Goal: Task Accomplishment & Management: Manage account settings

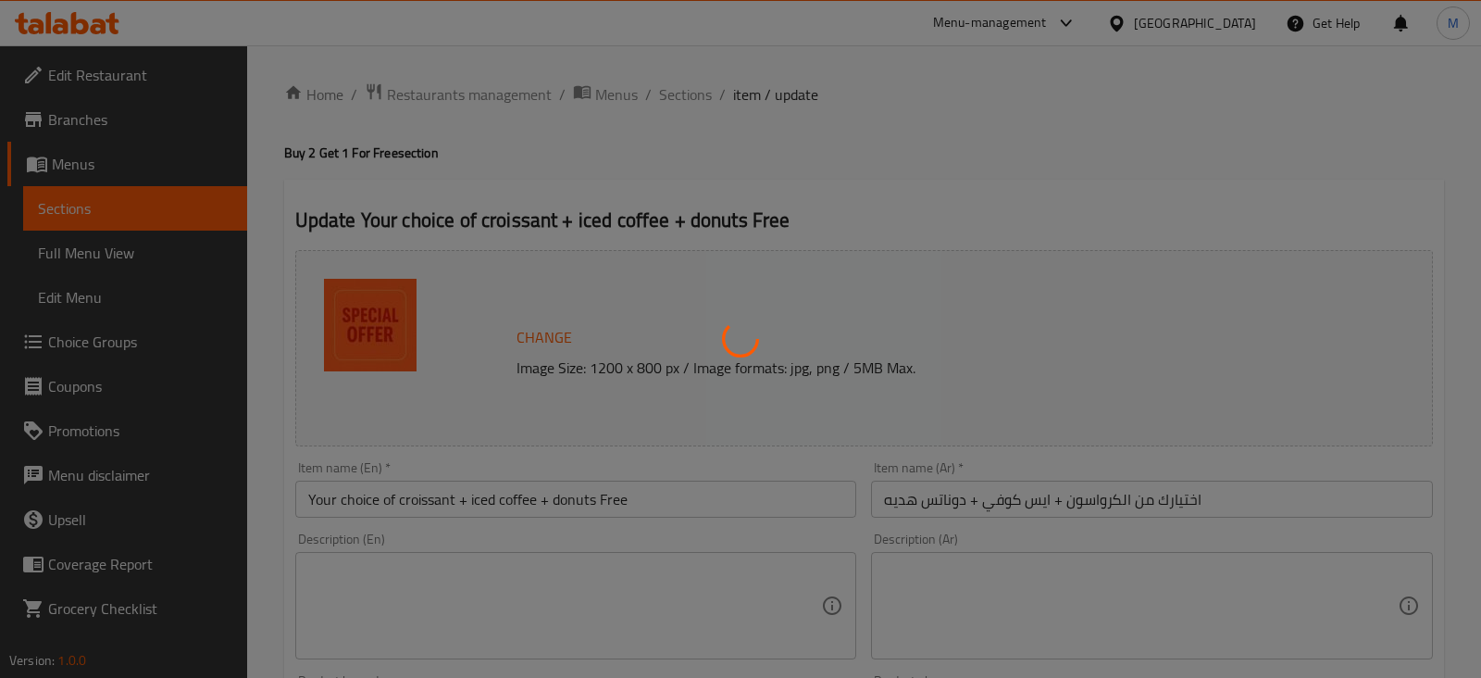
type input "كرواسون"
type input "1"
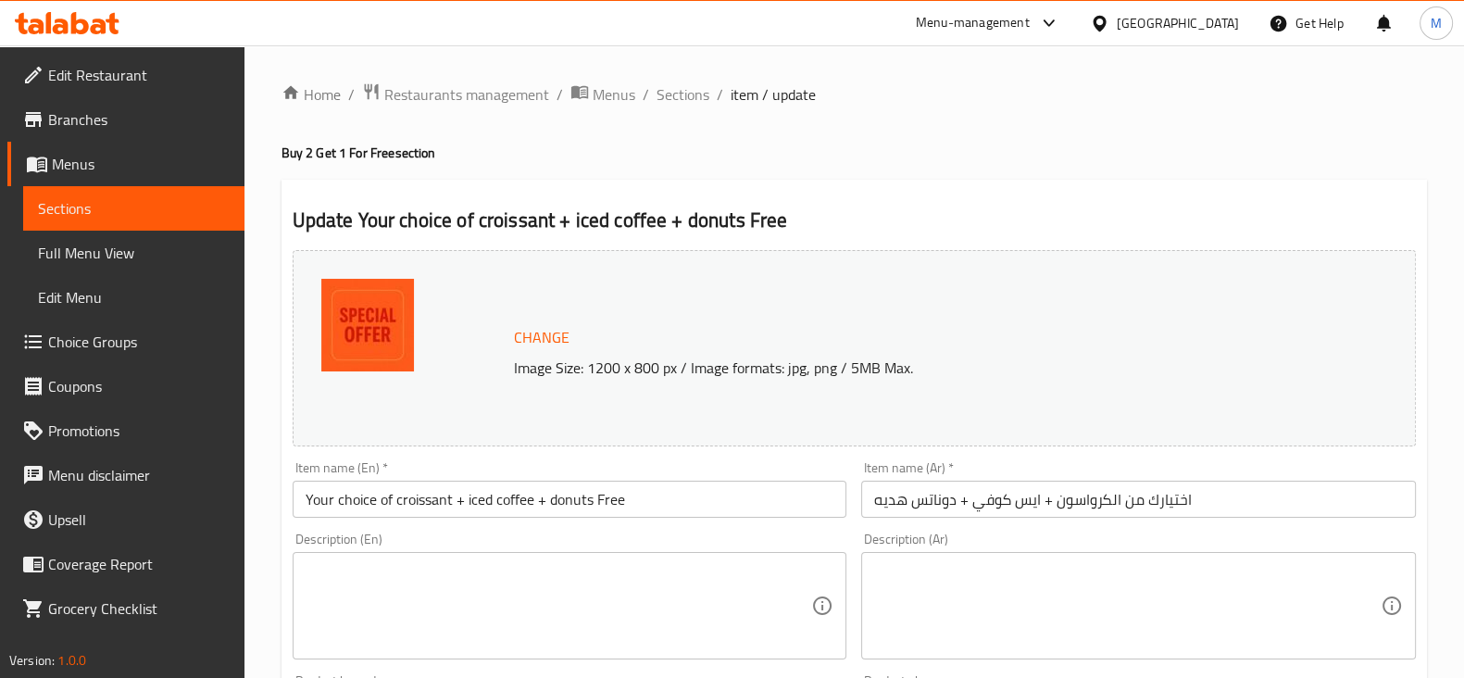
click at [82, 19] on icon at bounding box center [80, 23] width 18 height 22
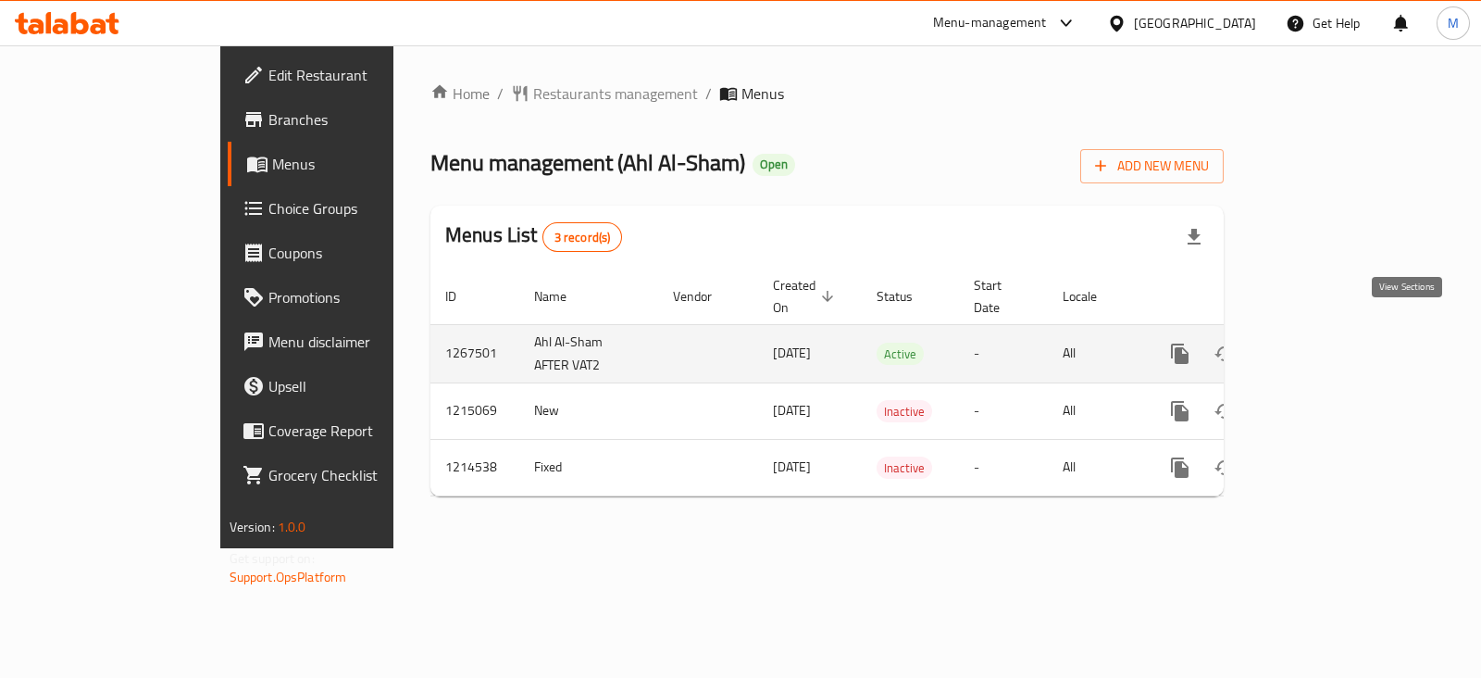
click at [1336, 331] on link "enhanced table" at bounding box center [1313, 353] width 44 height 44
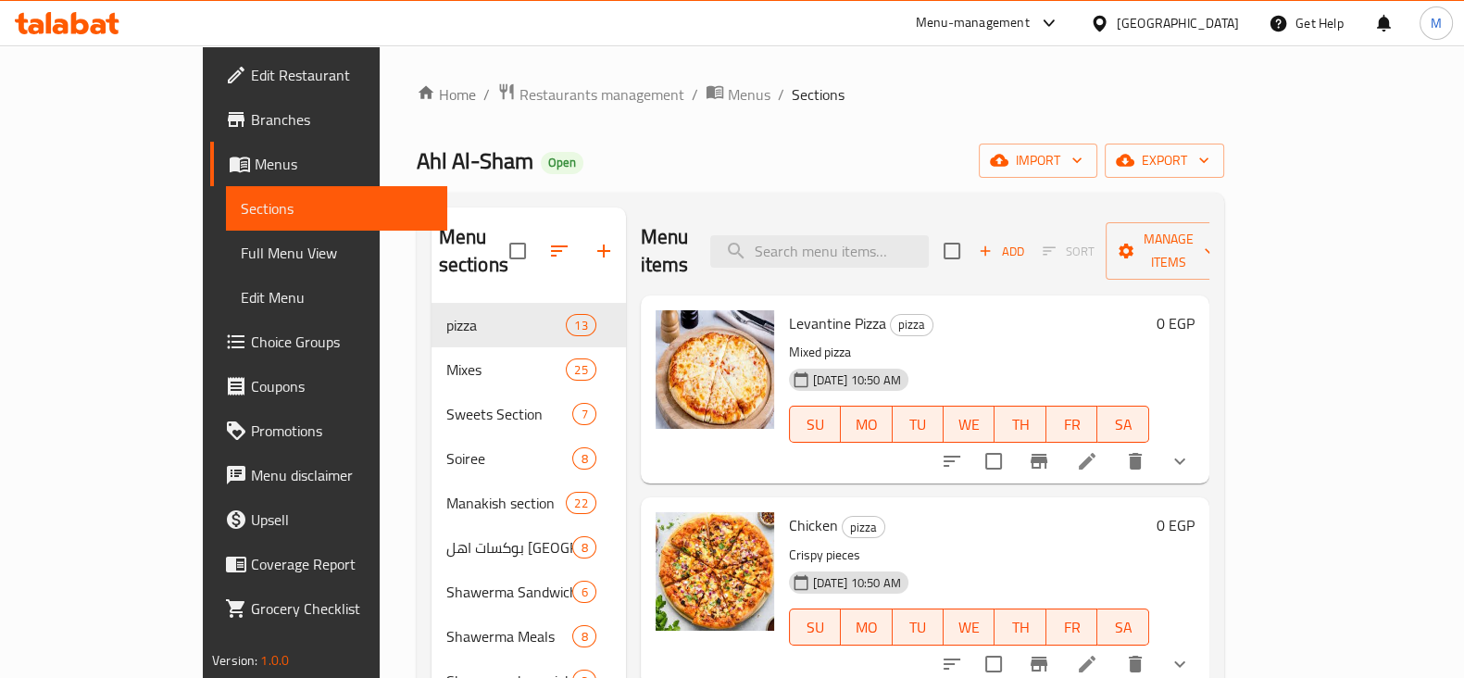
click at [1224, 141] on div "Home / Restaurants management / Menus / Sections Ahl Al-Sham Open import export…" at bounding box center [820, 647] width 807 height 1131
click at [1082, 156] on span "import" at bounding box center [1037, 160] width 89 height 23
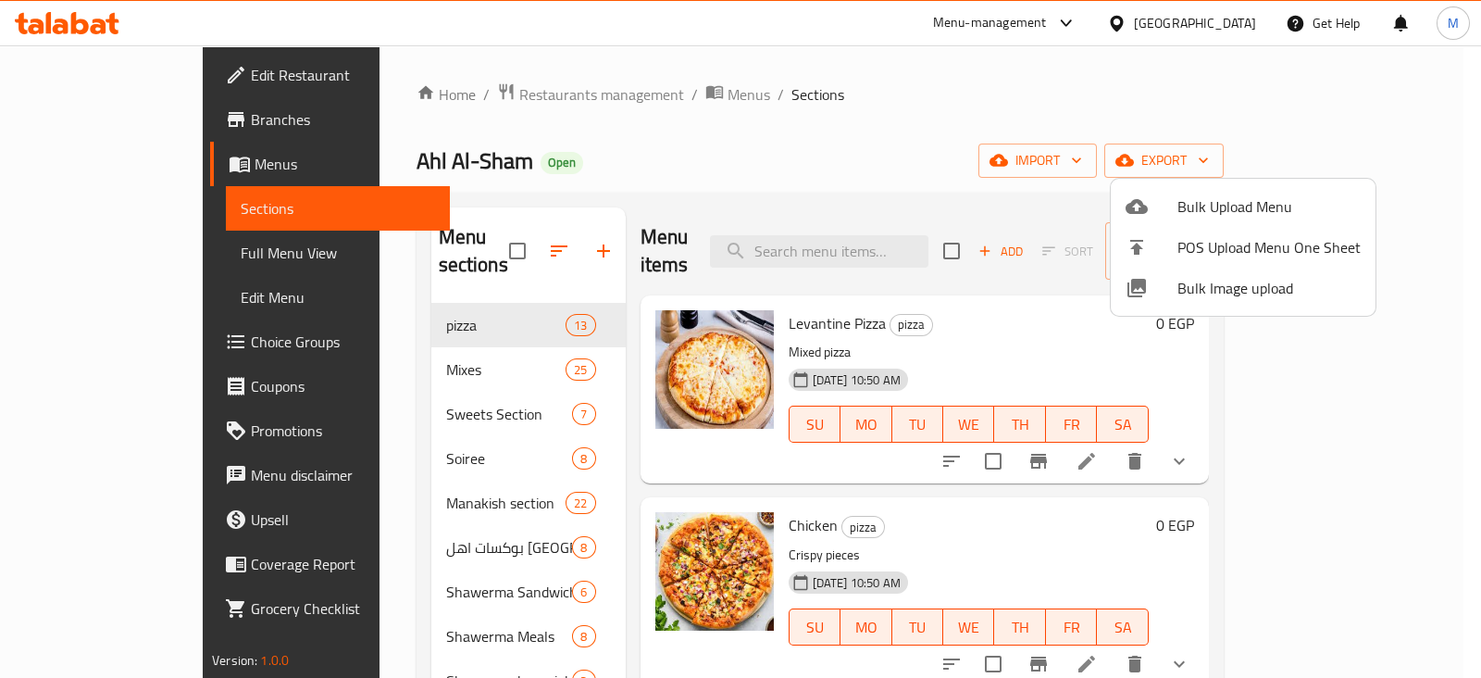
click at [1338, 160] on div at bounding box center [740, 339] width 1481 height 678
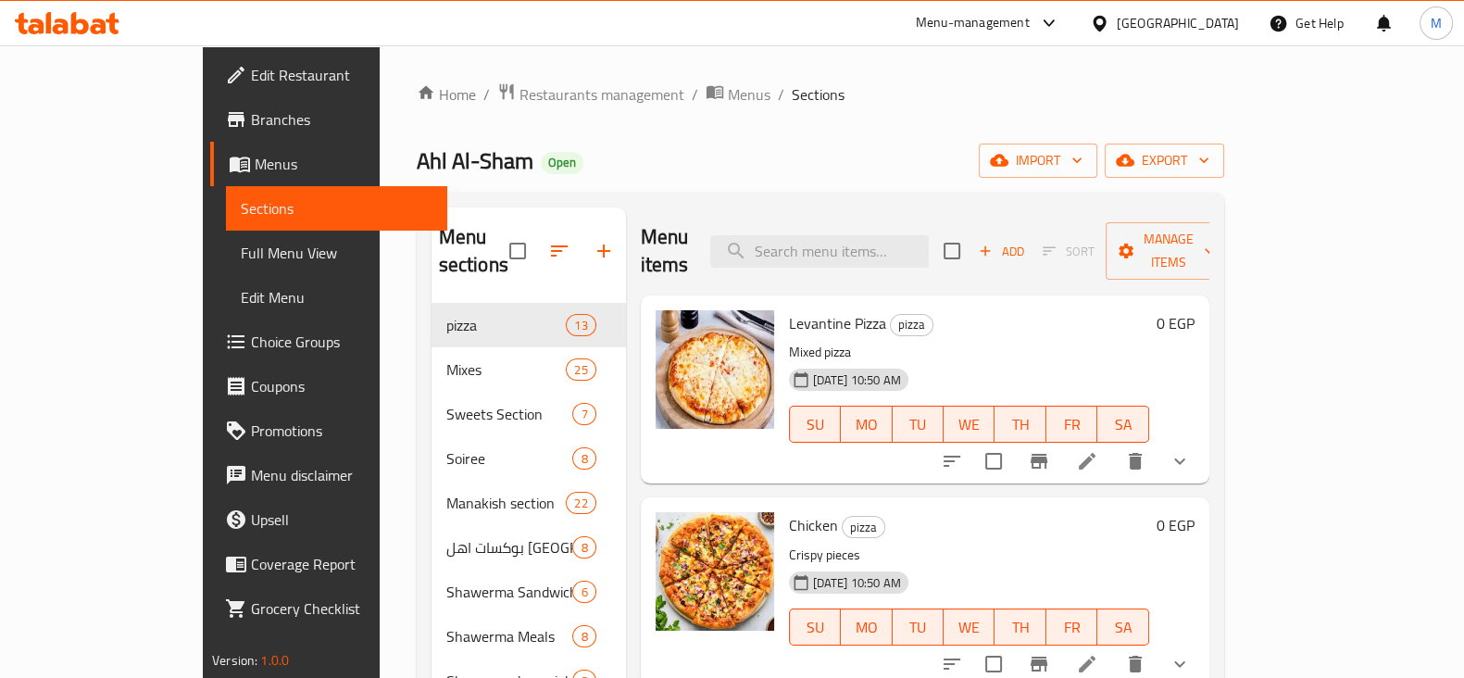
click at [1209, 160] on span "export" at bounding box center [1164, 160] width 90 height 23
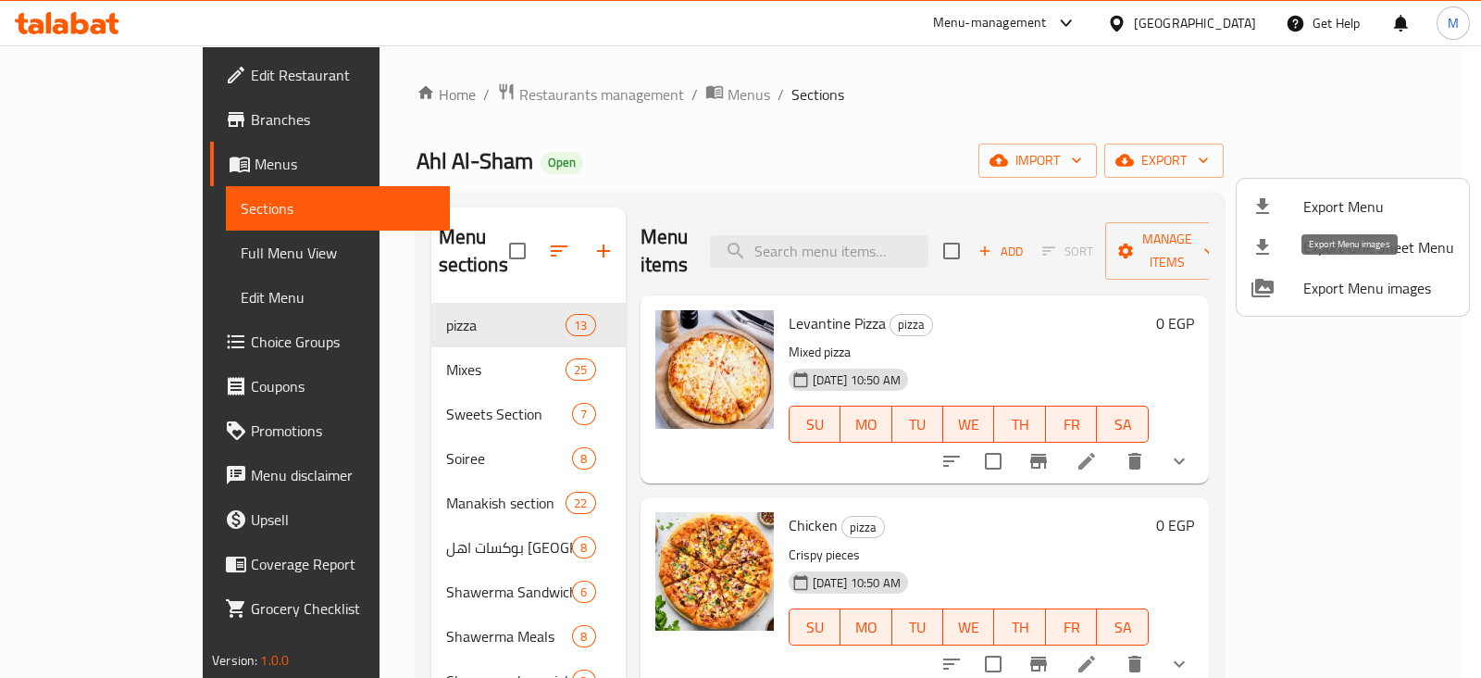
click at [1370, 277] on span "Export Menu images" at bounding box center [1378, 288] width 151 height 22
click at [685, 84] on div at bounding box center [740, 339] width 1481 height 678
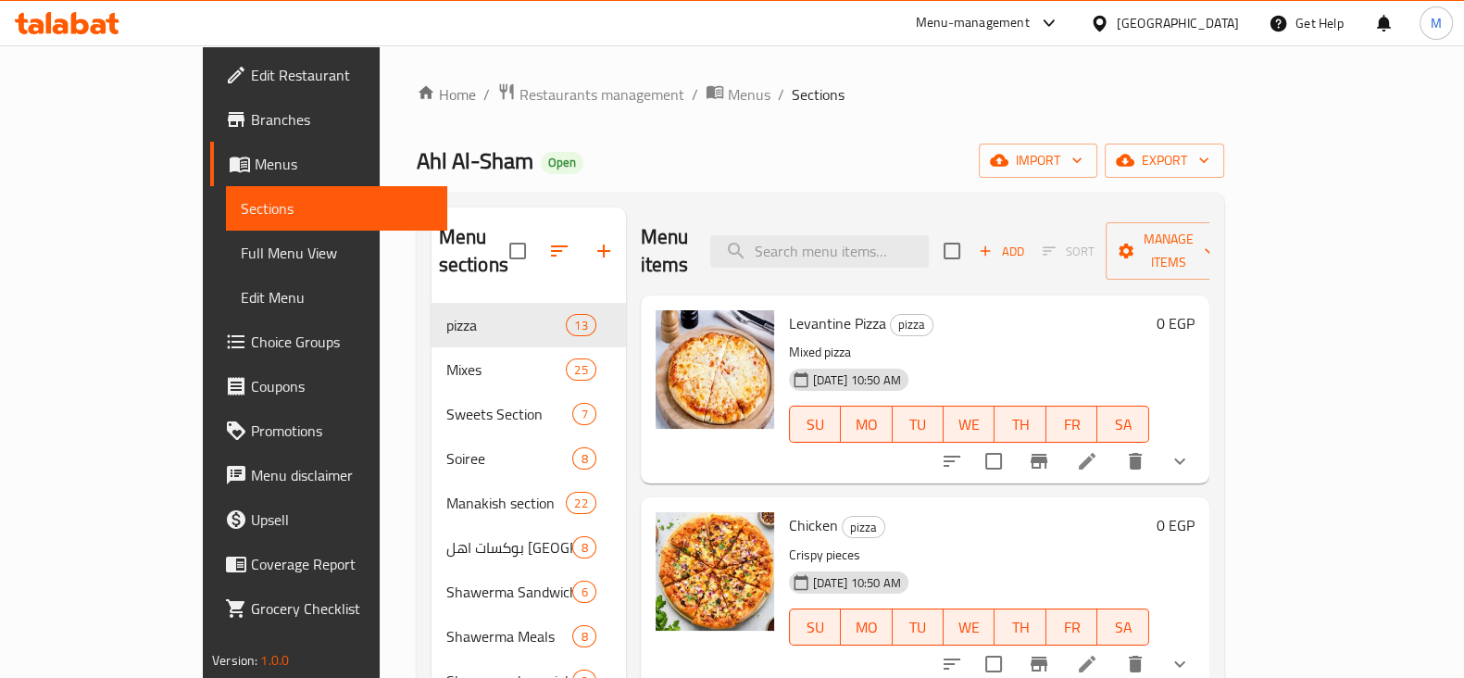
click at [210, 133] on link "Branches" at bounding box center [328, 119] width 237 height 44
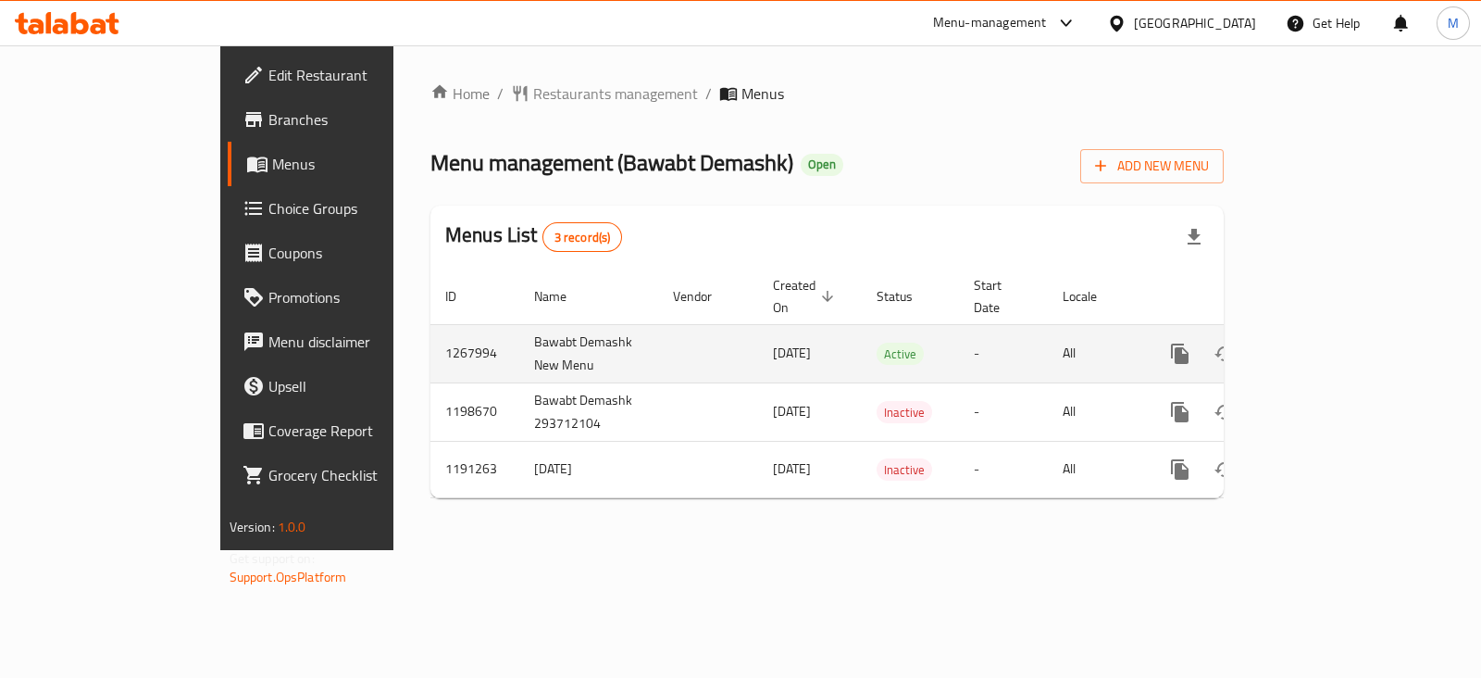
click at [1325, 343] on icon "enhanced table" at bounding box center [1313, 354] width 22 height 22
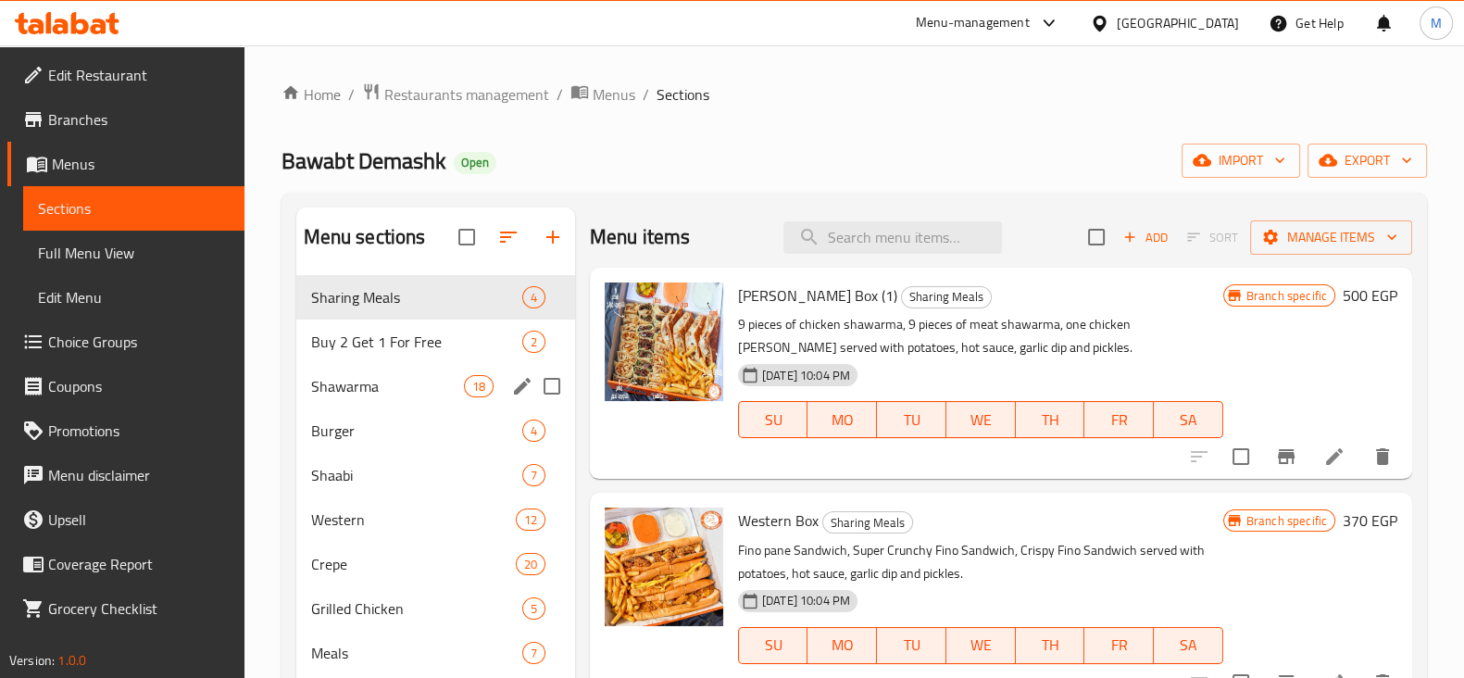
click at [312, 400] on div "Shawarma 18" at bounding box center [435, 386] width 279 height 44
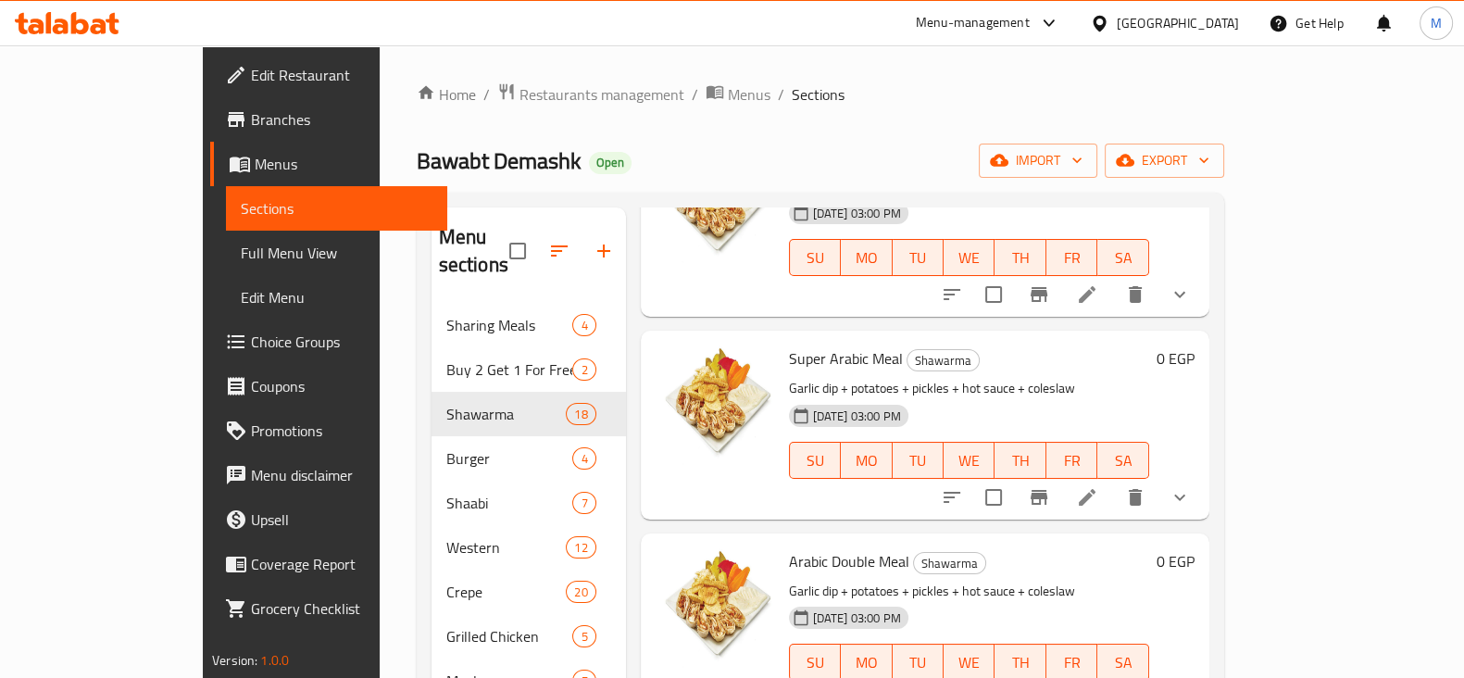
scroll to position [1503, 0]
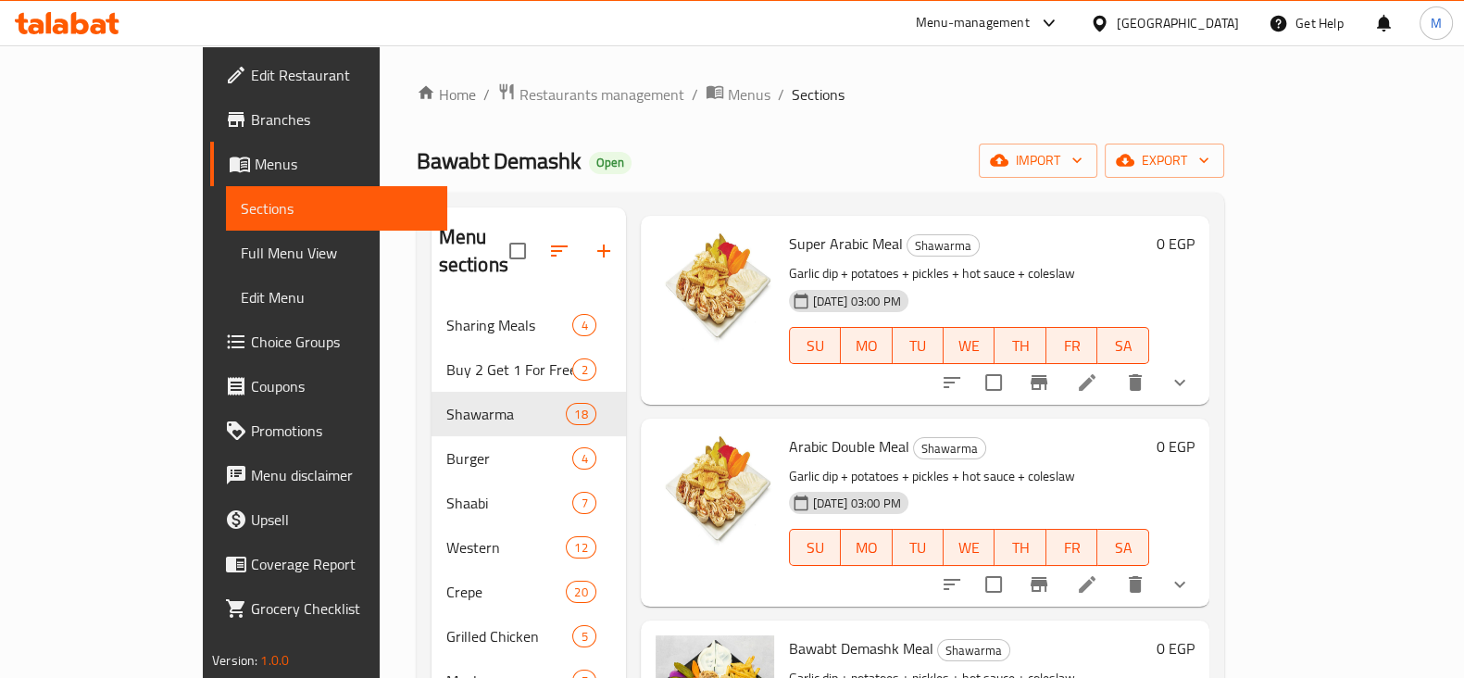
click at [1113, 567] on li at bounding box center [1087, 583] width 52 height 33
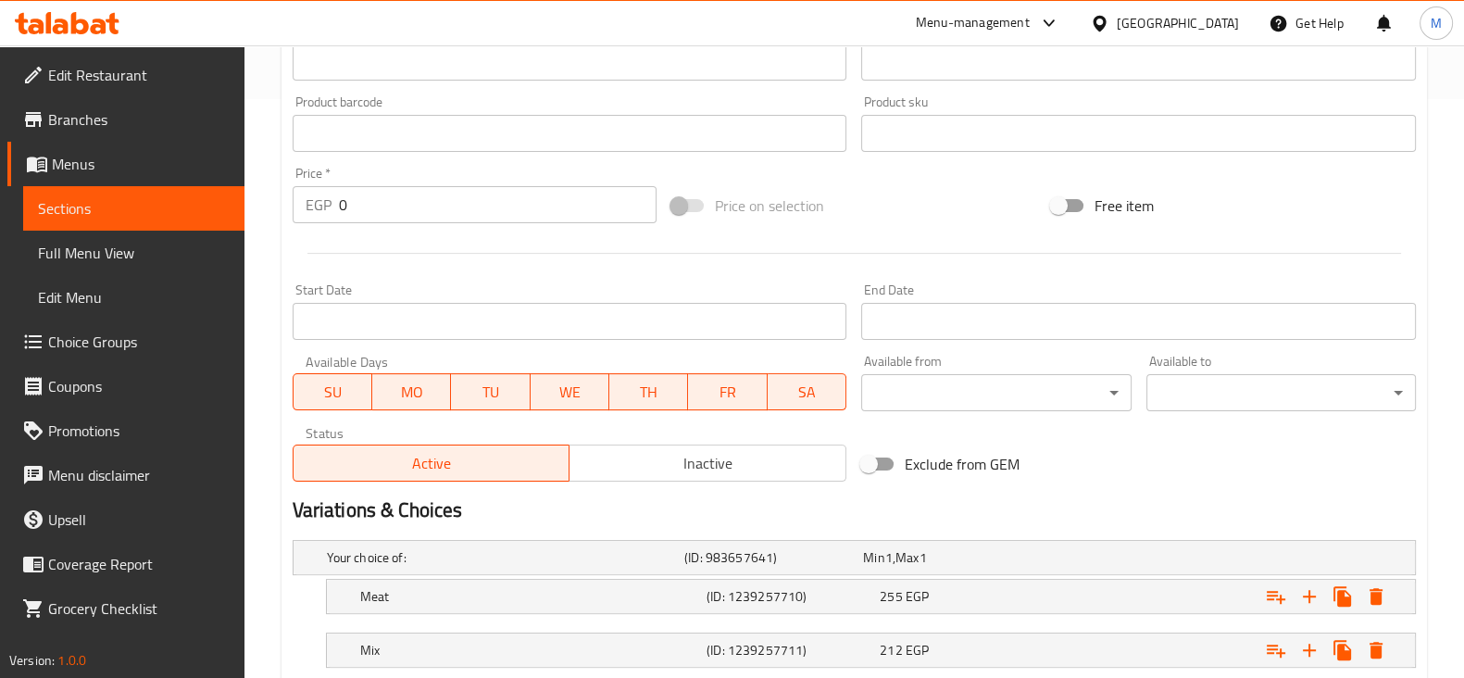
scroll to position [694, 0]
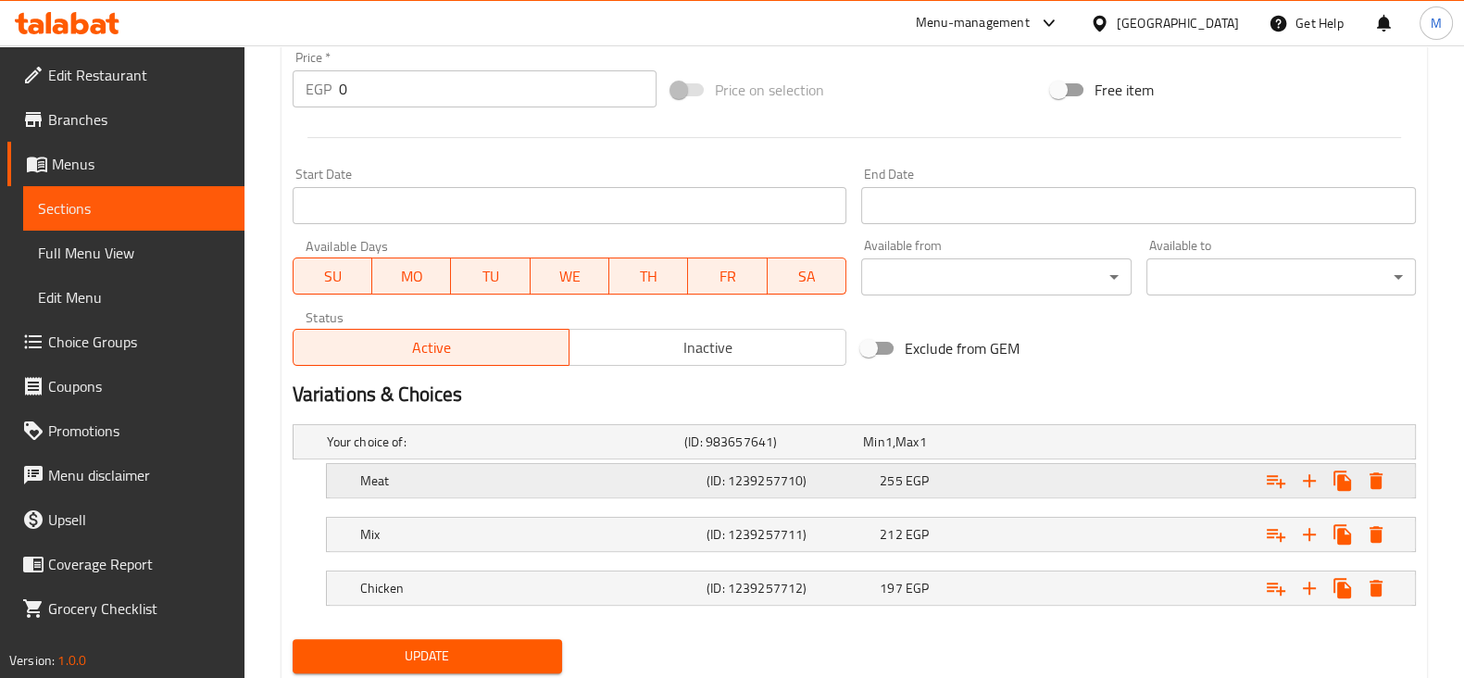
click at [819, 472] on h5 "(ID: 1239257710)" at bounding box center [789, 480] width 166 height 19
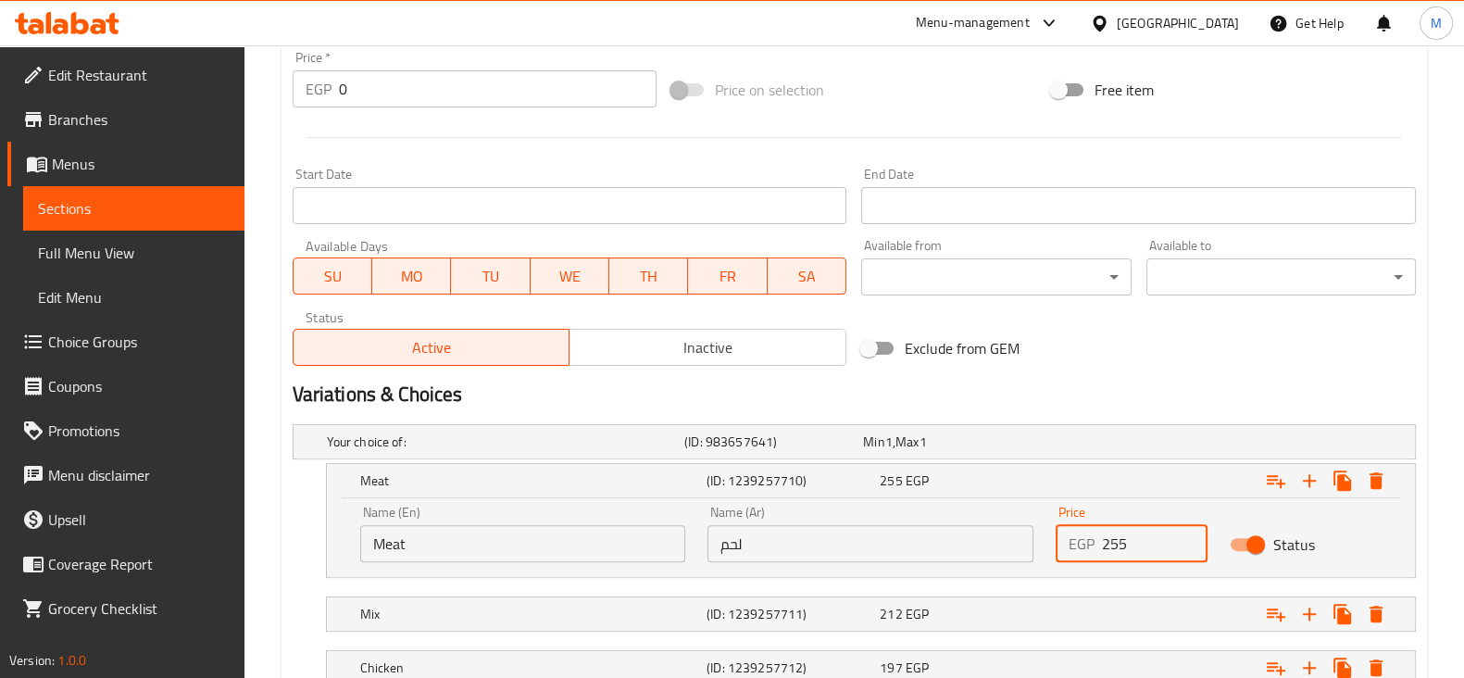
click at [1125, 550] on input "255" at bounding box center [1155, 543] width 106 height 37
type input "225"
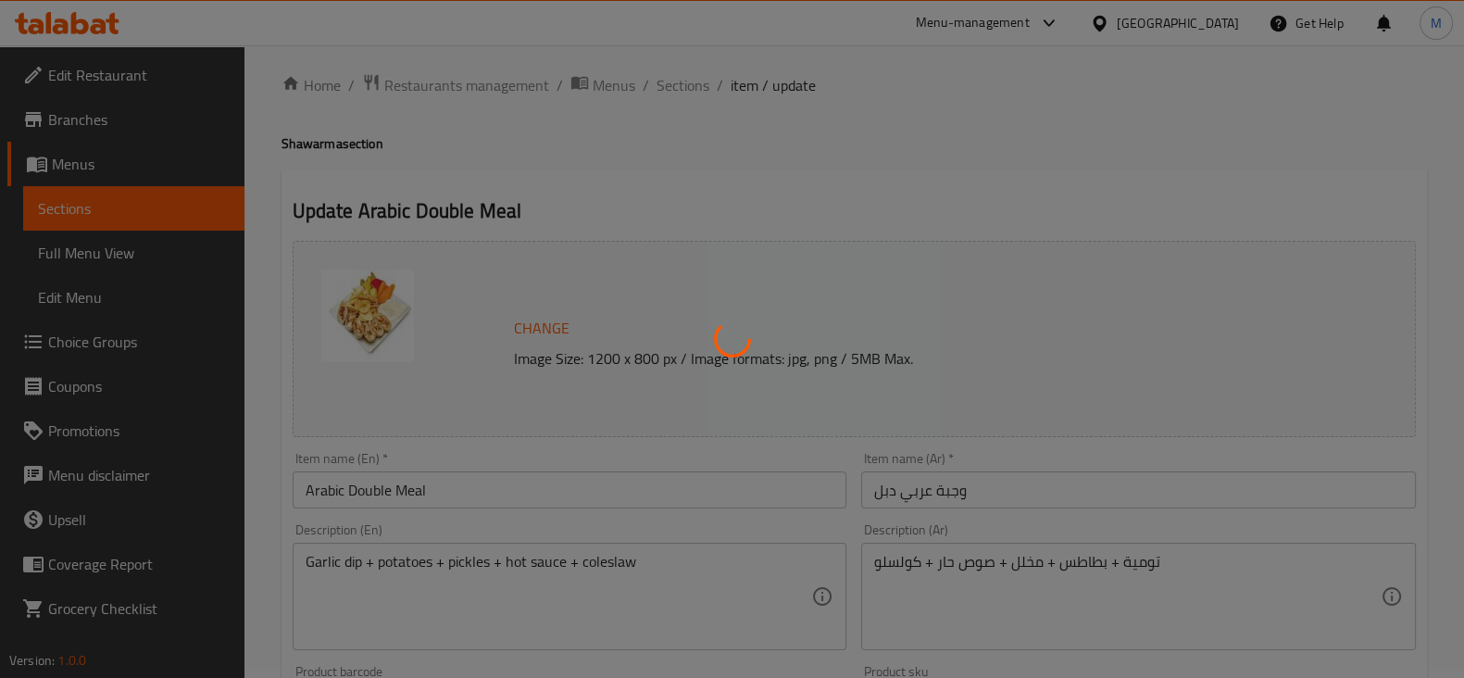
scroll to position [0, 0]
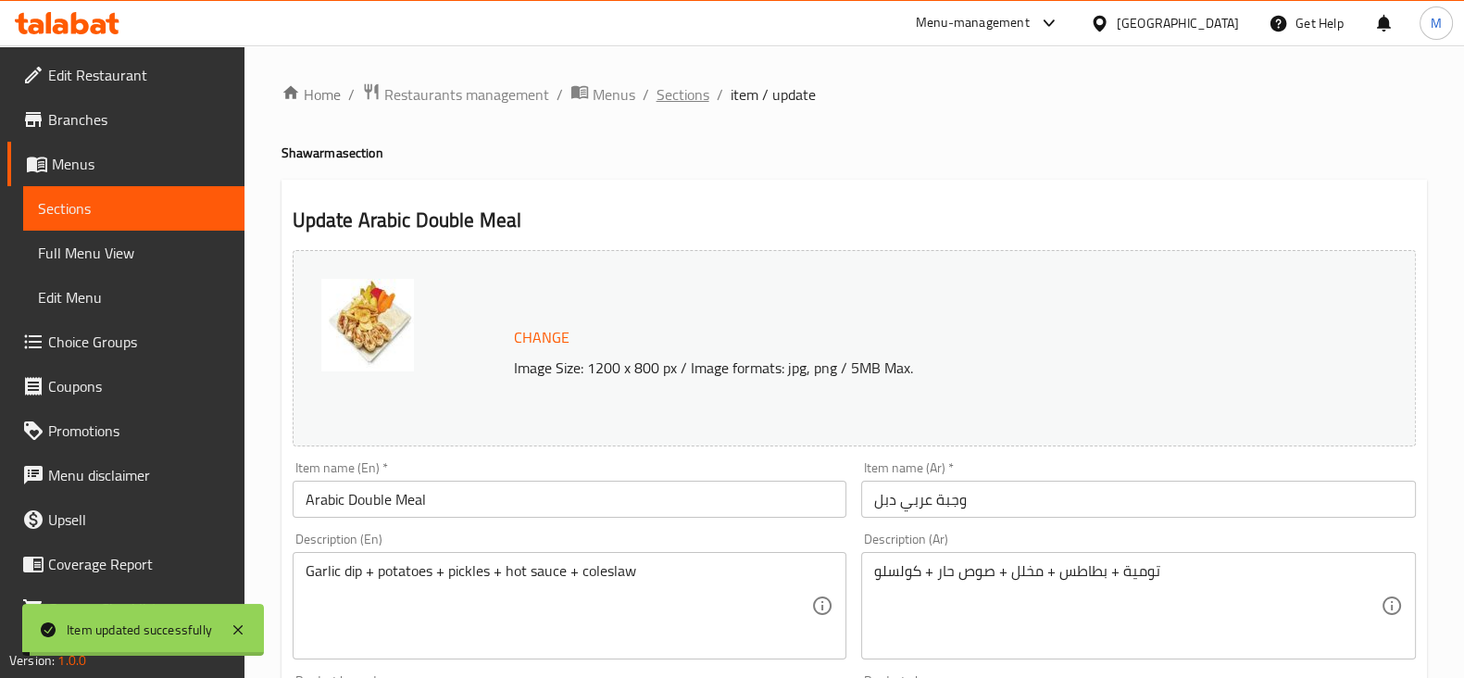
click at [666, 95] on span "Sections" at bounding box center [682, 94] width 53 height 22
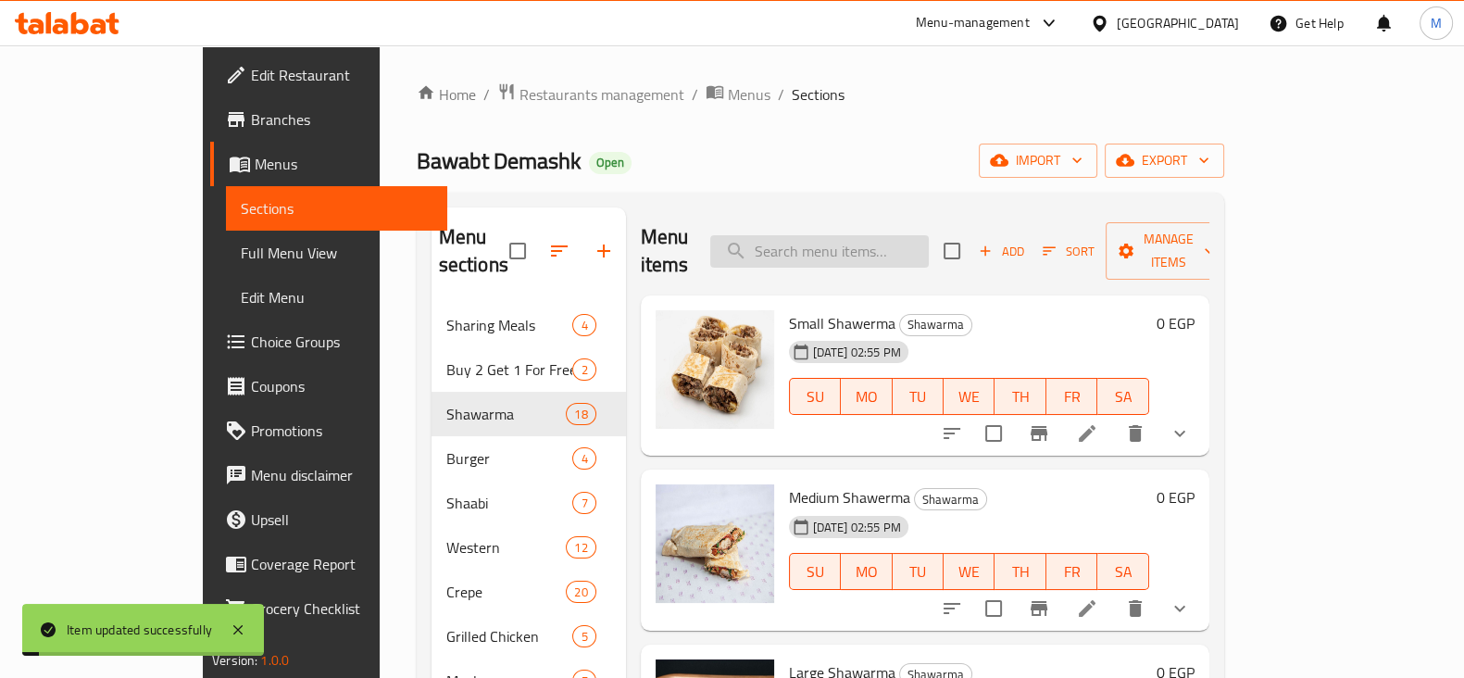
click at [880, 247] on input "search" at bounding box center [819, 251] width 218 height 32
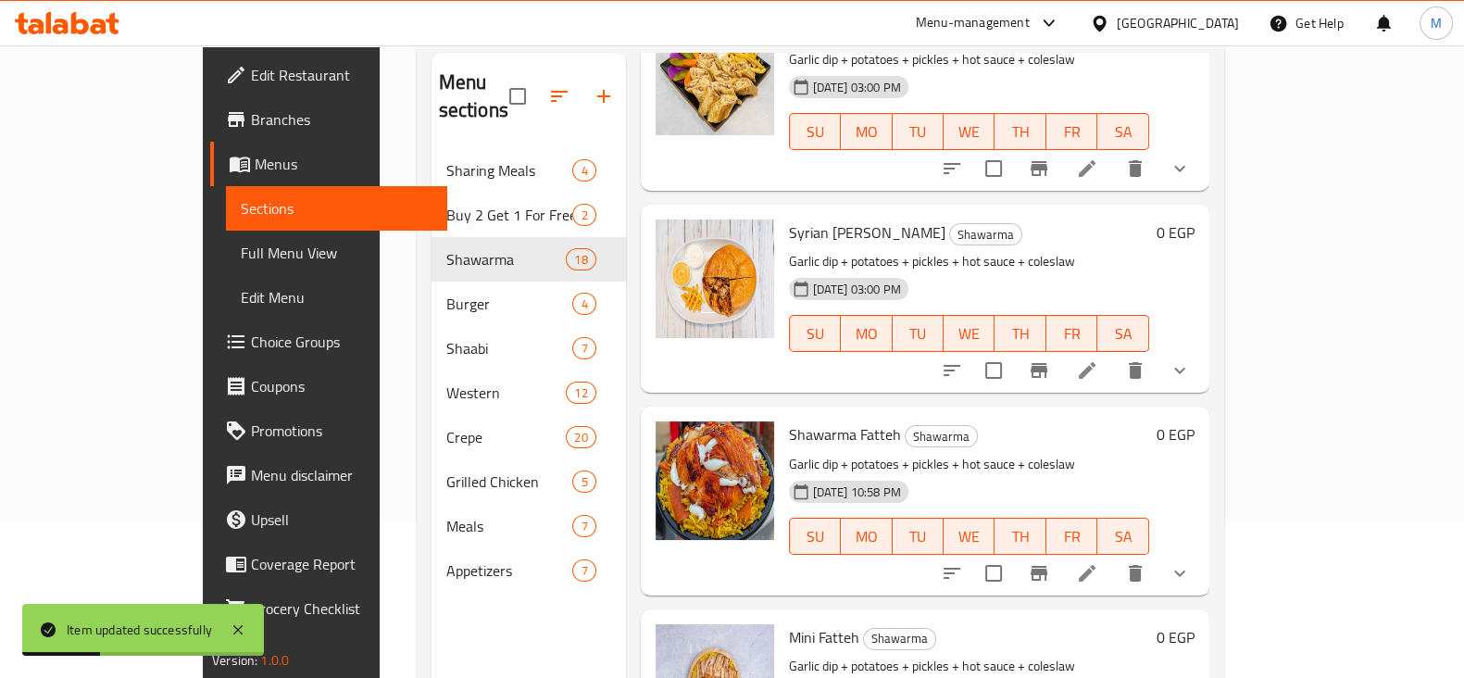
scroll to position [179, 0]
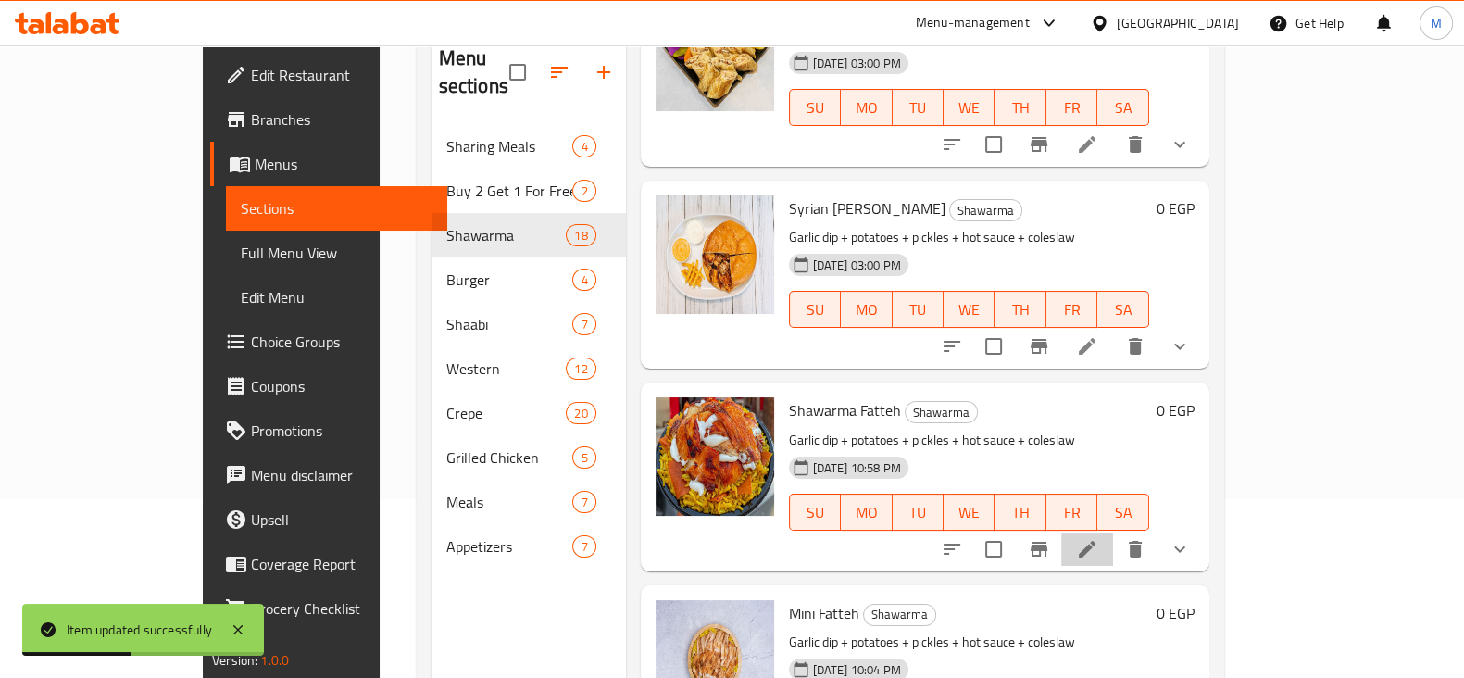
click at [1113, 534] on li at bounding box center [1087, 548] width 52 height 33
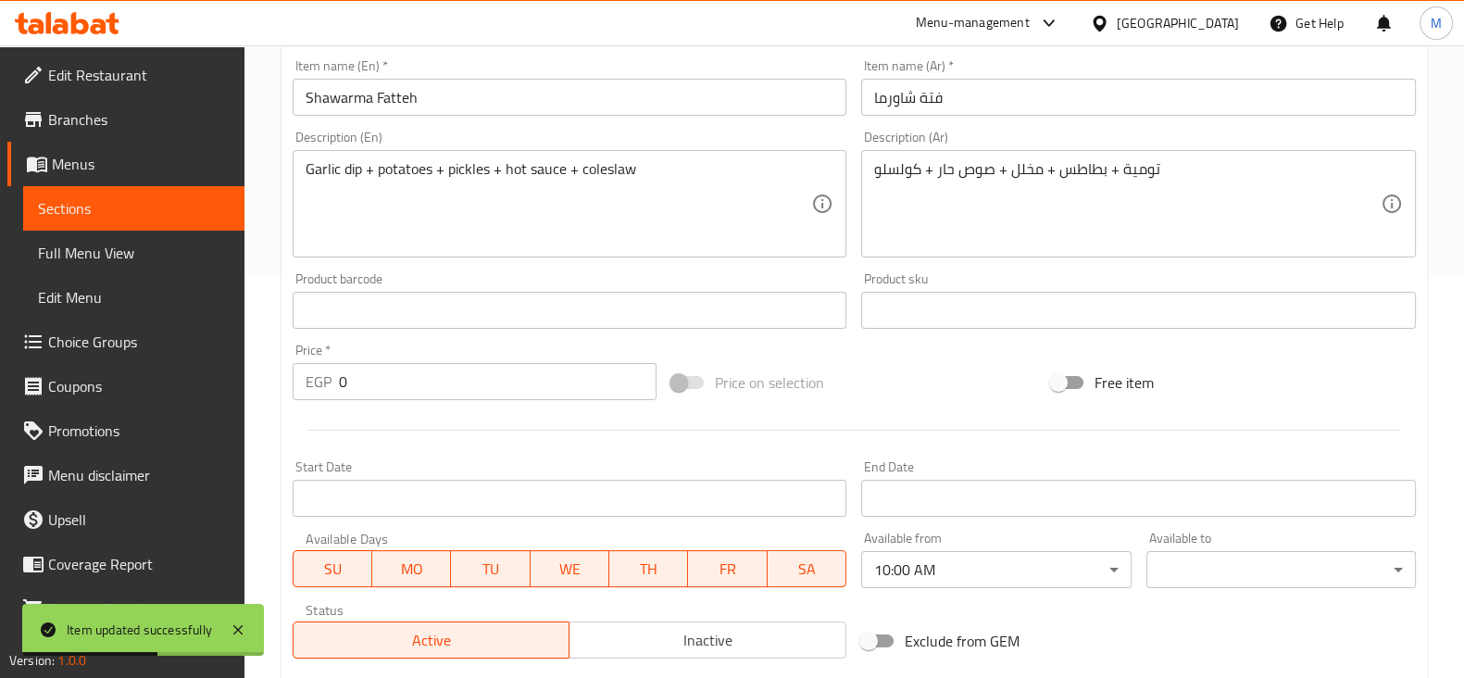
scroll to position [750, 0]
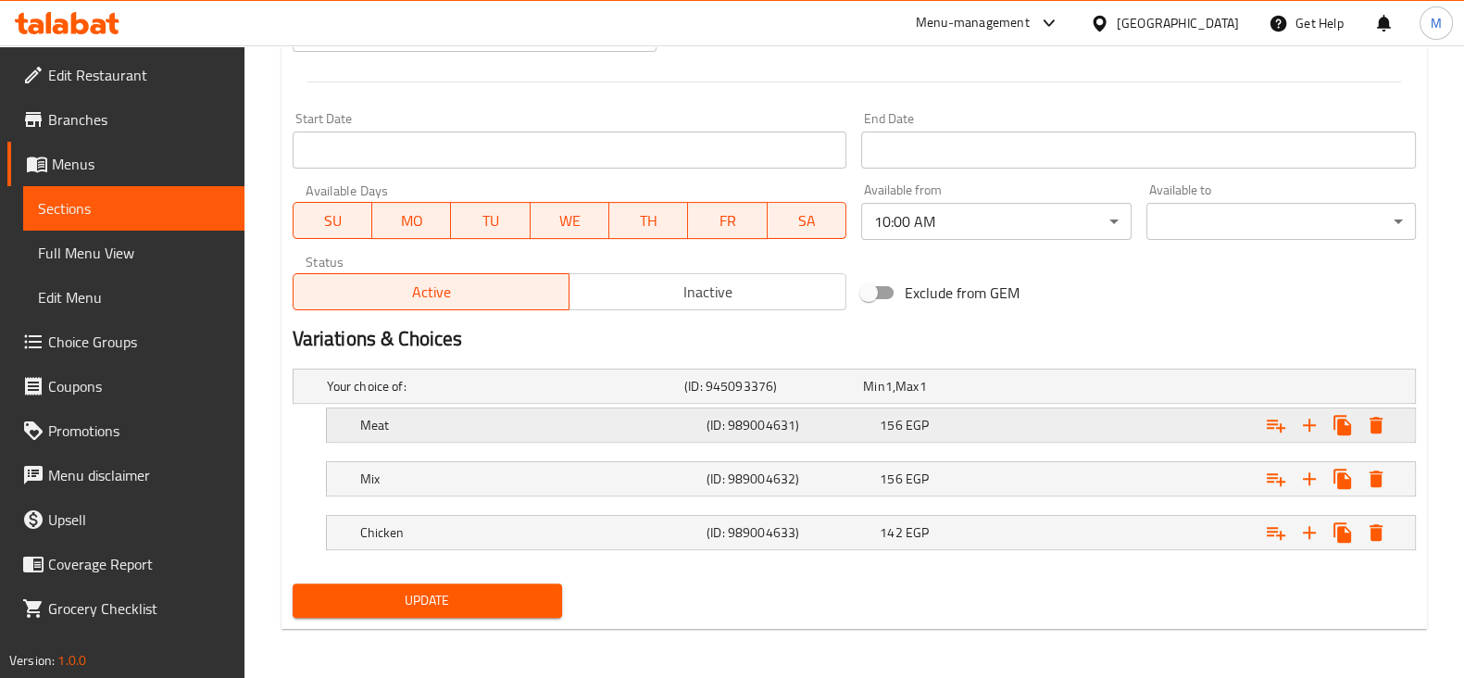
click at [958, 417] on div "156 EGP" at bounding box center [962, 425] width 166 height 19
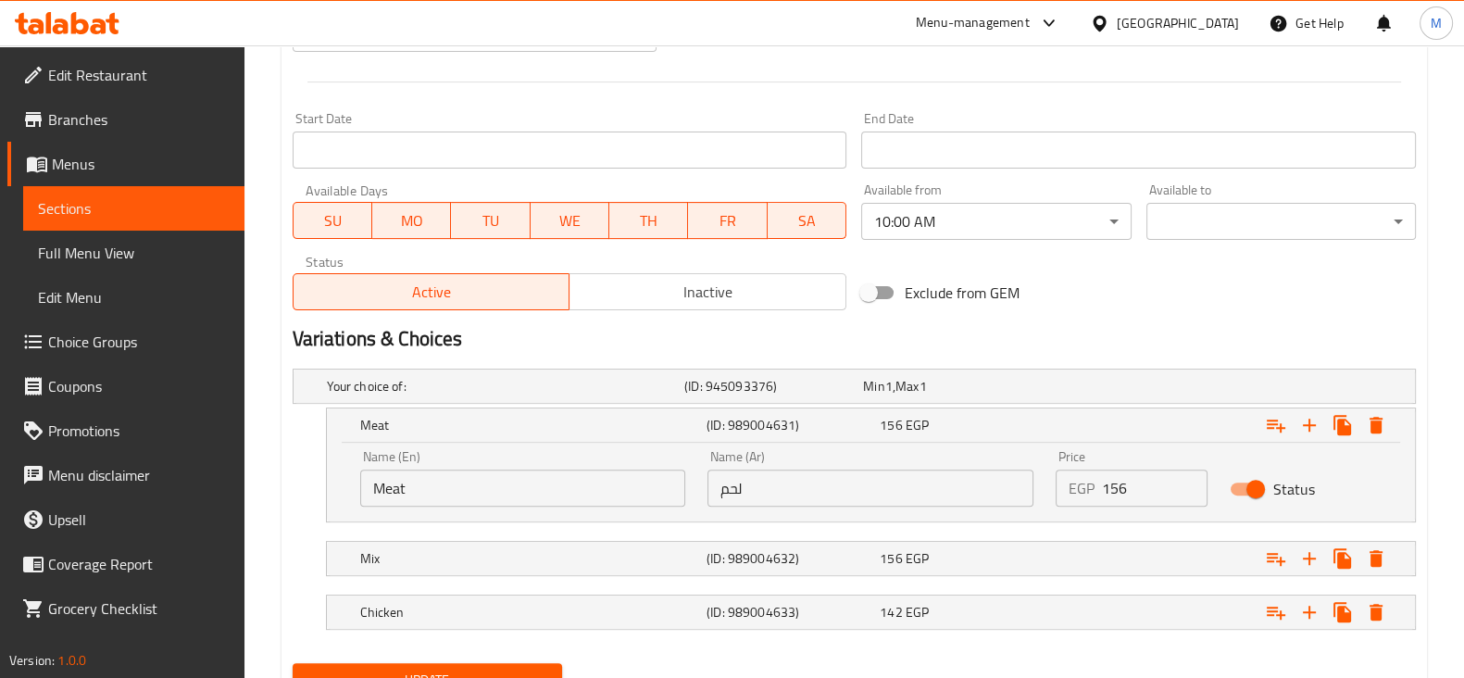
click at [1115, 474] on input "156" at bounding box center [1155, 487] width 106 height 37
type input "162"
click at [293, 663] on button "Update" at bounding box center [427, 680] width 269 height 34
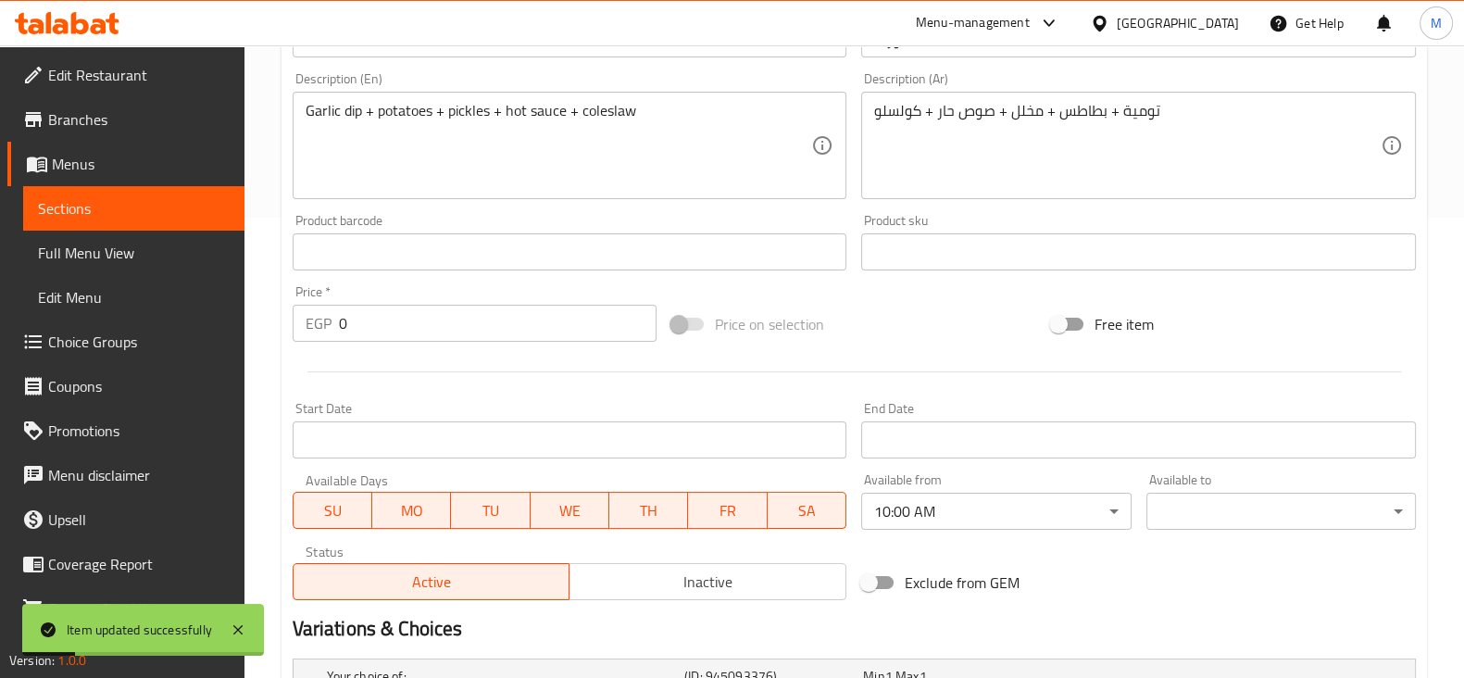
scroll to position [0, 0]
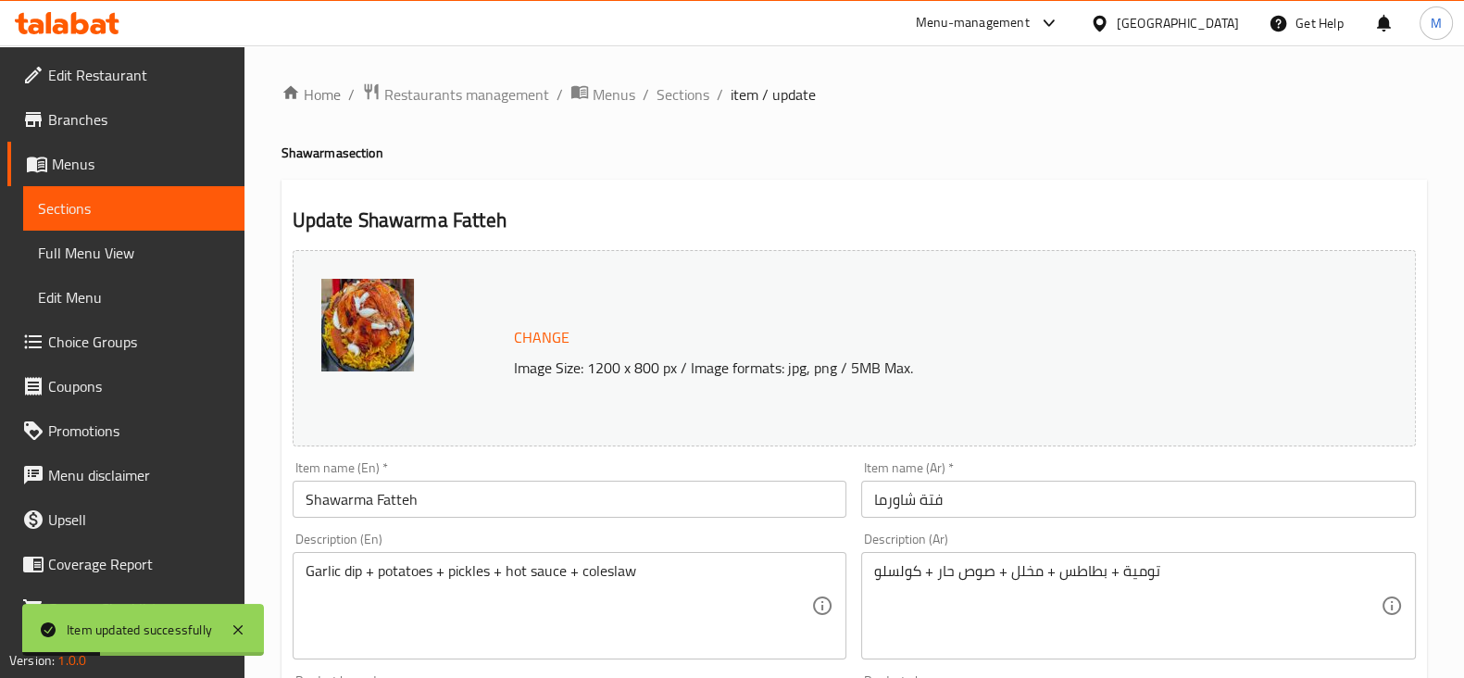
click at [708, 97] on ol "Home / Restaurants management / Menus / Sections / item / update" at bounding box center [853, 94] width 1145 height 24
click at [699, 101] on span "Sections" at bounding box center [682, 94] width 53 height 22
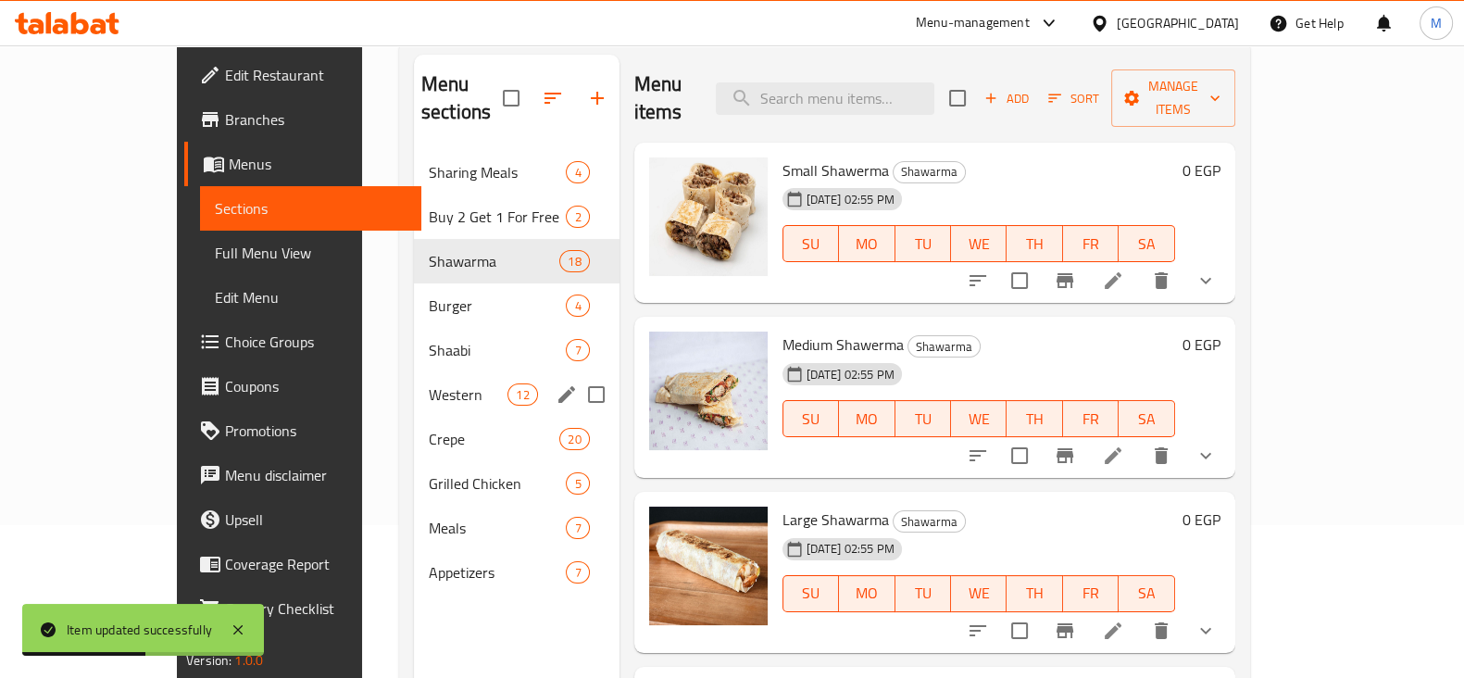
scroll to position [259, 0]
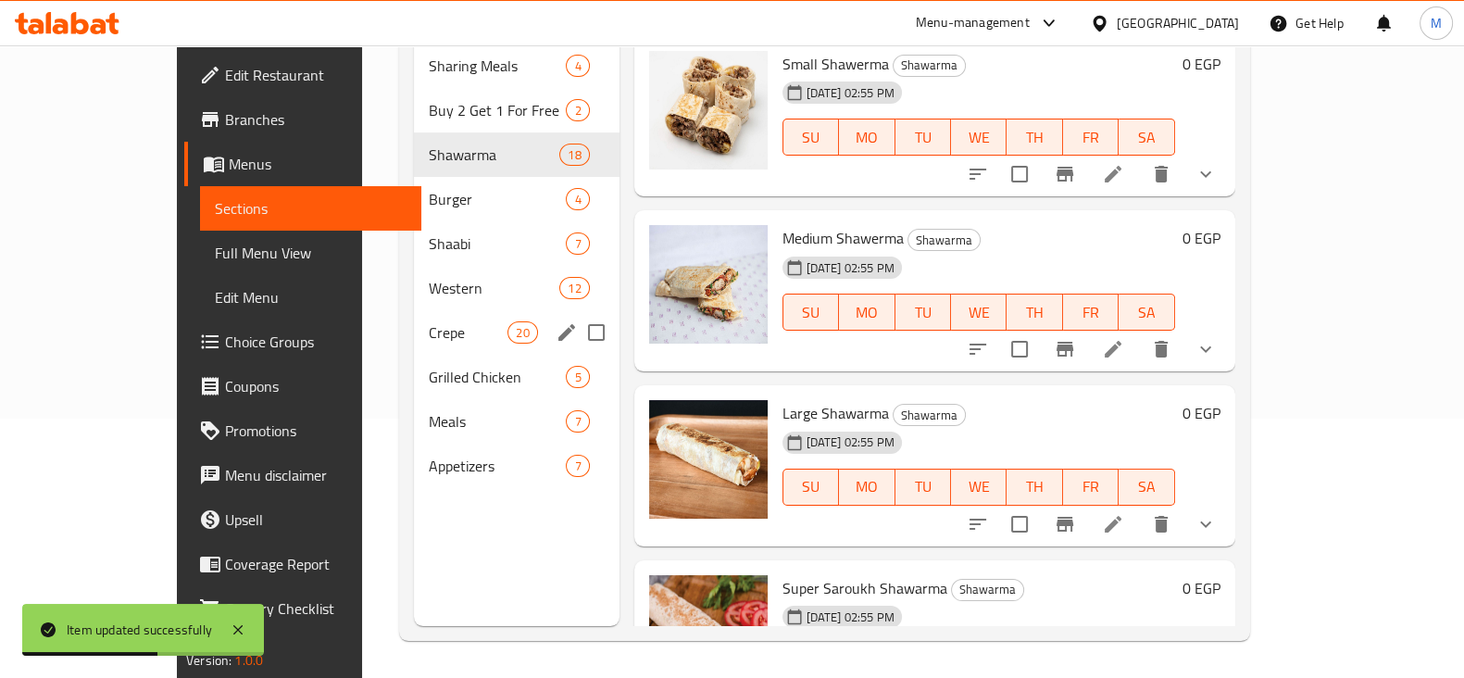
click at [429, 321] on span "Crepe" at bounding box center [468, 332] width 79 height 22
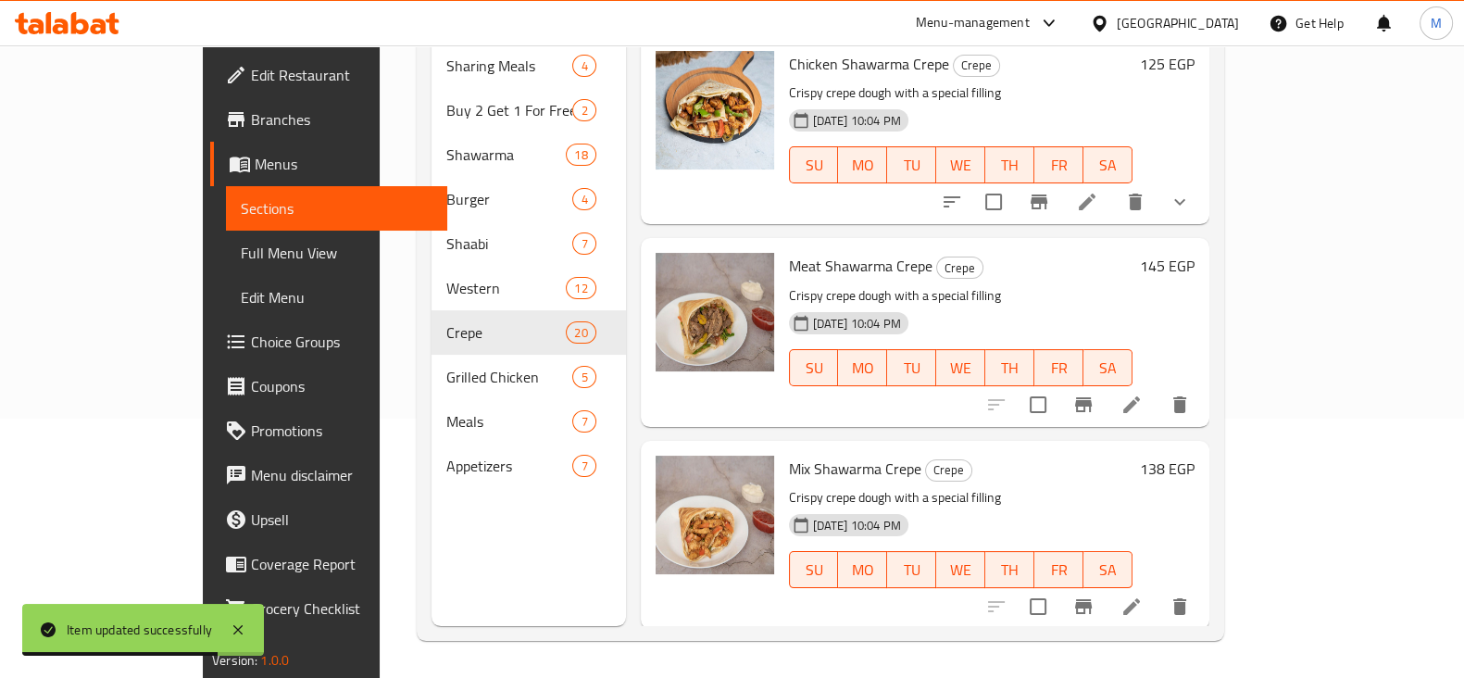
scroll to position [115, 0]
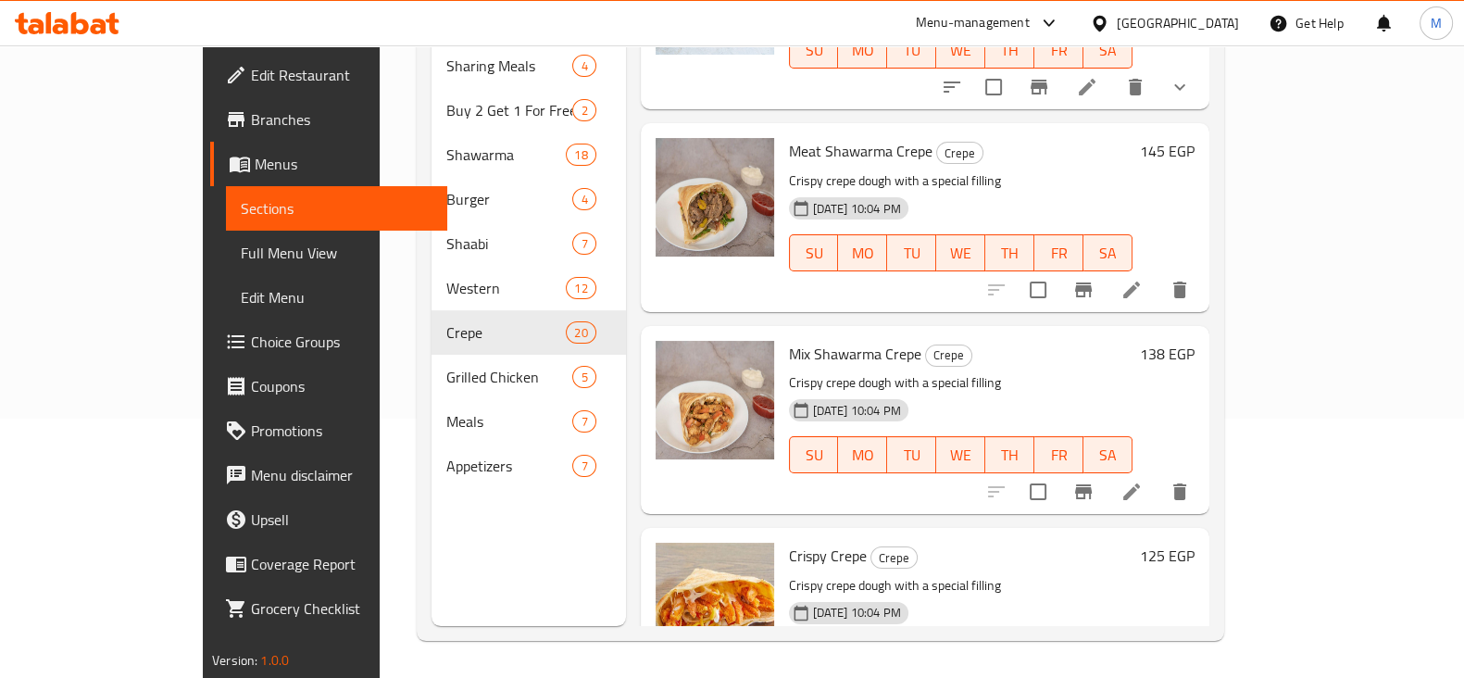
click at [1194, 341] on h6 "138 EGP" at bounding box center [1167, 354] width 55 height 26
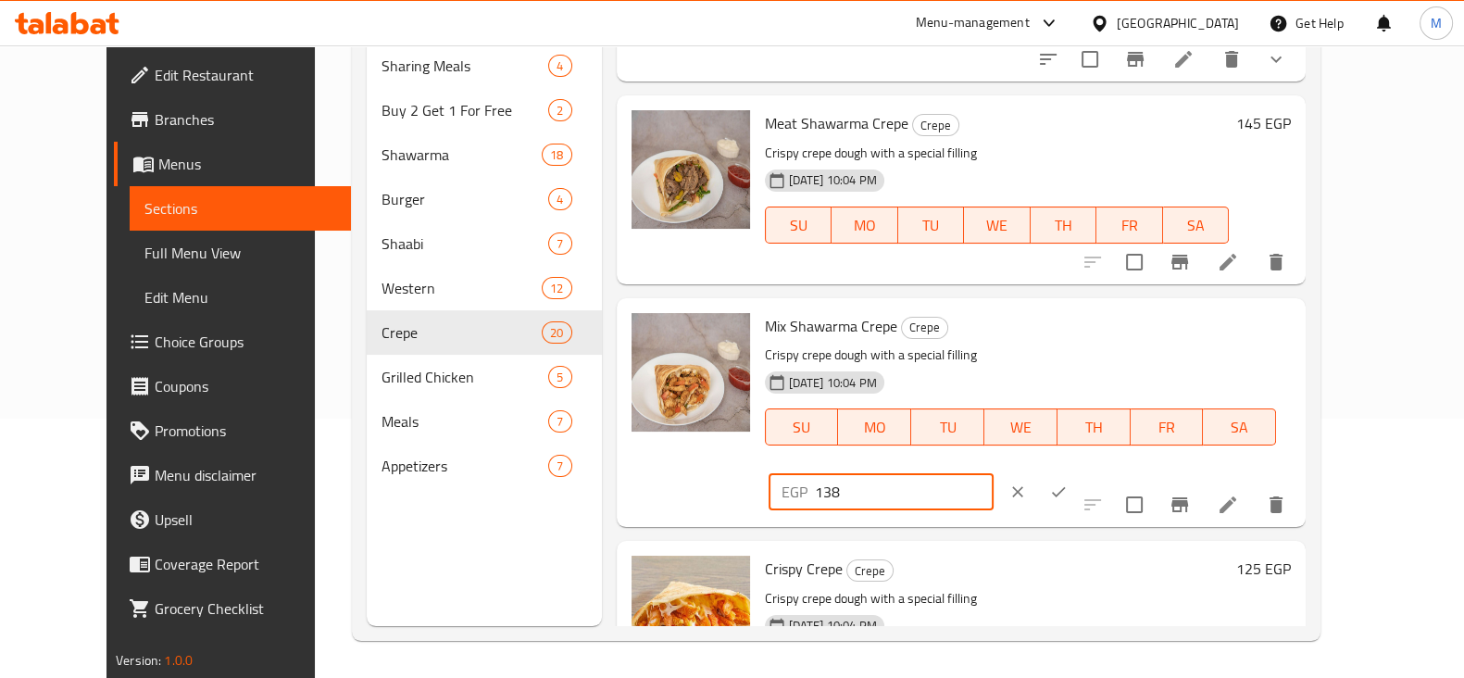
drag, startPoint x: 1165, startPoint y: 345, endPoint x: 1099, endPoint y: 343, distance: 65.8
click at [993, 473] on div "EGP 138 ​" at bounding box center [880, 491] width 225 height 37
type input "150"
click at [1067, 482] on icon "ok" at bounding box center [1058, 491] width 19 height 19
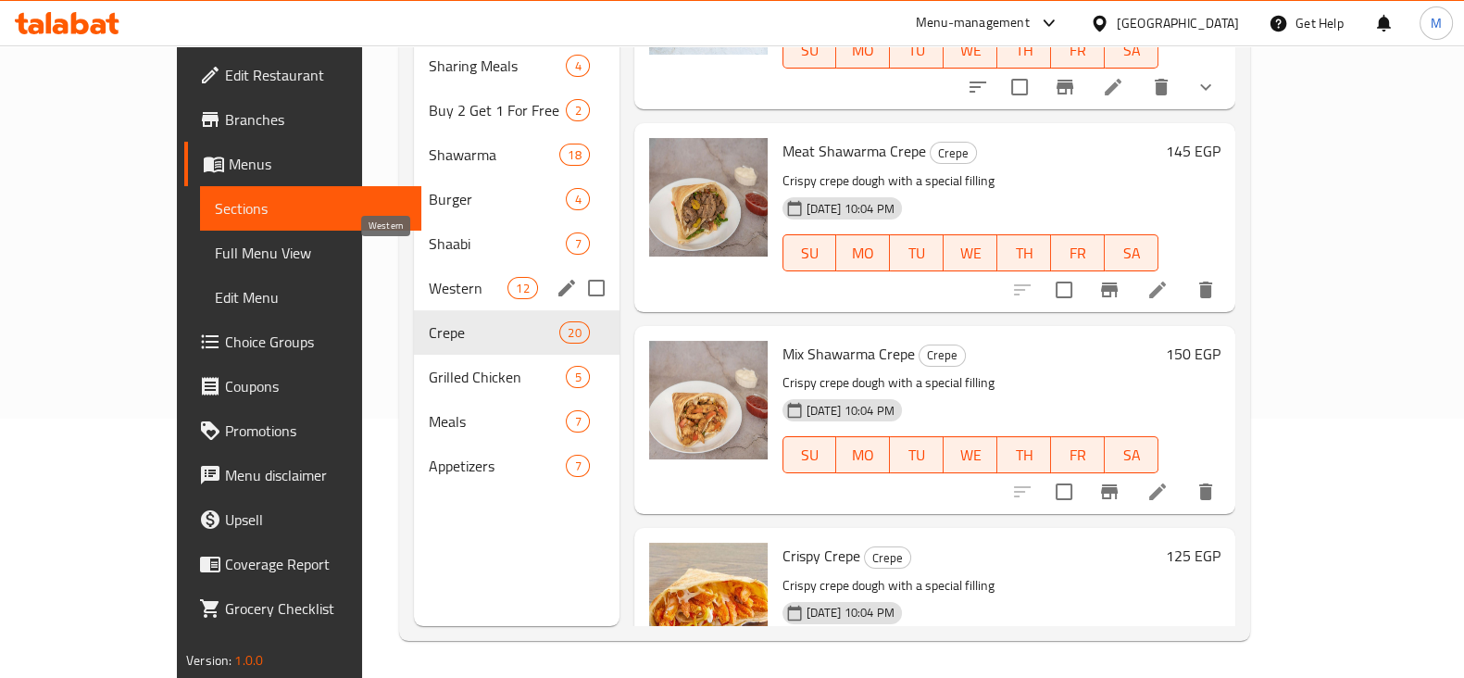
drag, startPoint x: 406, startPoint y: 259, endPoint x: 420, endPoint y: 250, distance: 16.7
click at [429, 277] on span "Western" at bounding box center [468, 288] width 79 height 22
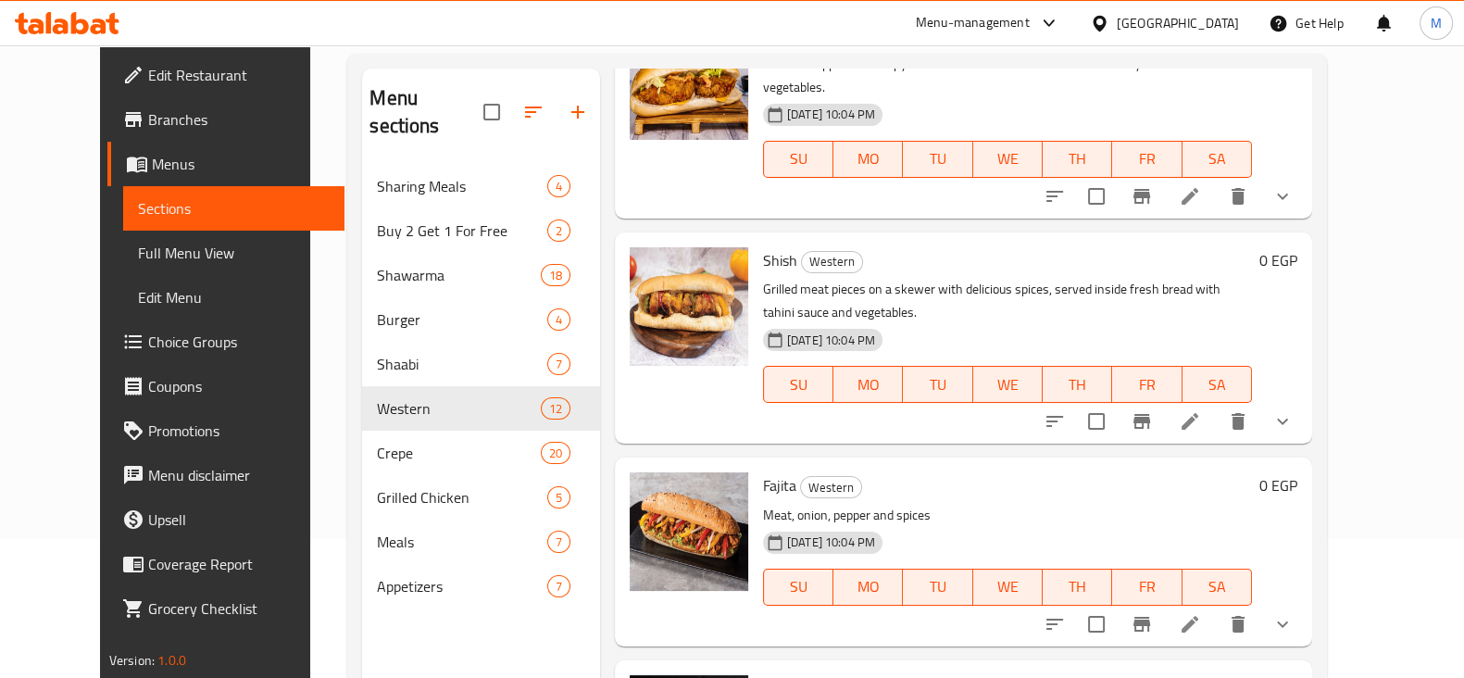
scroll to position [694, 0]
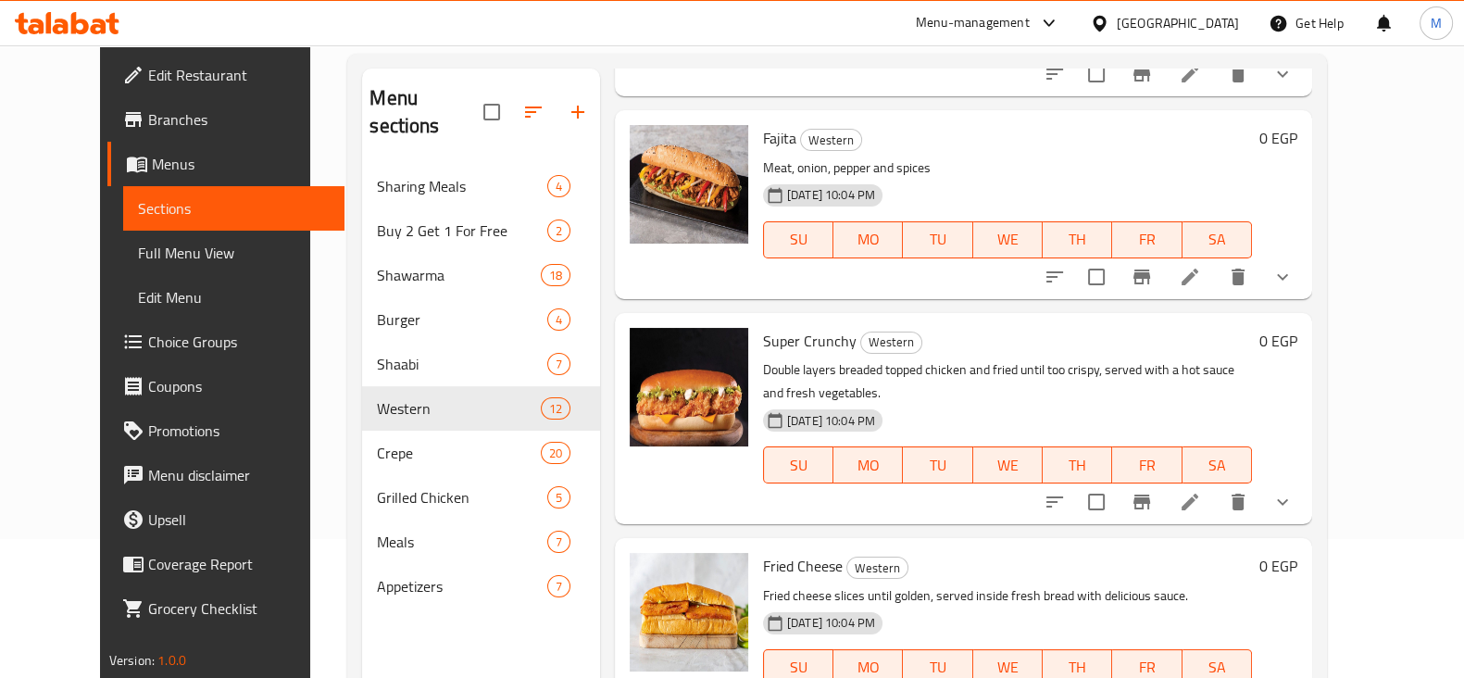
drag, startPoint x: 1367, startPoint y: 443, endPoint x: 1197, endPoint y: 459, distance: 171.1
click at [1293, 491] on icon "show more" at bounding box center [1282, 502] width 22 height 22
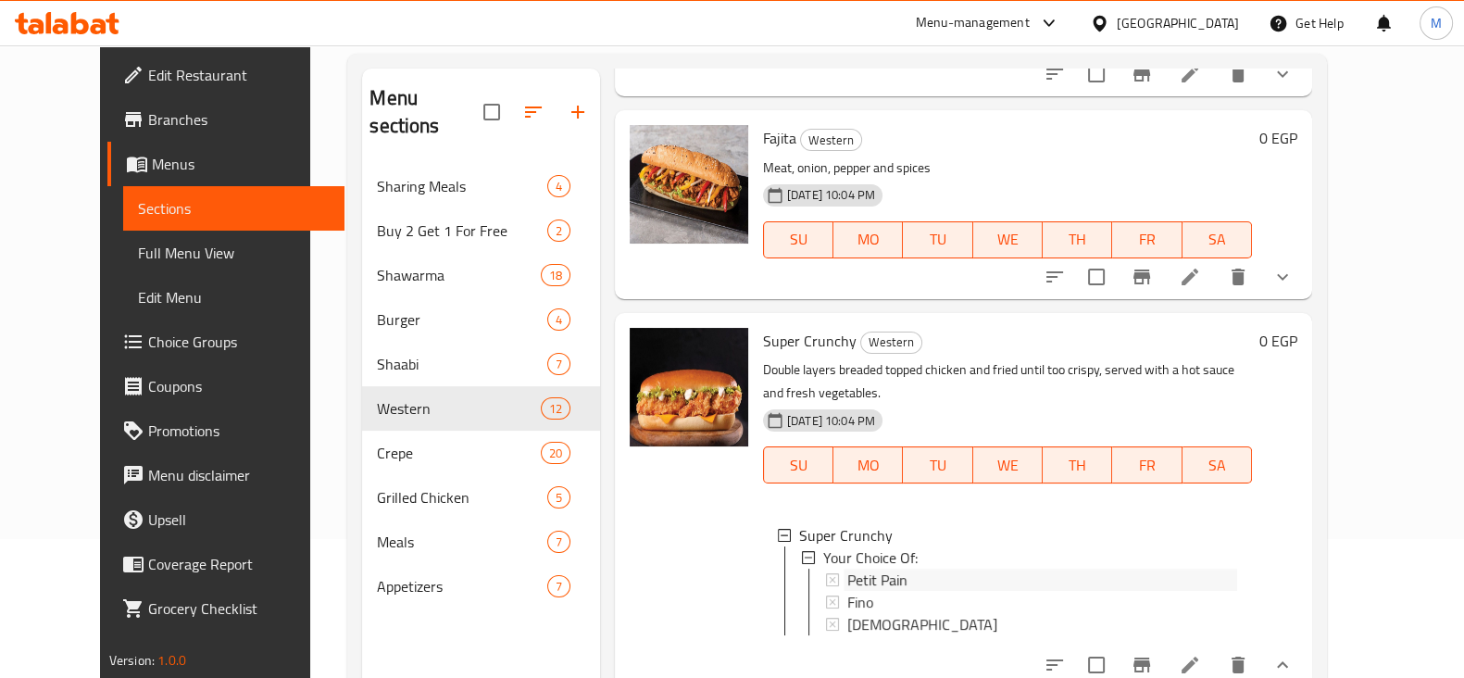
click at [889, 568] on div "Petit Pain" at bounding box center [1042, 579] width 390 height 22
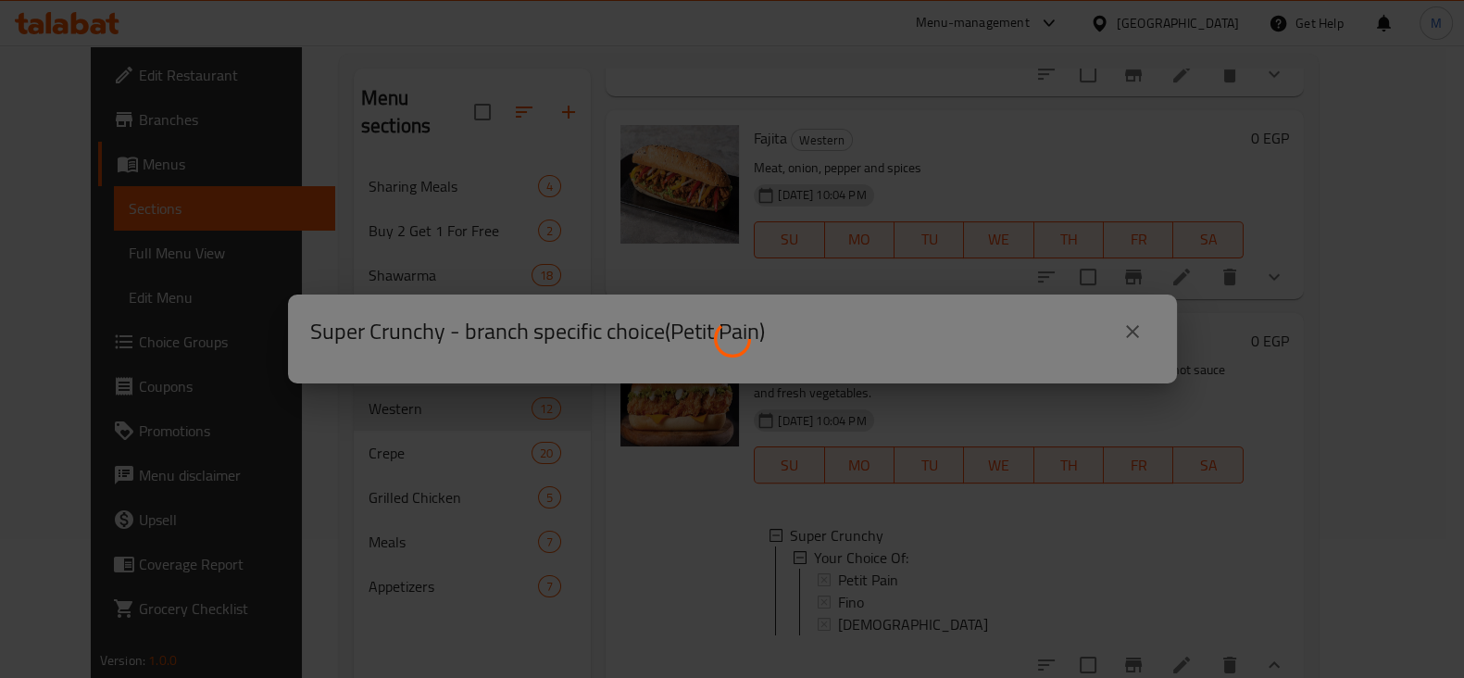
click at [889, 534] on div at bounding box center [732, 339] width 1464 height 678
click at [875, 534] on div at bounding box center [732, 339] width 1464 height 678
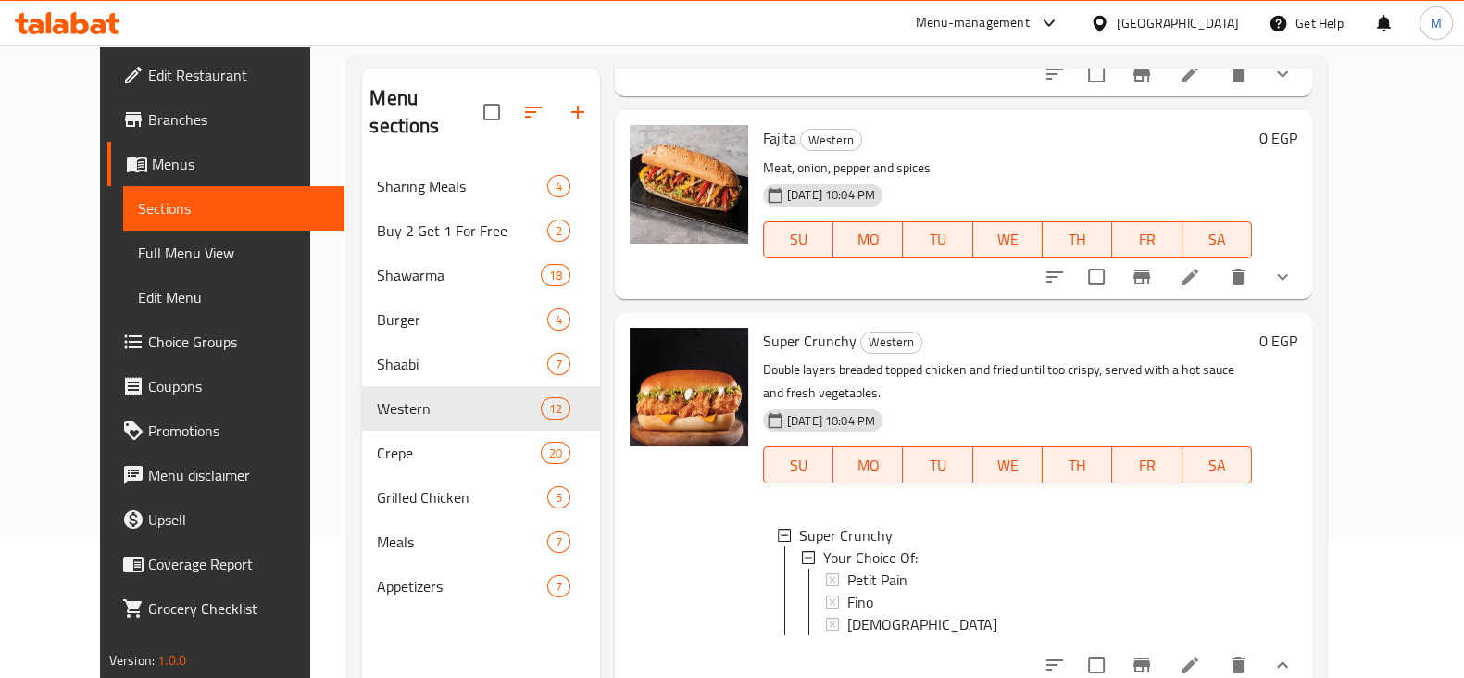
click at [1215, 648] on li at bounding box center [1190, 664] width 52 height 33
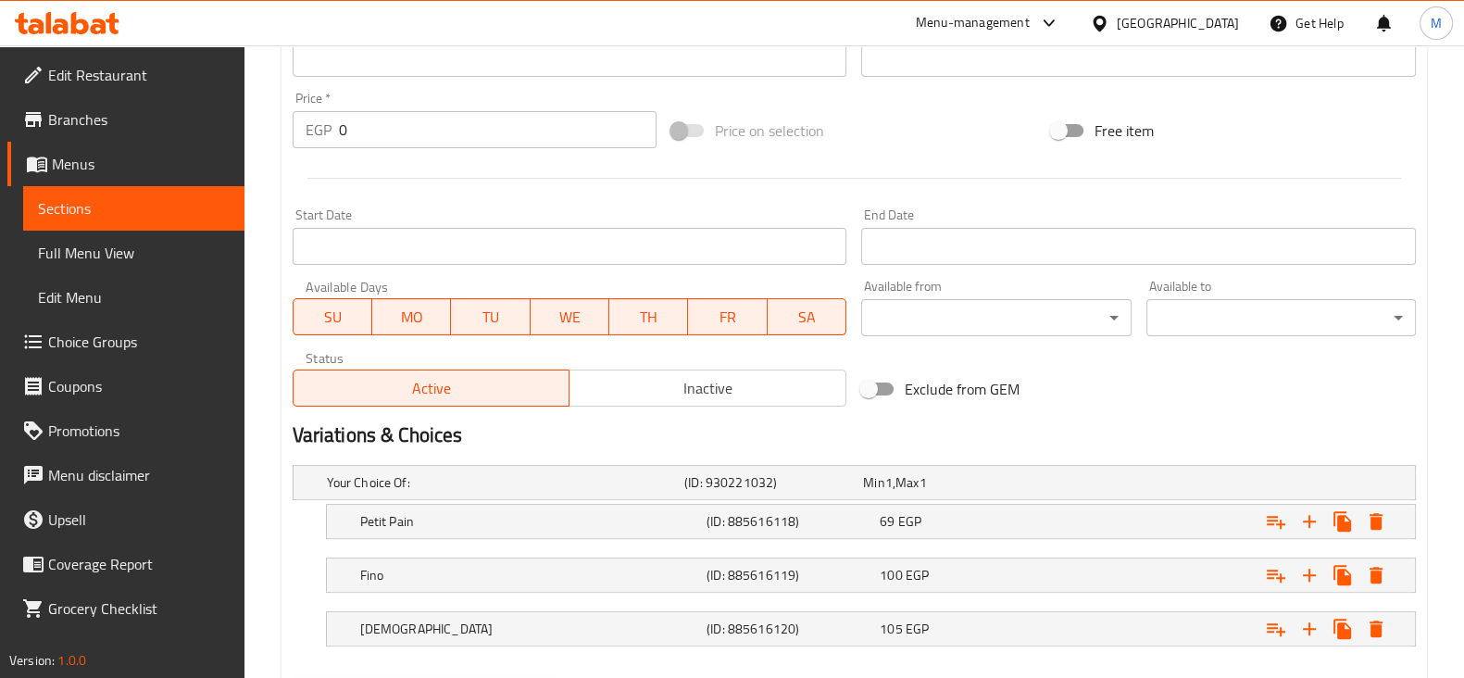
scroll to position [750, 0]
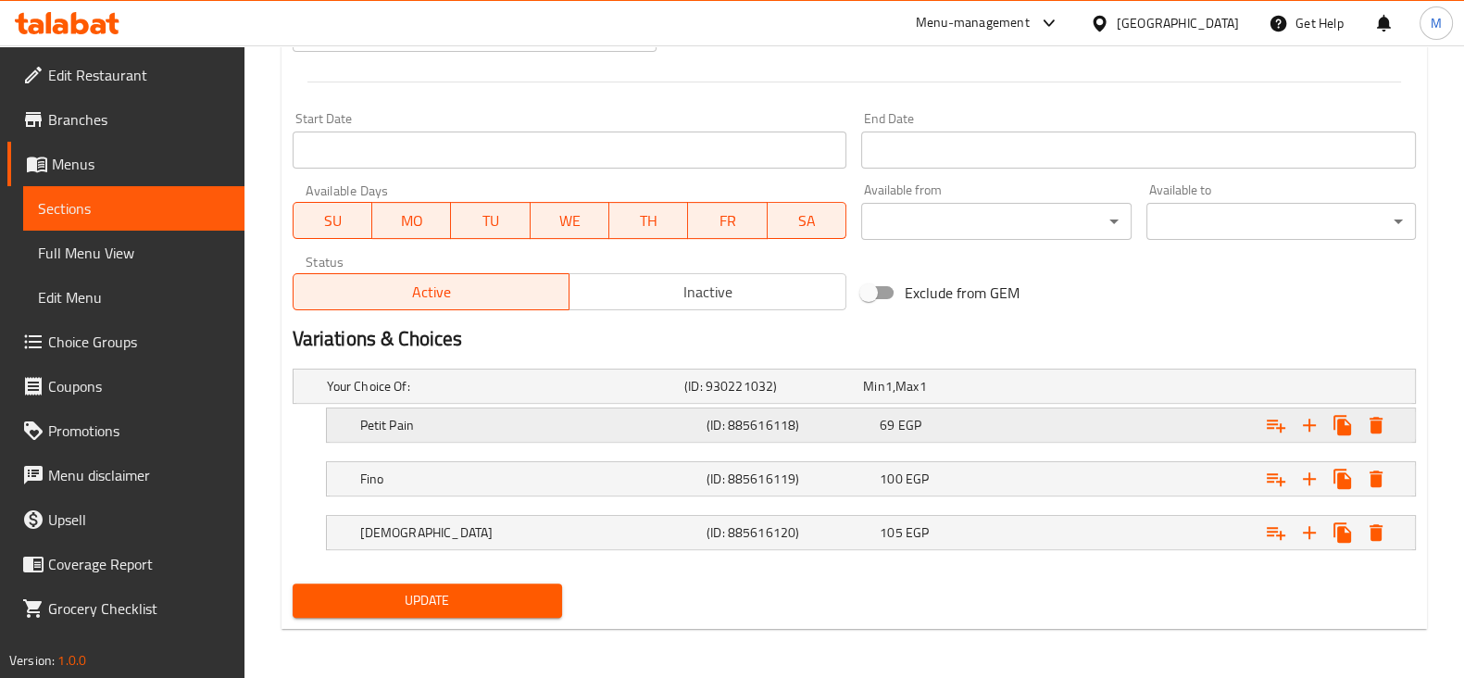
click at [882, 430] on span "69" at bounding box center [886, 425] width 15 height 24
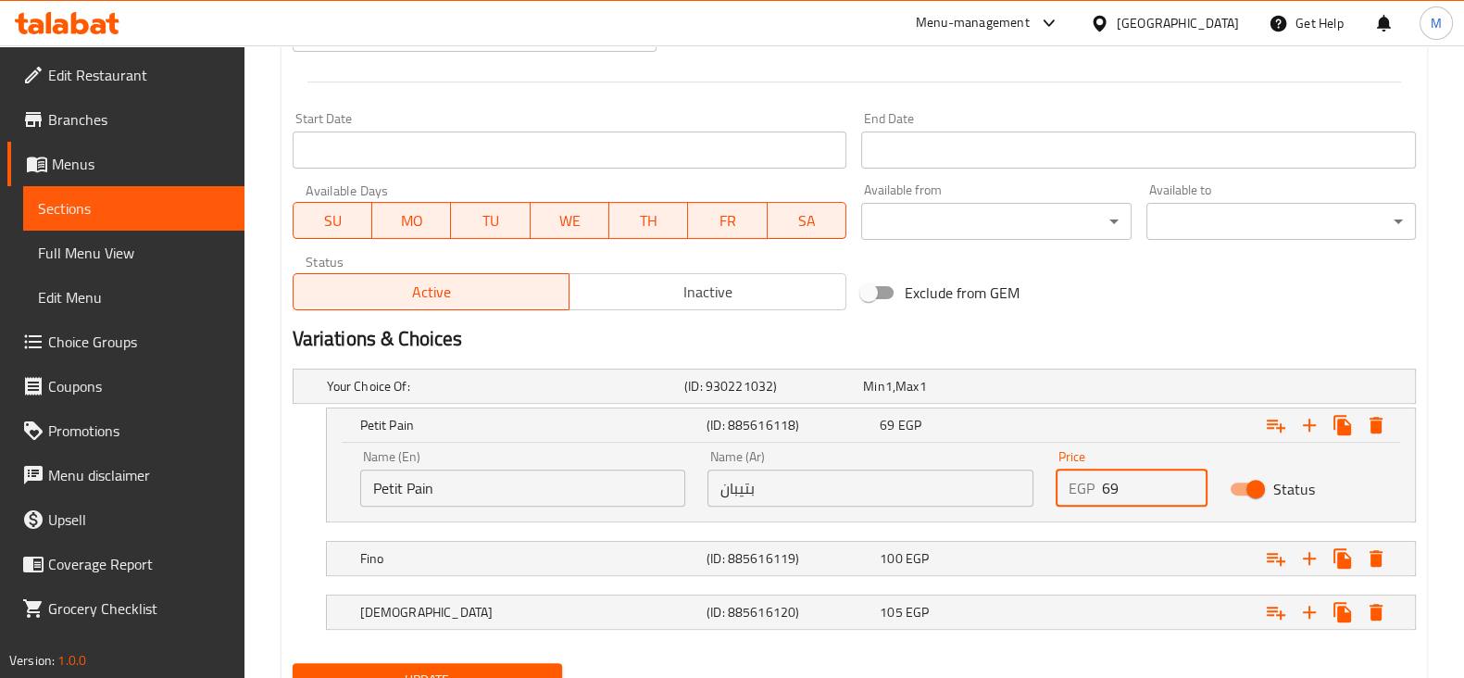
click at [1108, 482] on input "69" at bounding box center [1155, 487] width 106 height 37
type input "72"
click at [1148, 554] on div "Expand" at bounding box center [1222, 558] width 346 height 41
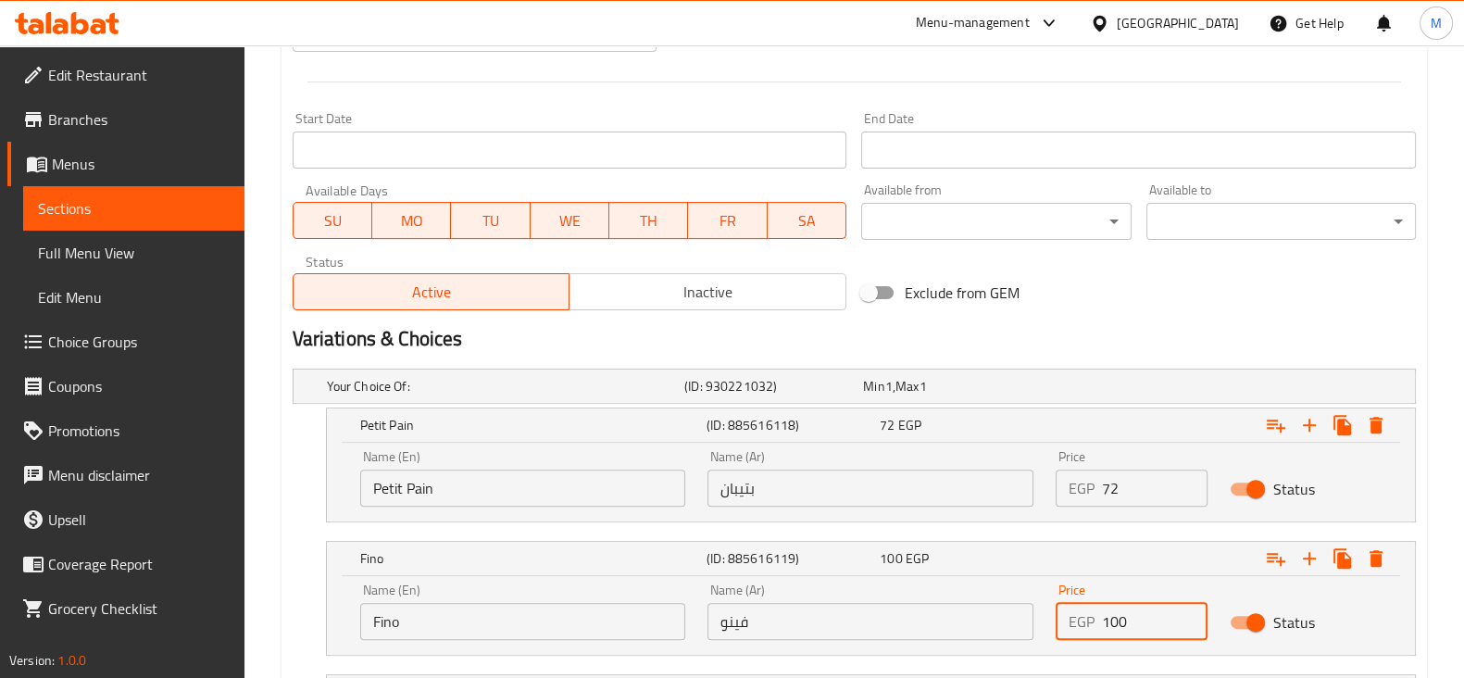
click at [1179, 613] on input "100" at bounding box center [1155, 621] width 106 height 37
click at [1180, 610] on input "101" at bounding box center [1155, 621] width 106 height 37
click at [1182, 609] on input "102" at bounding box center [1155, 621] width 106 height 37
click at [1182, 609] on input "103" at bounding box center [1155, 621] width 106 height 37
click at [1182, 609] on input "104" at bounding box center [1155, 621] width 106 height 37
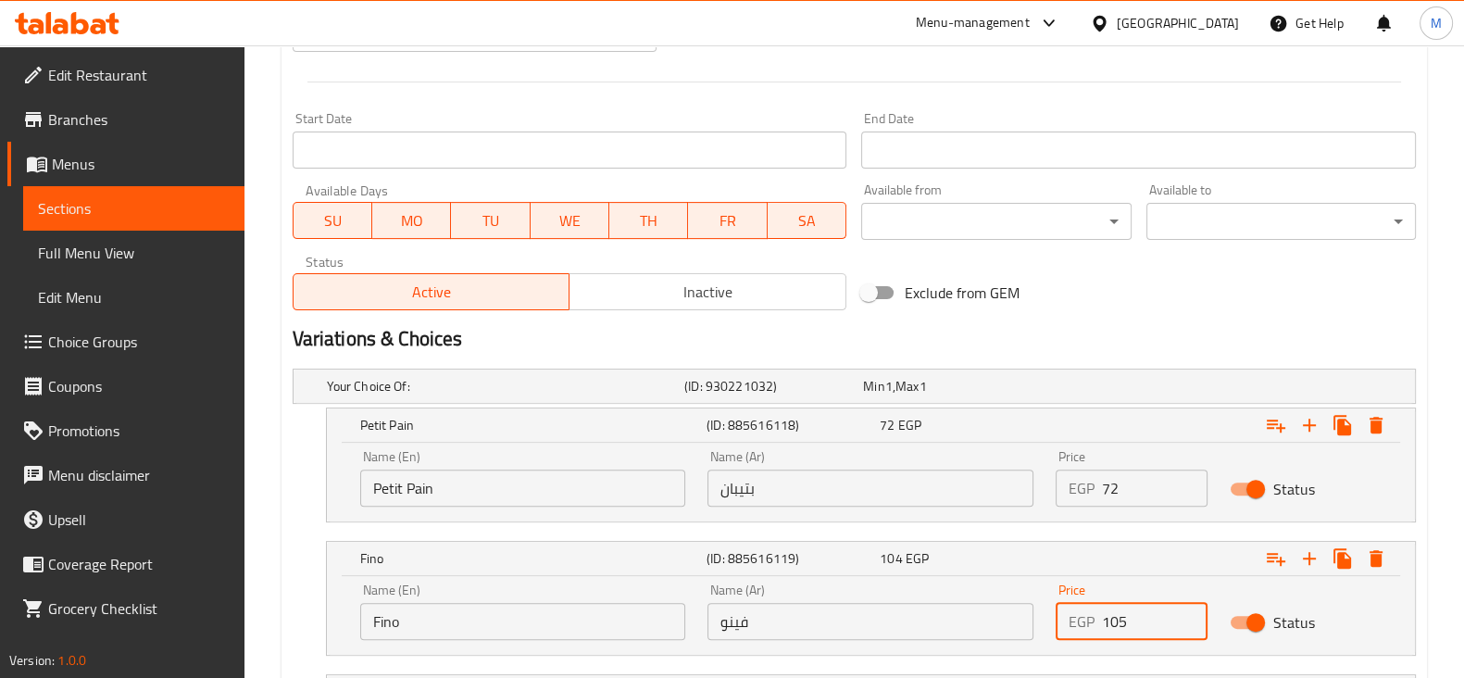
type input "105"
click at [1182, 609] on input "105" at bounding box center [1155, 621] width 106 height 37
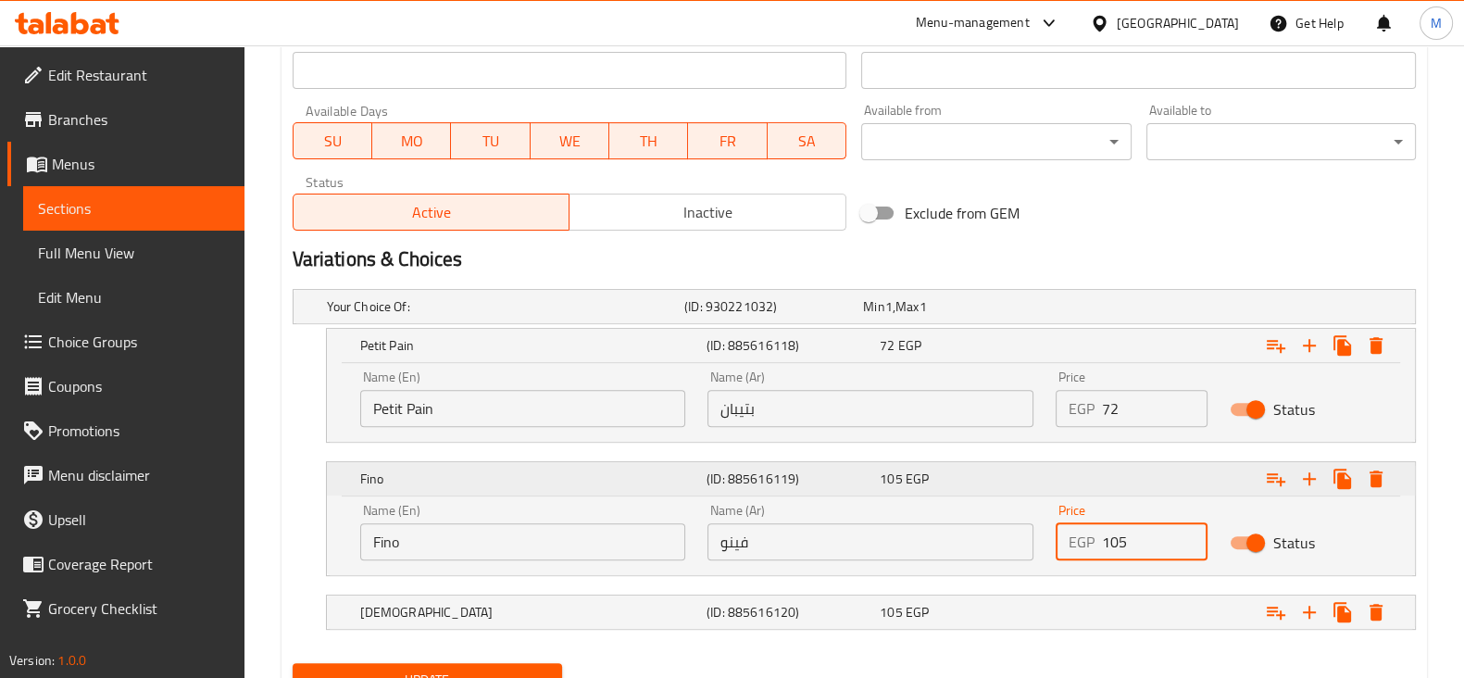
scroll to position [866, 0]
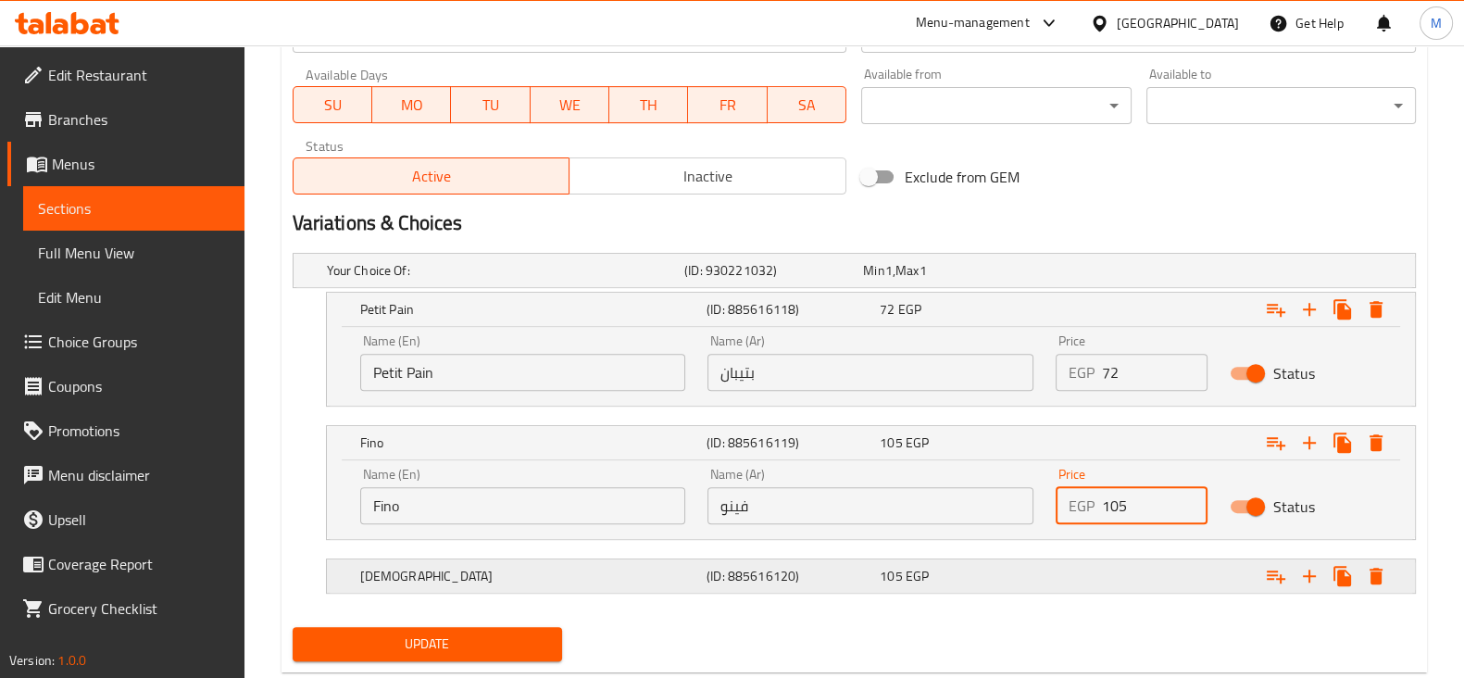
click at [922, 590] on div "Syrian (ID: 885616120) 105 EGP" at bounding box center [876, 575] width 1040 height 41
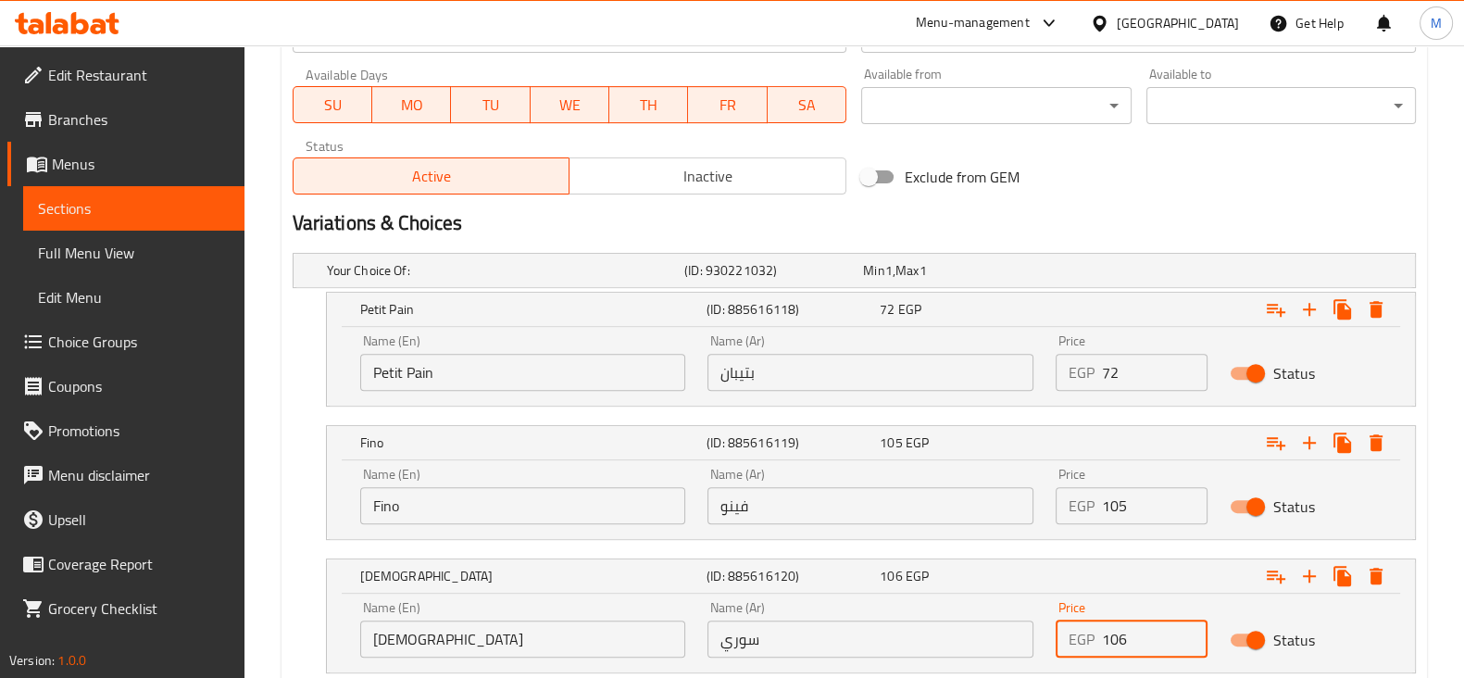
click at [1181, 626] on input "106" at bounding box center [1155, 638] width 106 height 37
click at [1181, 626] on input "107" at bounding box center [1155, 638] width 106 height 37
click at [1181, 626] on input "108" at bounding box center [1155, 638] width 106 height 37
click at [1181, 626] on input "109" at bounding box center [1155, 638] width 106 height 37
type input "110"
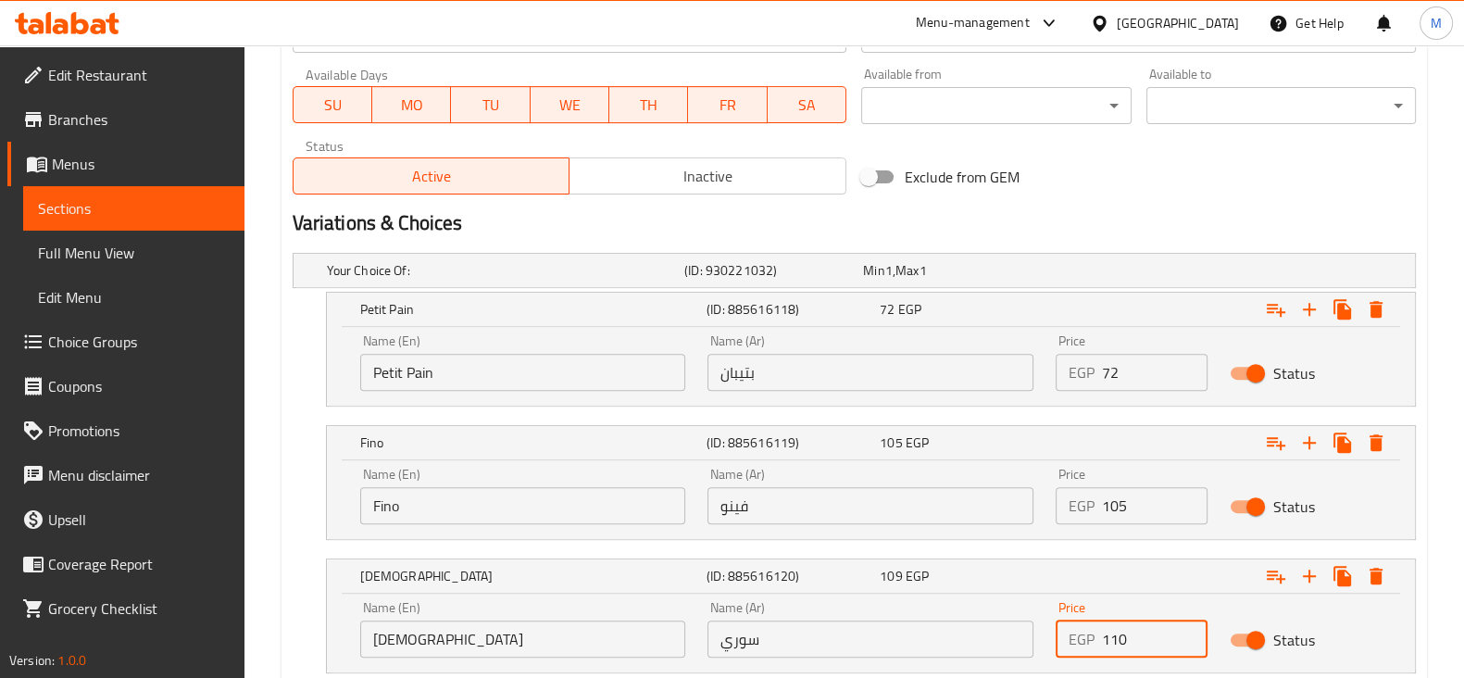
click at [1181, 626] on input "110" at bounding box center [1155, 638] width 106 height 37
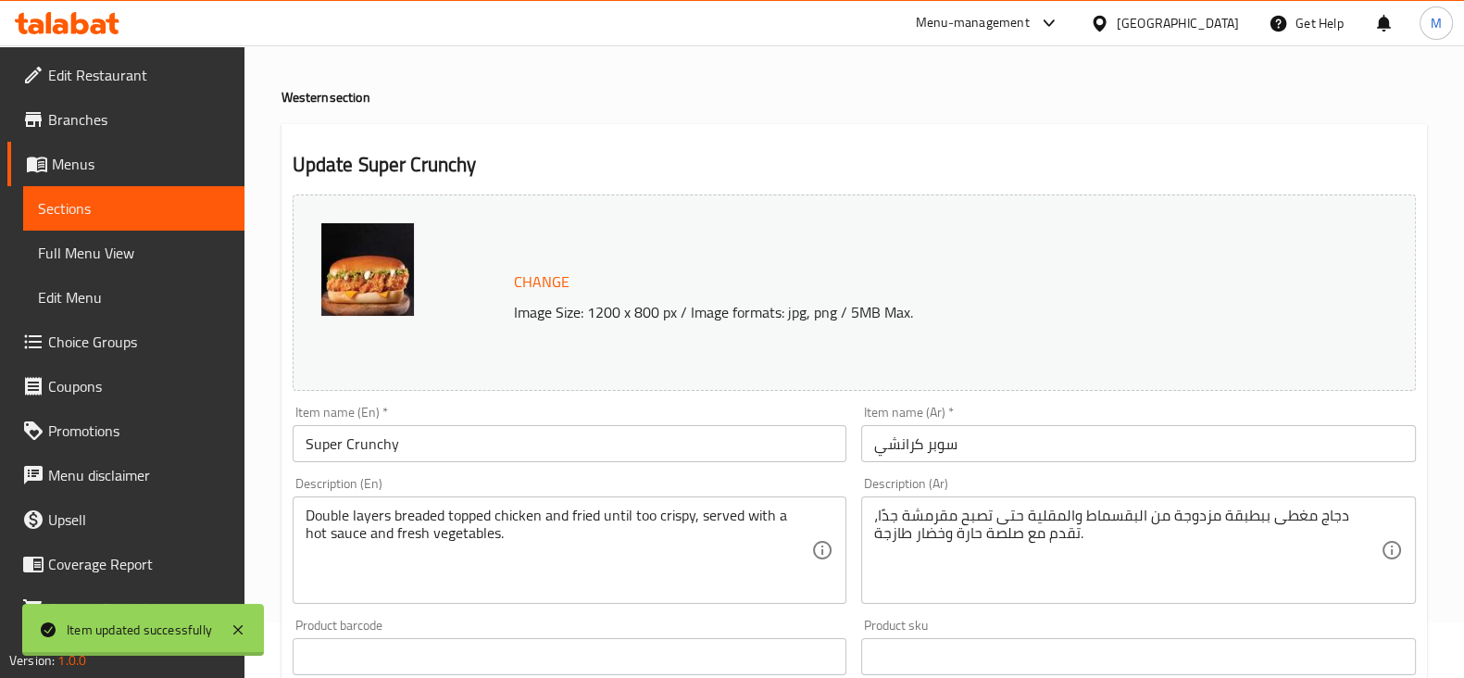
scroll to position [0, 0]
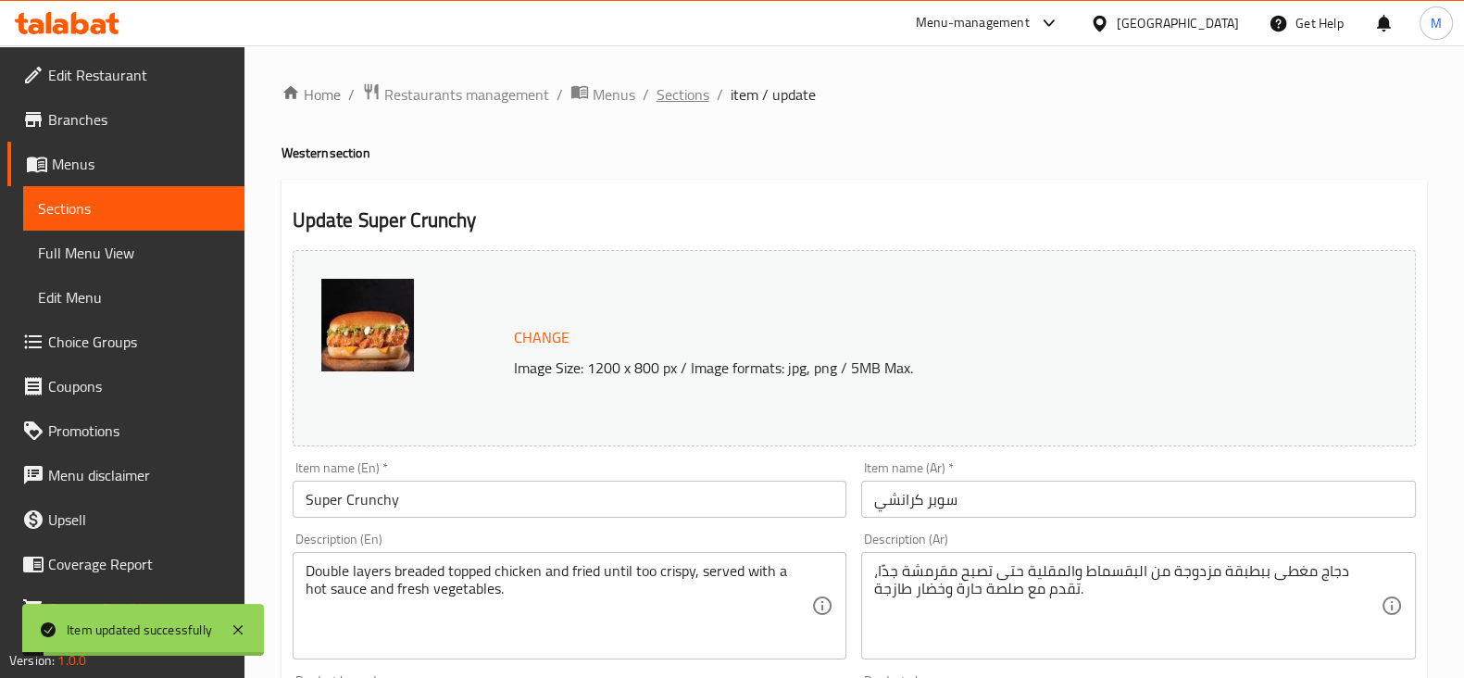
click at [673, 103] on span "Sections" at bounding box center [682, 94] width 53 height 22
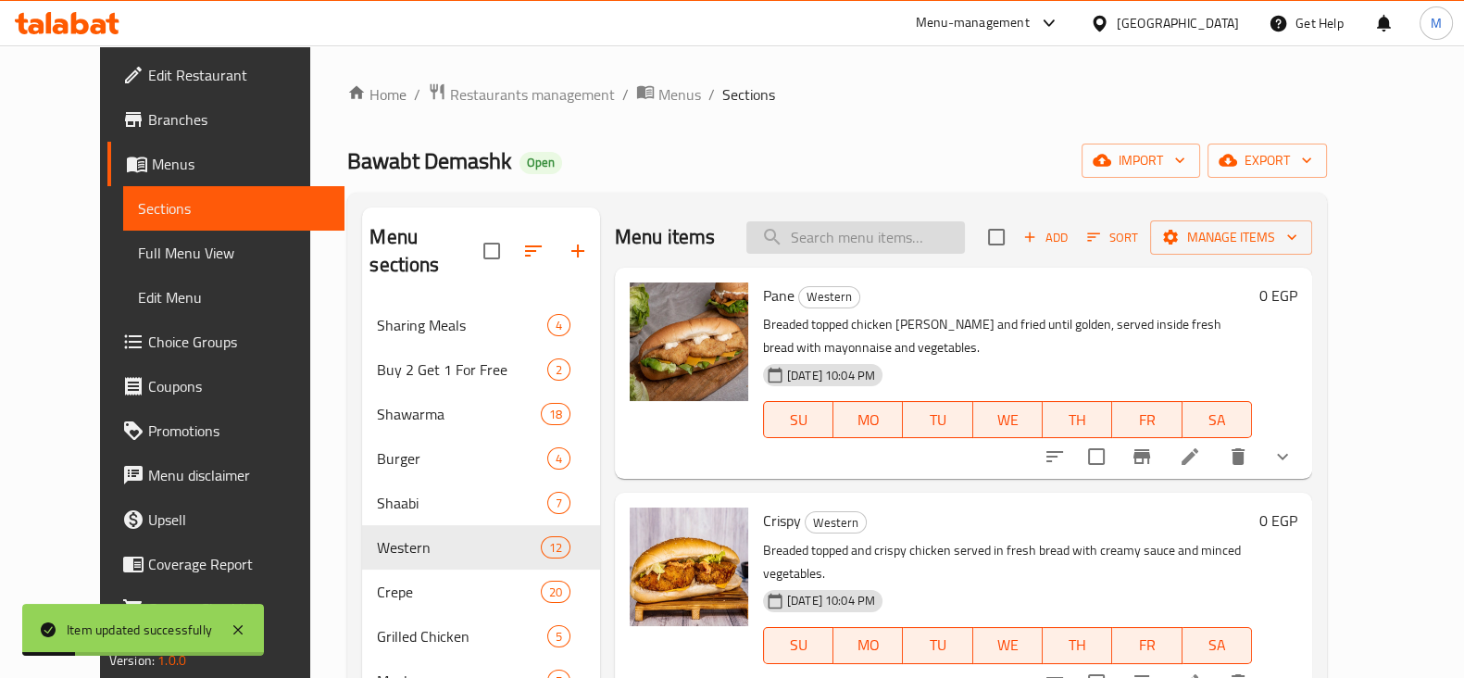
click at [877, 234] on input "search" at bounding box center [855, 237] width 218 height 32
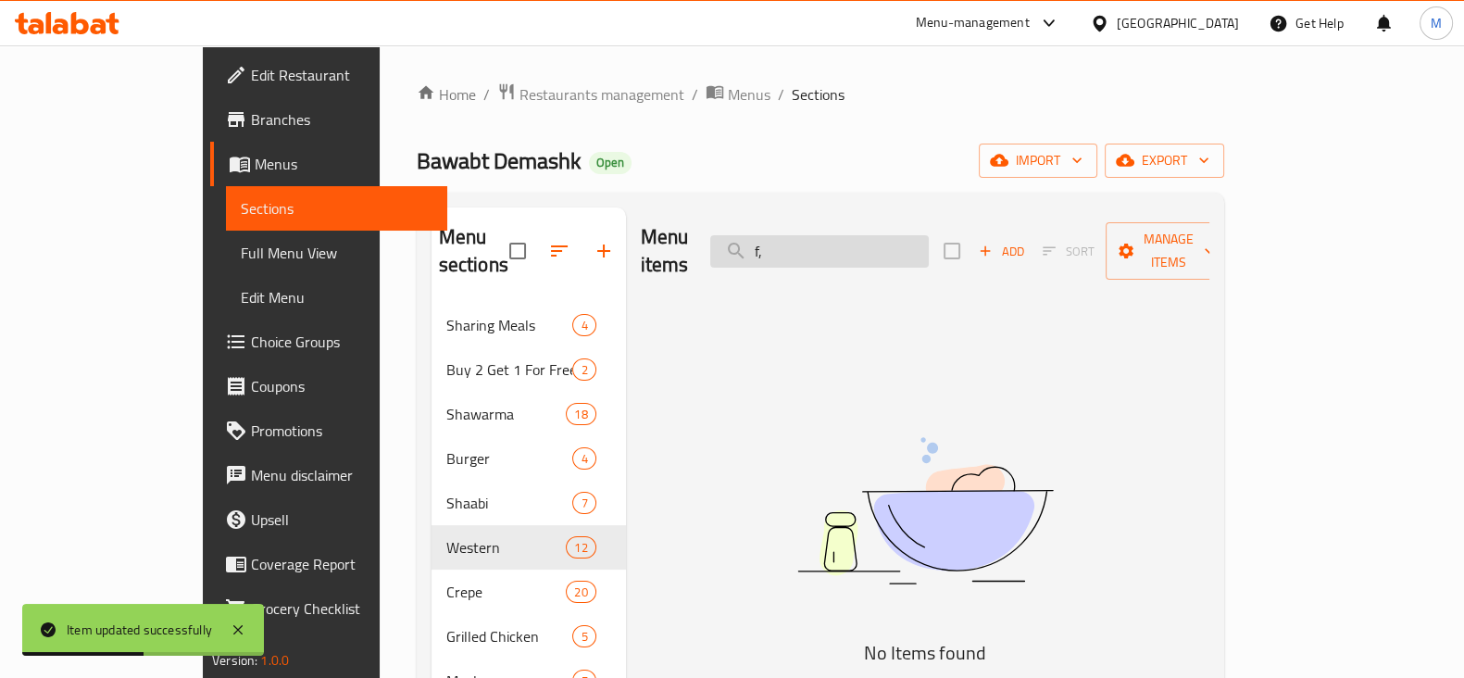
type input "f"
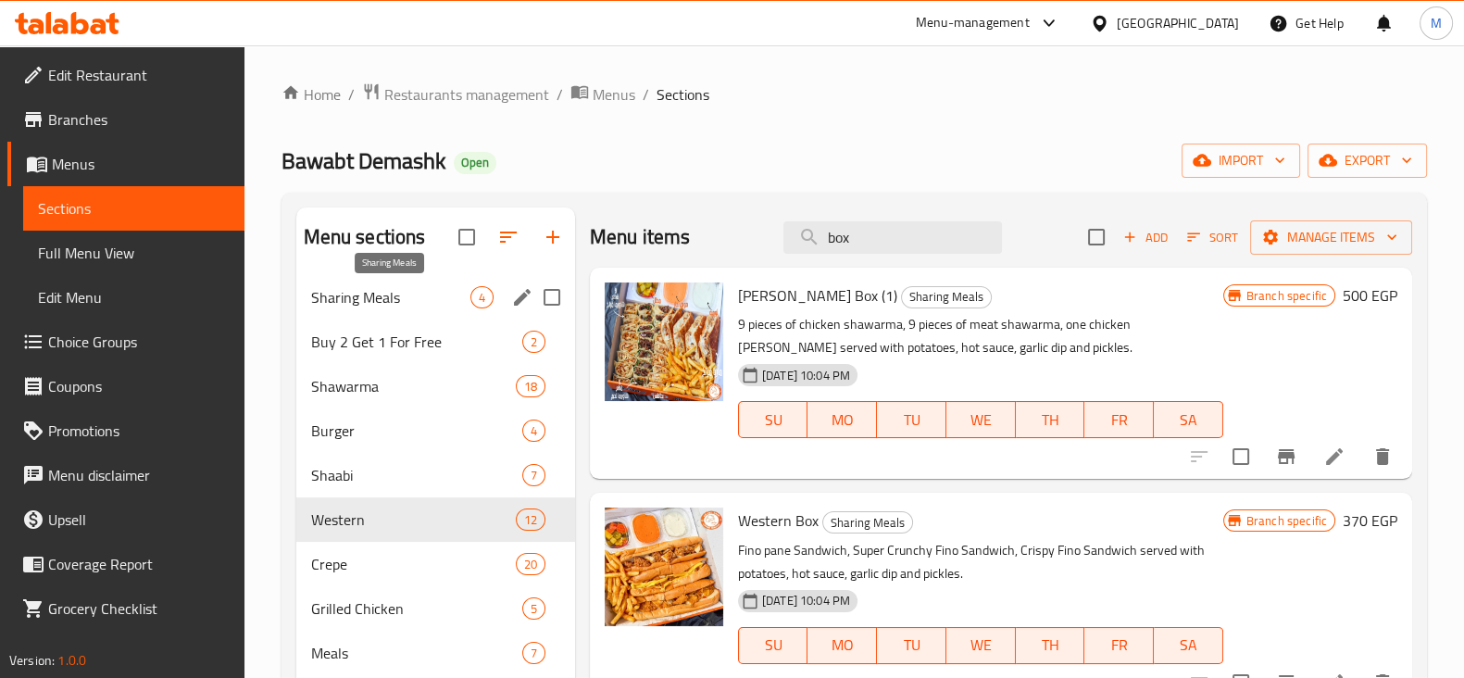
type input "box"
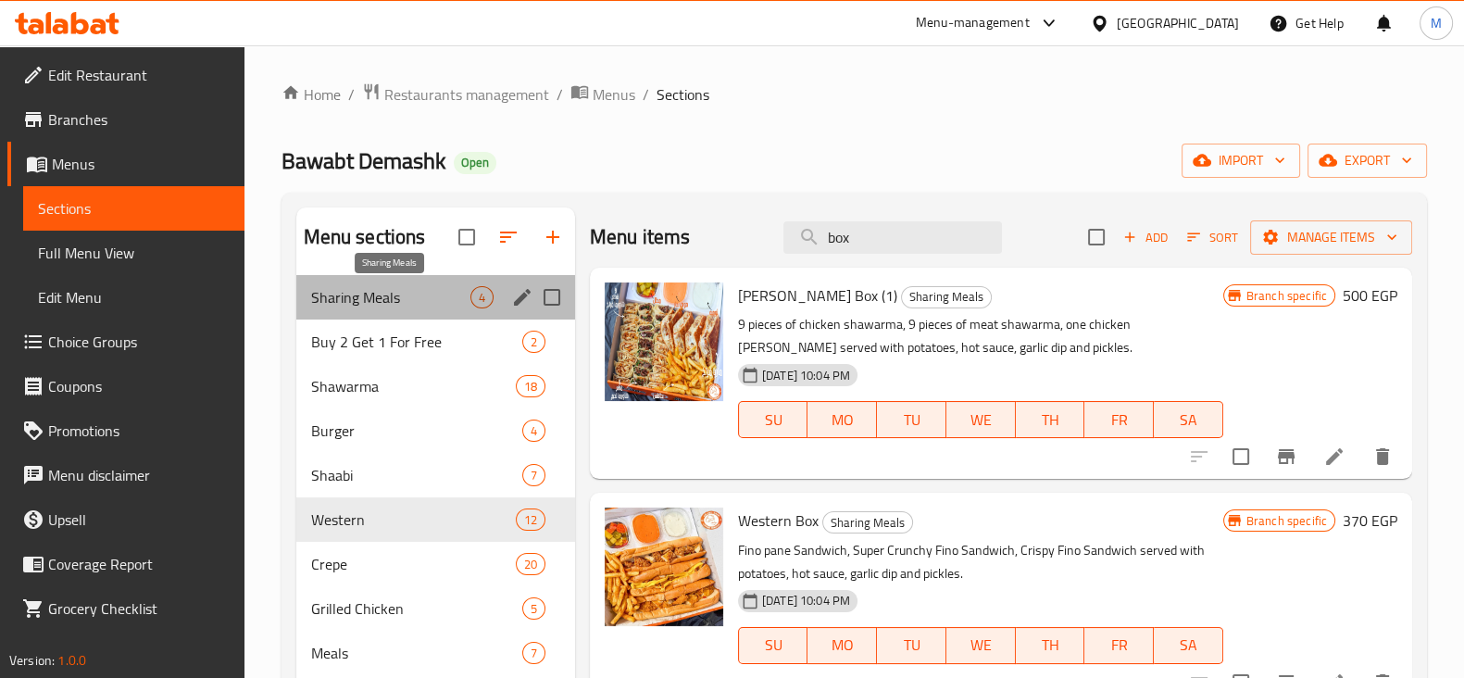
click at [365, 305] on span "Sharing Meals" at bounding box center [390, 297] width 159 height 22
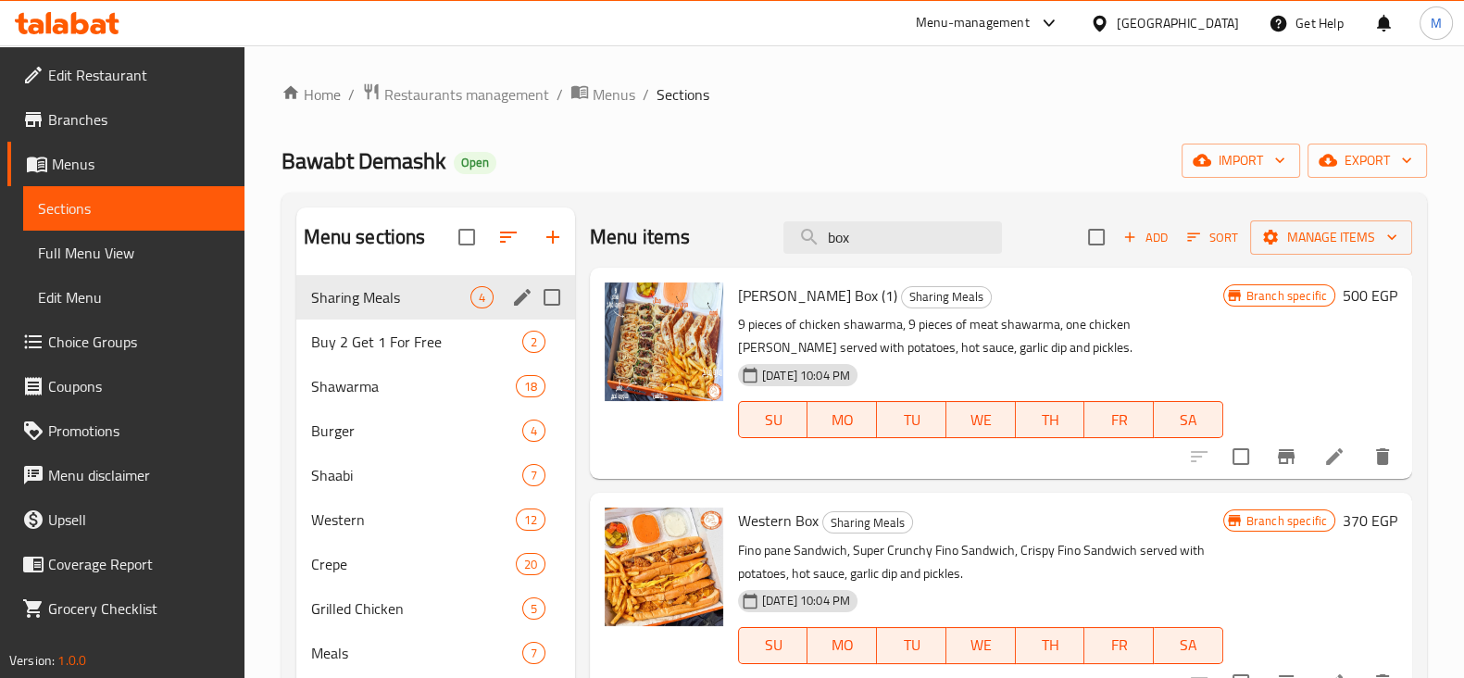
click at [477, 284] on div "Sharing Meals 4" at bounding box center [435, 297] width 279 height 44
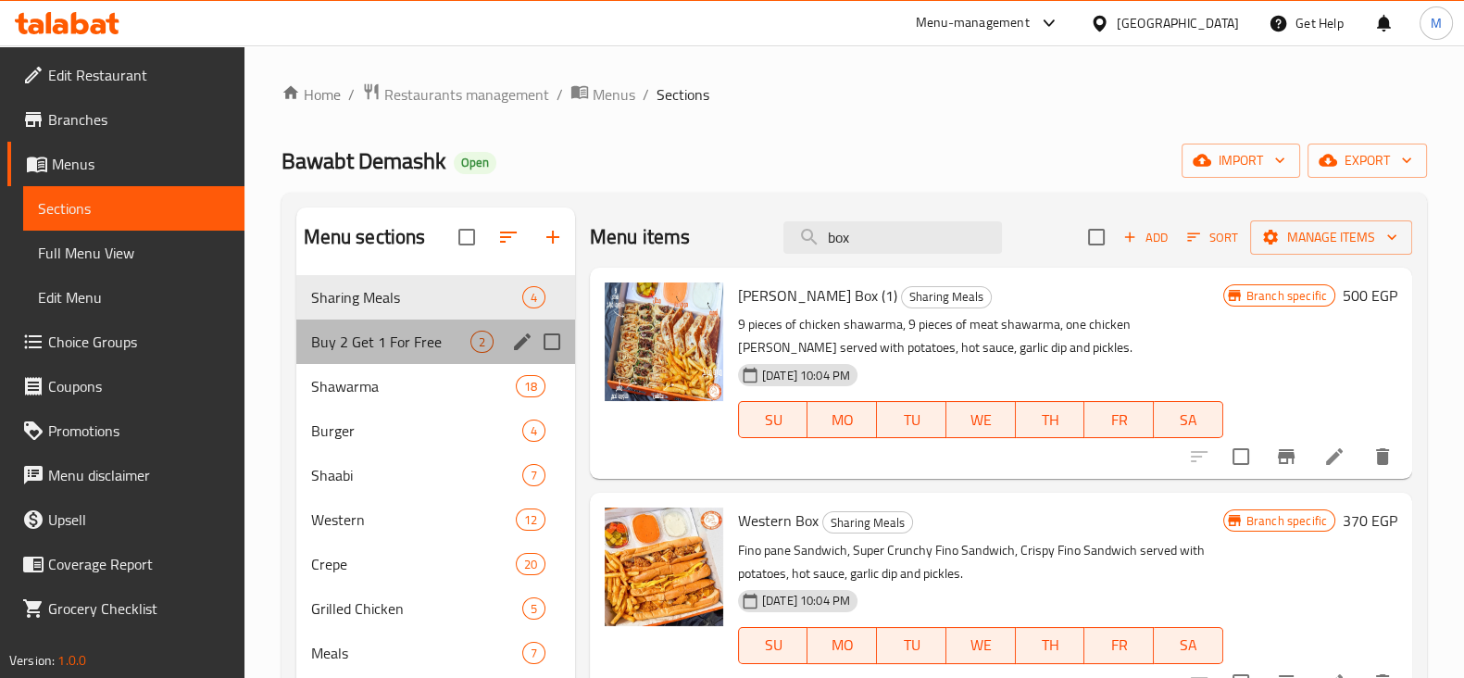
click at [393, 325] on div "Buy 2 Get 1 For Free 2" at bounding box center [435, 341] width 279 height 44
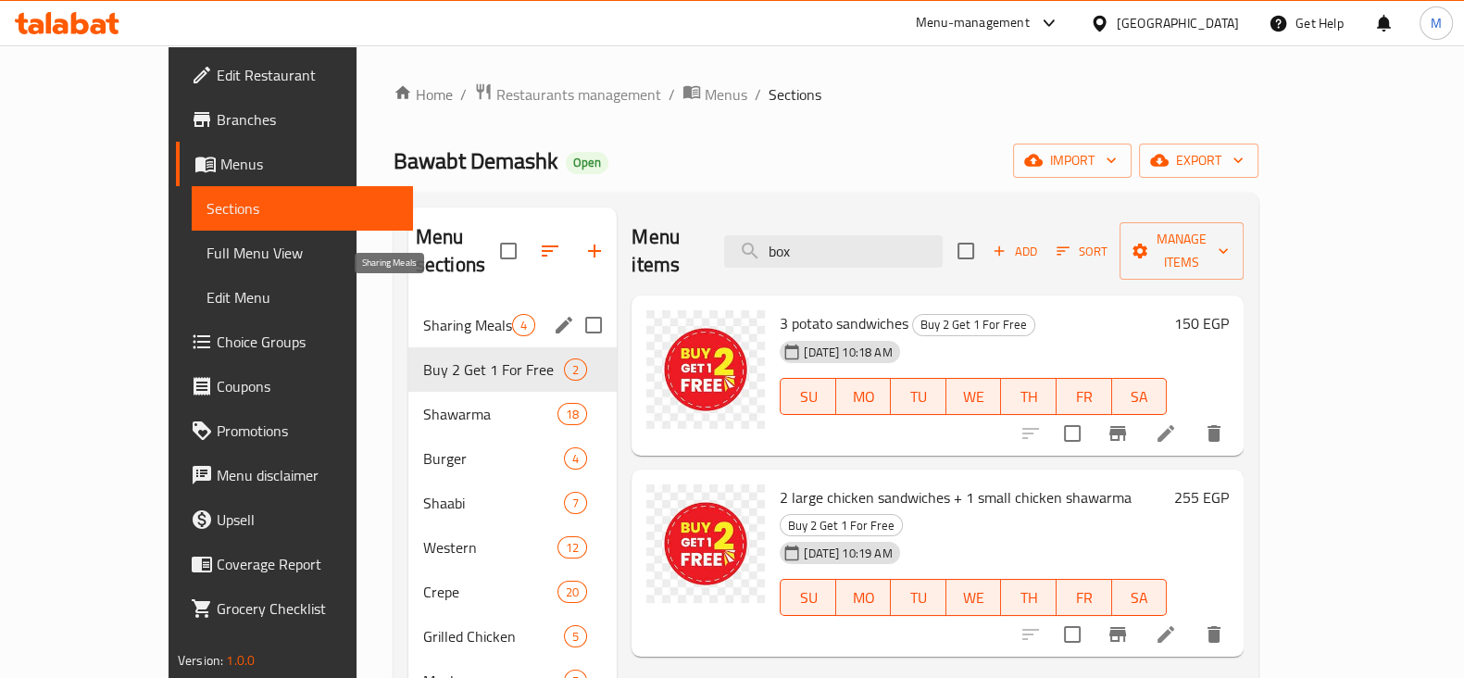
click at [423, 314] on span "Sharing Meals" at bounding box center [467, 325] width 89 height 22
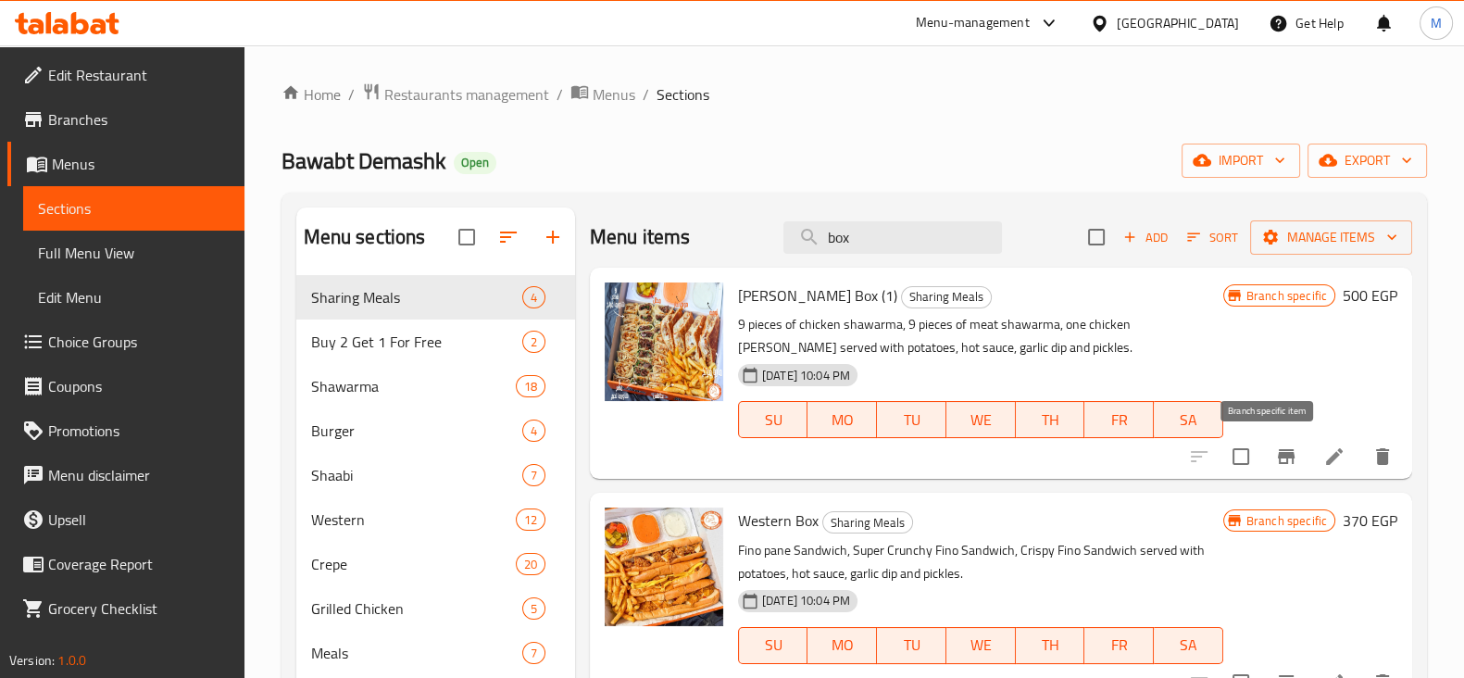
click at [1277, 450] on icon "Branch-specific-item" at bounding box center [1285, 456] width 17 height 15
click at [1225, 474] on input "checkbox" at bounding box center [1240, 456] width 39 height 39
click at [1231, 471] on input "checkbox" at bounding box center [1240, 456] width 39 height 39
checkbox input "false"
click at [1277, 455] on icon "Branch-specific-item" at bounding box center [1285, 456] width 17 height 15
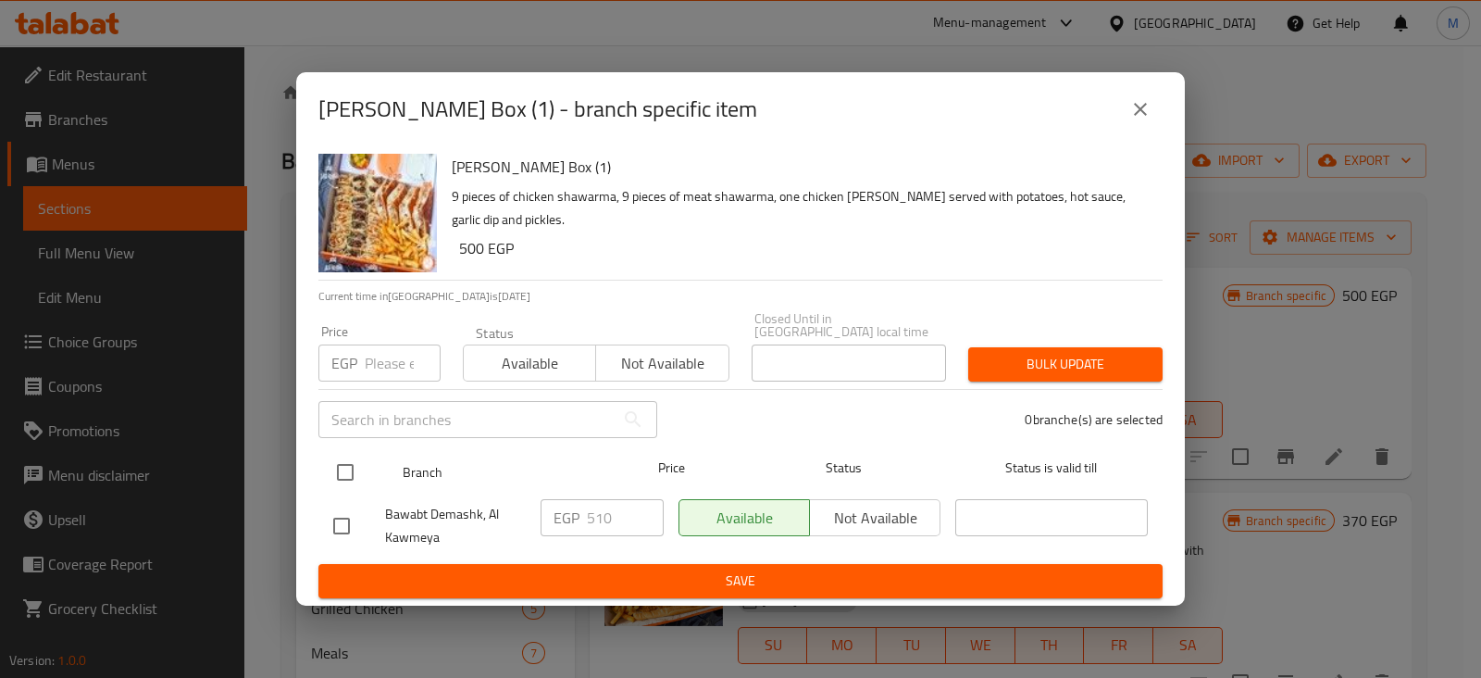
click at [354, 453] on input "checkbox" at bounding box center [345, 472] width 39 height 39
checkbox input "true"
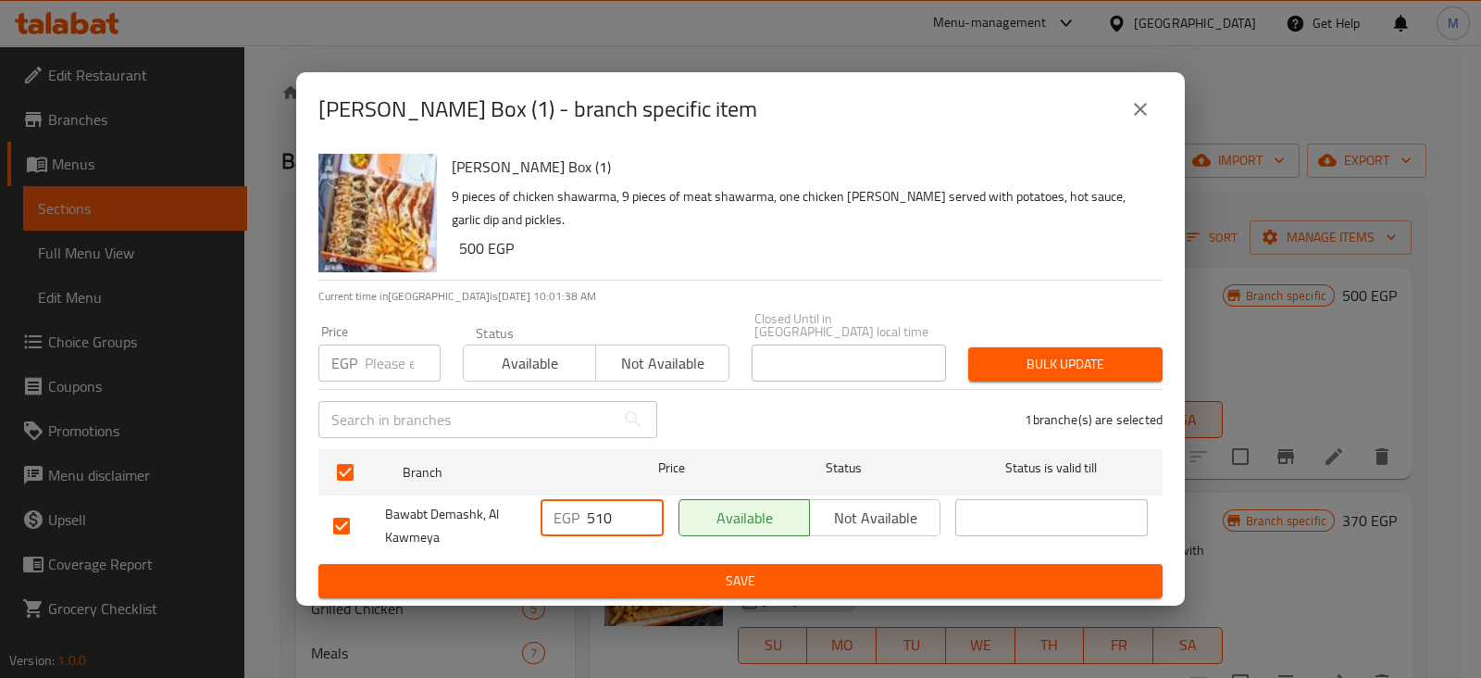
click at [601, 503] on input "510" at bounding box center [625, 517] width 77 height 37
type input "520"
click at [677, 569] on span "Save" at bounding box center [740, 580] width 815 height 23
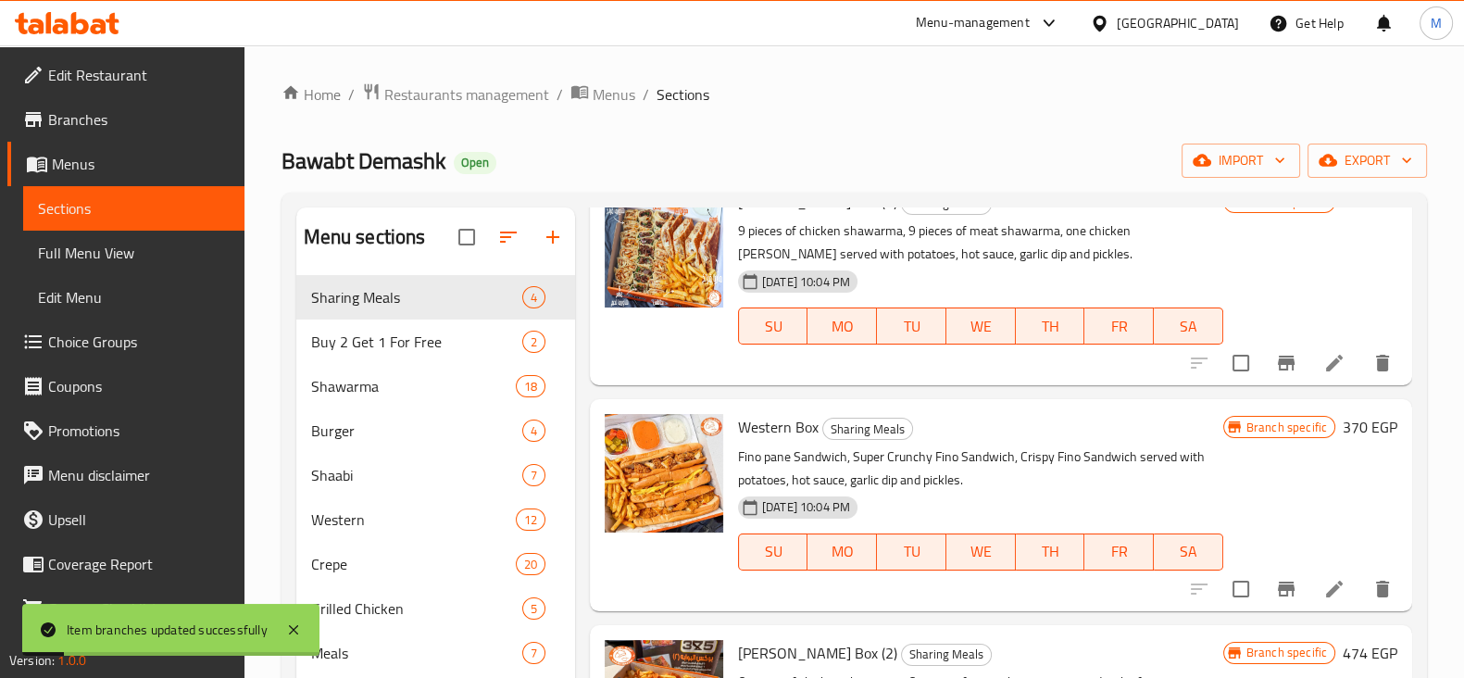
scroll to position [115, 0]
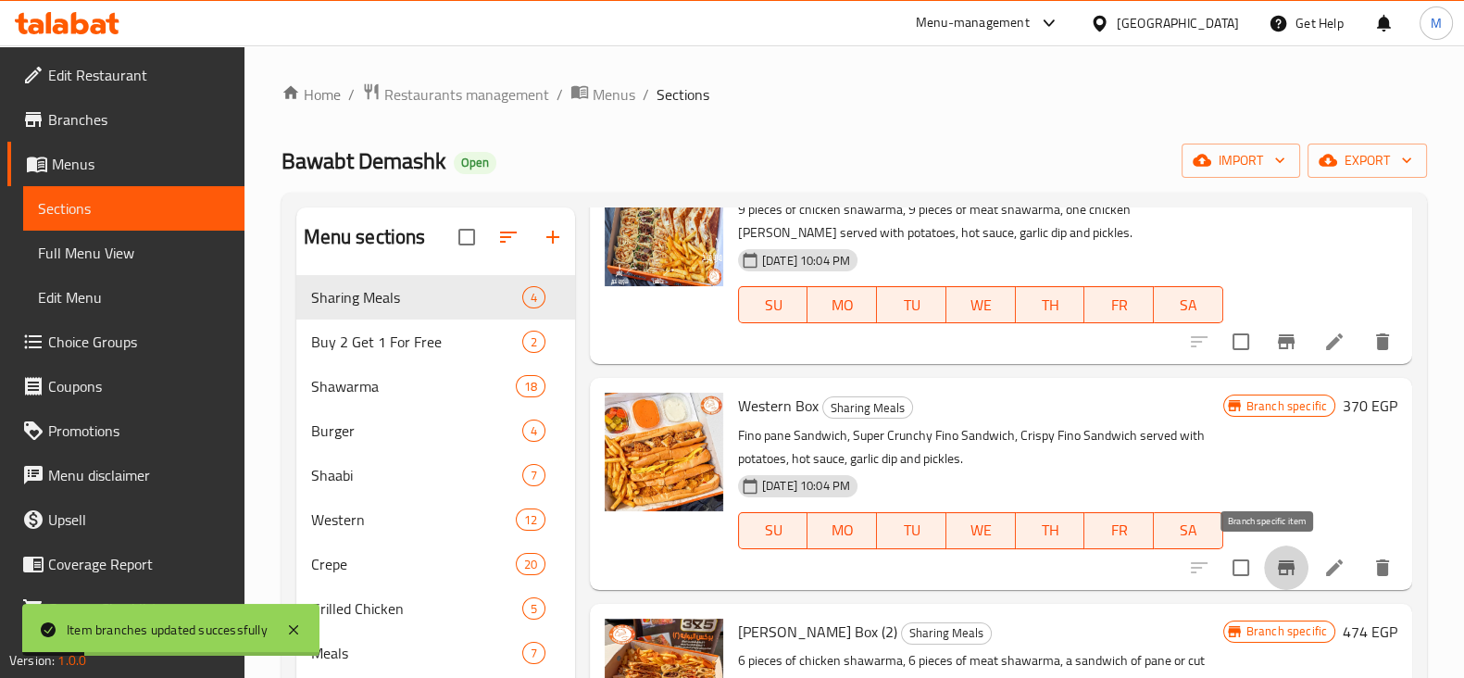
click at [1277, 560] on icon "Branch-specific-item" at bounding box center [1285, 567] width 17 height 15
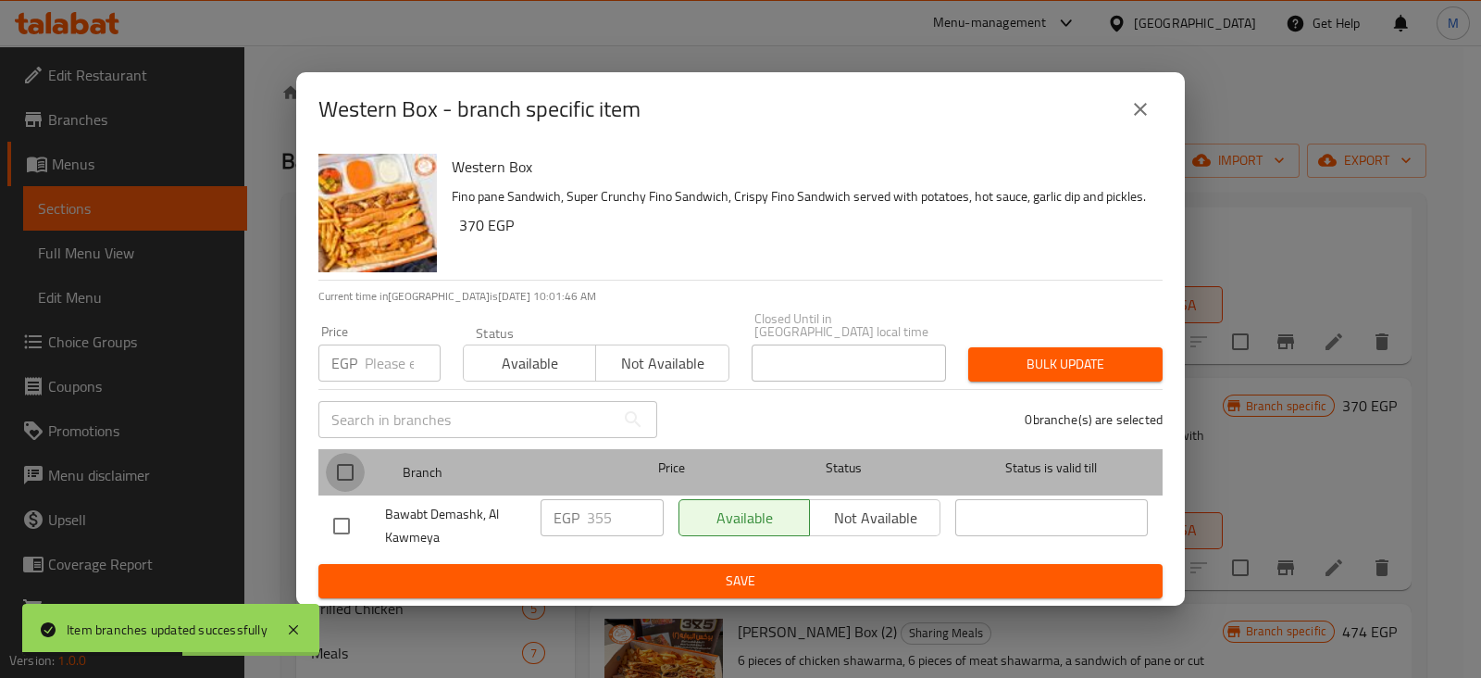
drag, startPoint x: 339, startPoint y: 460, endPoint x: 542, endPoint y: 511, distance: 209.0
click at [340, 460] on input "checkbox" at bounding box center [345, 472] width 39 height 39
checkbox input "true"
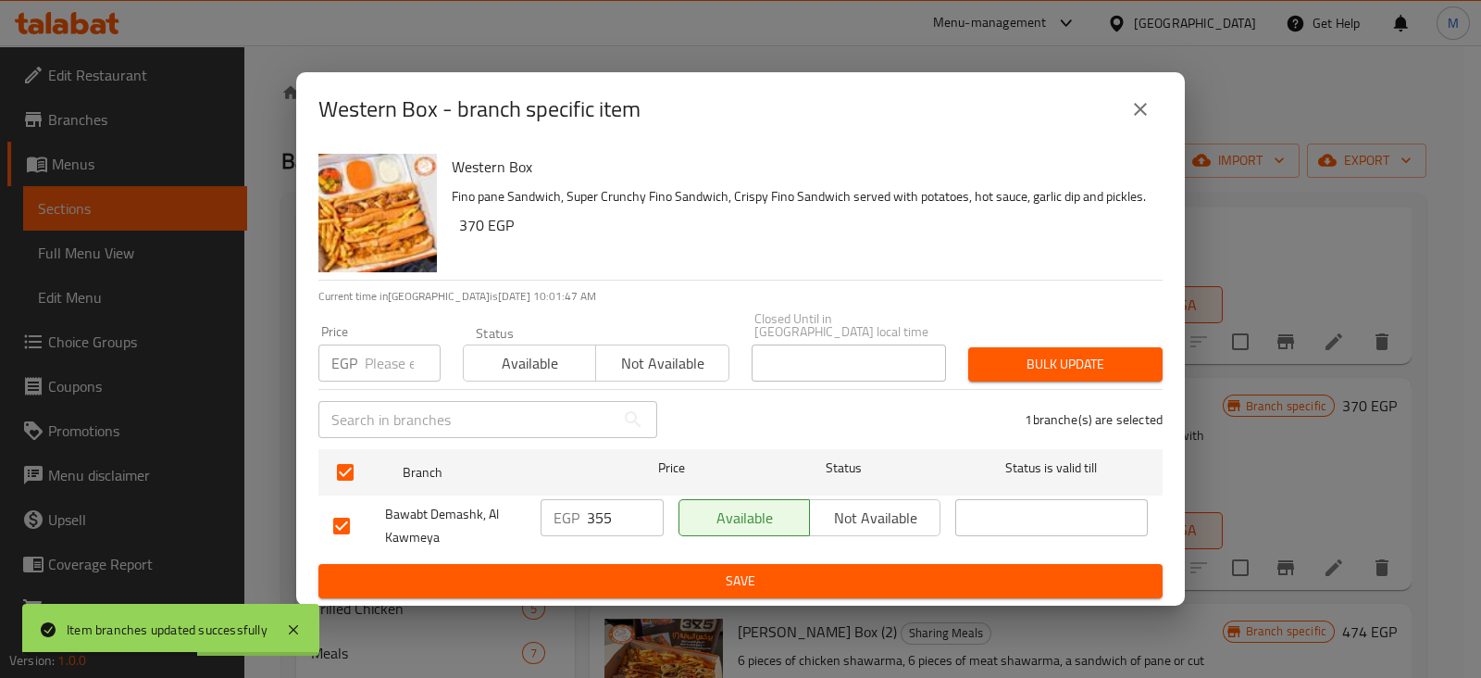
click at [571, 518] on p "EGP" at bounding box center [567, 517] width 26 height 22
click at [595, 507] on input "355" at bounding box center [625, 517] width 77 height 37
type input "370"
click at [761, 564] on button "Save" at bounding box center [740, 581] width 844 height 34
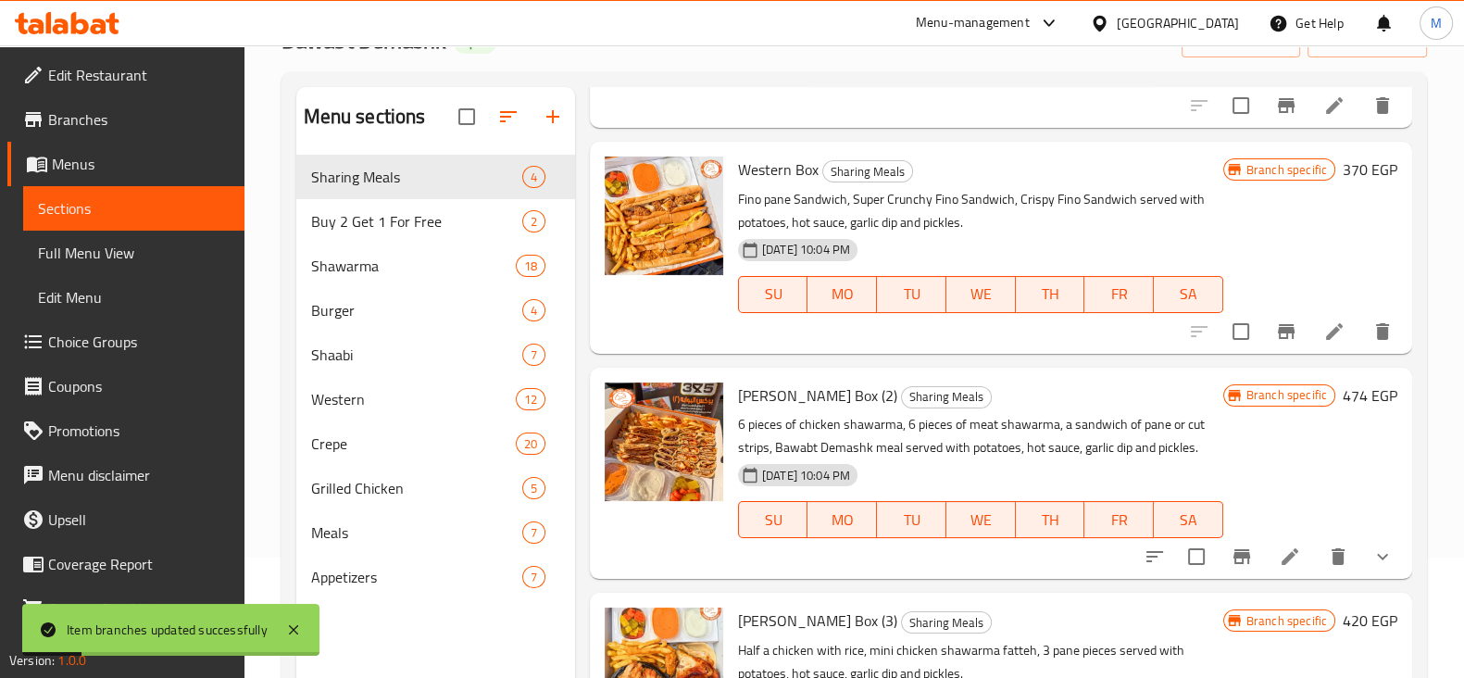
scroll to position [125, 0]
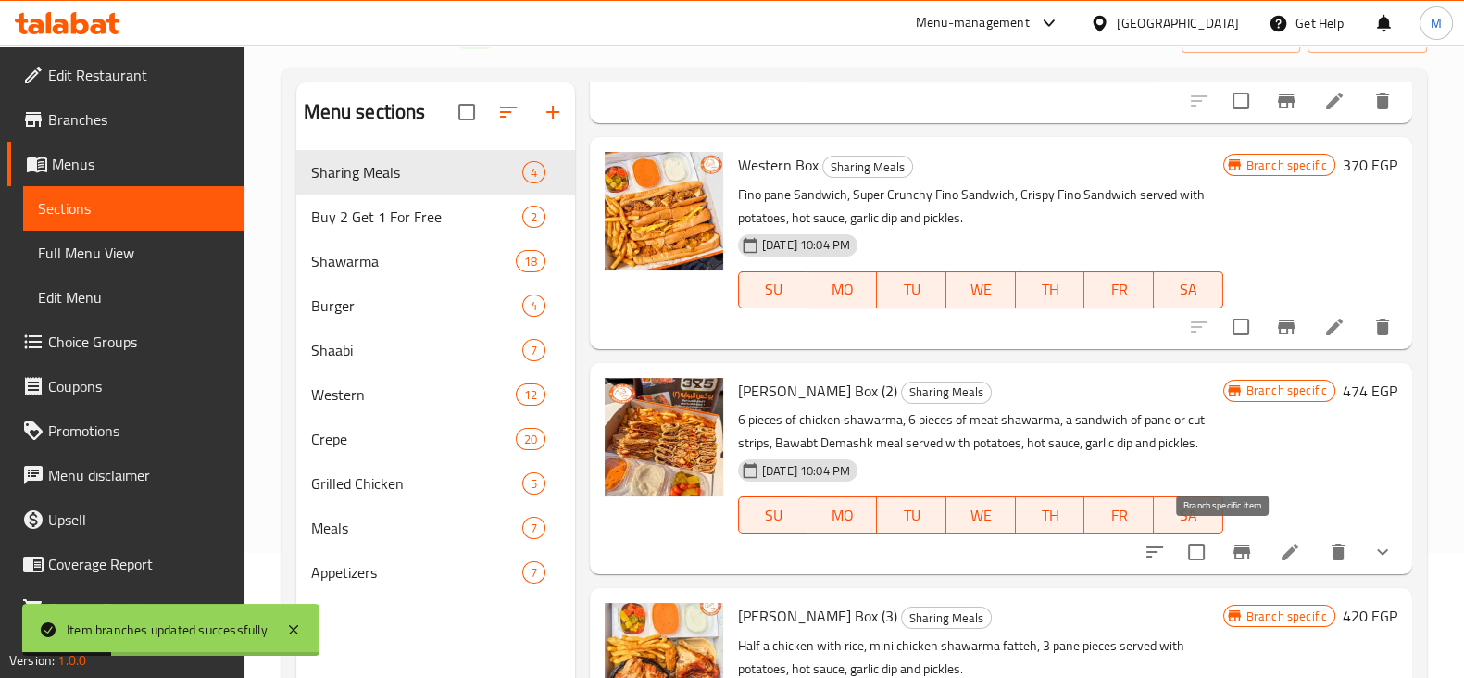
click at [1233, 547] on icon "Branch-specific-item" at bounding box center [1241, 551] width 17 height 15
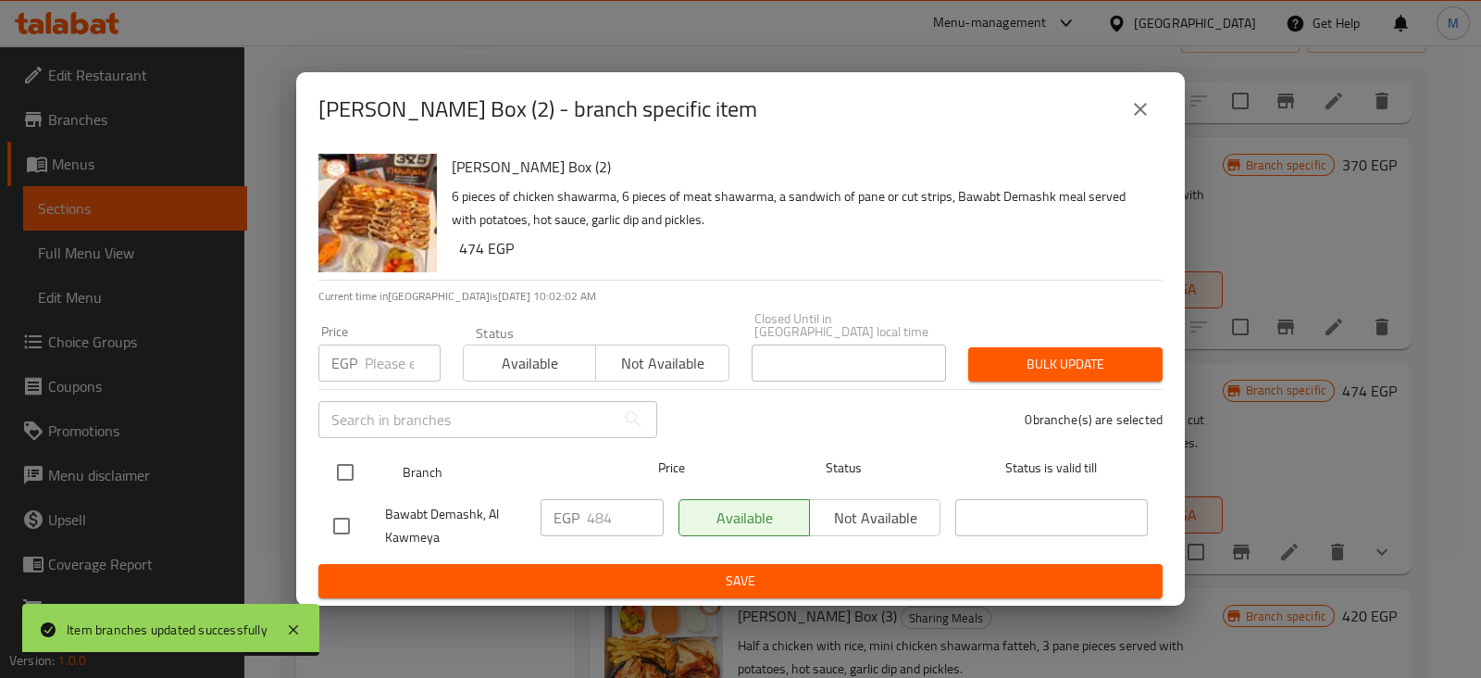
click at [349, 445] on div at bounding box center [360, 472] width 69 height 54
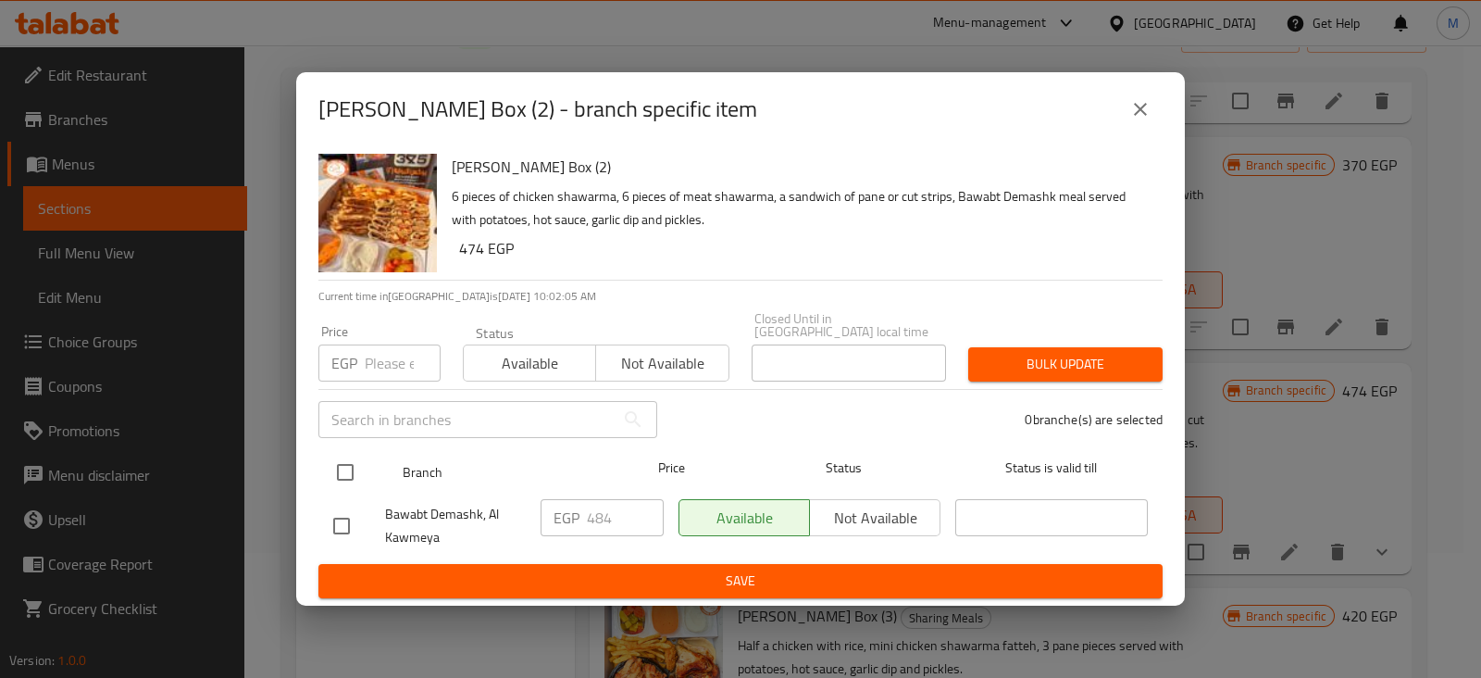
click at [342, 455] on input "checkbox" at bounding box center [345, 472] width 39 height 39
checkbox input "true"
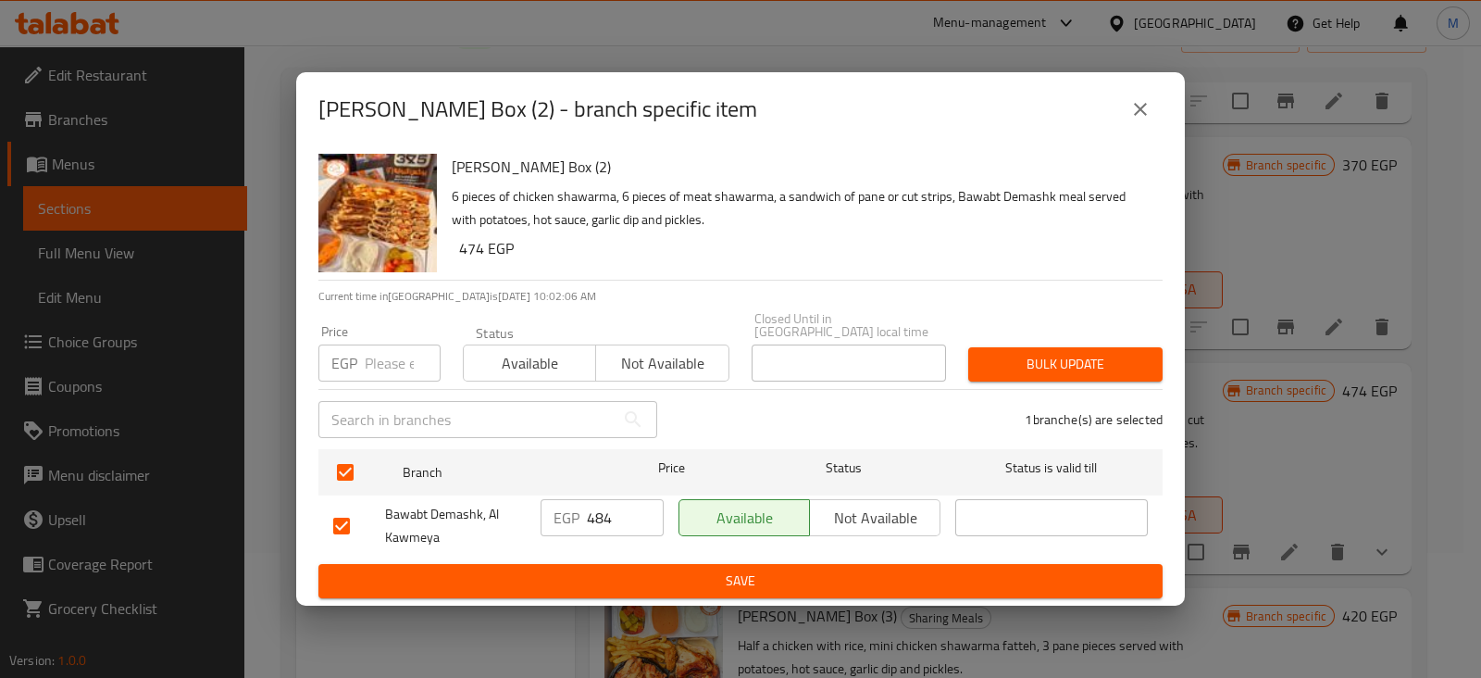
click at [592, 509] on input "484" at bounding box center [625, 517] width 77 height 37
type input "500"
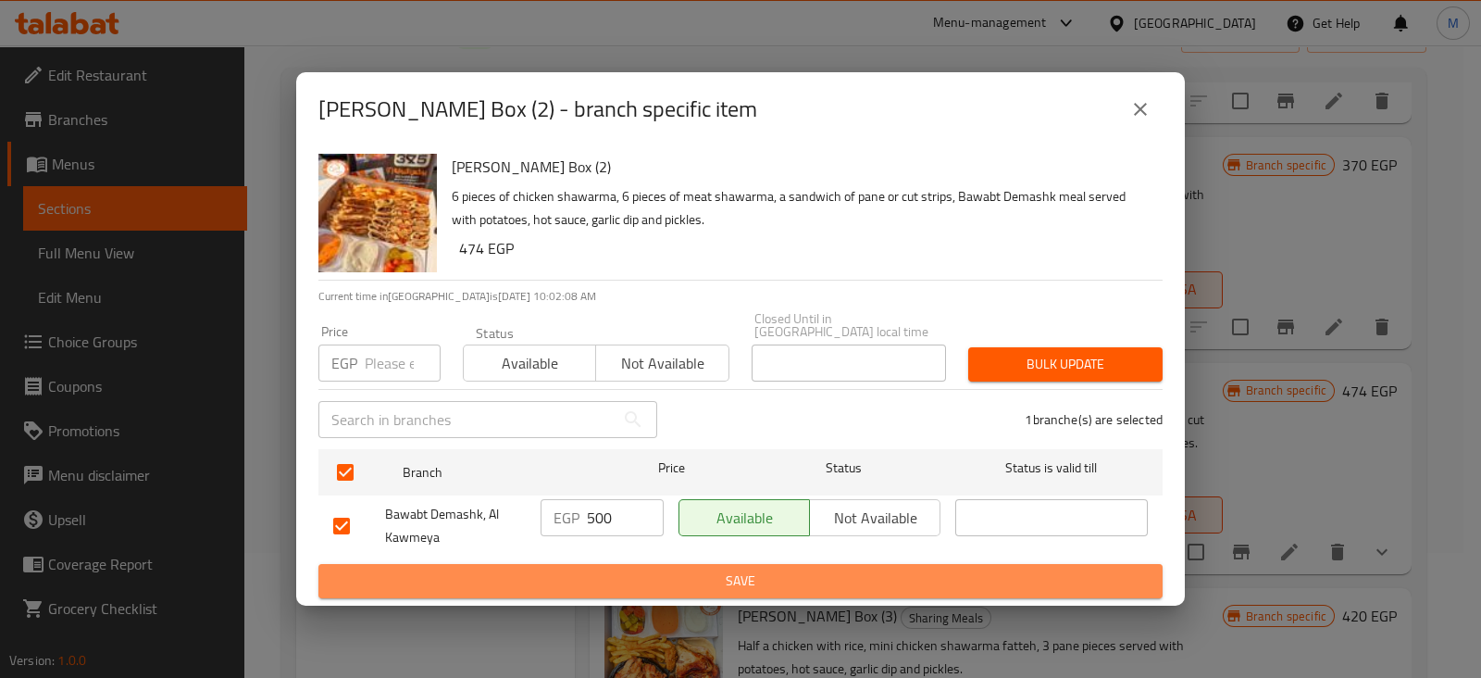
click at [635, 576] on span "Save" at bounding box center [740, 580] width 815 height 23
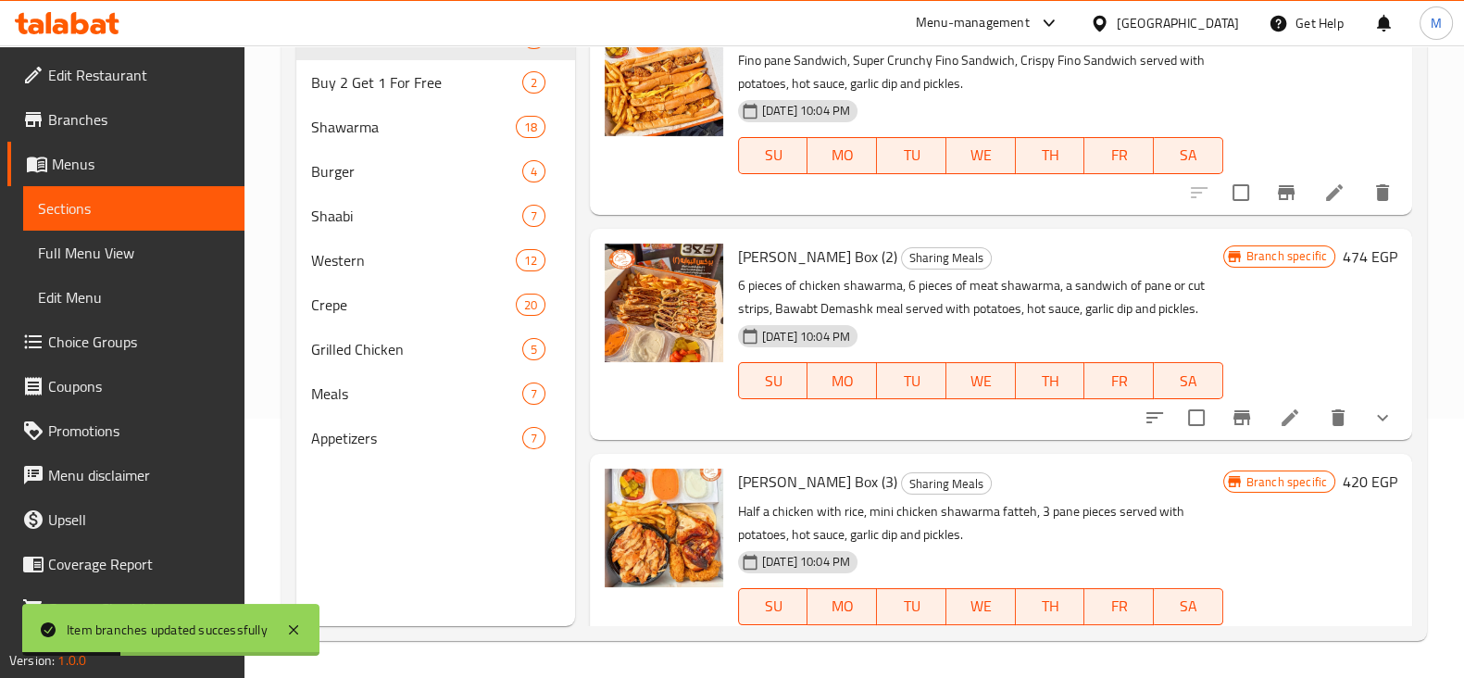
scroll to position [269, 0]
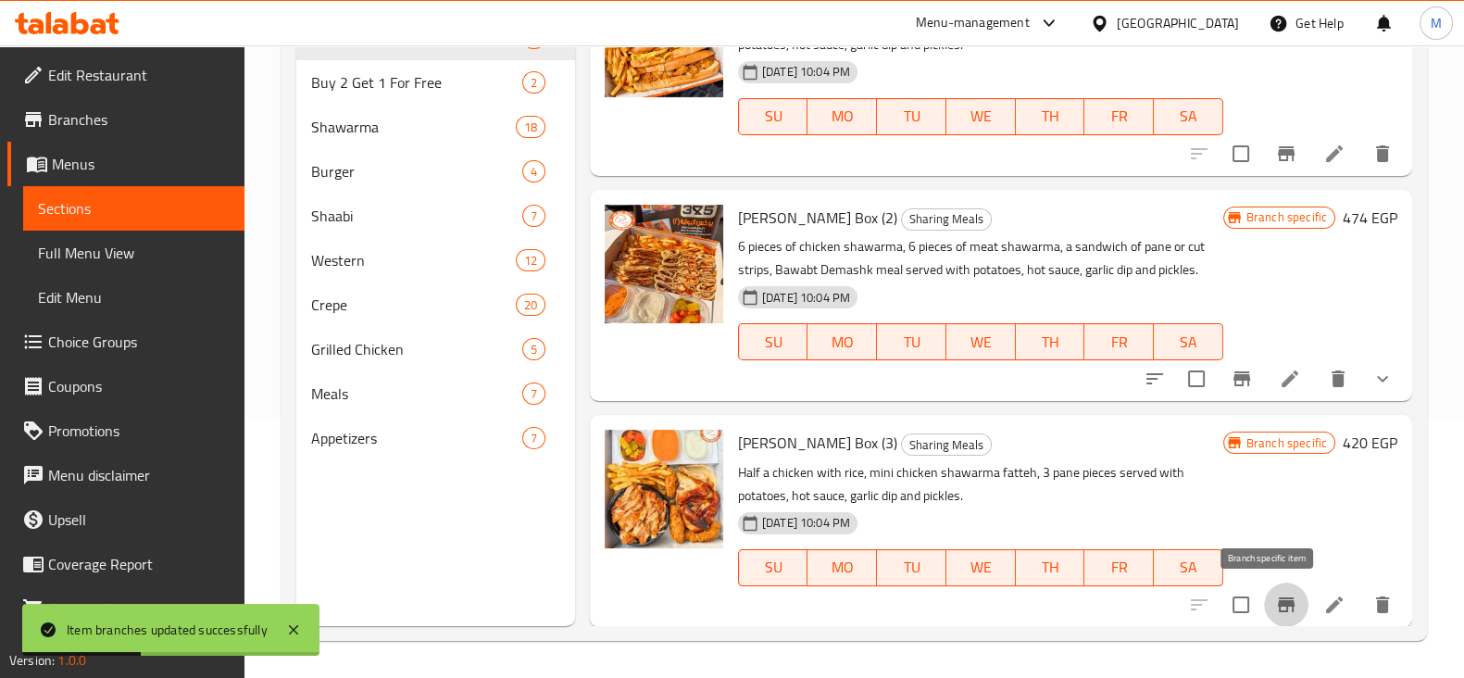
click at [1277, 603] on icon "Branch-specific-item" at bounding box center [1285, 604] width 17 height 15
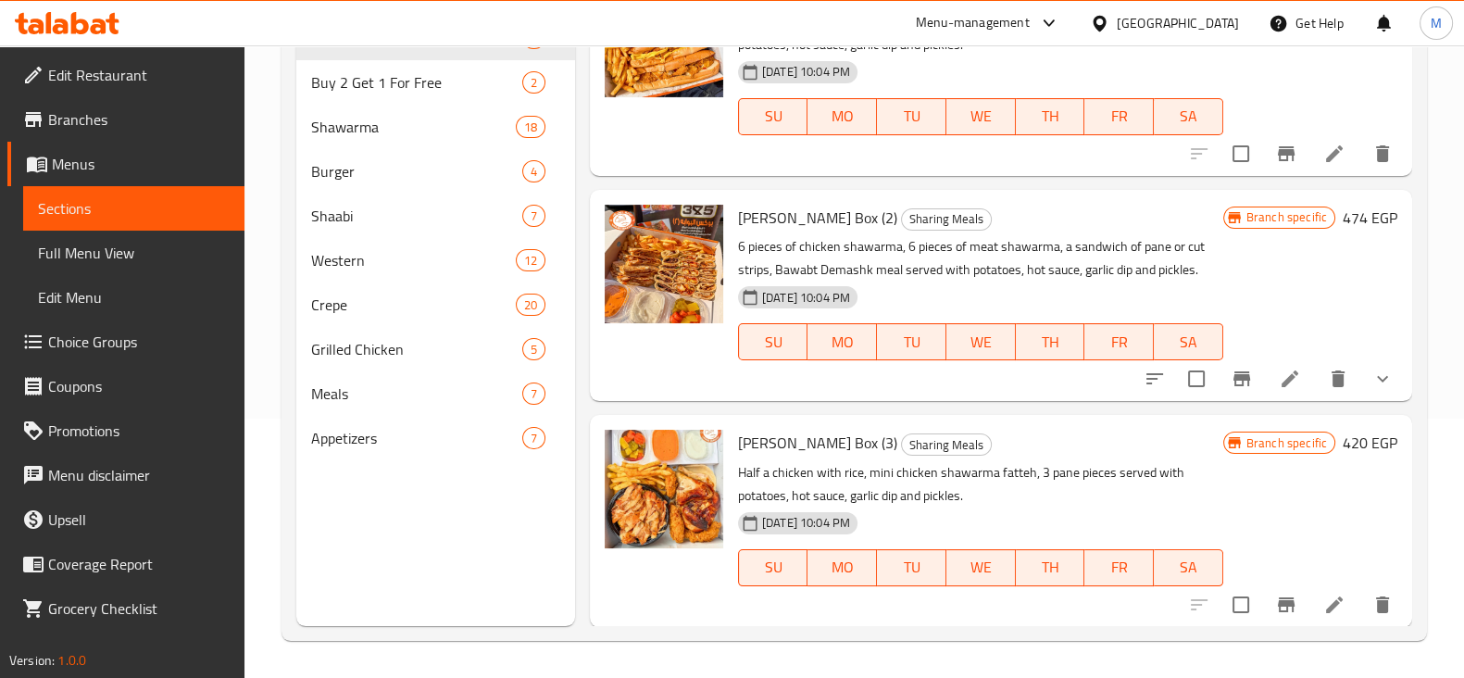
click at [78, 13] on icon at bounding box center [67, 23] width 105 height 22
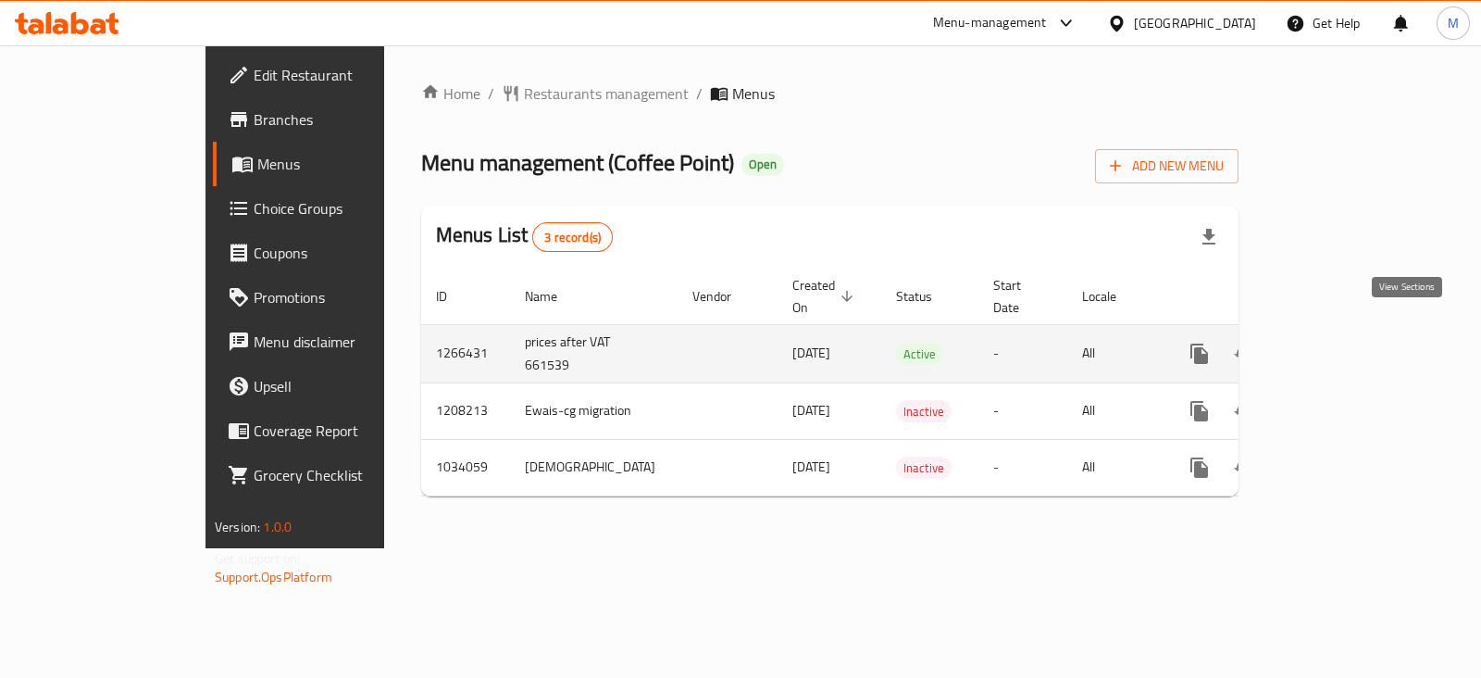
click at [1344, 343] on icon "enhanced table" at bounding box center [1333, 354] width 22 height 22
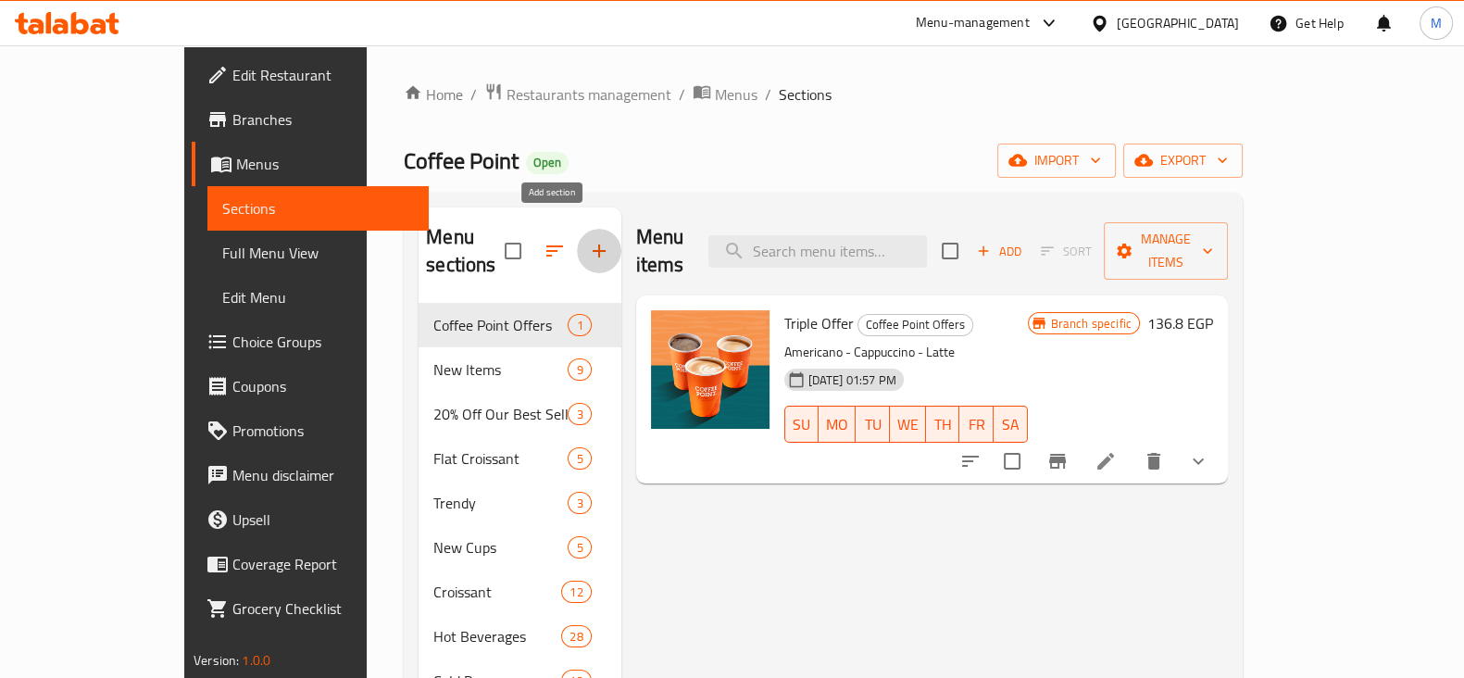
click at [577, 252] on button "button" at bounding box center [599, 251] width 44 height 44
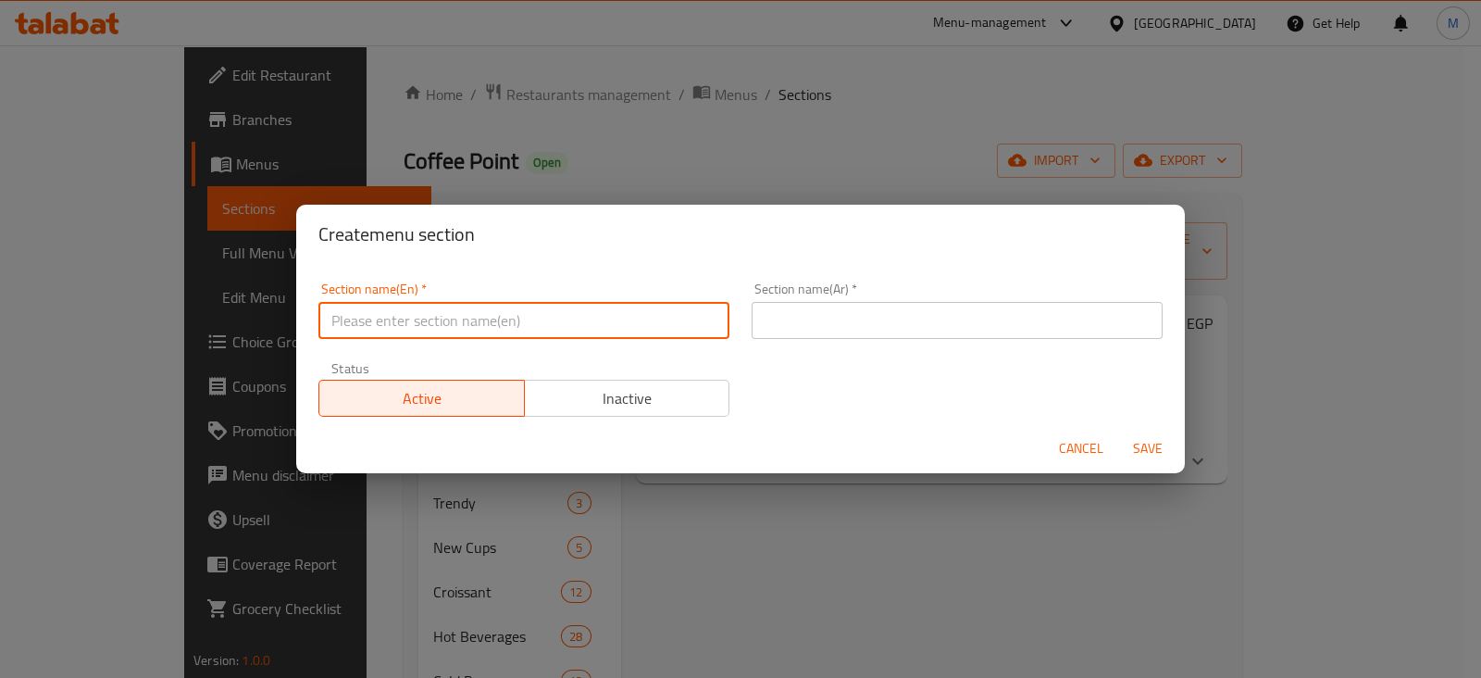
click at [542, 318] on input "text" at bounding box center [523, 320] width 411 height 37
click at [520, 317] on input "Sharing Meals" at bounding box center [523, 320] width 411 height 37
type input "\"
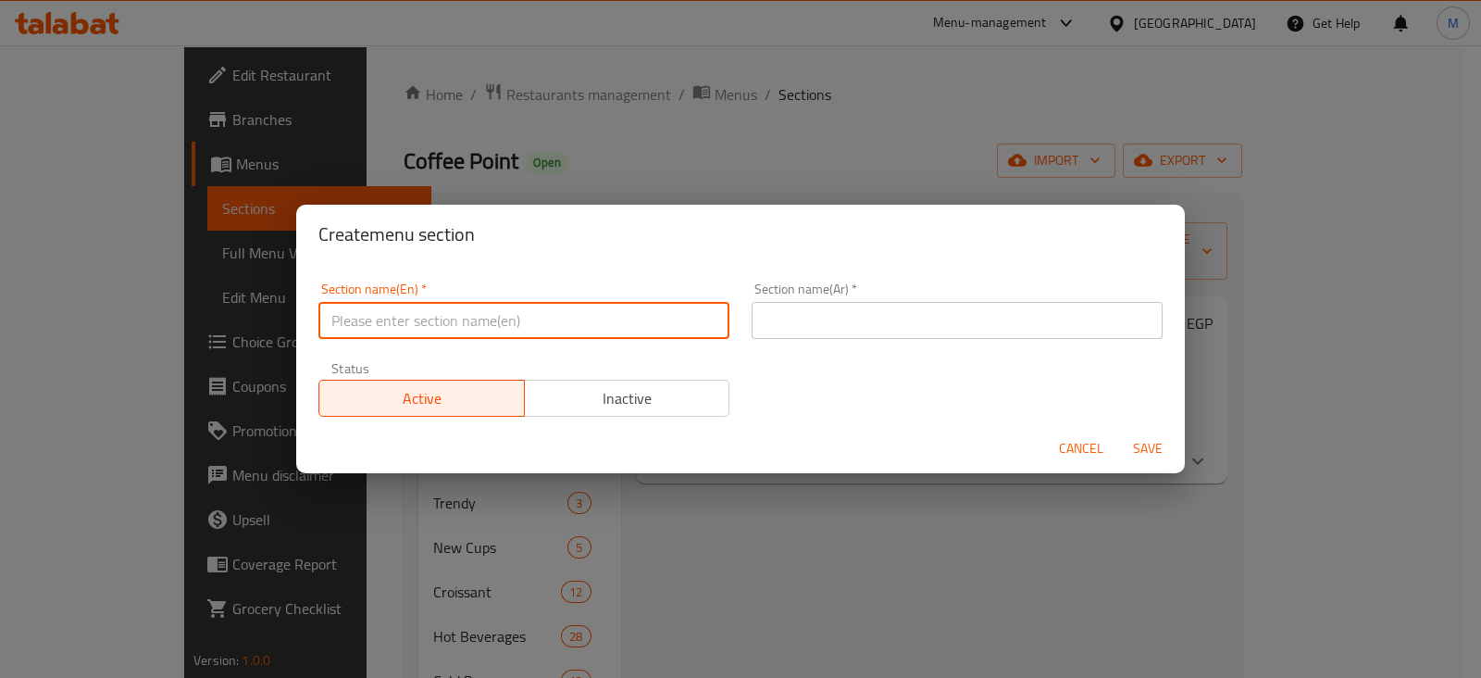
click at [520, 317] on input "text" at bounding box center [523, 320] width 411 height 37
type input "ل"
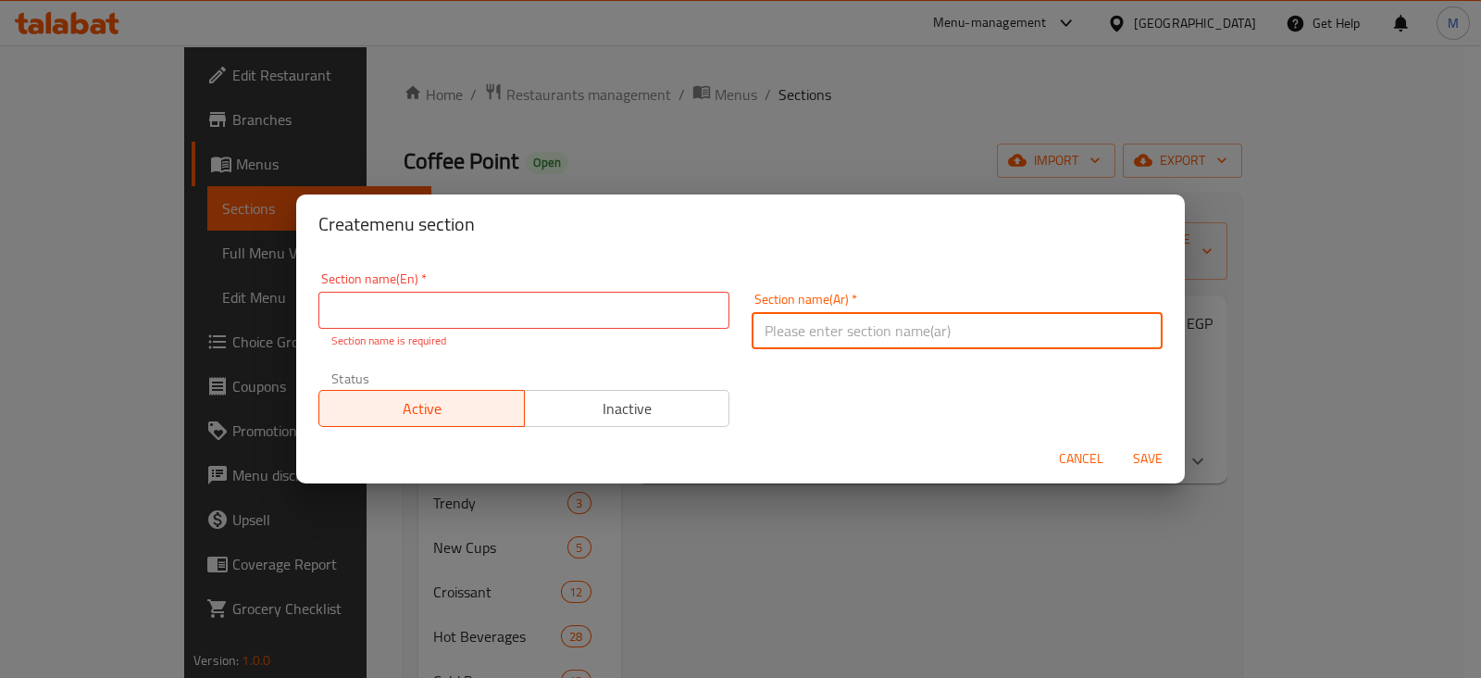
click at [838, 318] on input "text" at bounding box center [957, 330] width 411 height 37
type input "2 + 1 مجانا"
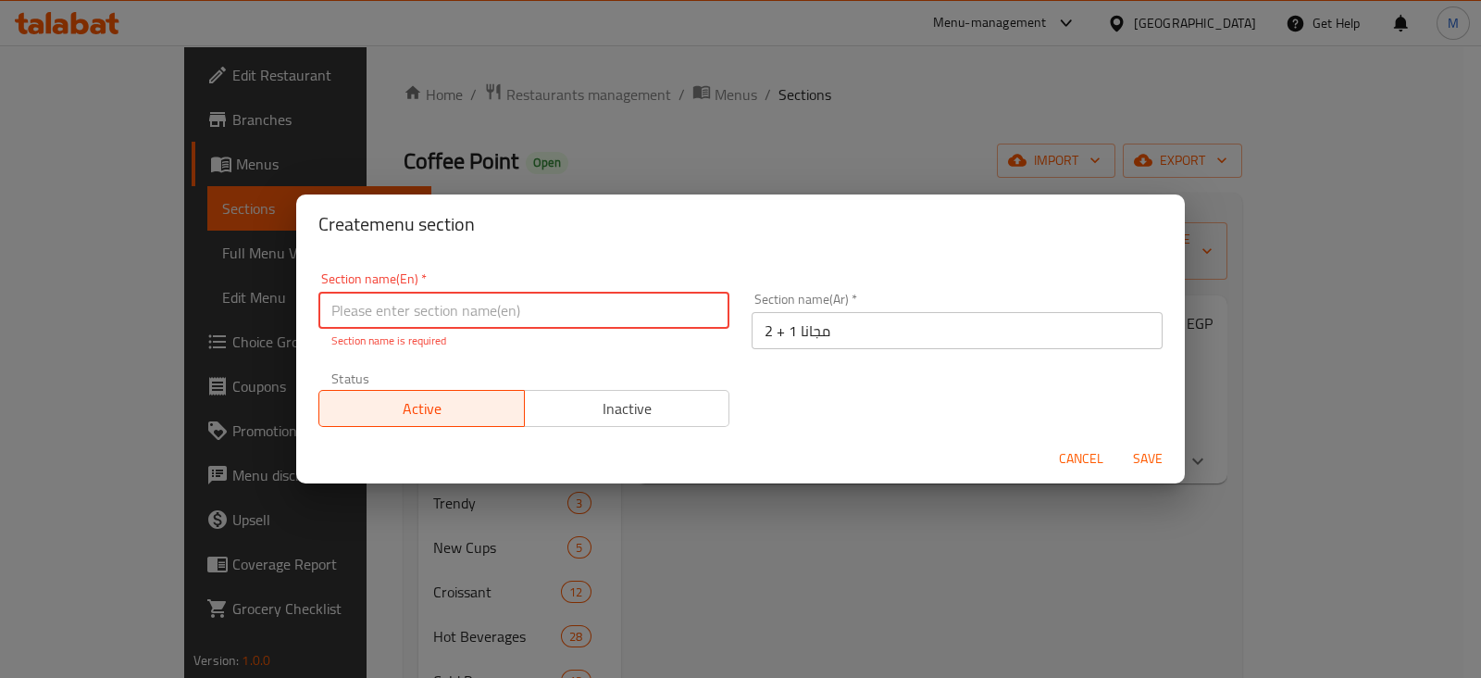
click at [594, 298] on input "text" at bounding box center [523, 310] width 411 height 37
type input "f"
type input "2"
type input "Buy Three Get One Free"
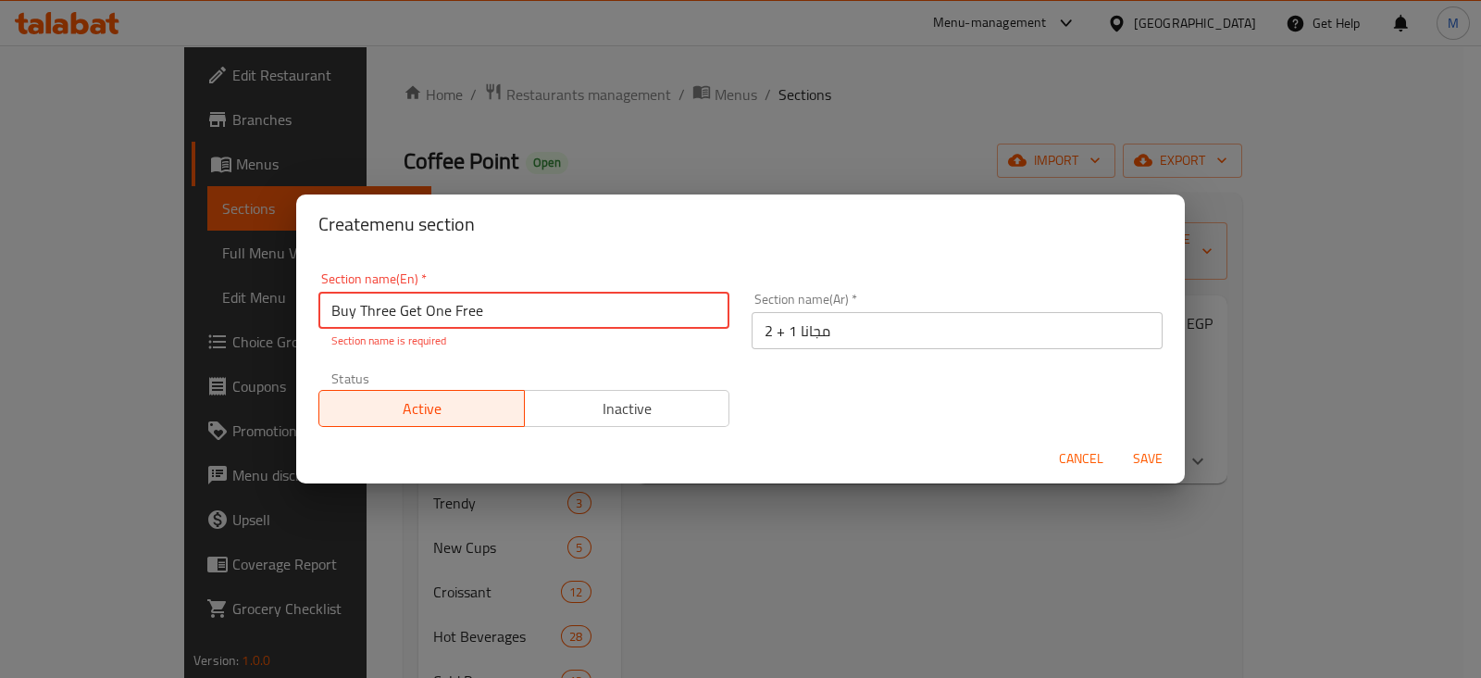
click at [1152, 458] on span "Save" at bounding box center [1148, 458] width 44 height 23
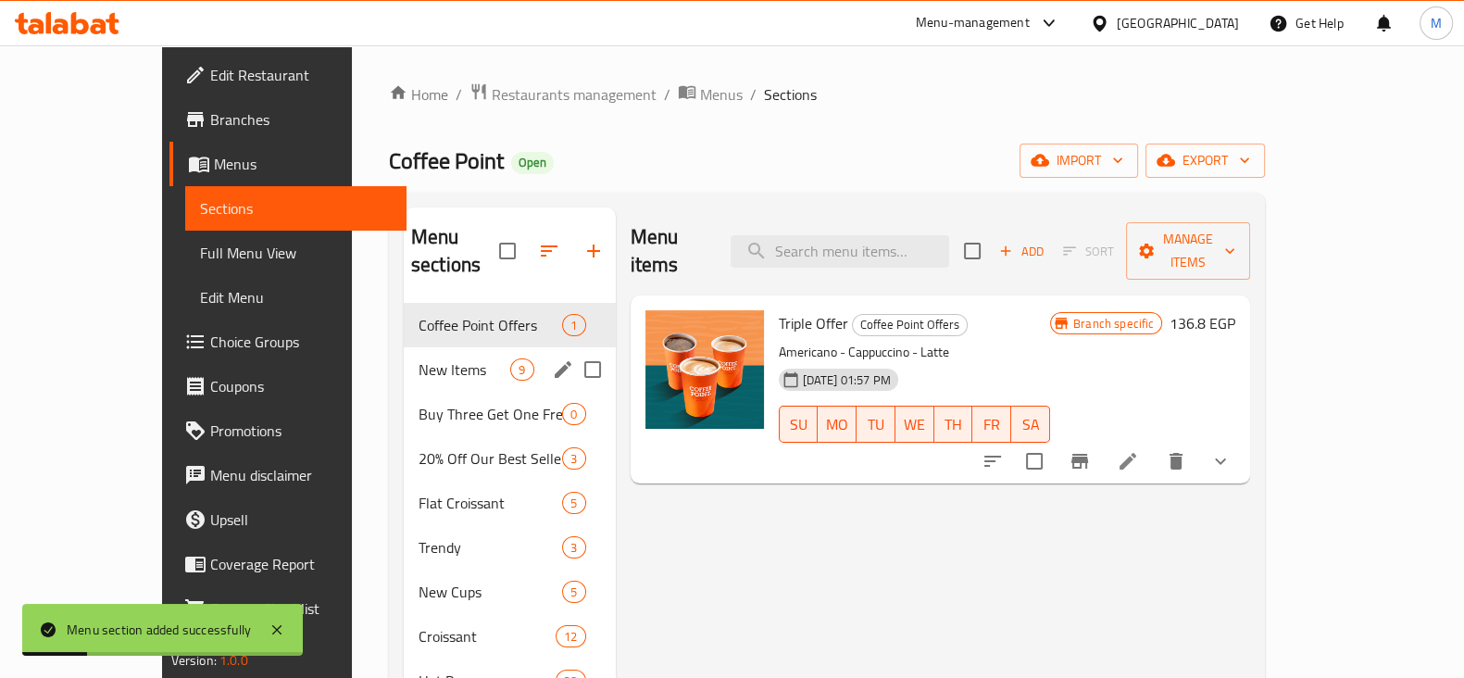
click at [418, 358] on span "New Items" at bounding box center [464, 369] width 92 height 22
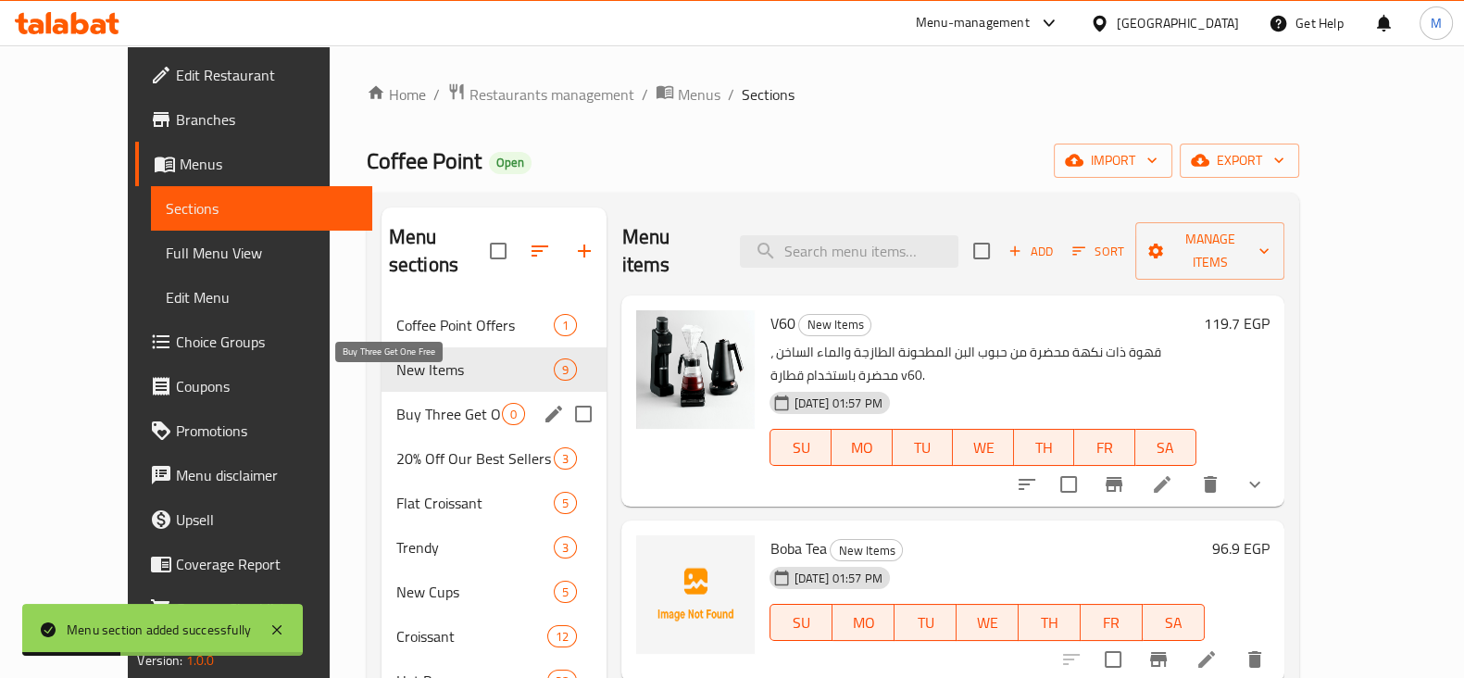
click at [426, 403] on span "Buy Three Get One Free" at bounding box center [449, 414] width 106 height 22
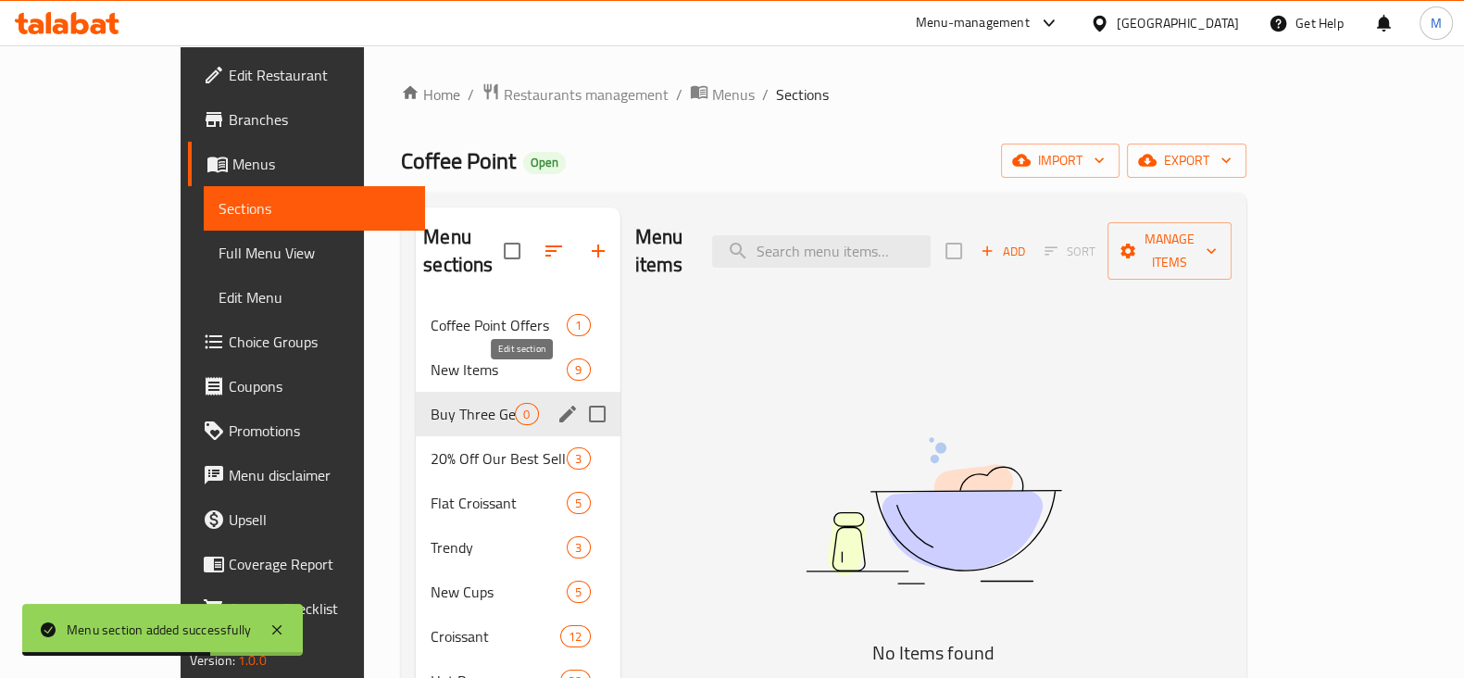
click at [559, 405] on icon "edit" at bounding box center [567, 413] width 17 height 17
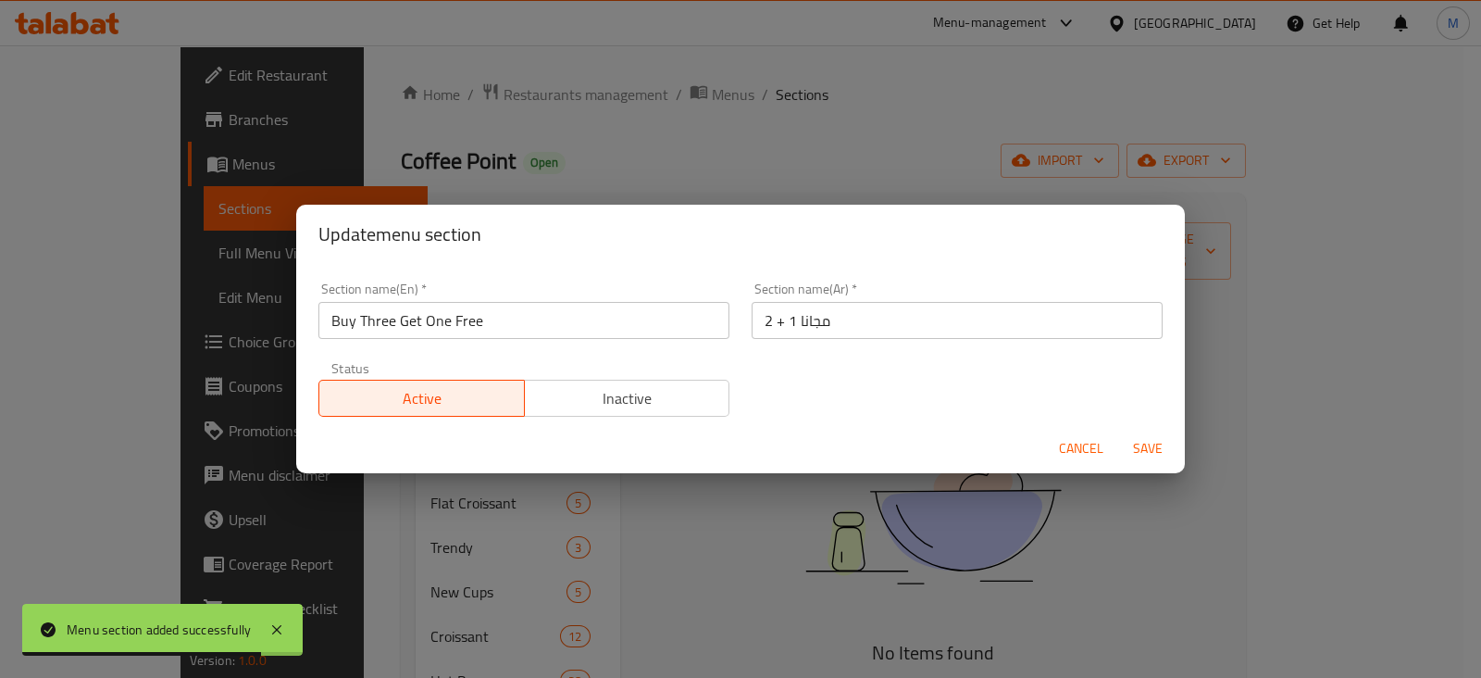
click at [386, 330] on input "Buy Three Get One Free" at bounding box center [523, 320] width 411 height 37
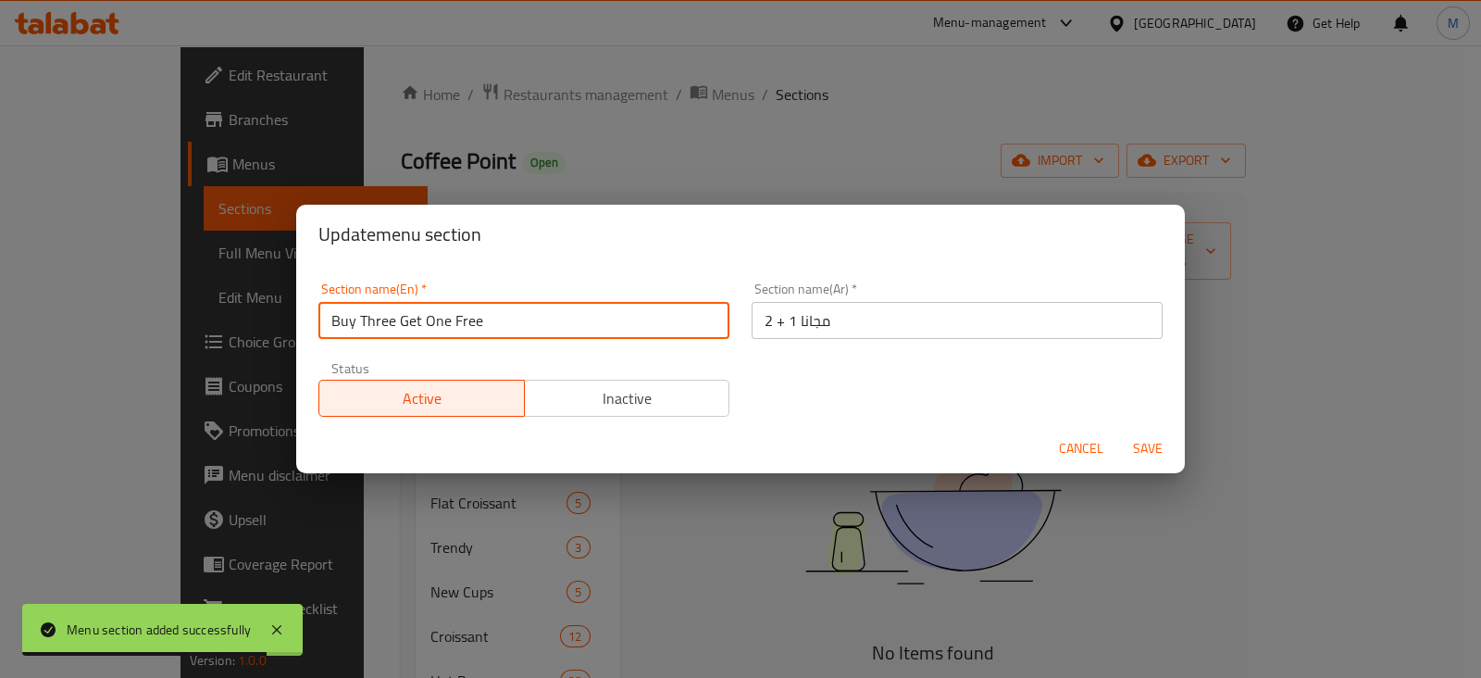
click at [386, 330] on input "Buy Three Get One Free" at bounding box center [523, 320] width 411 height 37
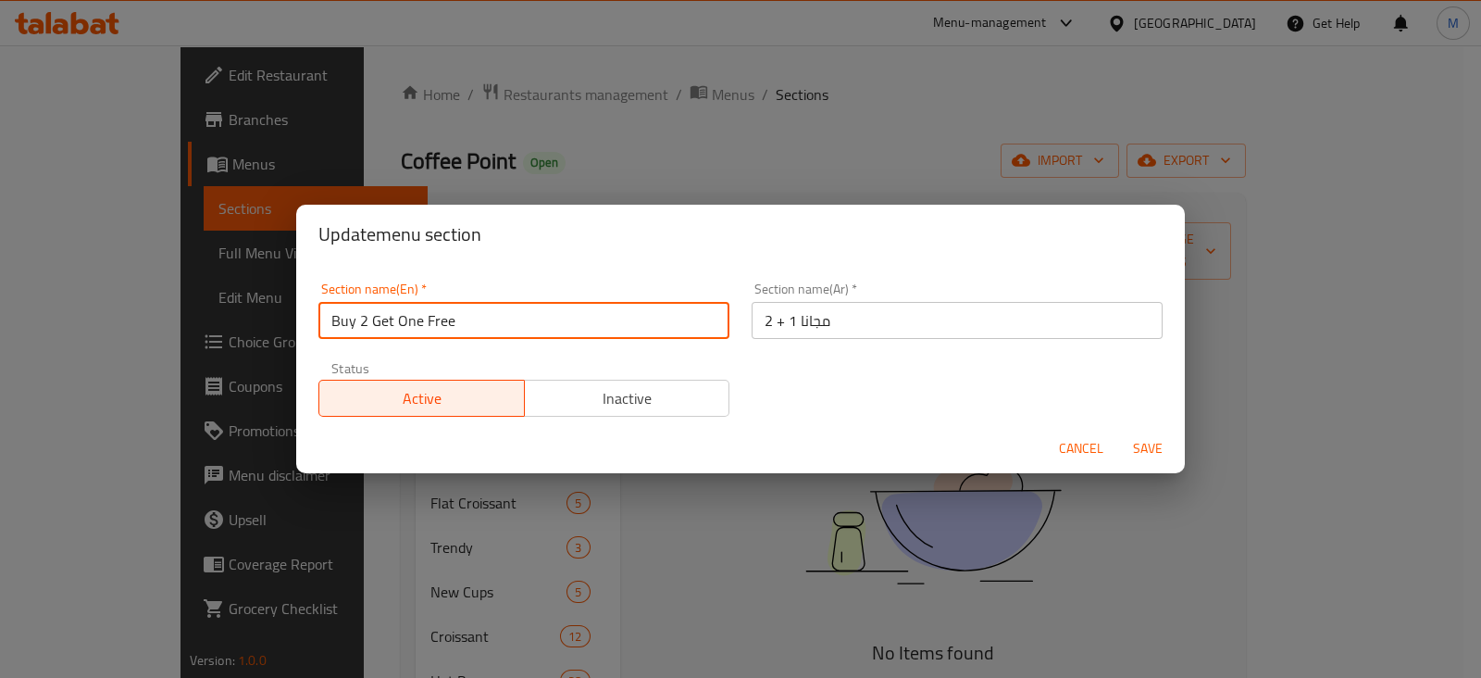
click at [366, 317] on input "Buy 2 Get One Free" at bounding box center [523, 320] width 411 height 37
type input "Buy two Get One Free"
click at [1118, 431] on button "Save" at bounding box center [1147, 448] width 59 height 34
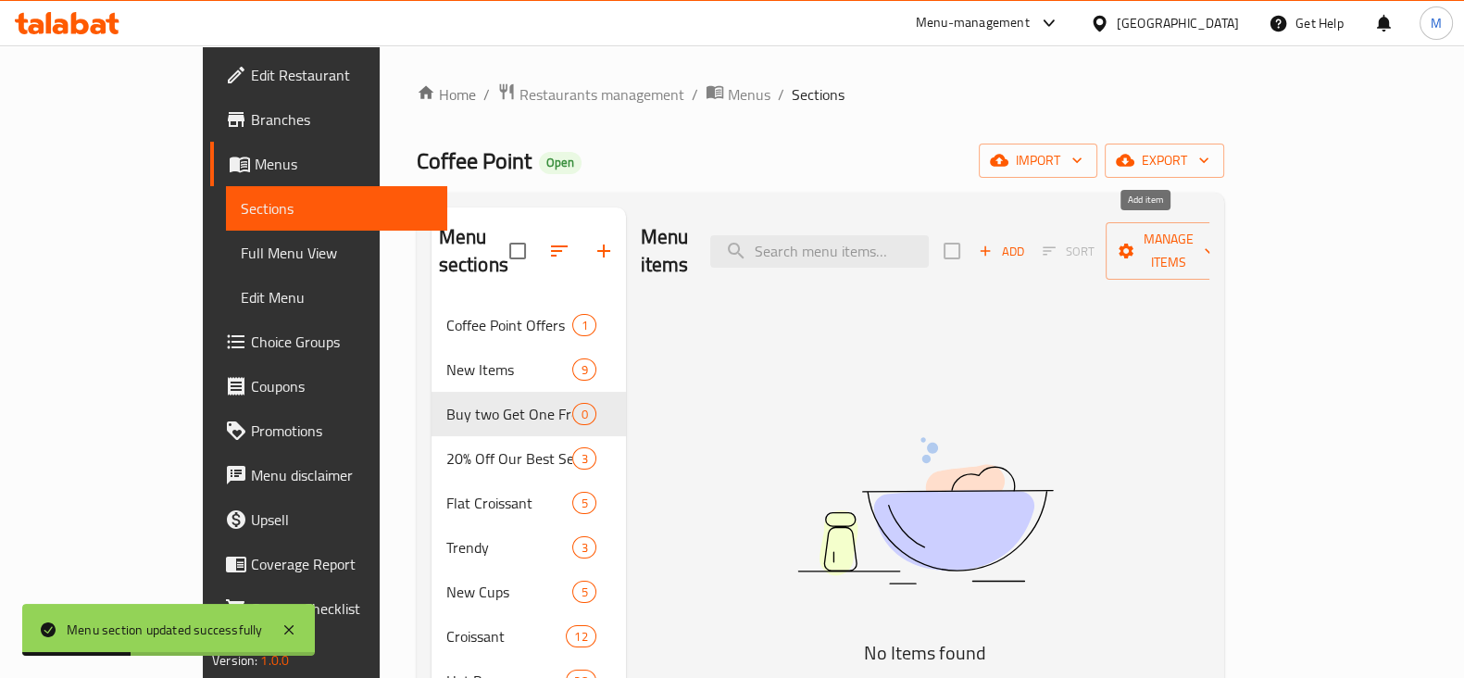
click at [1026, 246] on span "Add" at bounding box center [1001, 251] width 50 height 21
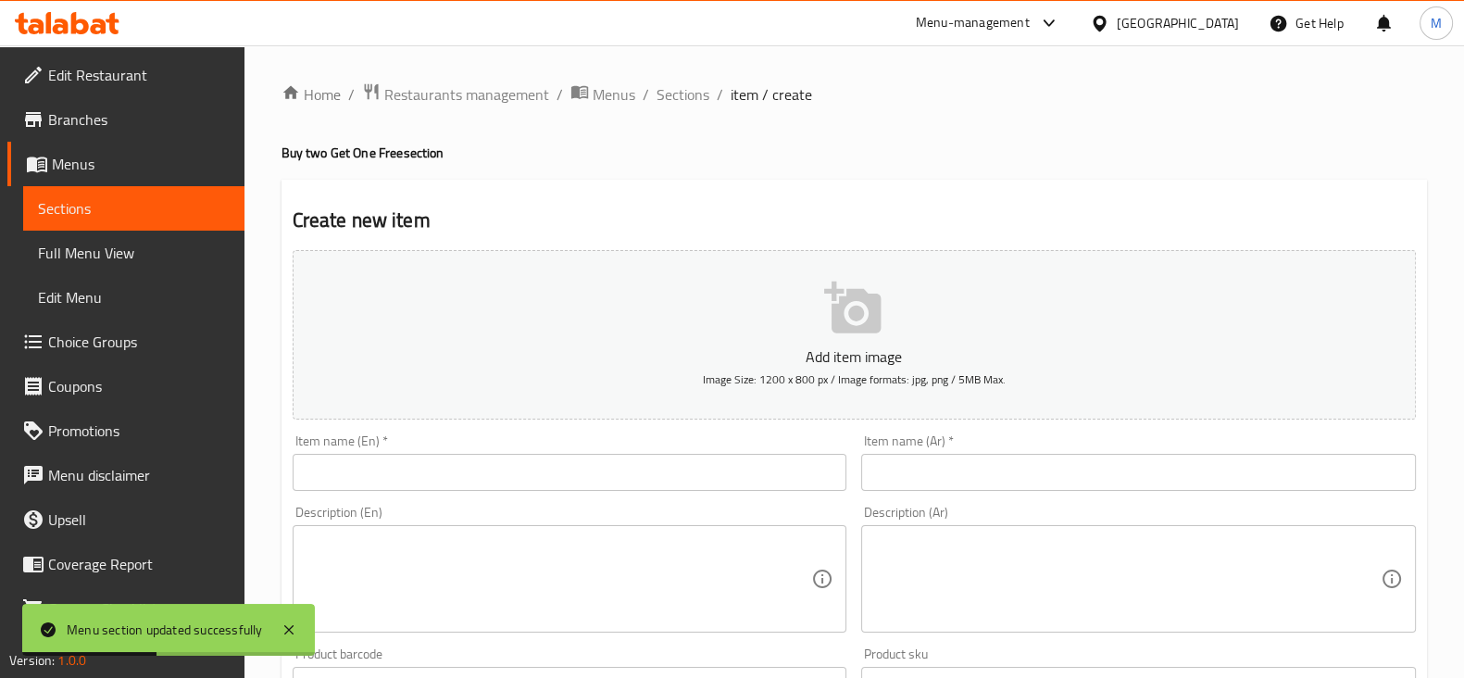
click at [1015, 460] on input "text" at bounding box center [1138, 472] width 554 height 37
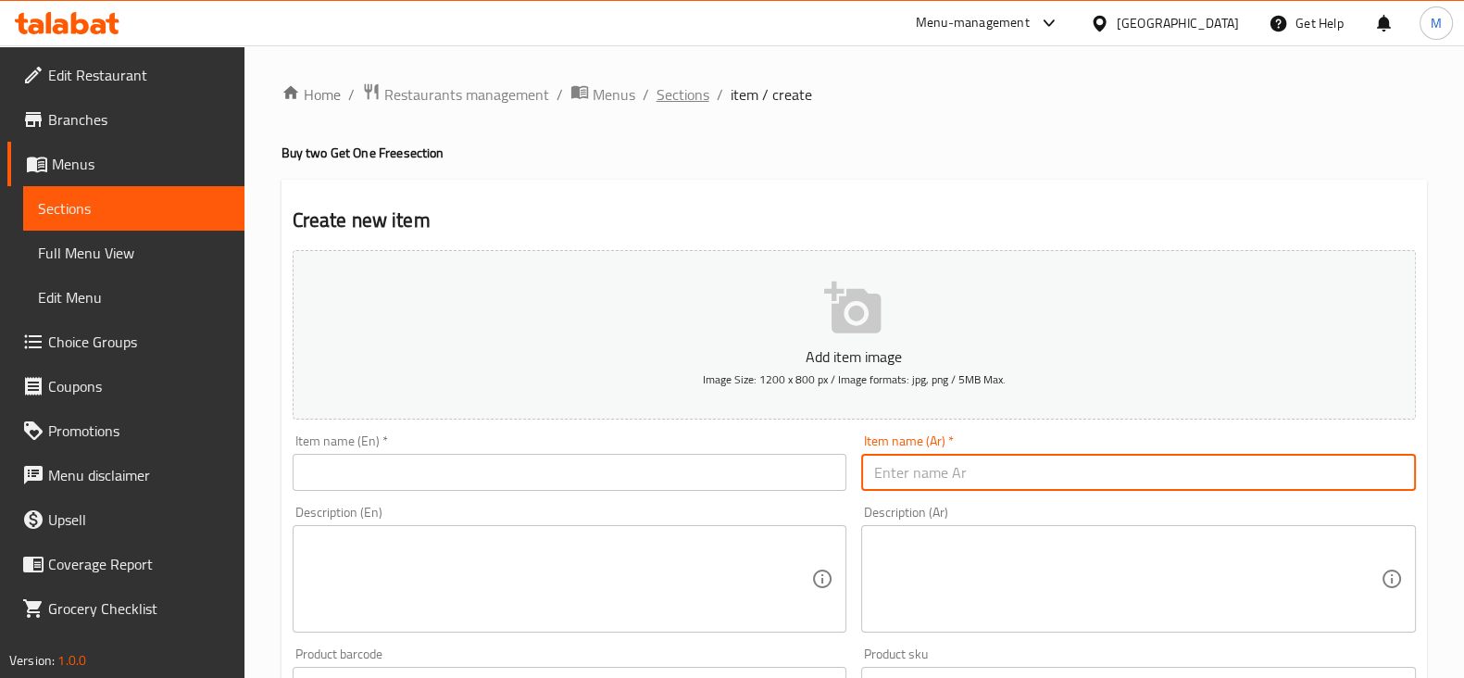
click at [687, 92] on span "Sections" at bounding box center [682, 94] width 53 height 22
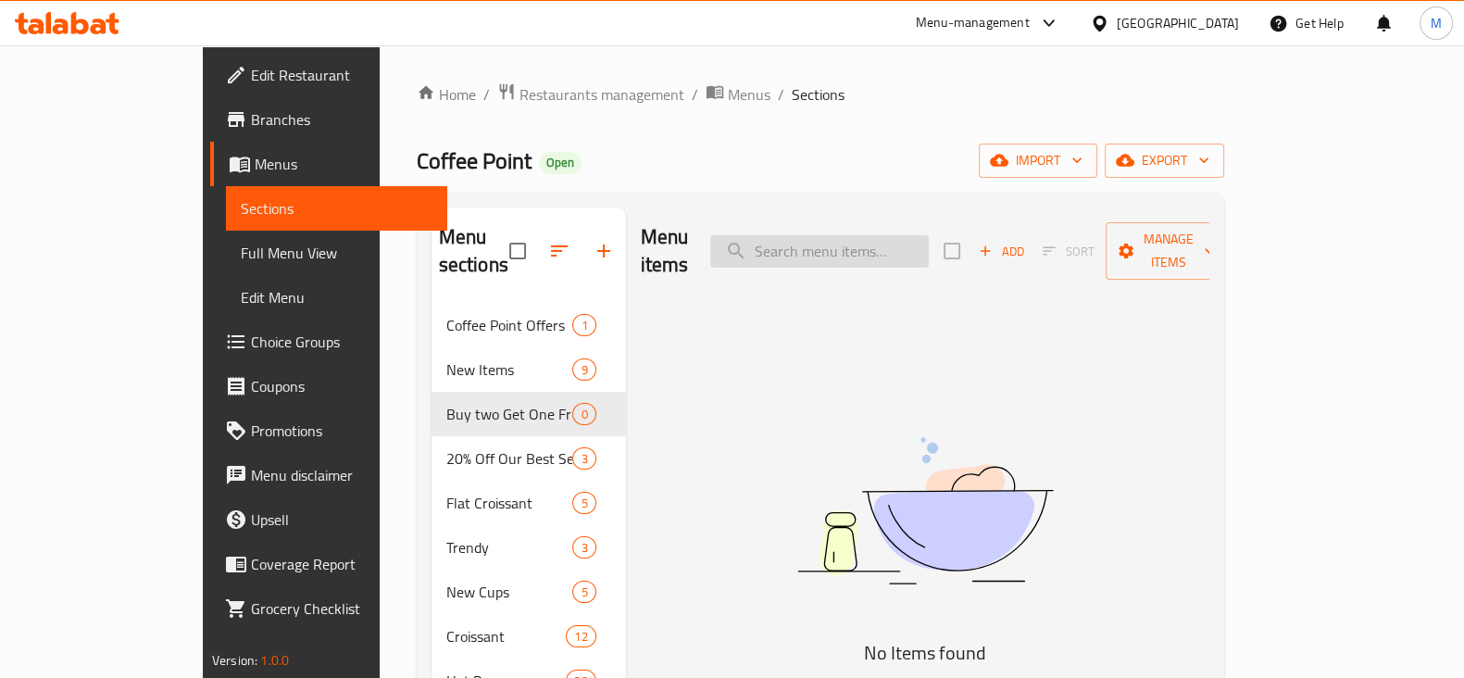
click at [926, 244] on input "search" at bounding box center [819, 251] width 218 height 32
type input "l"
type input "م"
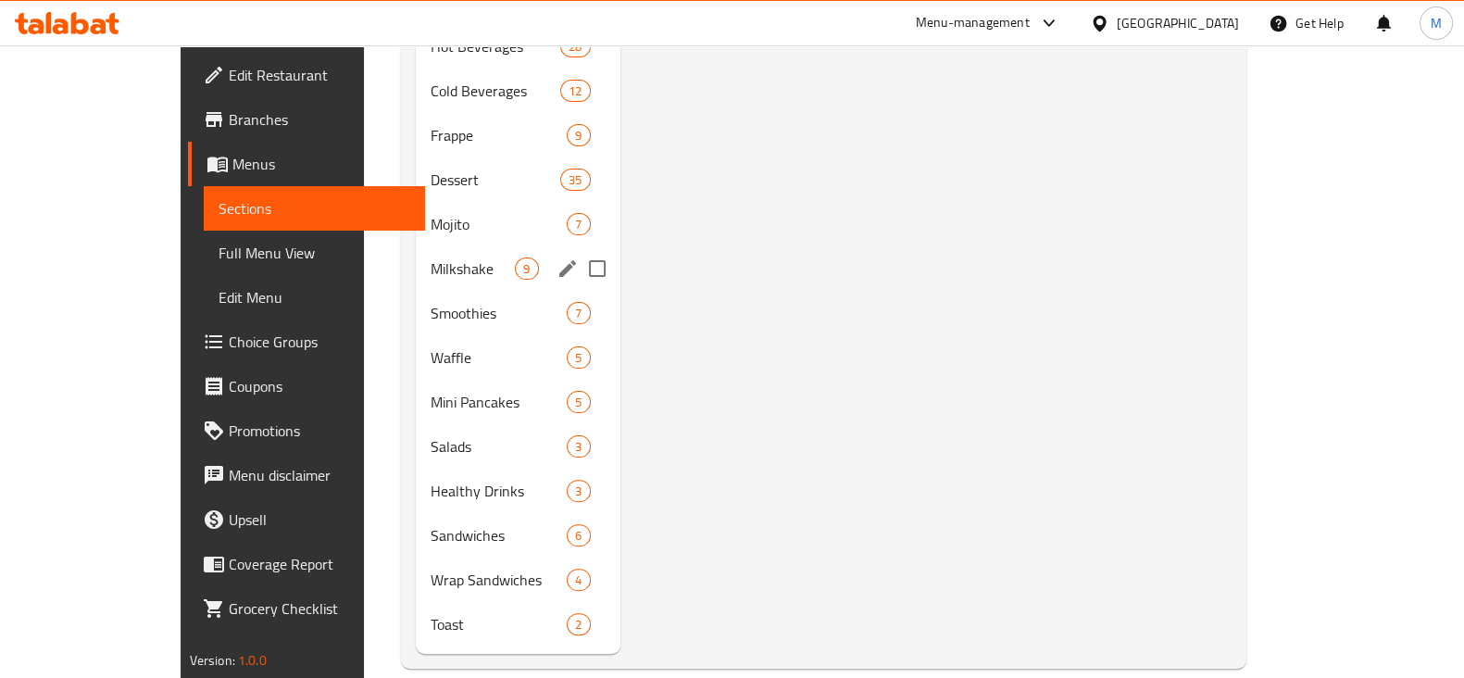
scroll to position [518, 0]
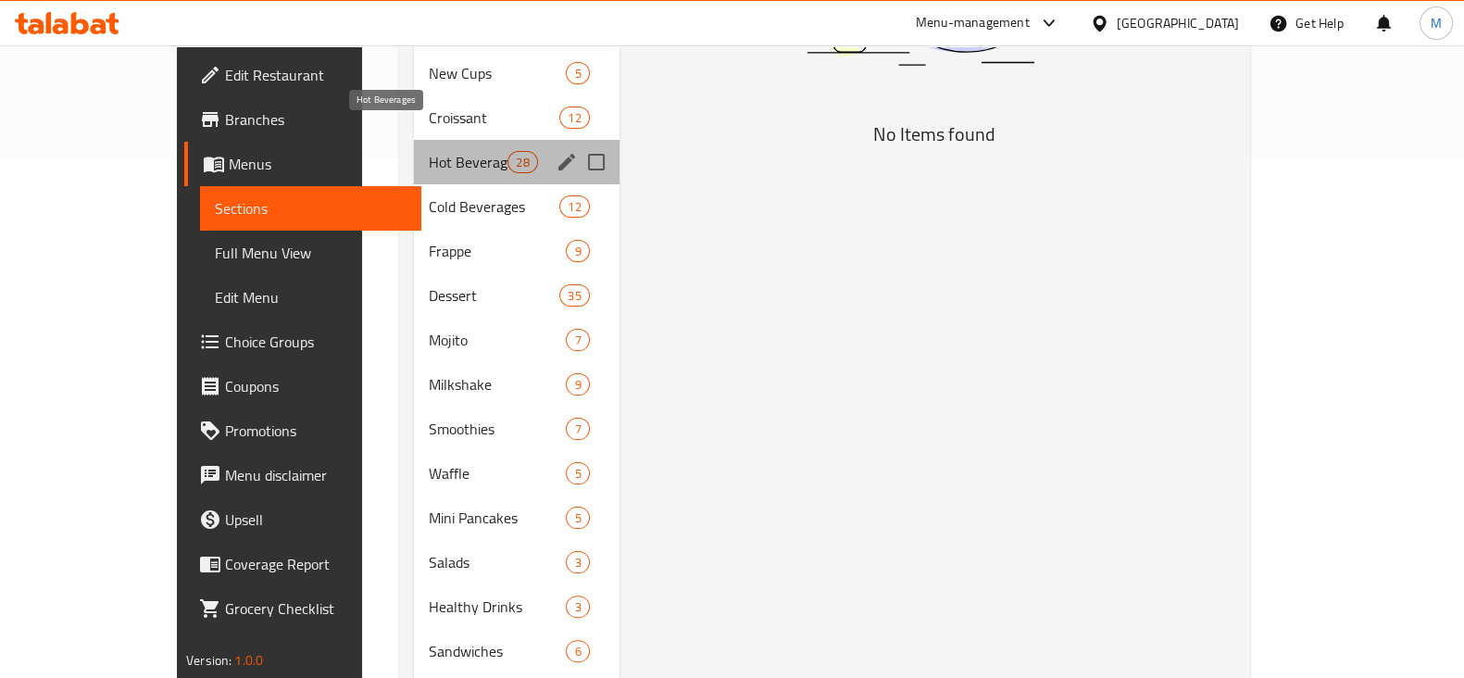
click at [429, 151] on span "Hot Beverages" at bounding box center [468, 162] width 79 height 22
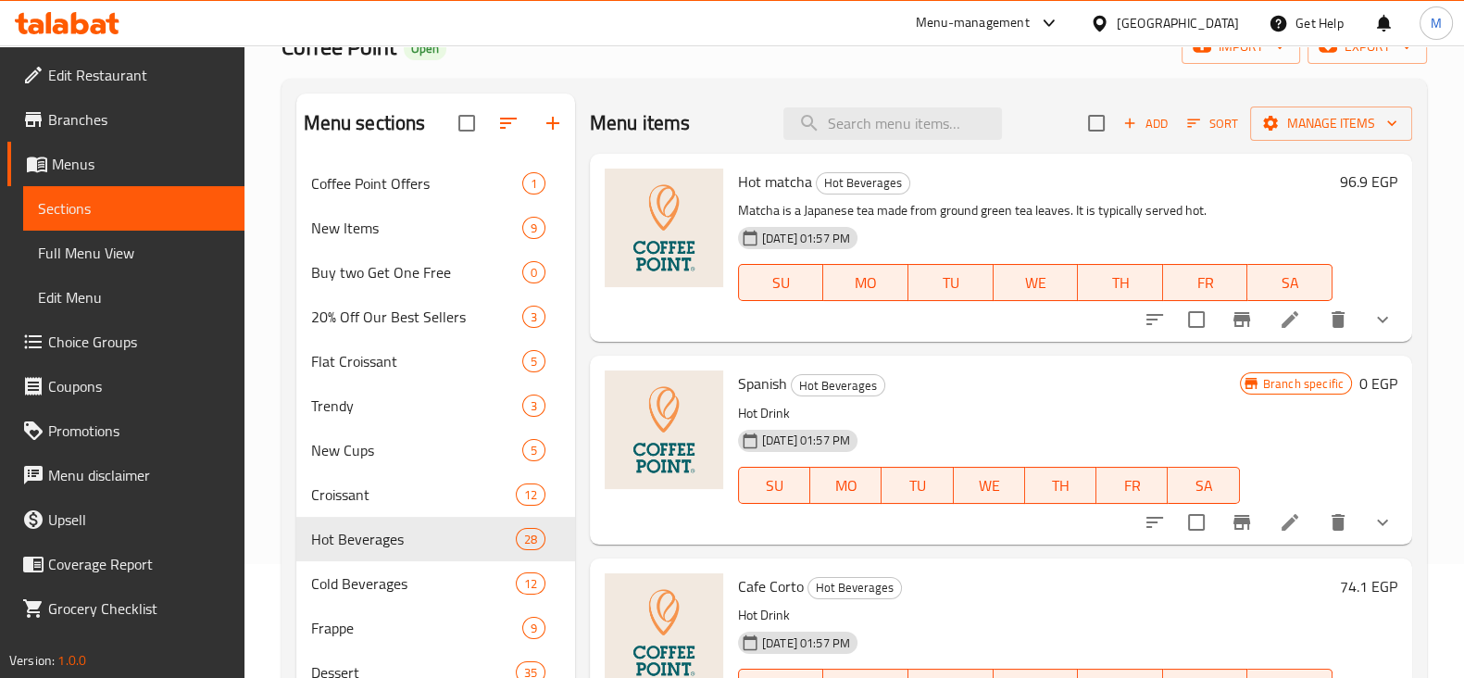
scroll to position [117, 0]
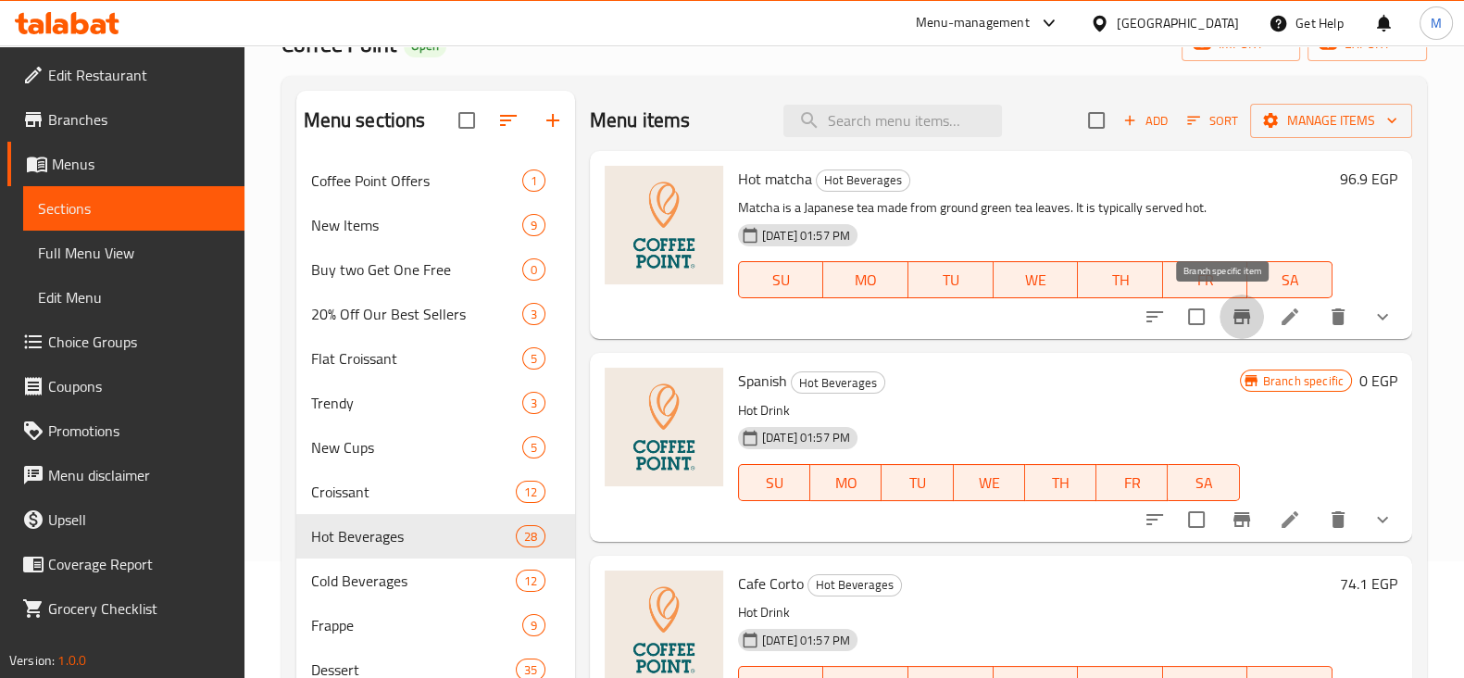
click at [1230, 317] on icon "Branch-specific-item" at bounding box center [1241, 316] width 22 height 22
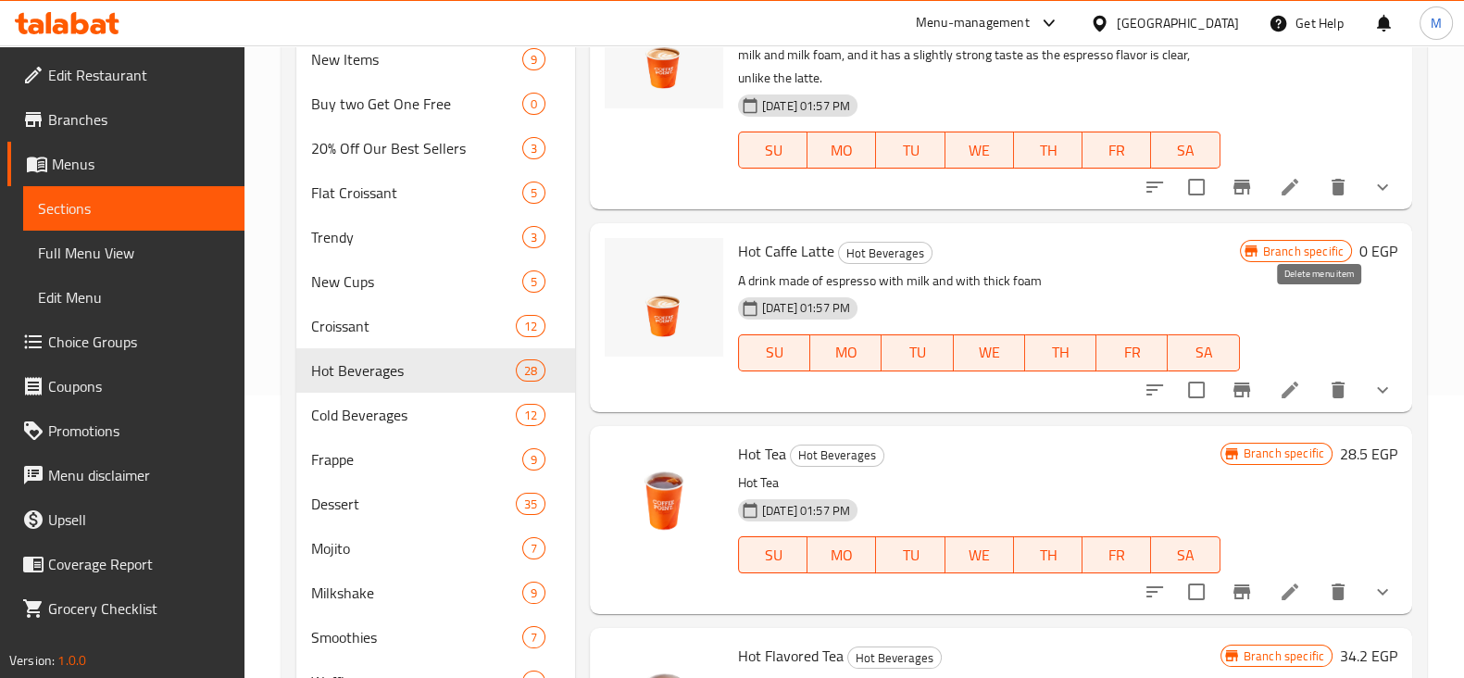
scroll to position [2430, 0]
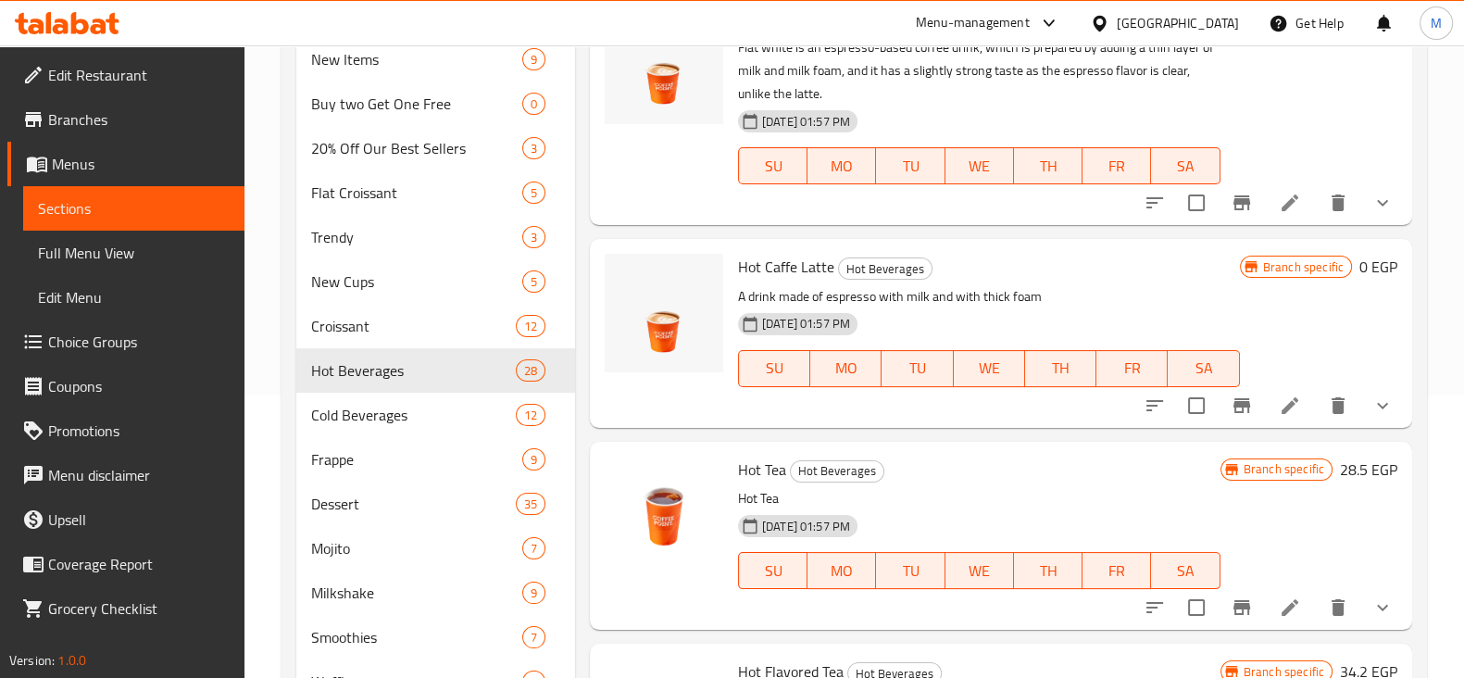
click at [1369, 390] on button "show more" at bounding box center [1382, 405] width 44 height 44
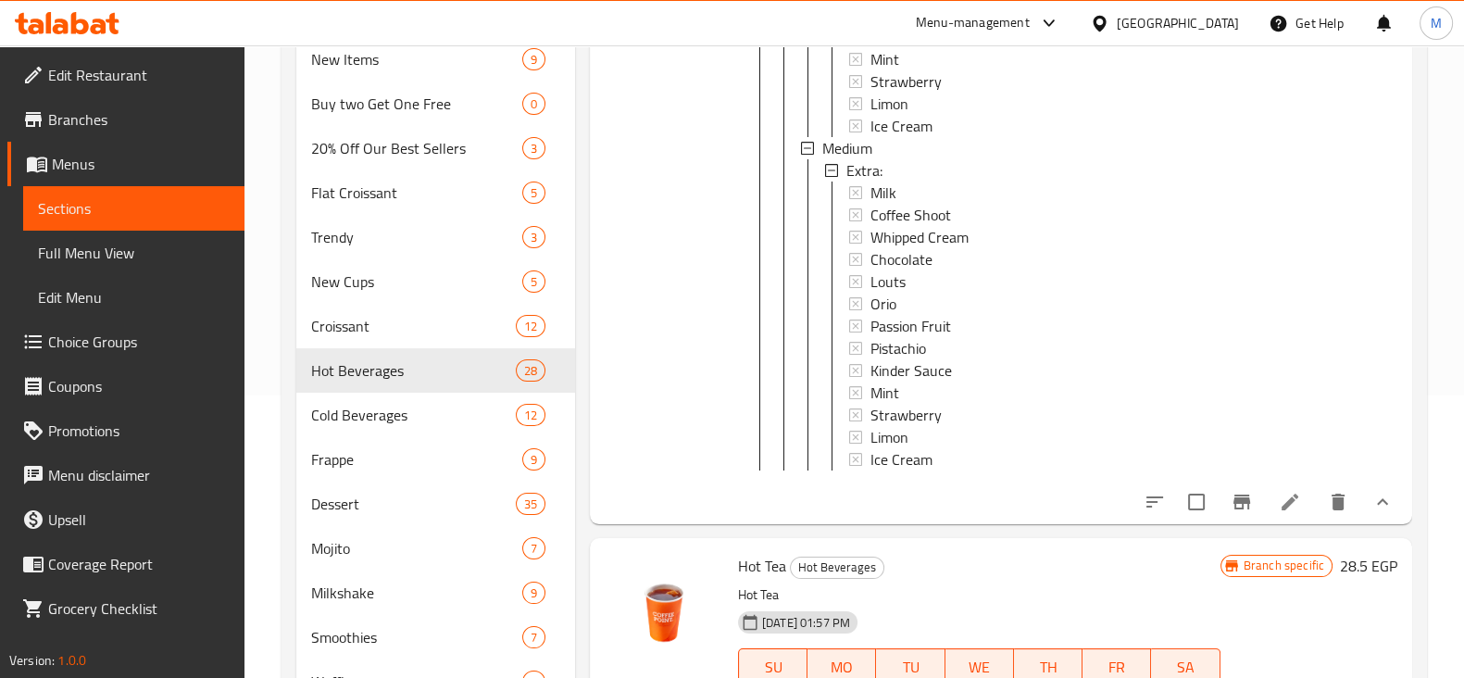
scroll to position [3123, 0]
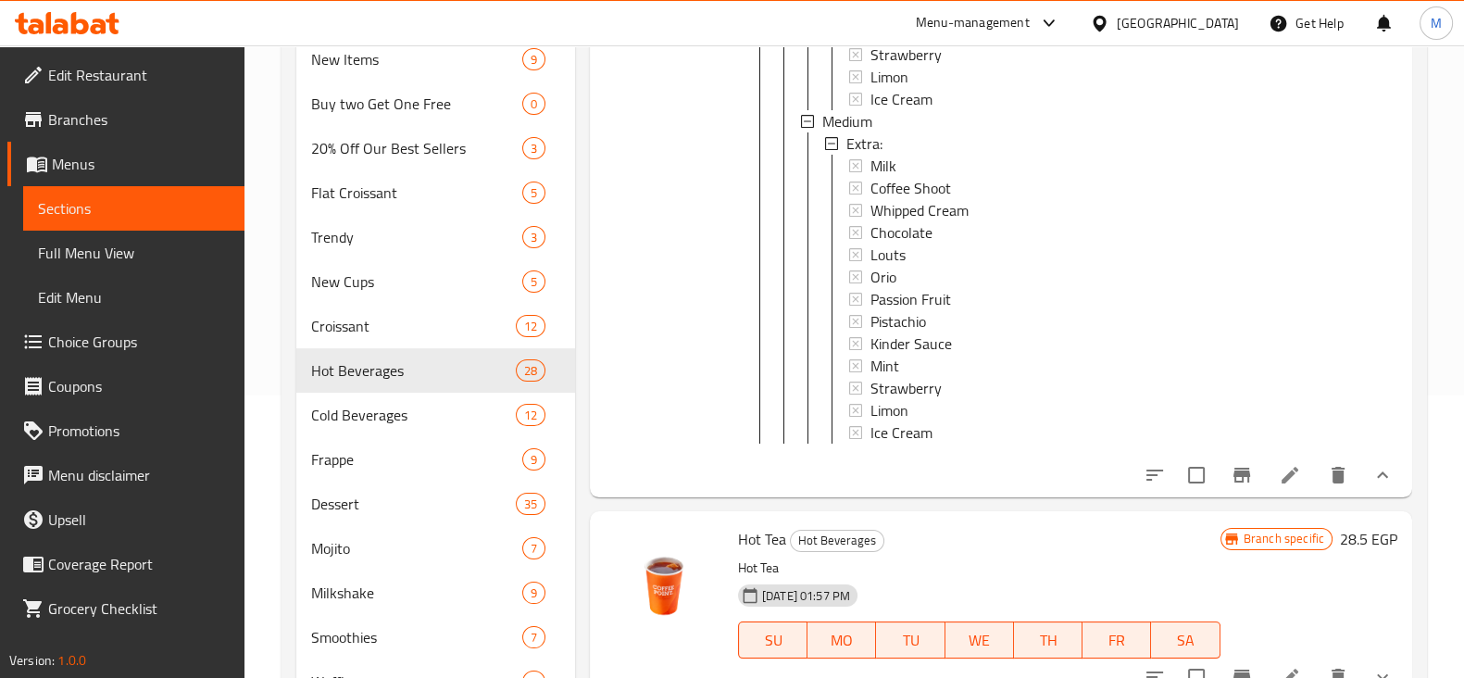
click at [1371, 484] on icon "show more" at bounding box center [1382, 475] width 22 height 22
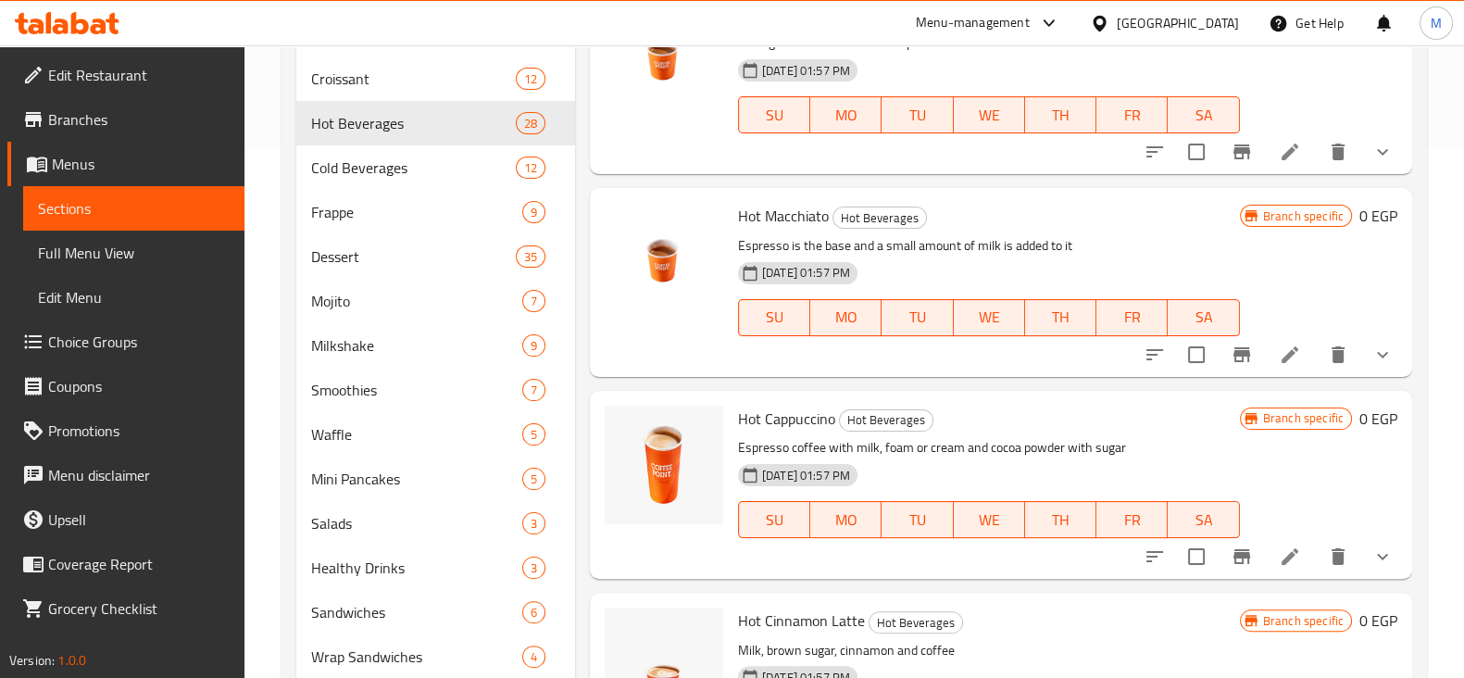
scroll to position [634, 0]
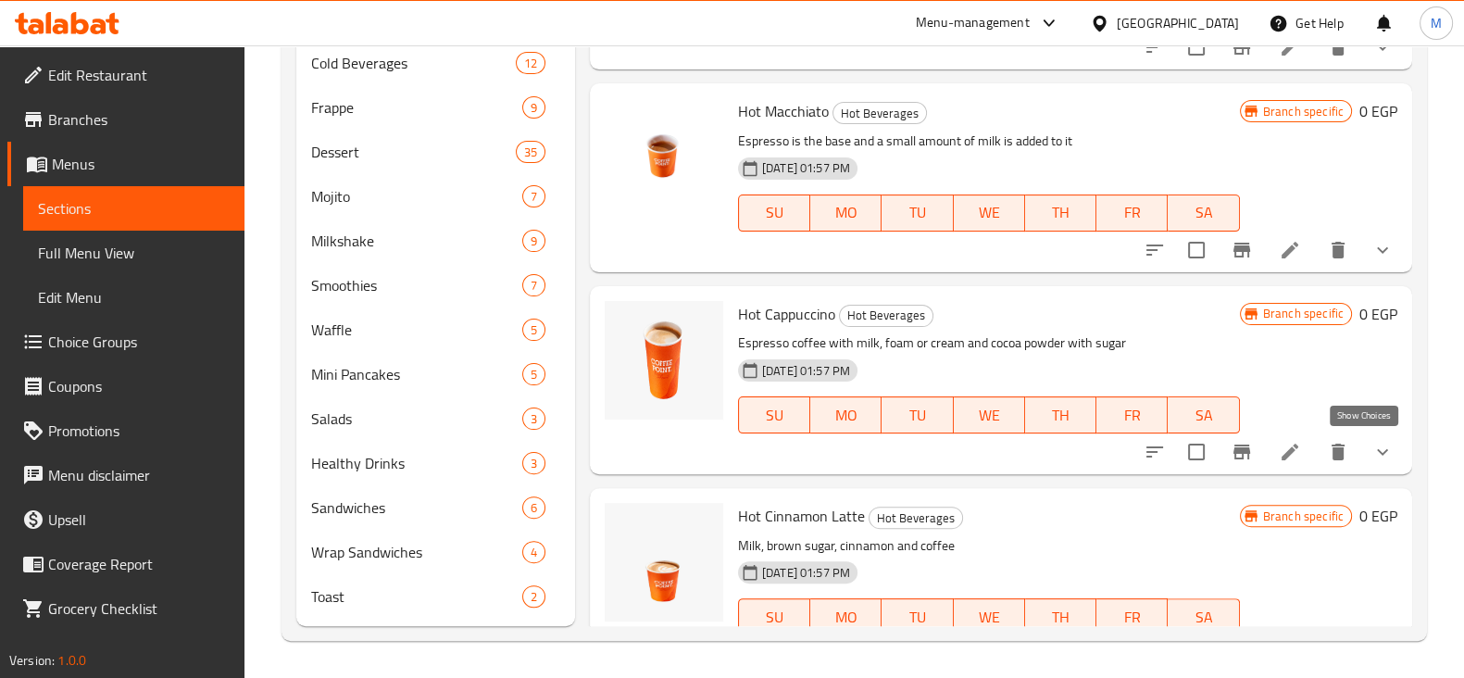
click at [1374, 456] on icon "show more" at bounding box center [1382, 452] width 22 height 22
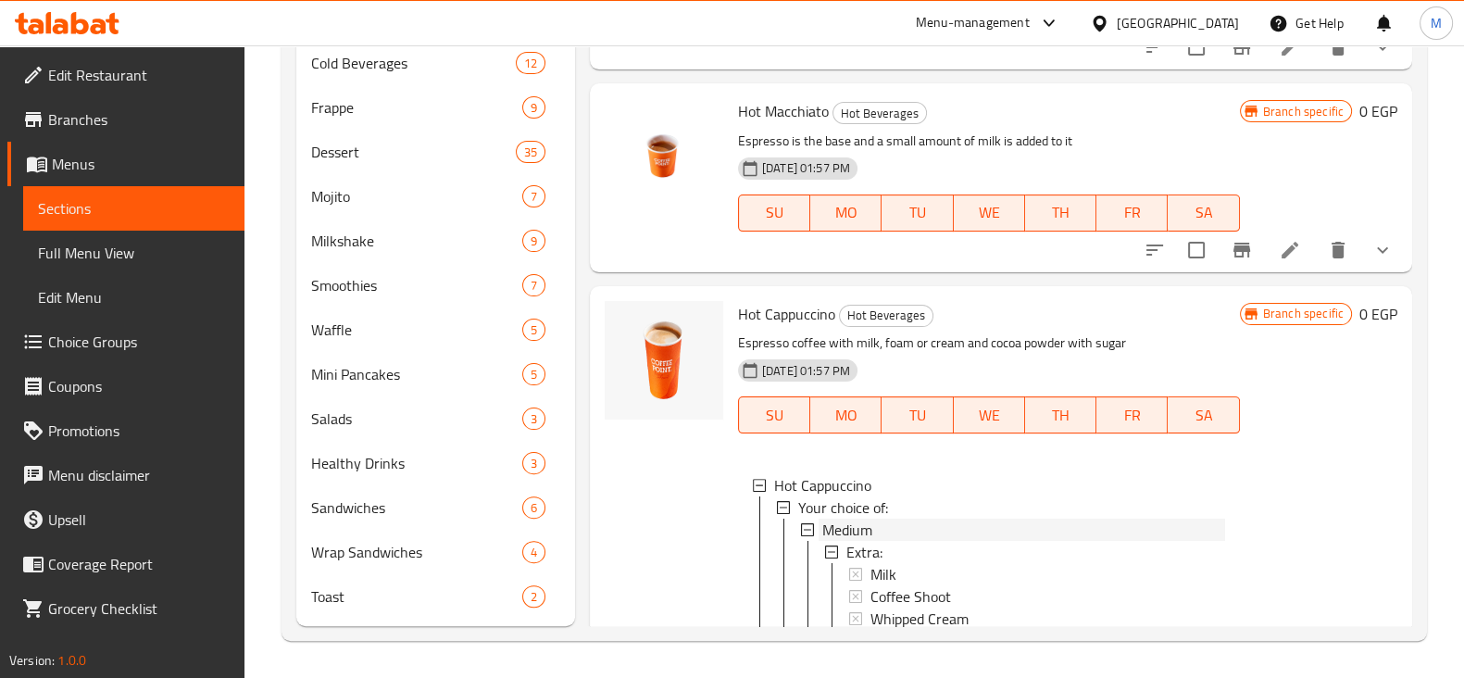
click at [878, 527] on div "Medium" at bounding box center [1023, 529] width 403 height 22
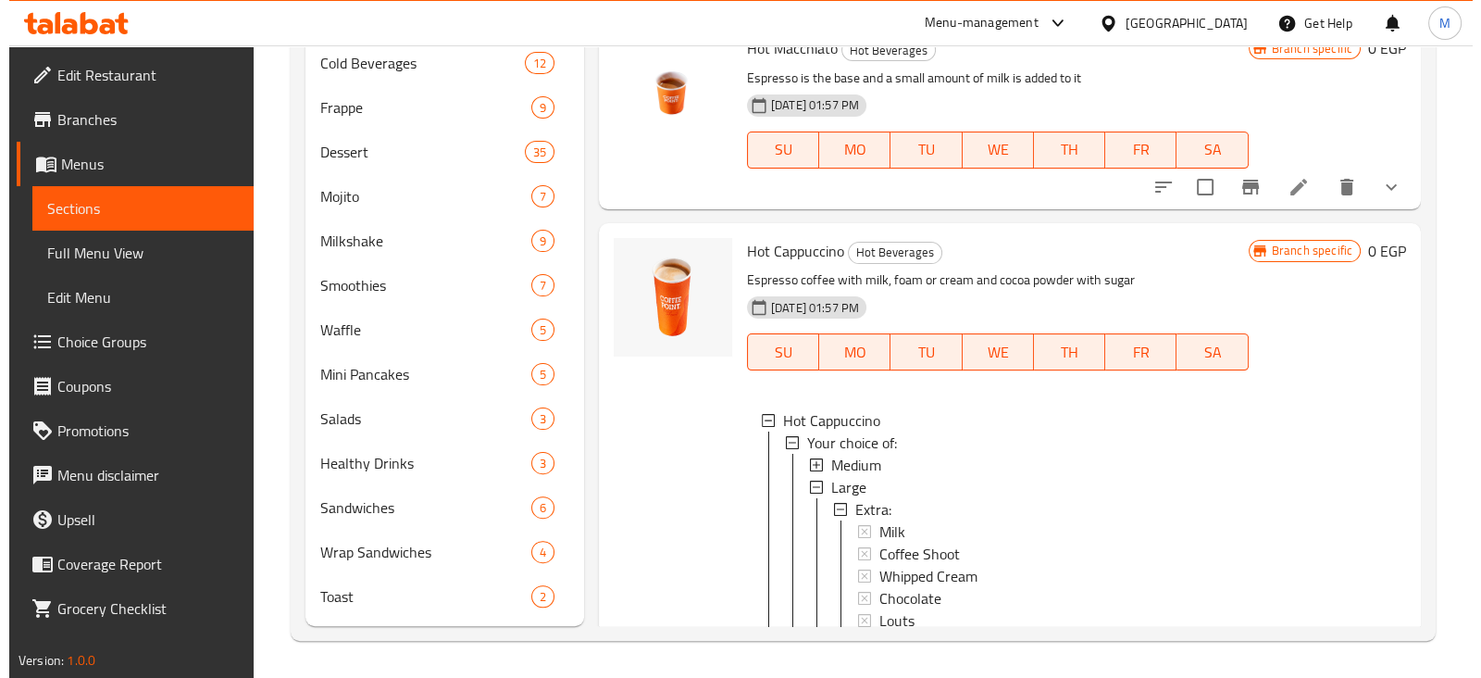
scroll to position [3586, 0]
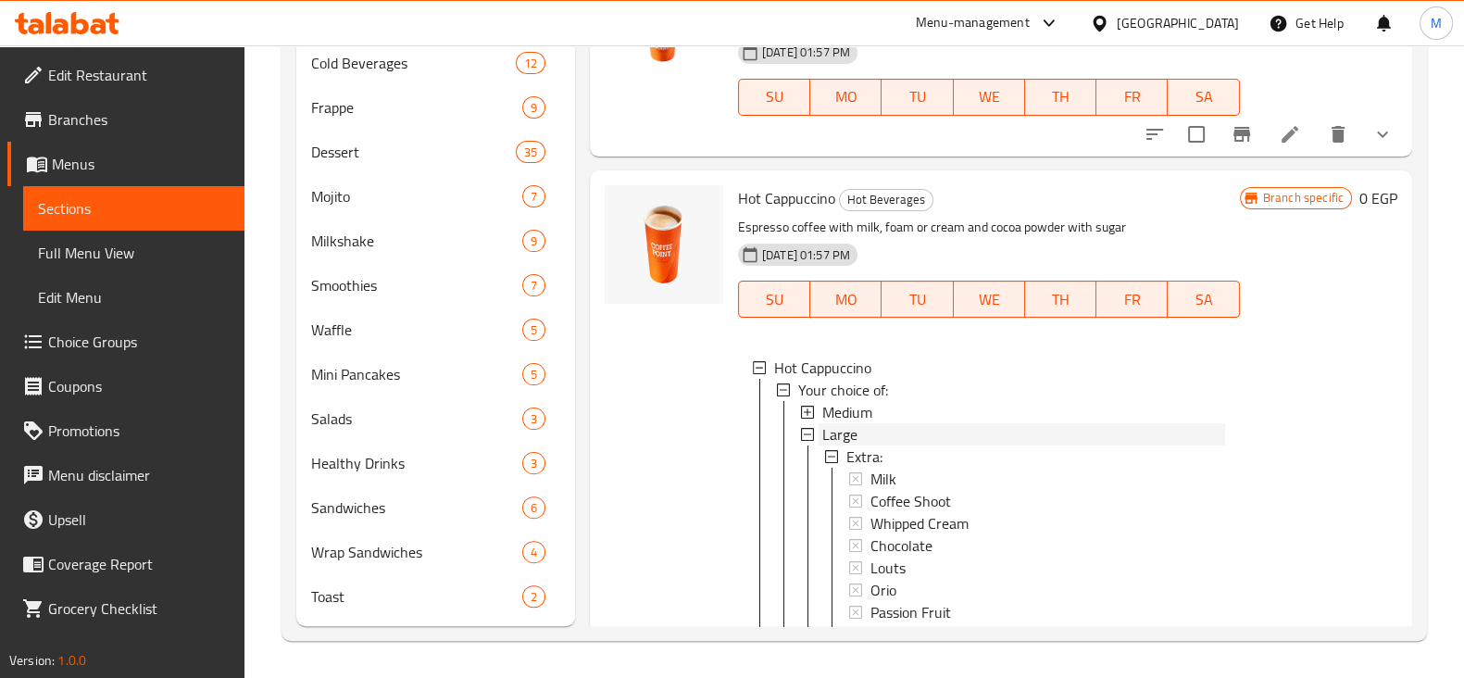
click at [841, 429] on span "Large" at bounding box center [839, 434] width 35 height 22
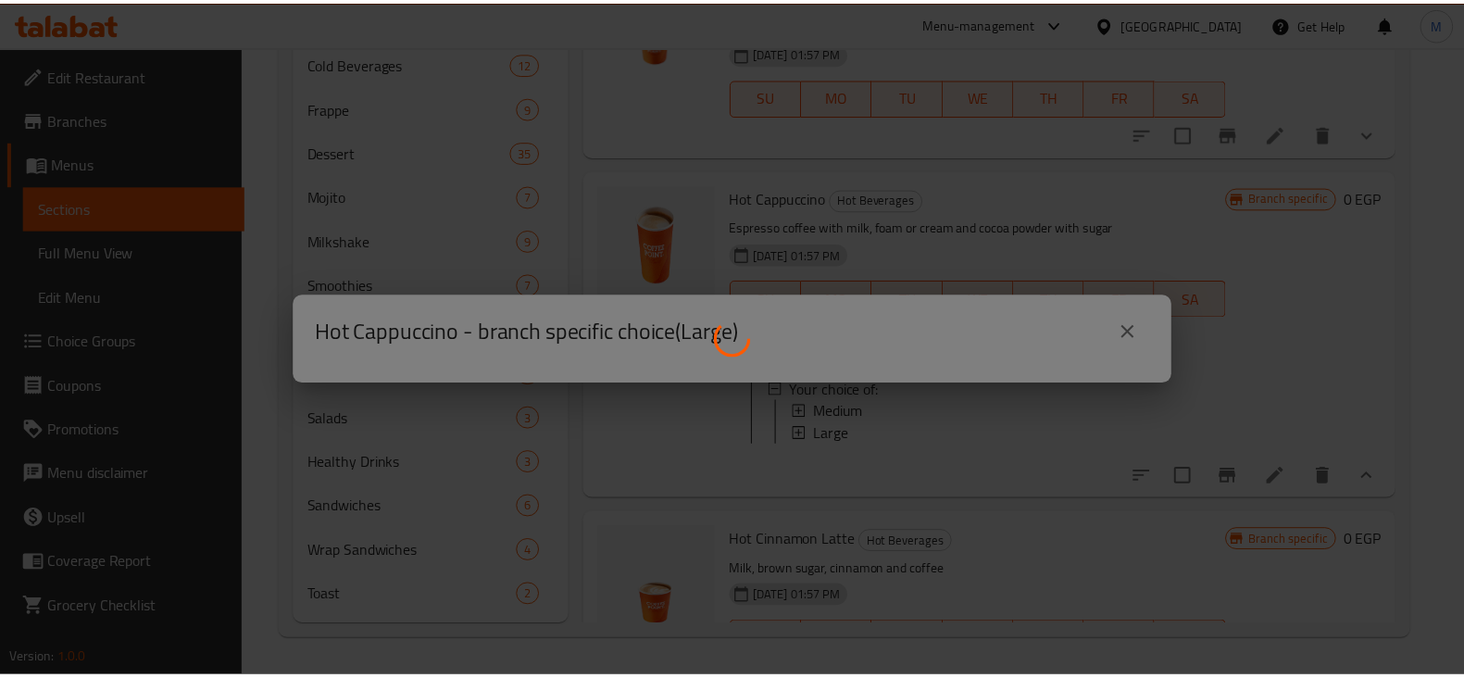
scroll to position [0, 0]
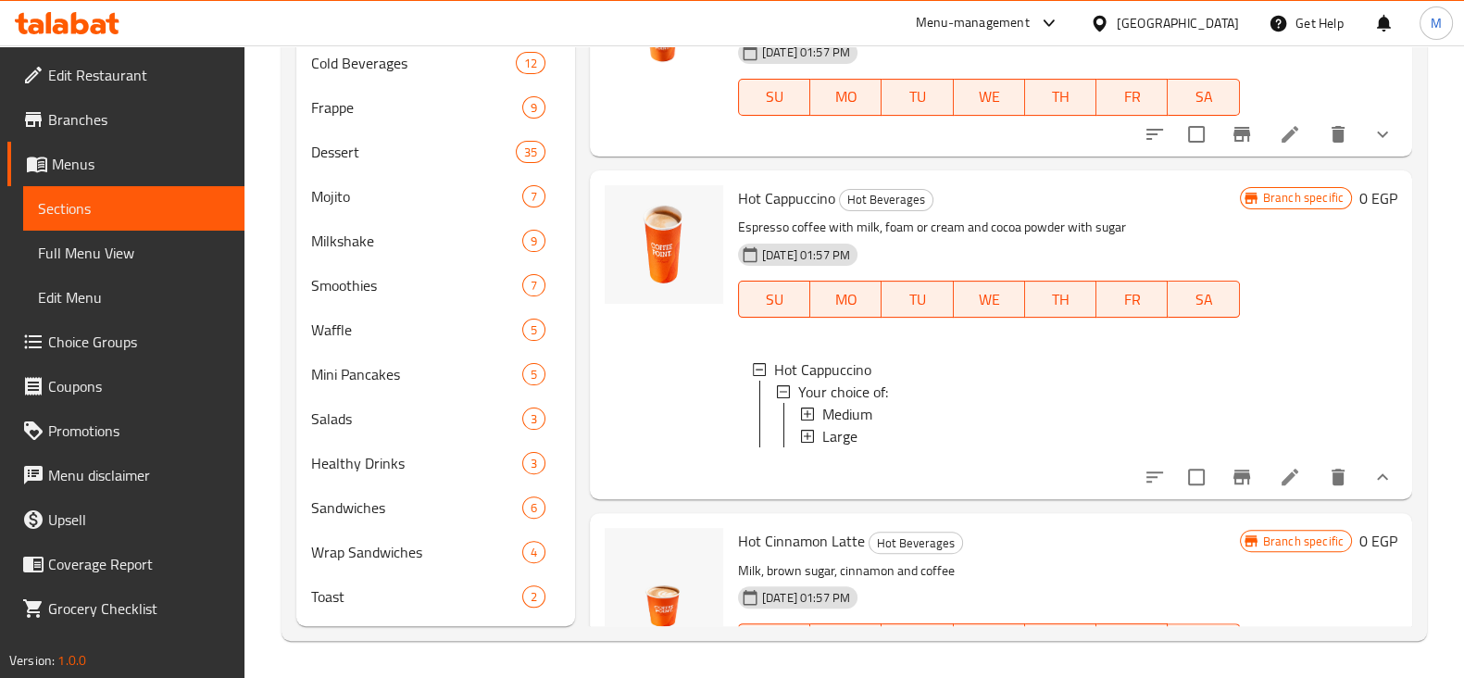
click at [1264, 488] on li at bounding box center [1290, 476] width 52 height 33
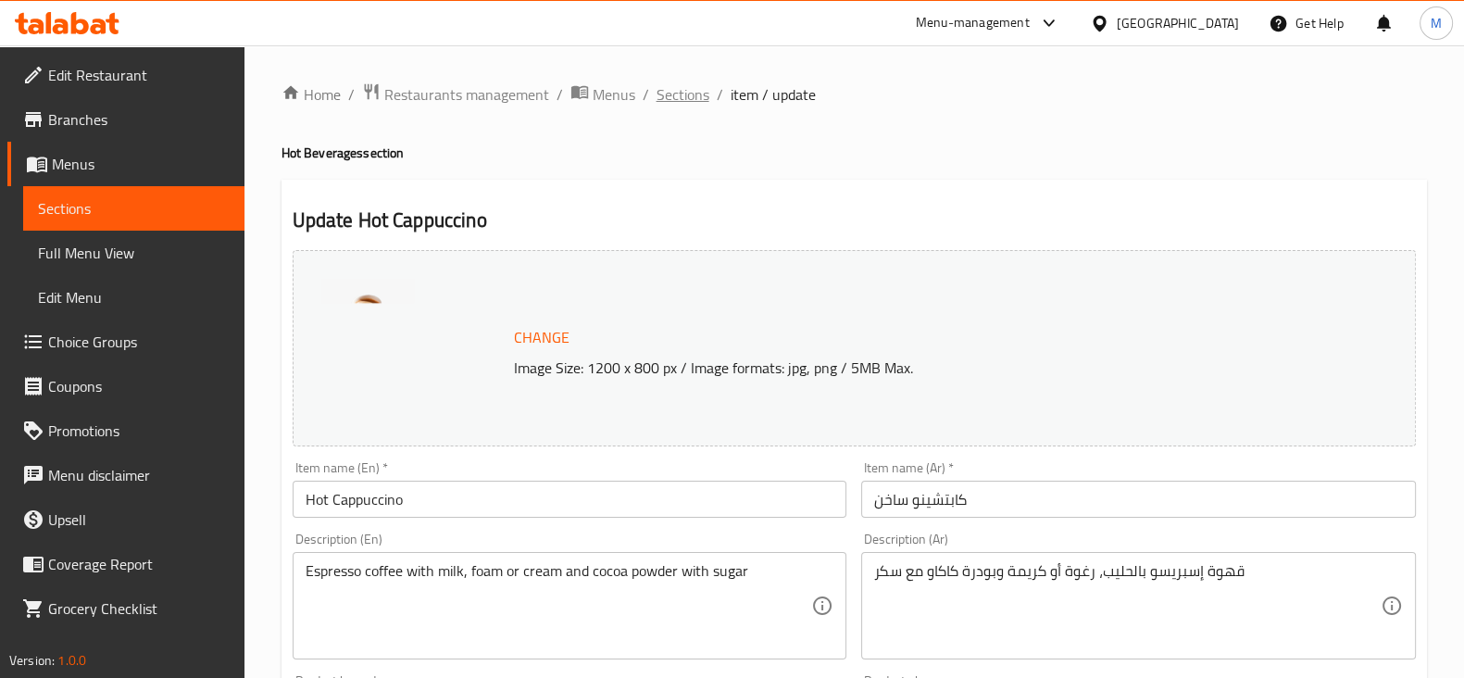
click at [681, 97] on span "Sections" at bounding box center [682, 94] width 53 height 22
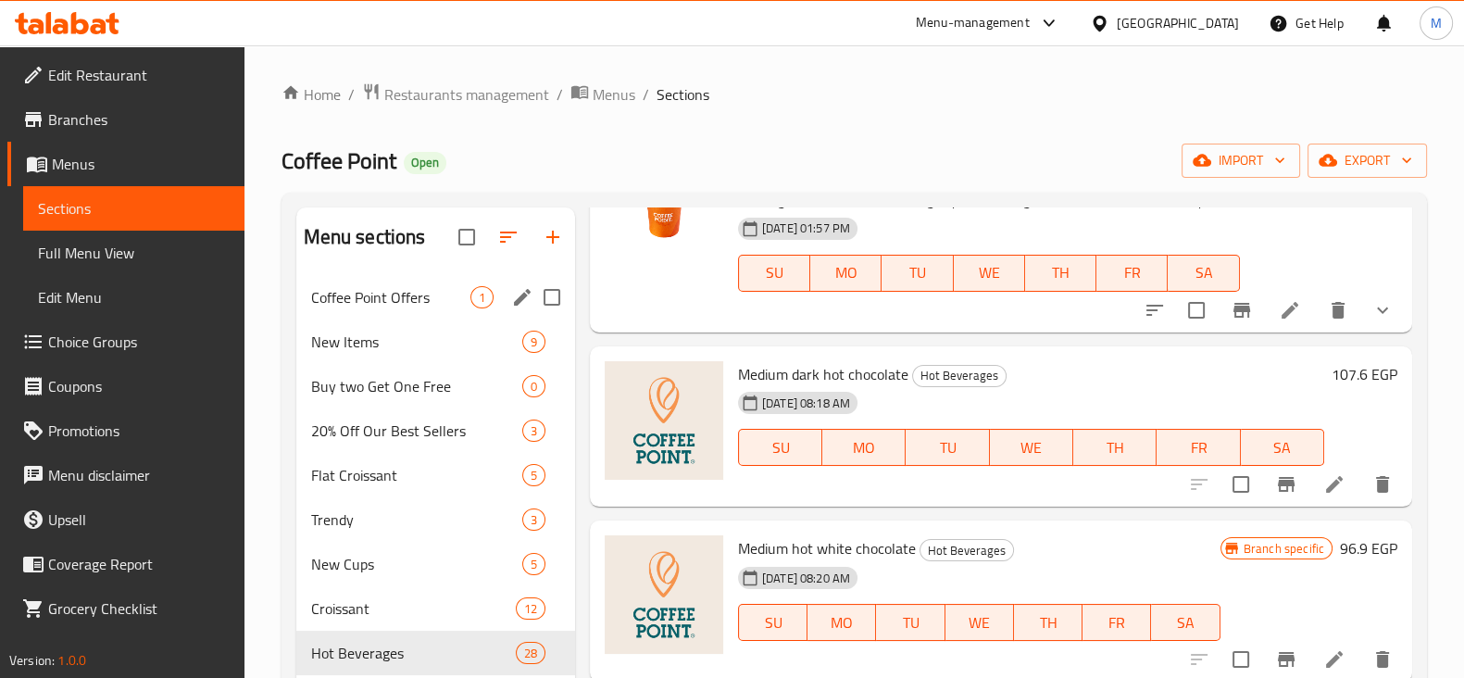
click at [412, 289] on span "Coffee Point Offers" at bounding box center [390, 297] width 159 height 22
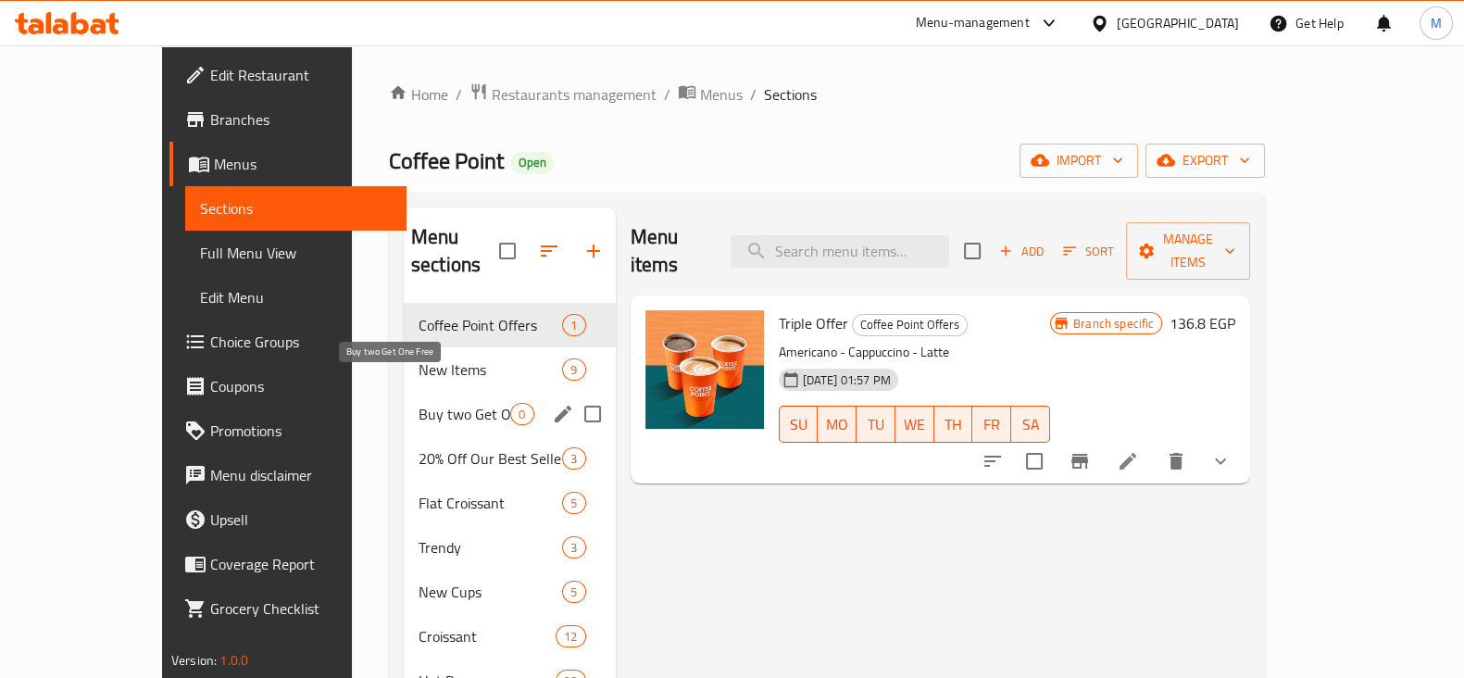
click at [418, 403] on span "Buy two Get One Free" at bounding box center [464, 414] width 92 height 22
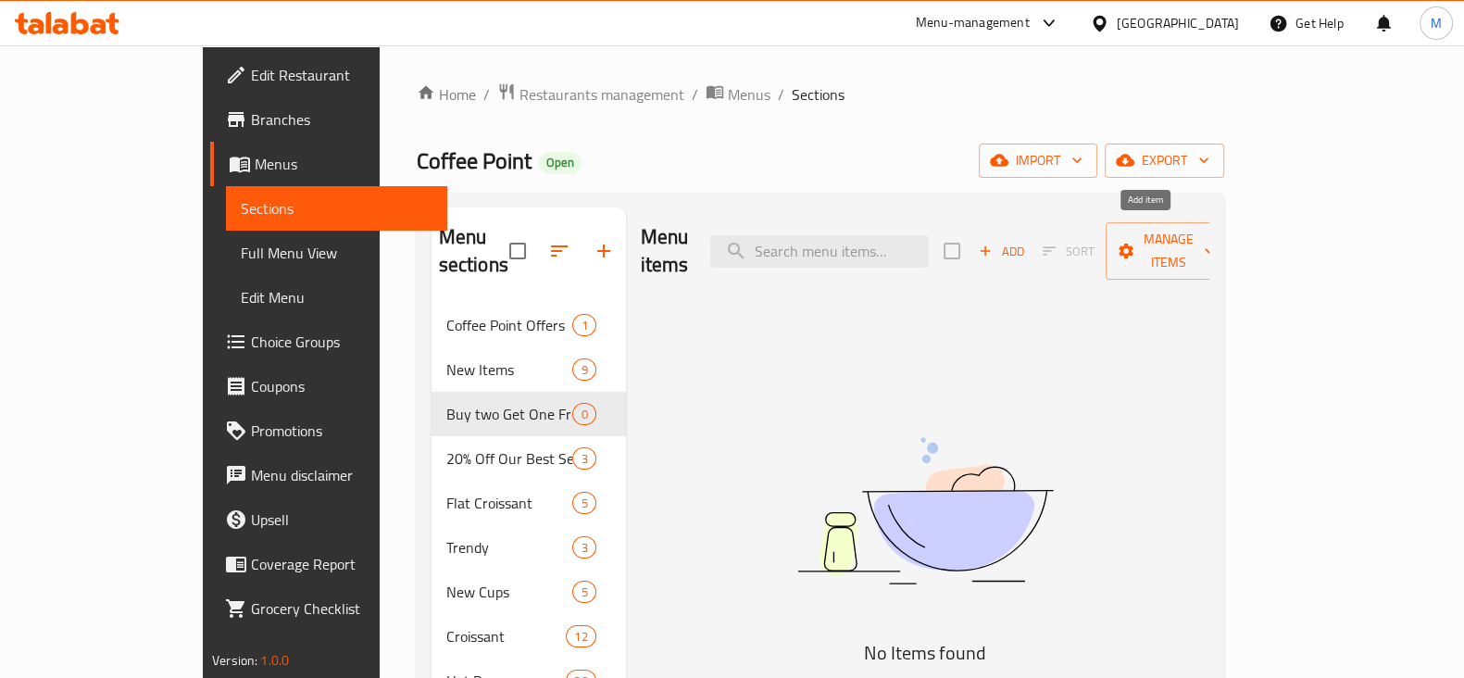
click at [1026, 243] on span "Add" at bounding box center [1001, 251] width 50 height 21
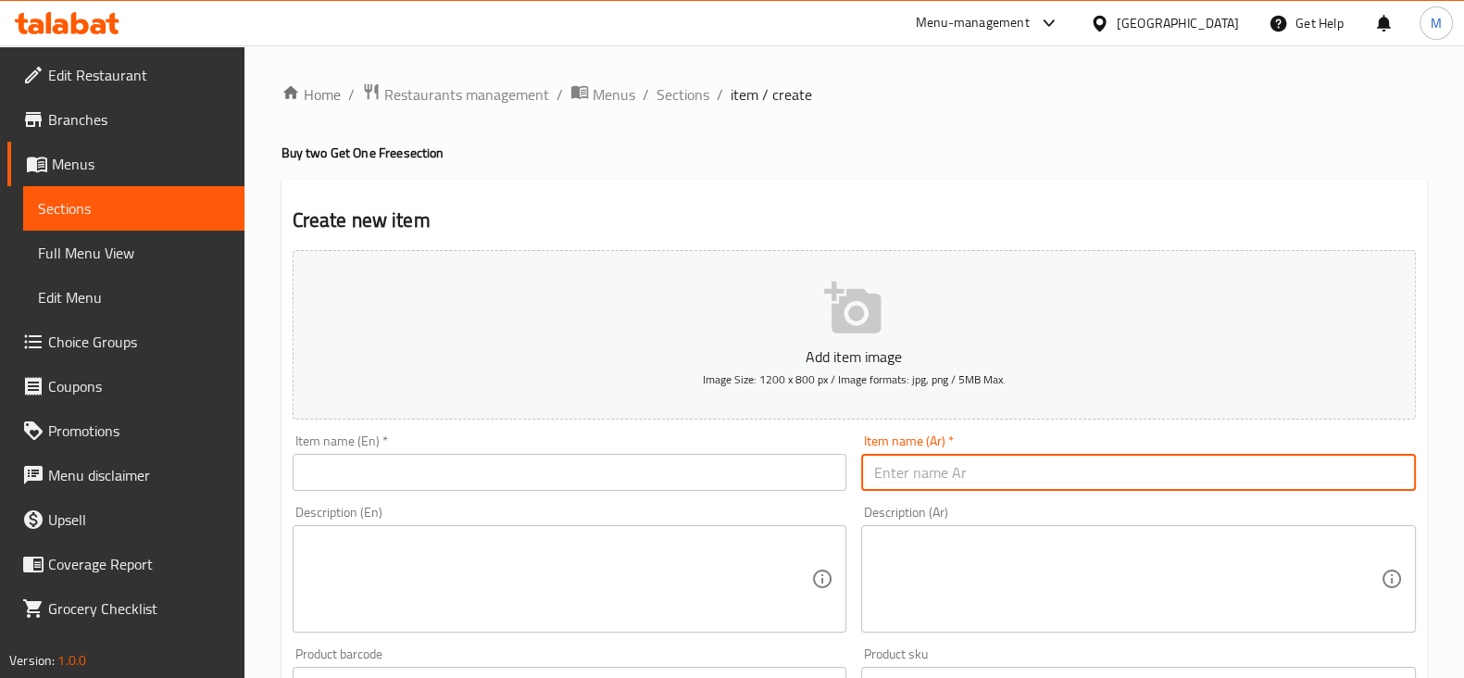
drag, startPoint x: 939, startPoint y: 474, endPoint x: 889, endPoint y: 505, distance: 58.6
click at [939, 474] on input "text" at bounding box center [1138, 472] width 554 height 37
click at [949, 475] on input "اشتري 2 هوت درينك واحصل علي الثالث محانا" at bounding box center [1138, 472] width 554 height 37
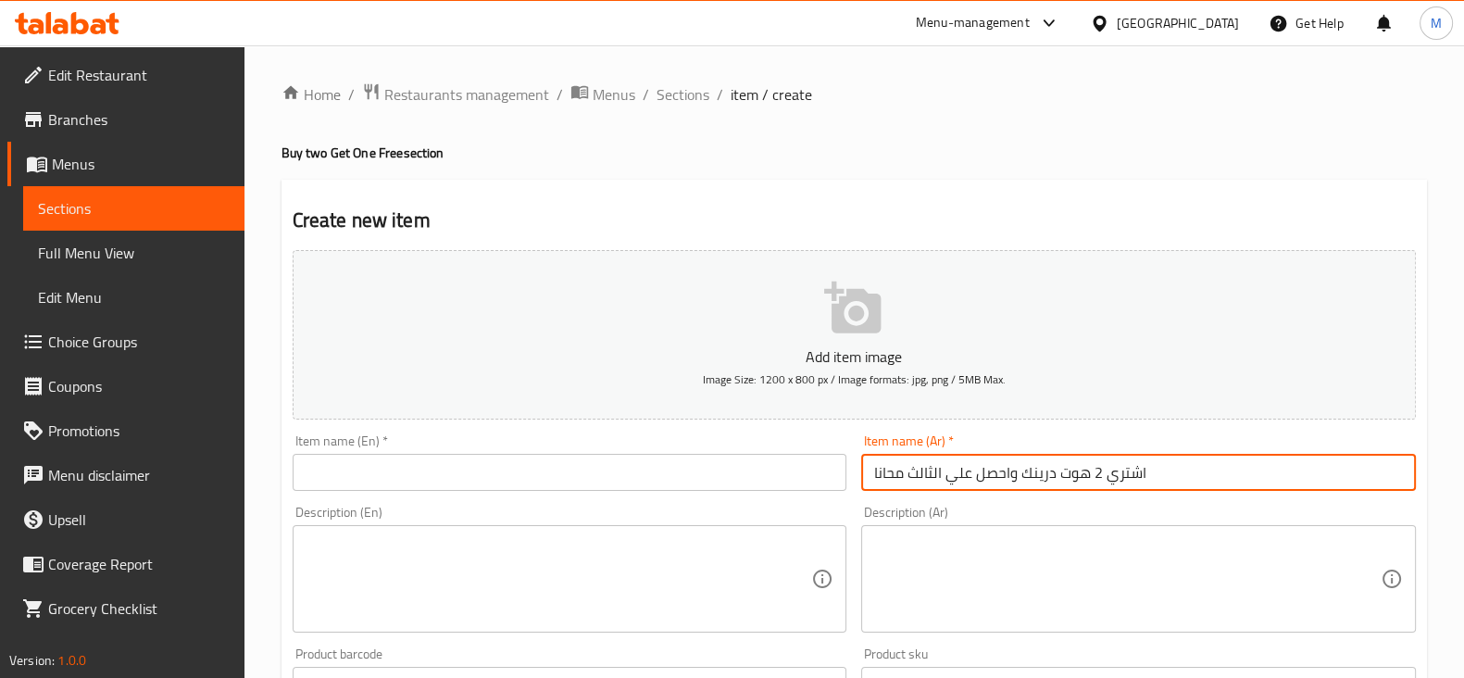
type input "اشتري 2 هوت درينك واحصل علي الثالث محانا"
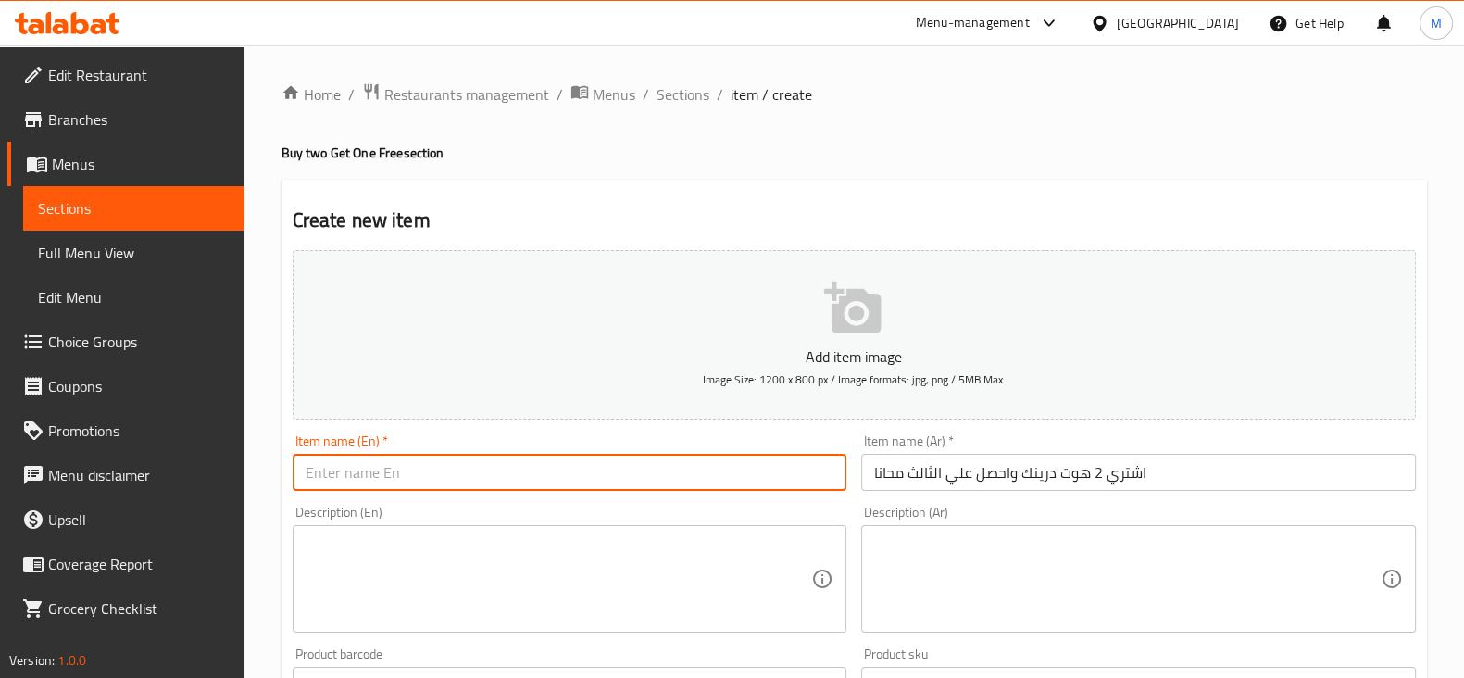
click at [645, 470] on input "text" at bounding box center [570, 472] width 554 height 37
paste input "Buy 2 hot drinks and get the third one free"
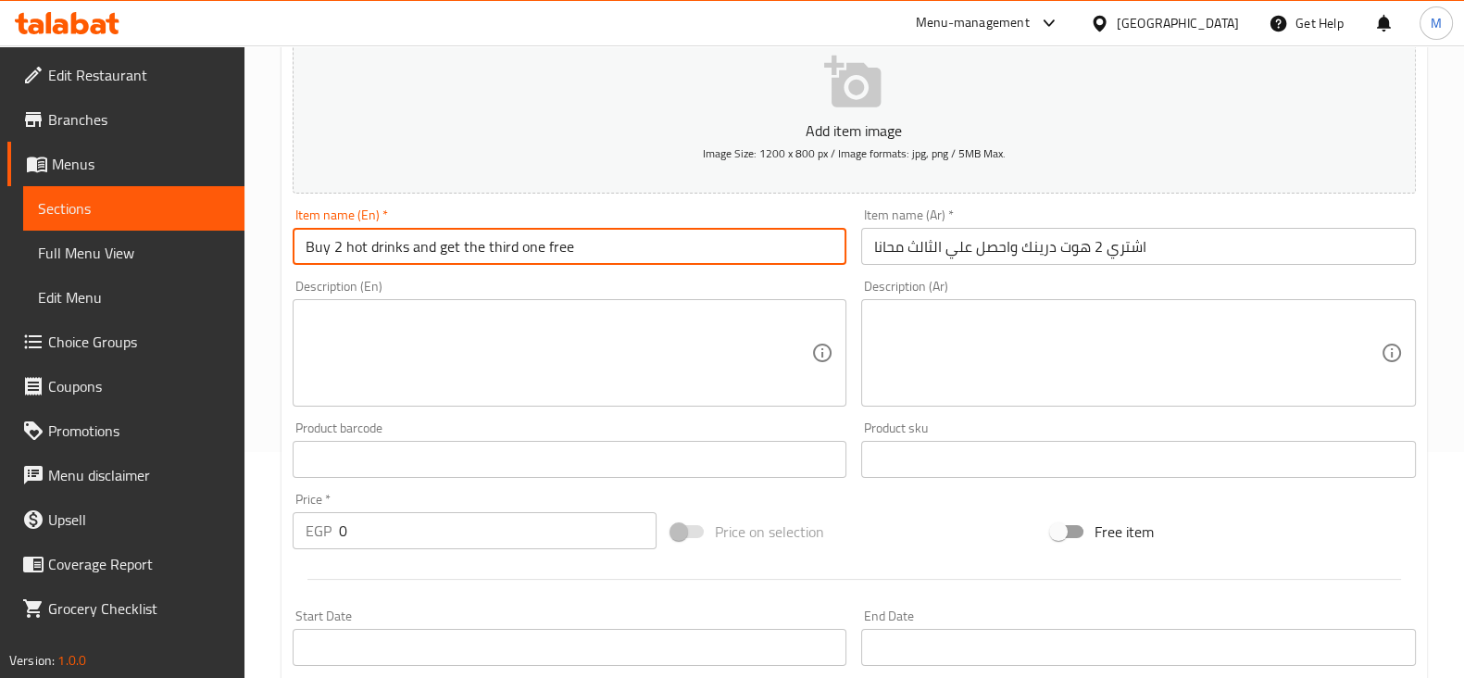
scroll to position [230, 0]
type input "Buy 2 hot drinks and get the third one free"
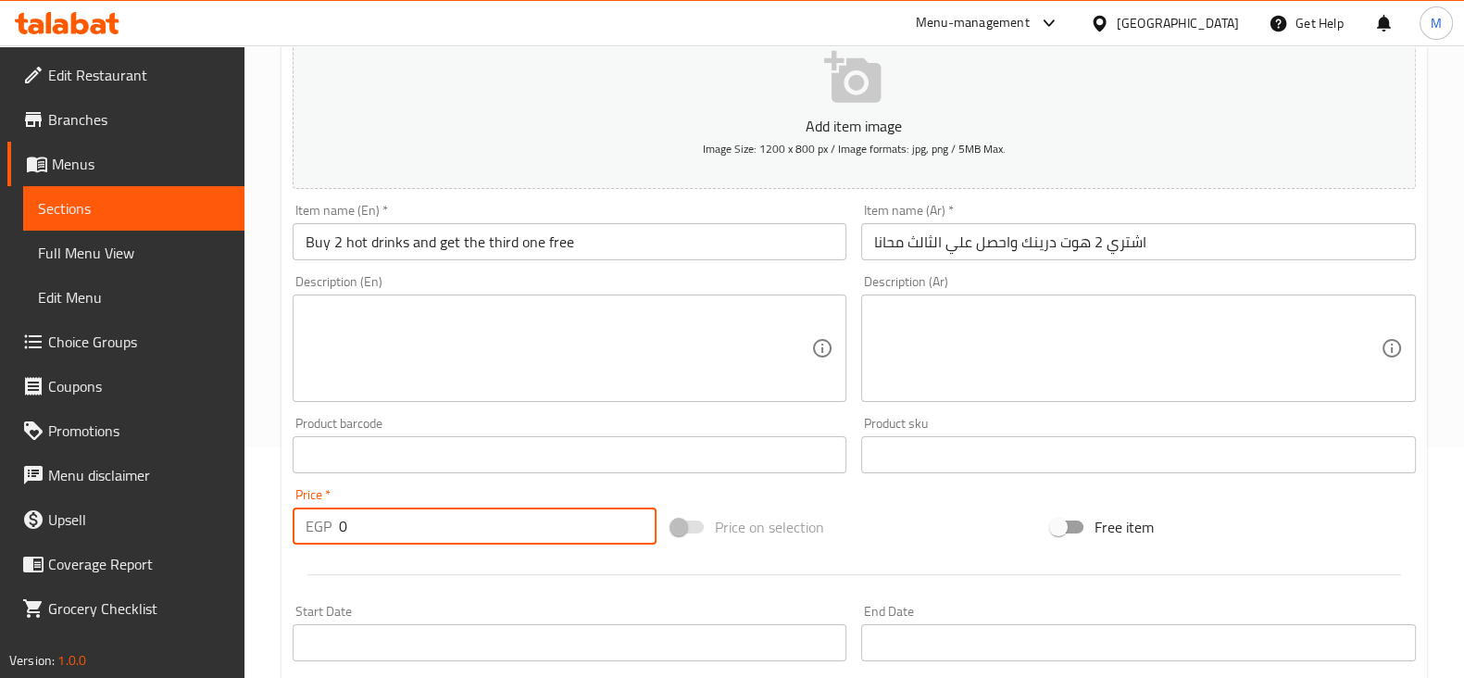
drag, startPoint x: 354, startPoint y: 534, endPoint x: 315, endPoint y: 532, distance: 38.9
click at [316, 533] on div "EGP 0 Price *" at bounding box center [475, 525] width 365 height 37
type input "300"
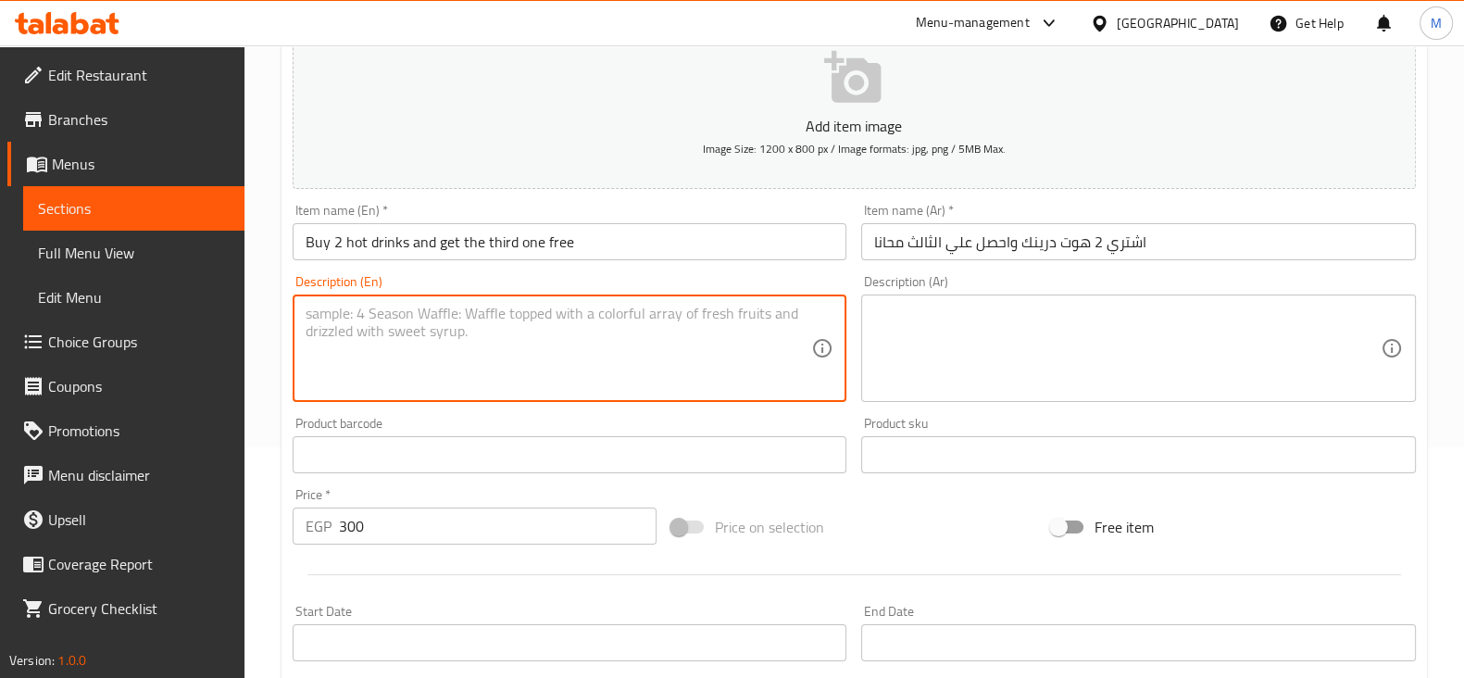
click at [588, 384] on textarea at bounding box center [558, 349] width 506 height 88
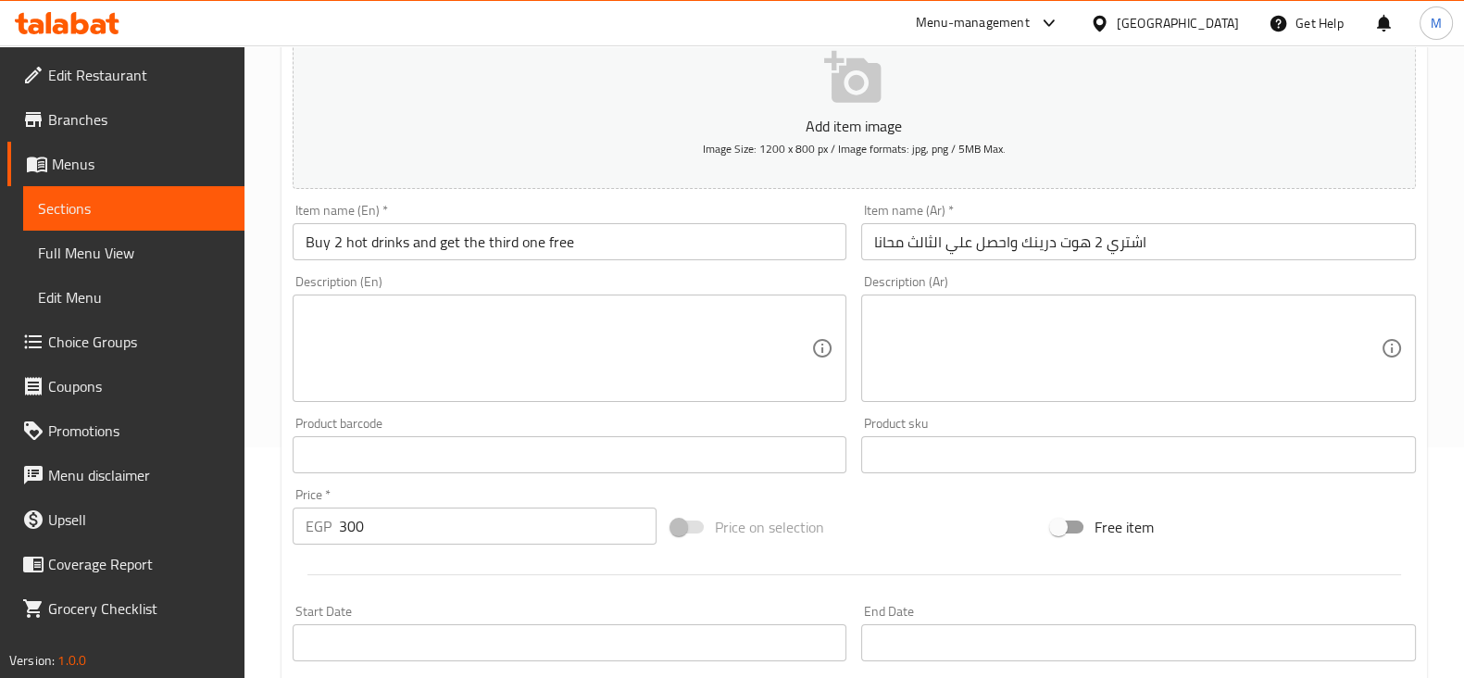
click at [506, 543] on div "Price   * EGP 300 Price *" at bounding box center [475, 515] width 380 height 71
click at [531, 529] on input "300" at bounding box center [498, 525] width 318 height 37
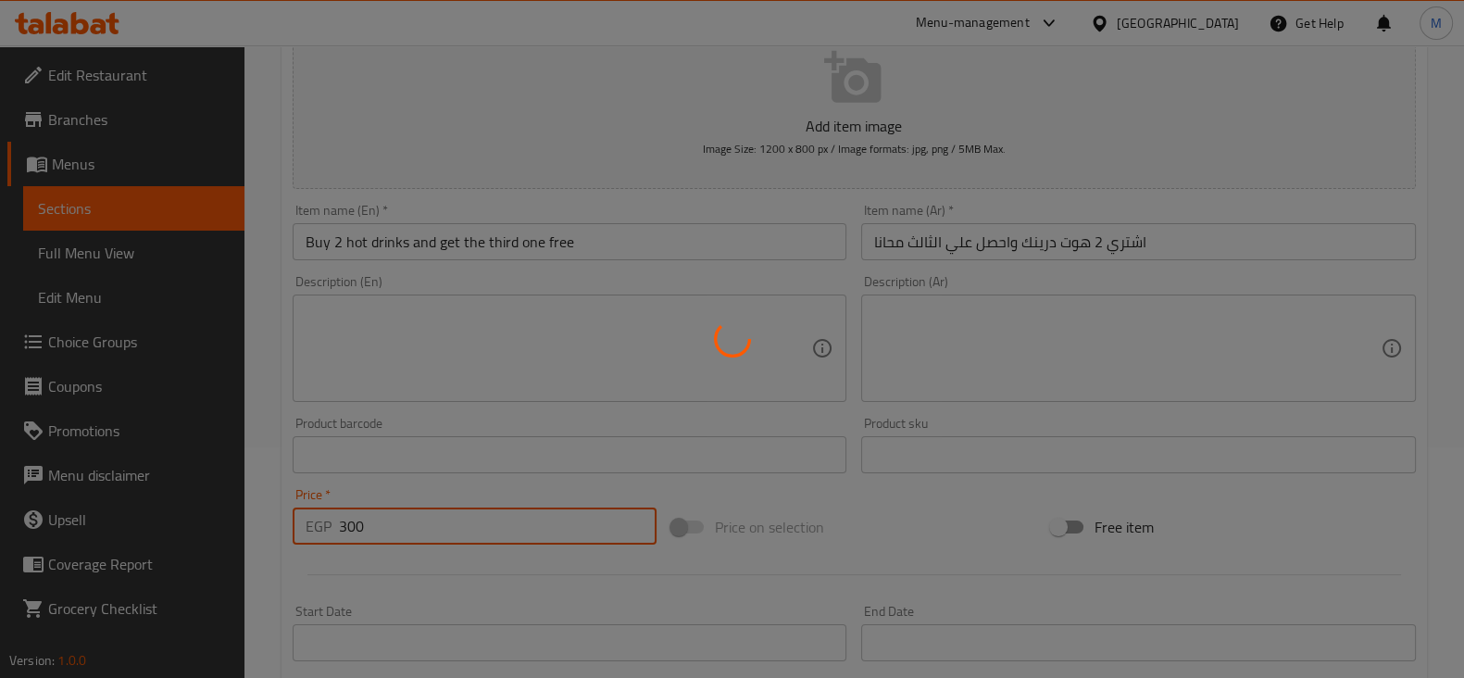
type input "0"
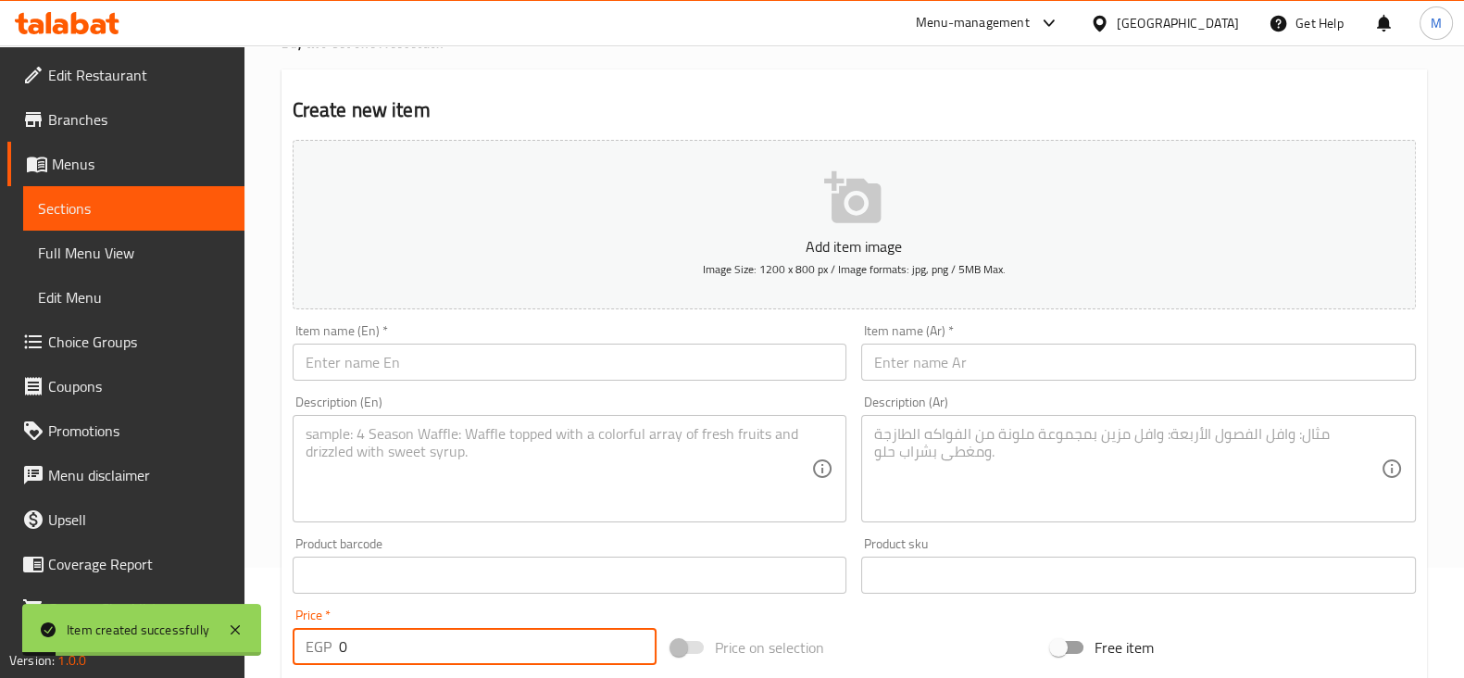
scroll to position [0, 0]
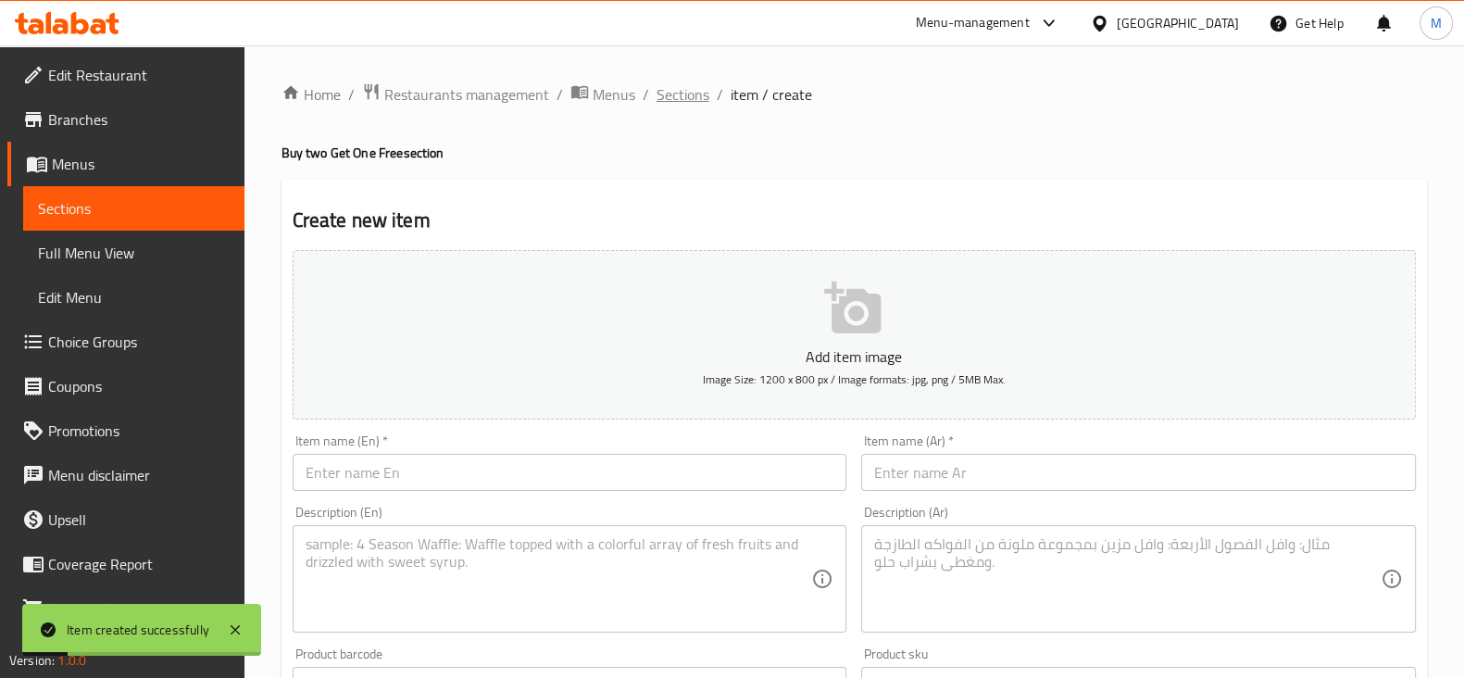
click at [690, 102] on span "Sections" at bounding box center [682, 94] width 53 height 22
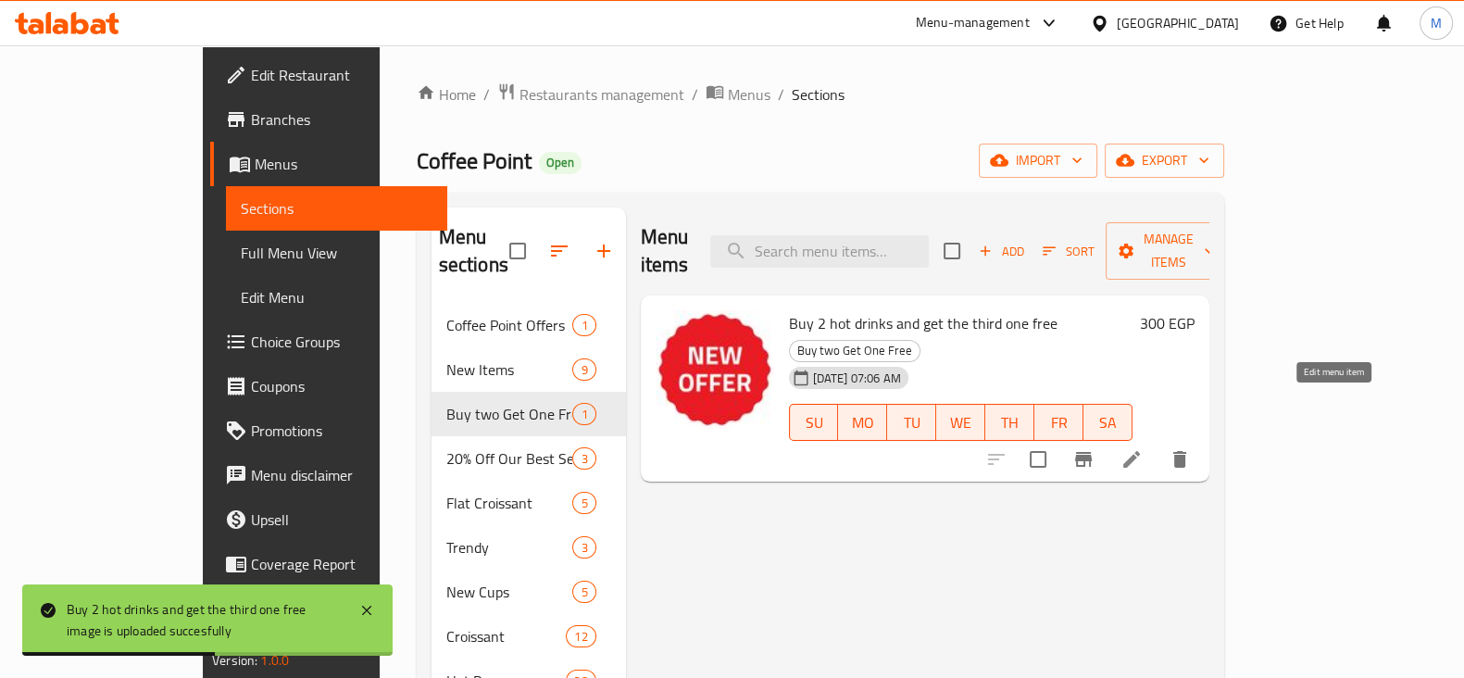
click at [1140, 451] on icon at bounding box center [1131, 459] width 17 height 17
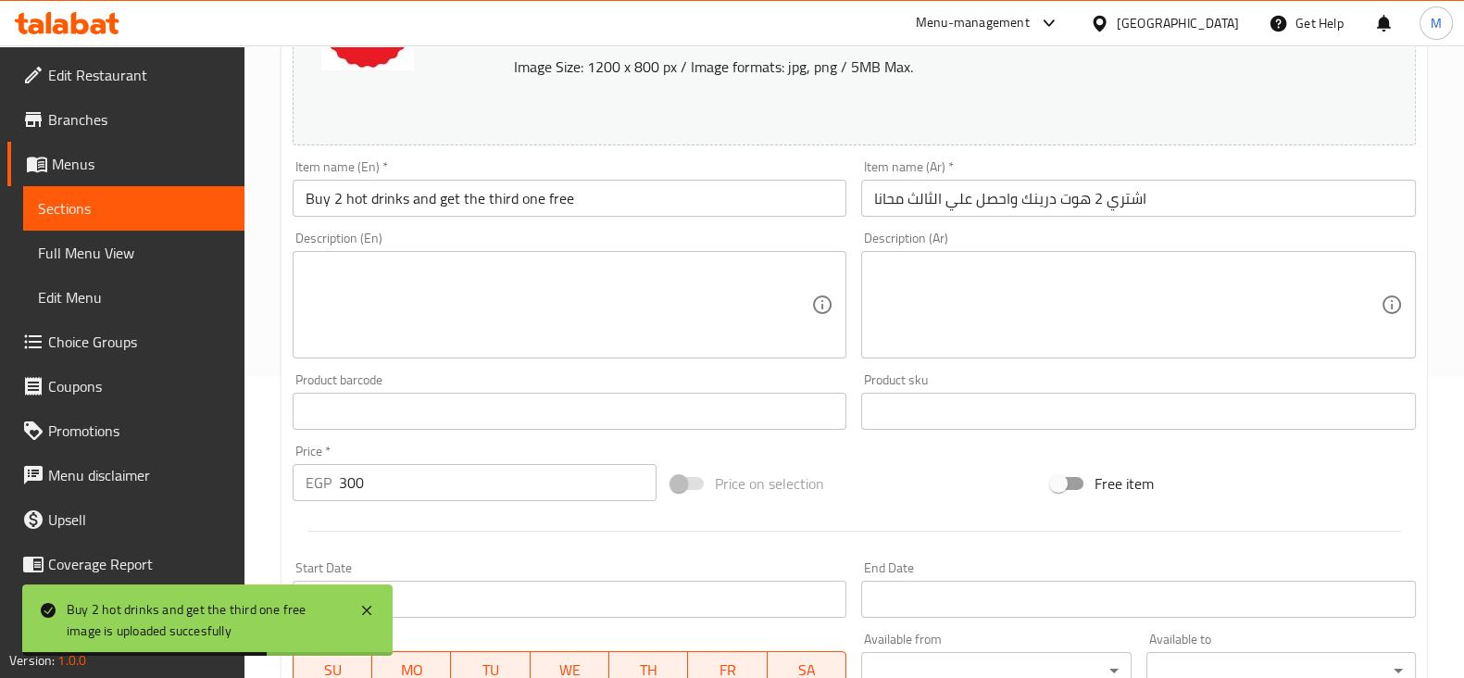
scroll to position [347, 0]
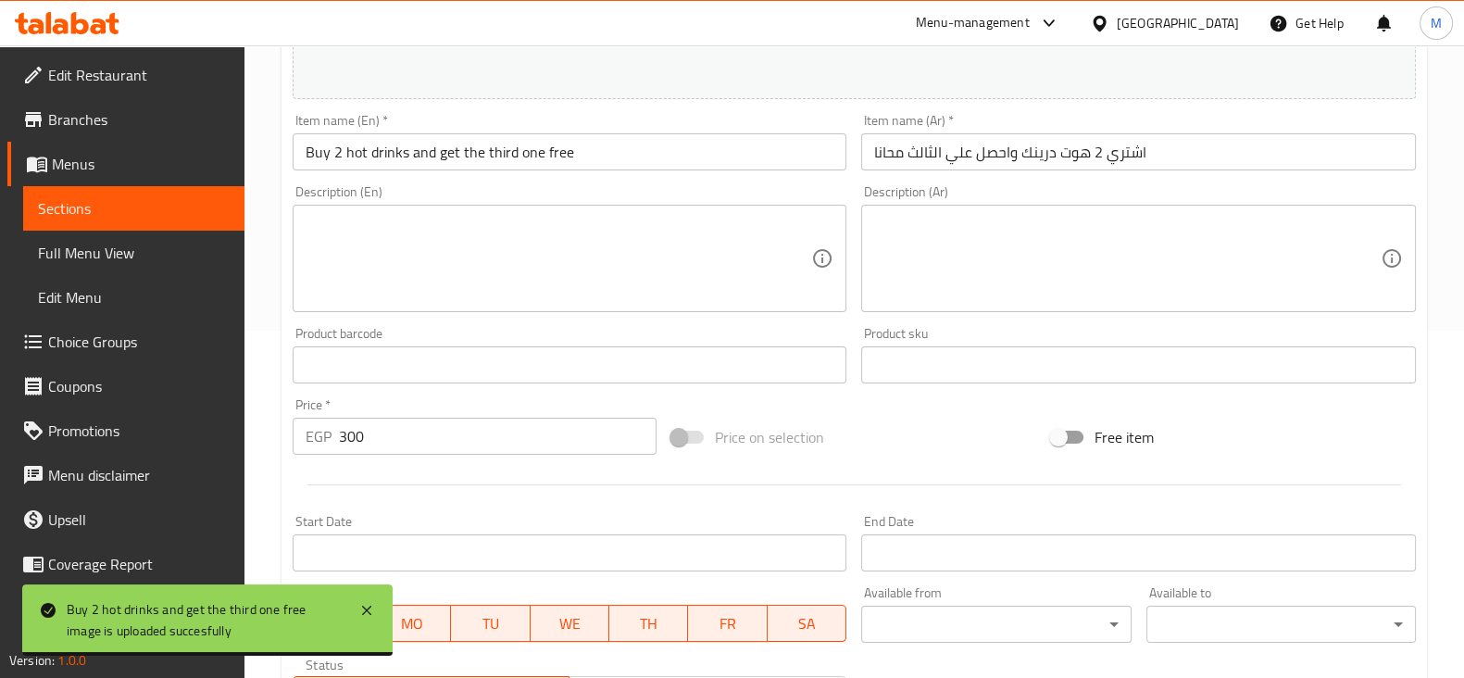
click at [528, 145] on input "Buy 2 hot drinks and get the third one free" at bounding box center [570, 151] width 554 height 37
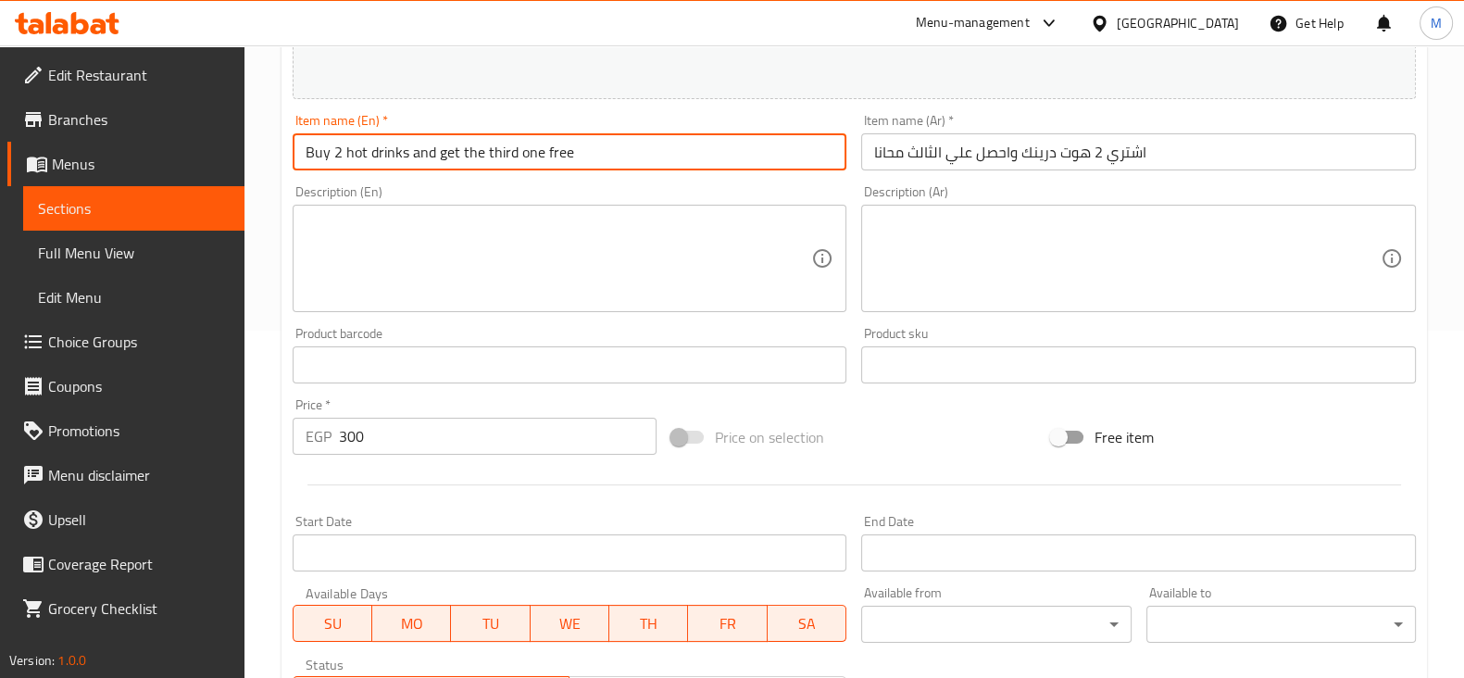
click at [528, 145] on input "Buy 2 hot drinks and get the third one free" at bounding box center [570, 151] width 554 height 37
drag, startPoint x: 512, startPoint y: 147, endPoint x: 463, endPoint y: 140, distance: 49.6
click at [463, 140] on input "Buy 2 hot drinks and get the third for free" at bounding box center [570, 151] width 554 height 37
type input "Buy 2 hot drinks and get one for free"
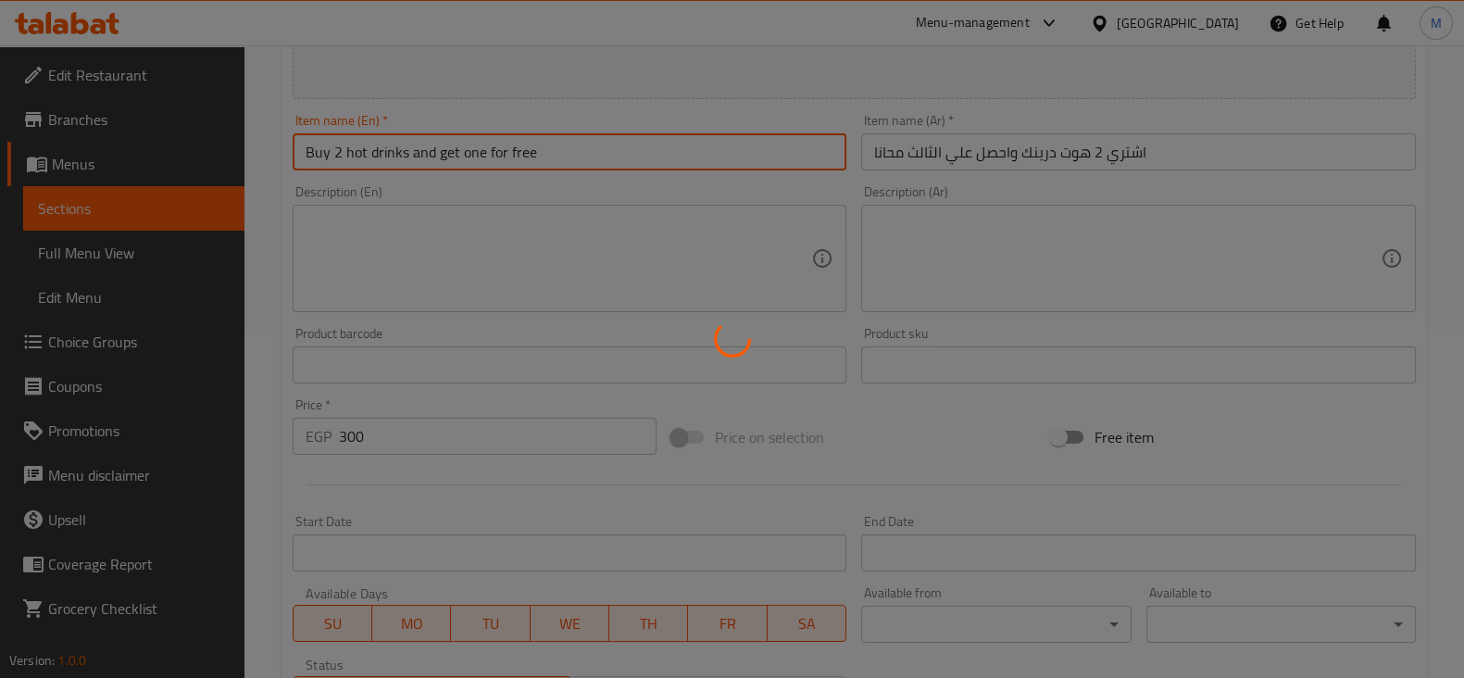
scroll to position [0, 0]
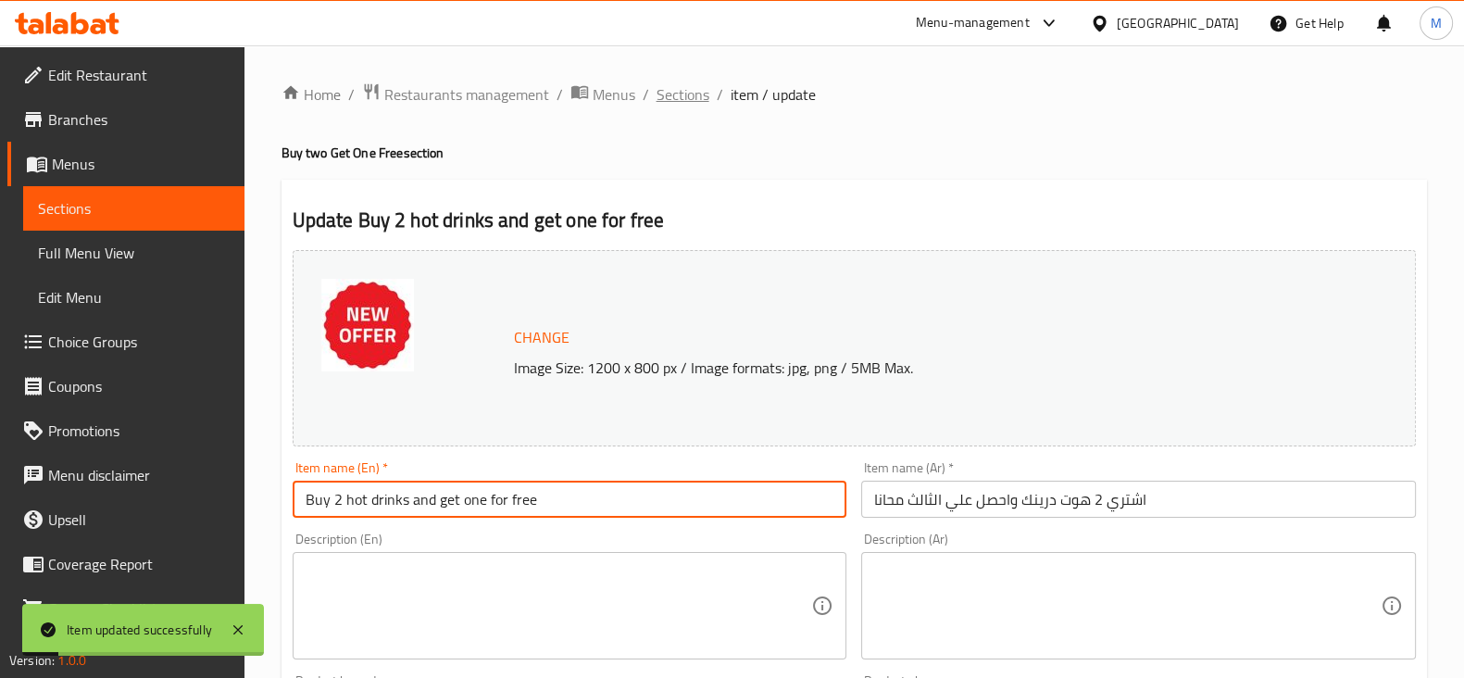
click at [678, 97] on span "Sections" at bounding box center [682, 94] width 53 height 22
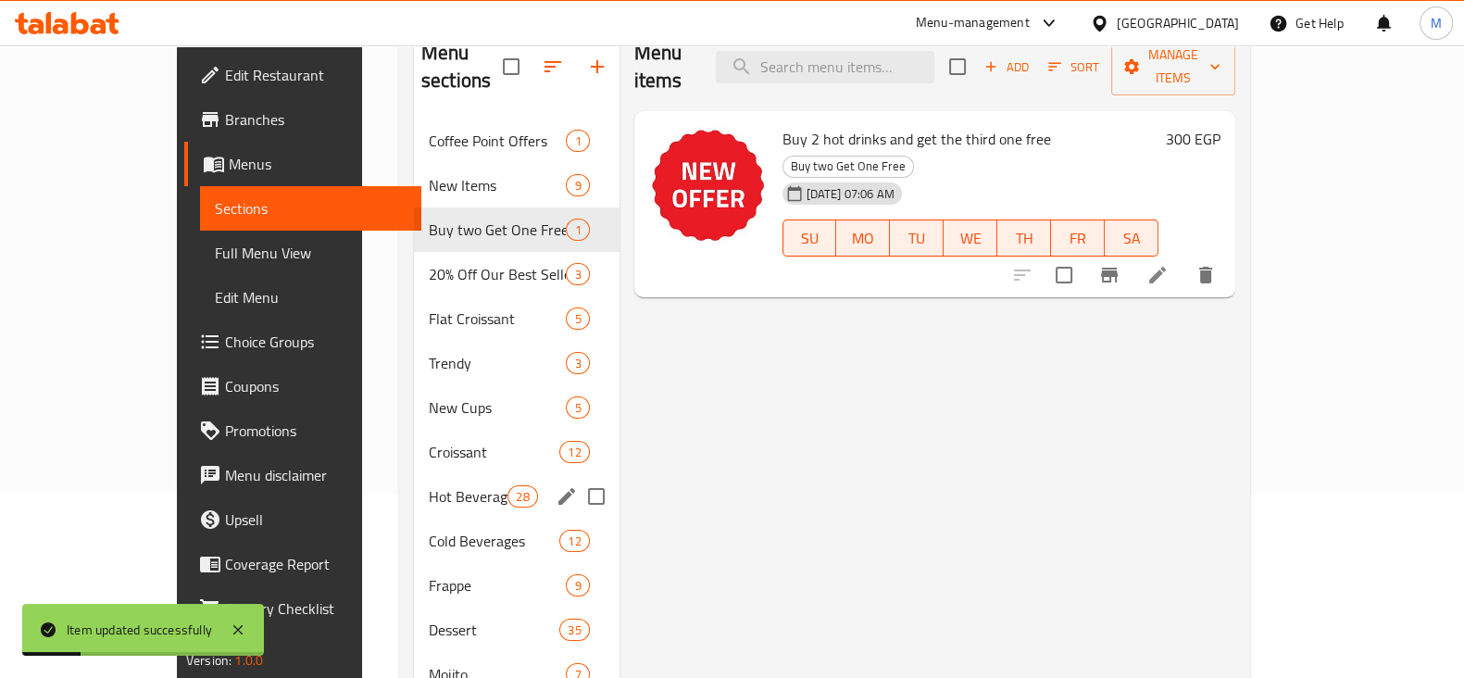
scroll to position [230, 0]
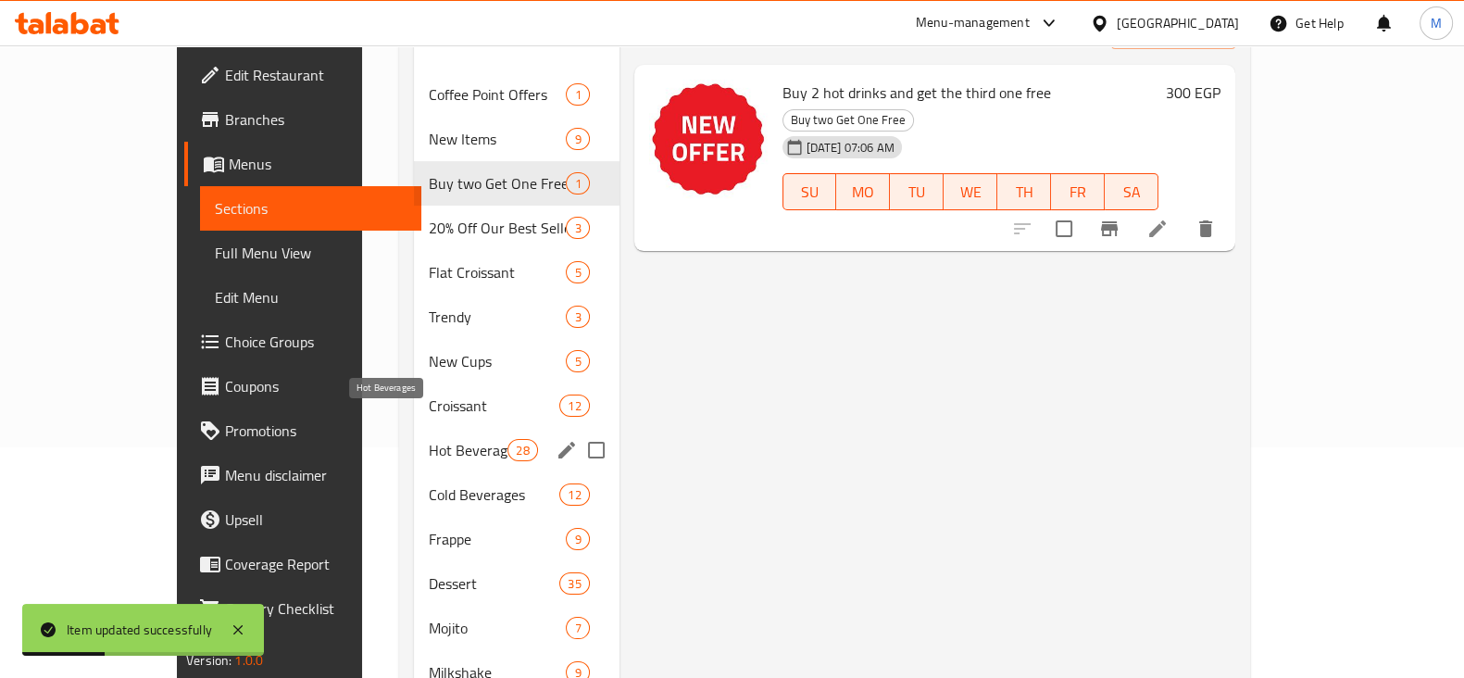
click at [455, 439] on span "Hot Beverages" at bounding box center [468, 450] width 79 height 22
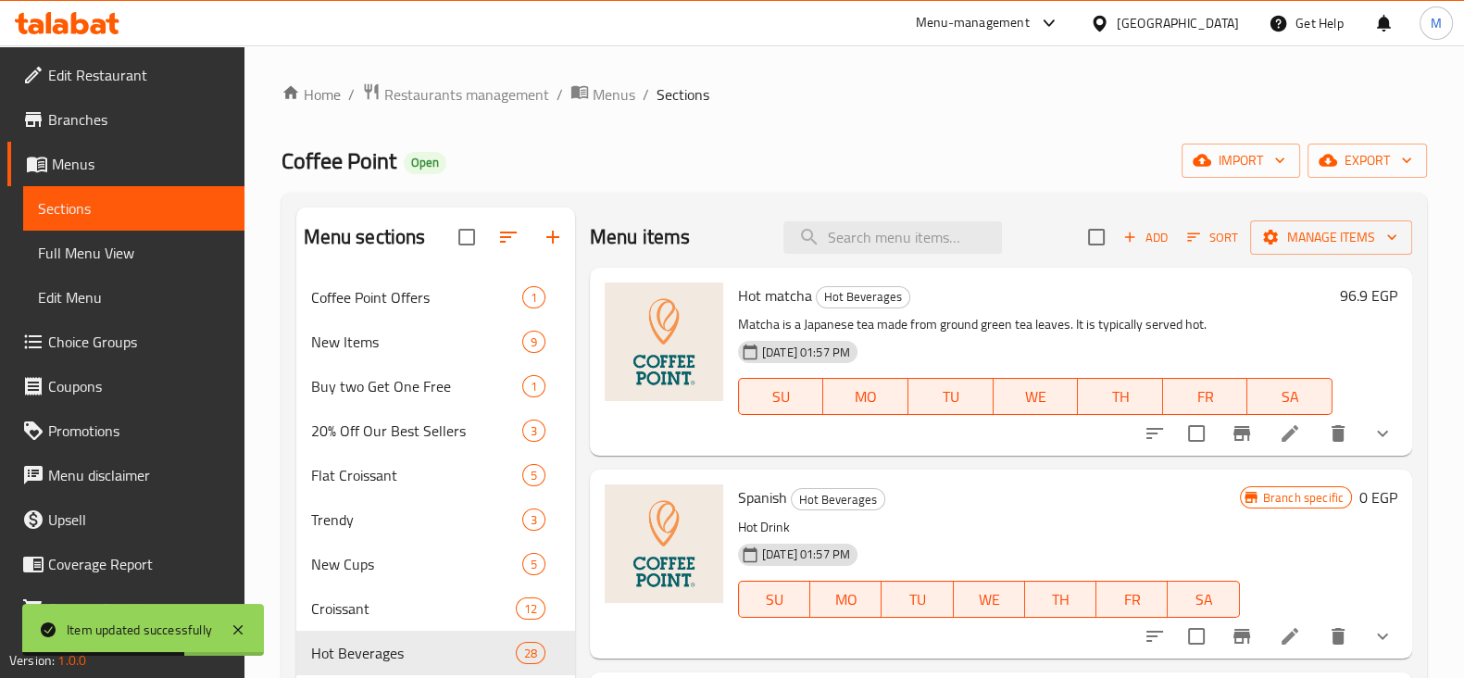
click at [112, 344] on span "Choice Groups" at bounding box center [138, 341] width 181 height 22
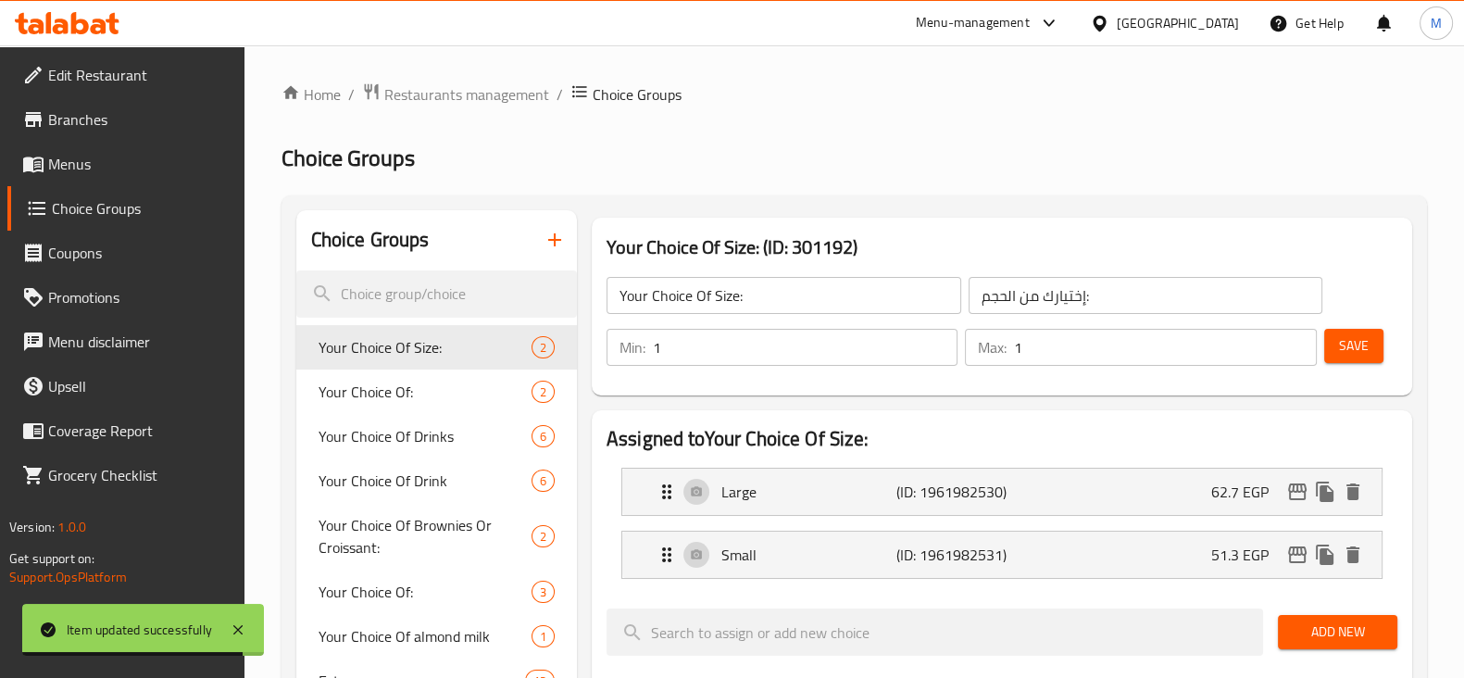
click at [546, 237] on icon "button" at bounding box center [554, 240] width 22 height 22
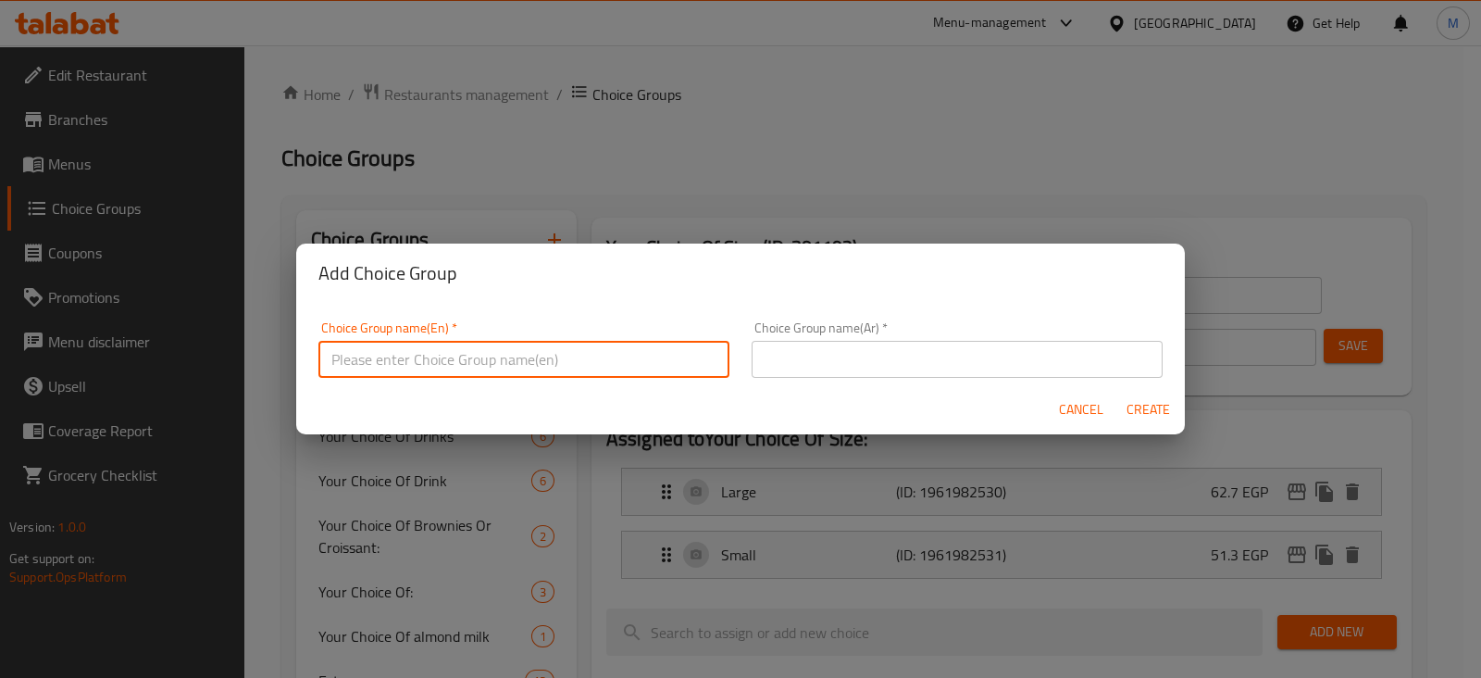
click at [517, 350] on input "text" at bounding box center [523, 359] width 411 height 37
type input "cho"
click at [778, 364] on input "text" at bounding box center [957, 359] width 411 height 37
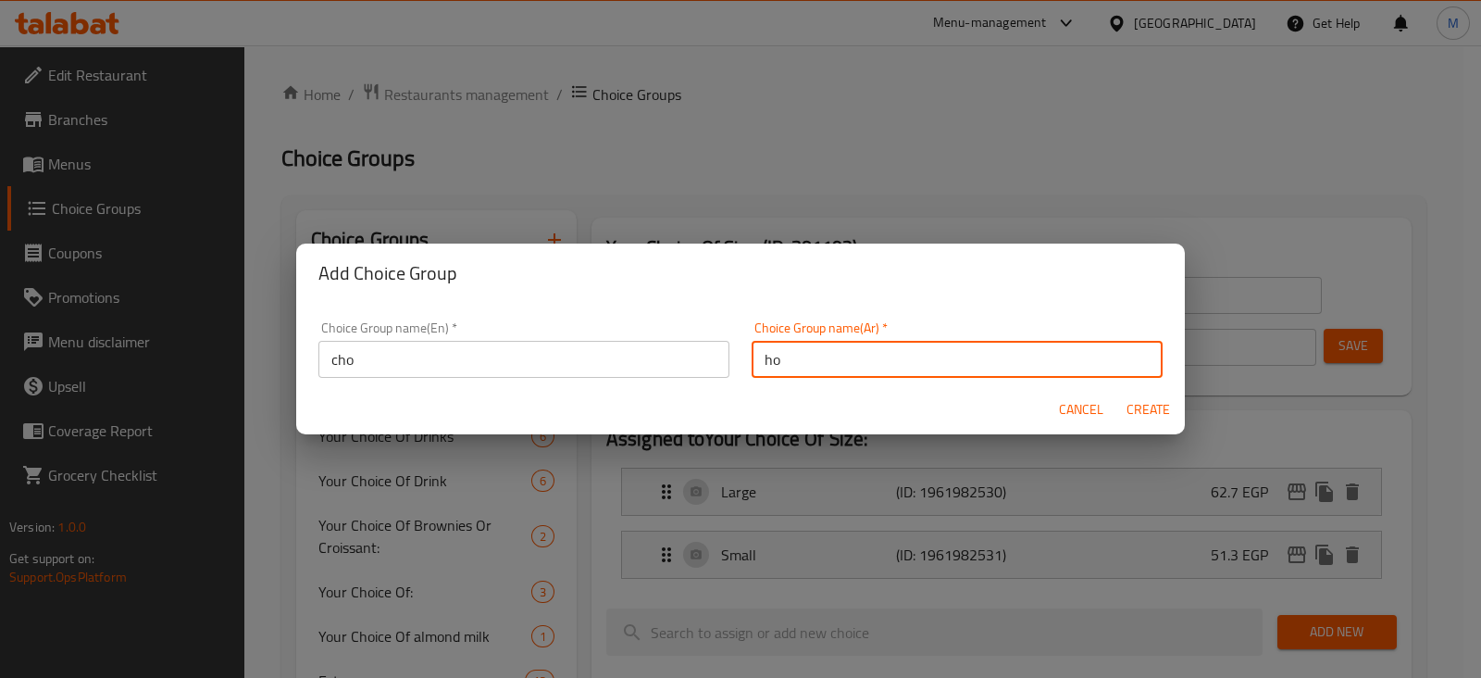
type input "h"
click at [778, 364] on input "اختيارك من الدونات" at bounding box center [957, 359] width 411 height 37
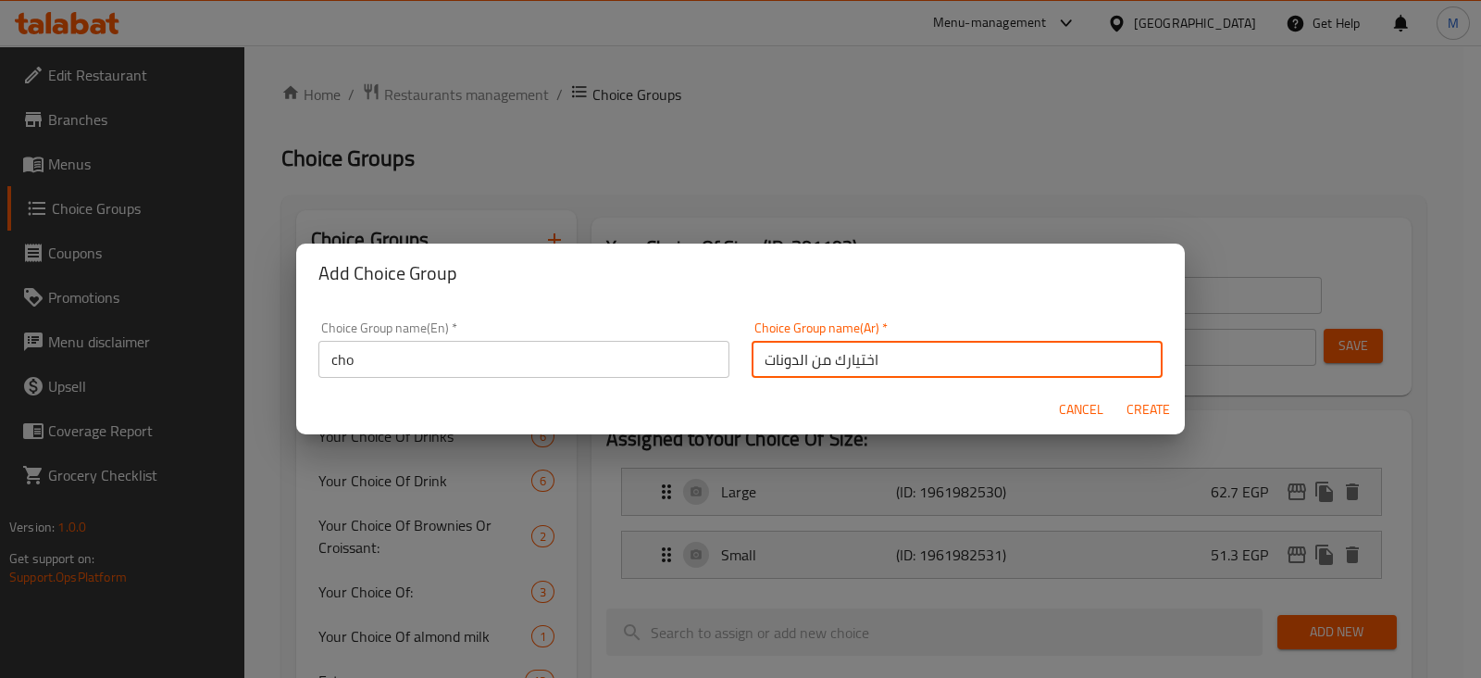
click at [778, 364] on input "اختيارك من الدونات" at bounding box center [957, 359] width 411 height 37
click at [778, 364] on input "اختيارك من" at bounding box center [957, 359] width 411 height 37
type input "اختيارك من"
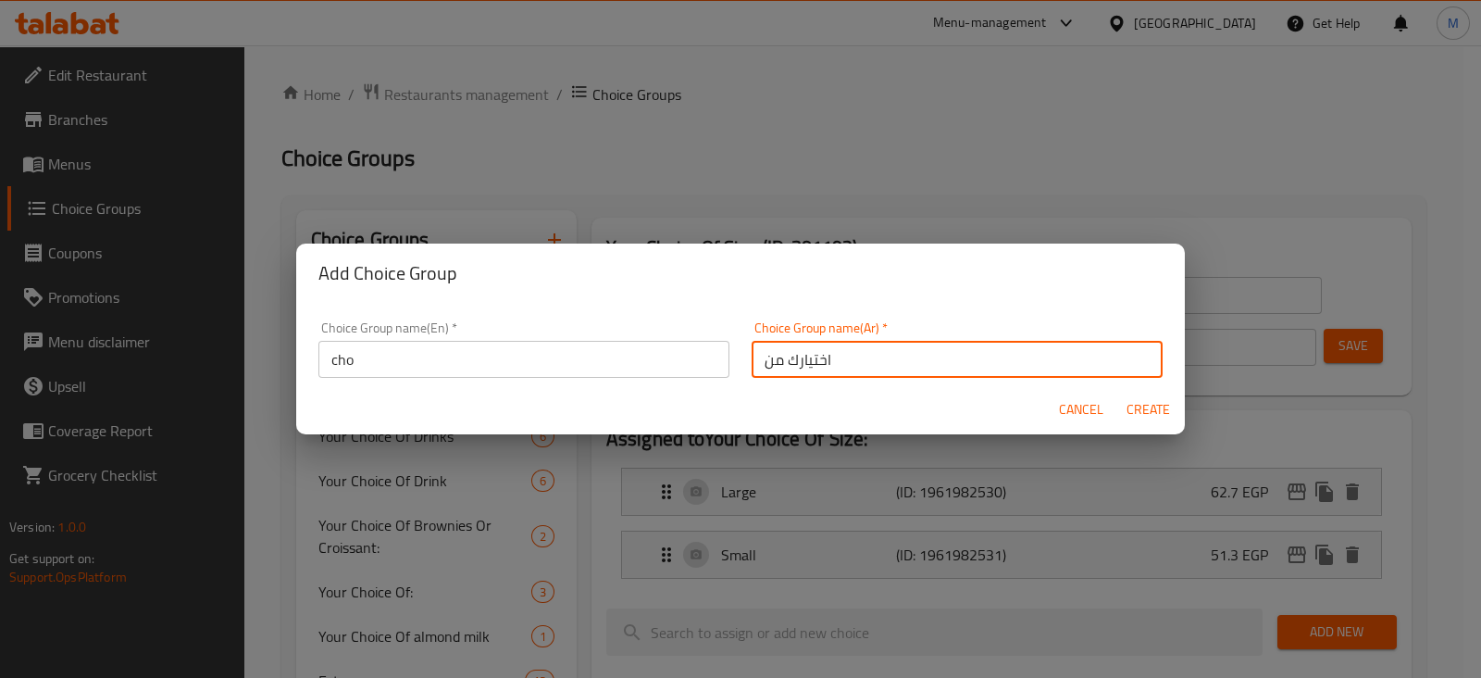
click at [479, 358] on input "cho" at bounding box center [523, 359] width 411 height 37
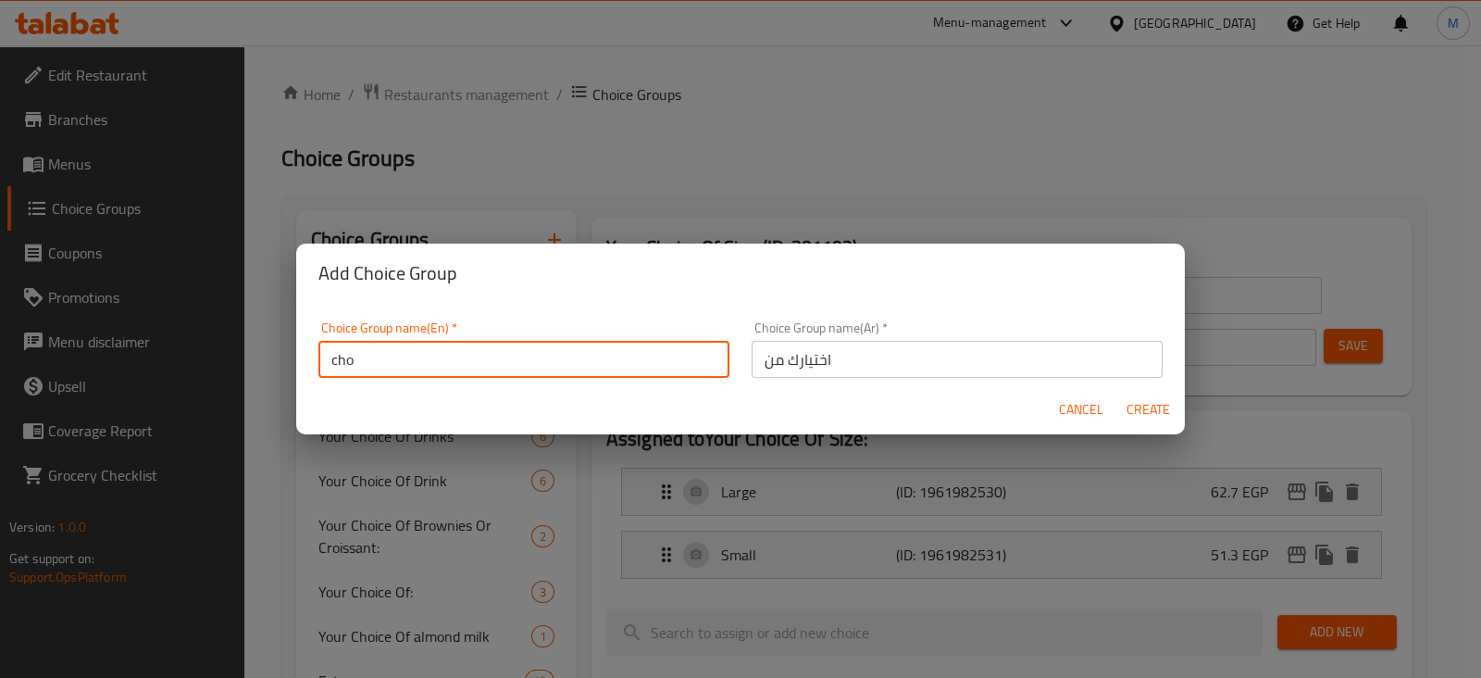
click at [479, 358] on input "cho" at bounding box center [523, 359] width 411 height 37
paste input "Your choice of"
type input "Your choice of"
click at [1118, 392] on button "Create" at bounding box center [1147, 409] width 59 height 34
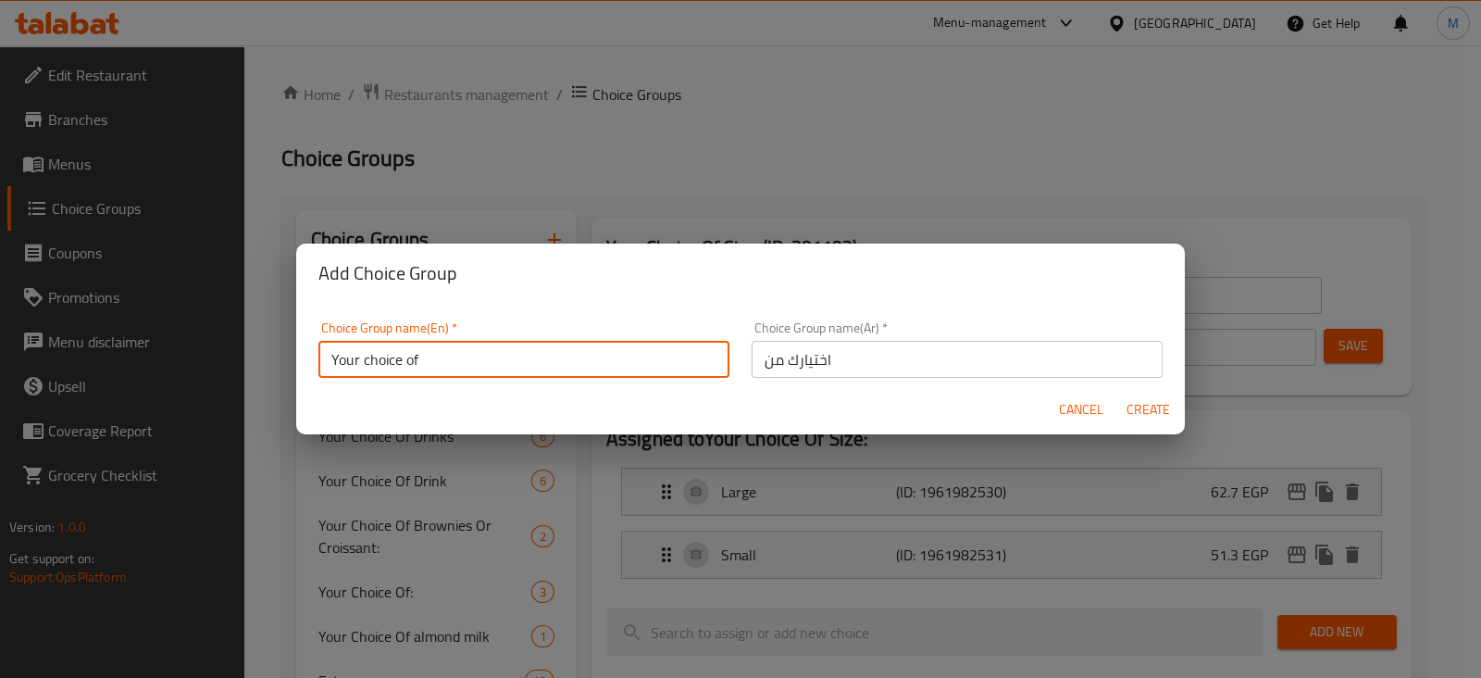
type input "Your choice of"
type input "اختيارك من"
type input "0"
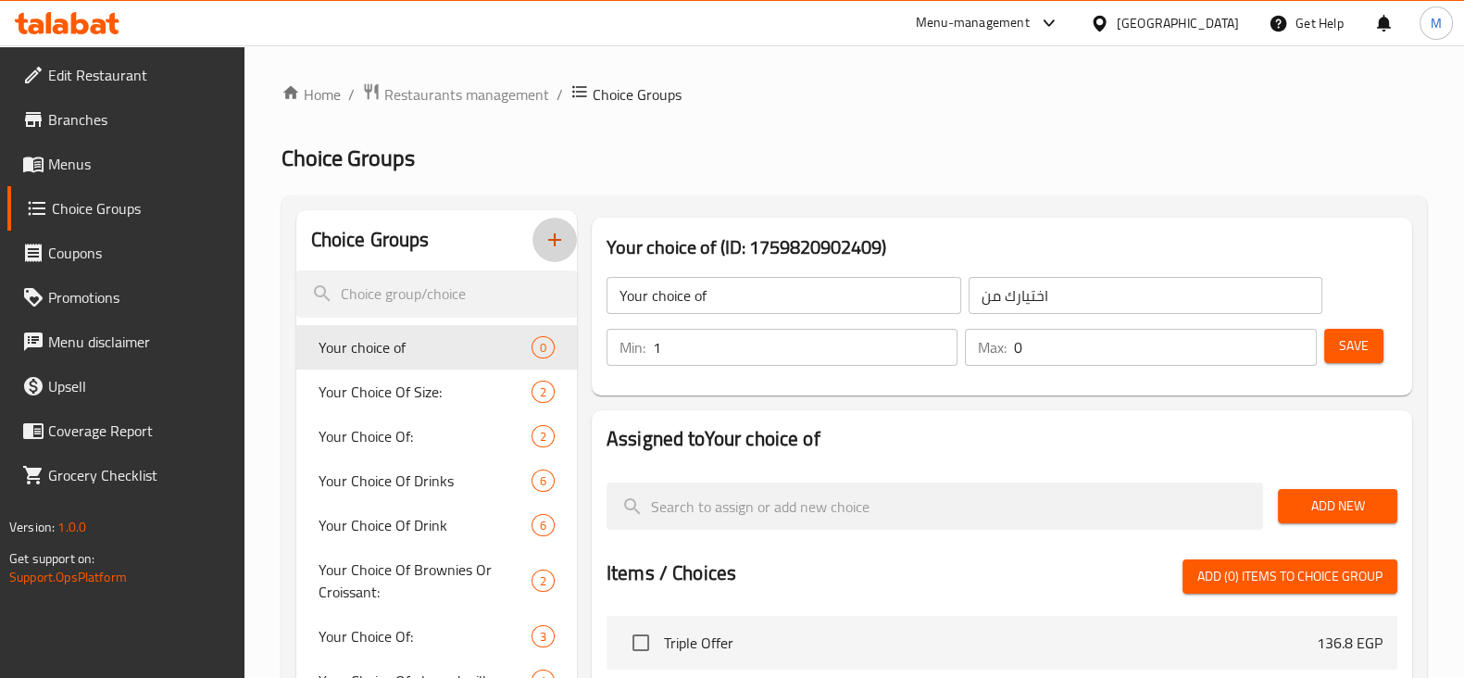
click at [937, 341] on input "1" at bounding box center [805, 347] width 305 height 37
click at [936, 341] on input "2" at bounding box center [805, 347] width 305 height 37
type input "3"
click at [936, 341] on input "3" at bounding box center [805, 347] width 305 height 37
click at [1296, 336] on input "1" at bounding box center [1165, 347] width 302 height 37
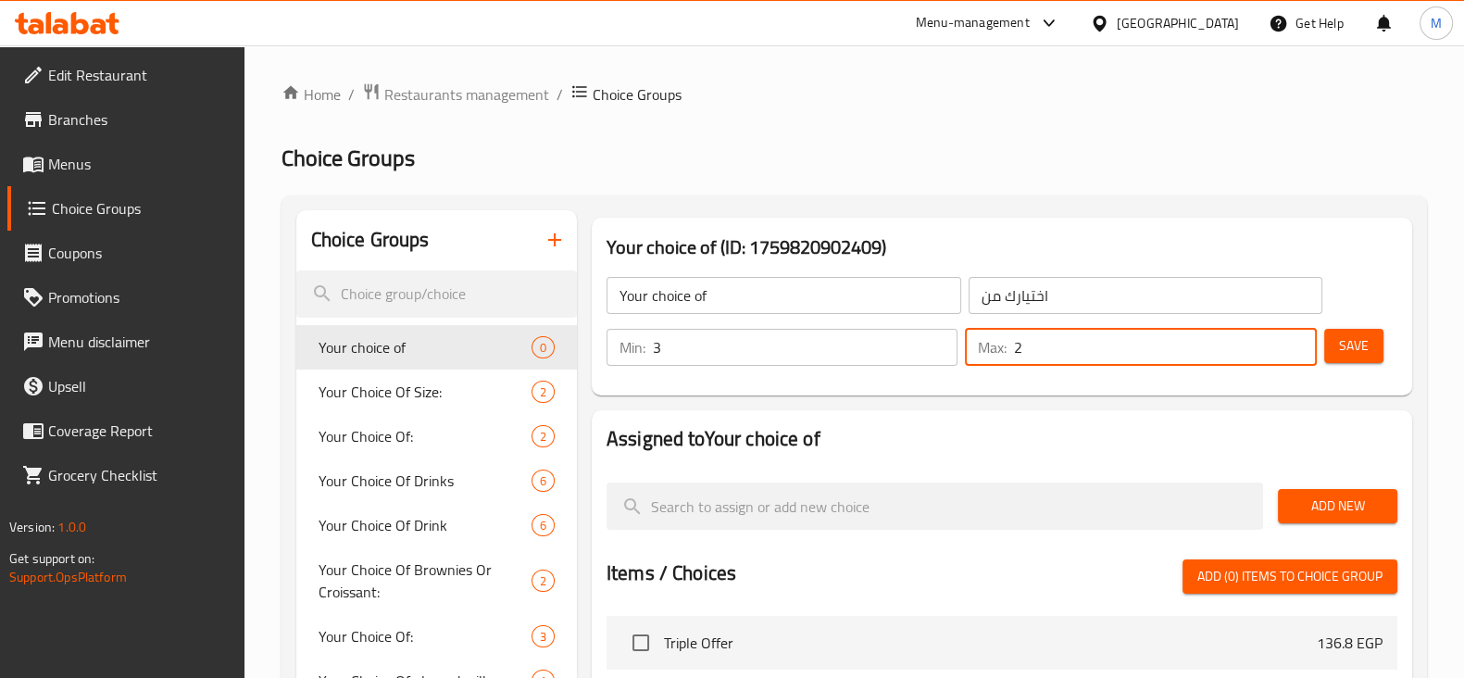
click at [1296, 336] on input "2" at bounding box center [1165, 347] width 302 height 37
type input "3"
click at [1296, 336] on input "3" at bounding box center [1165, 347] width 302 height 37
click at [1348, 346] on span "Save" at bounding box center [1354, 345] width 30 height 23
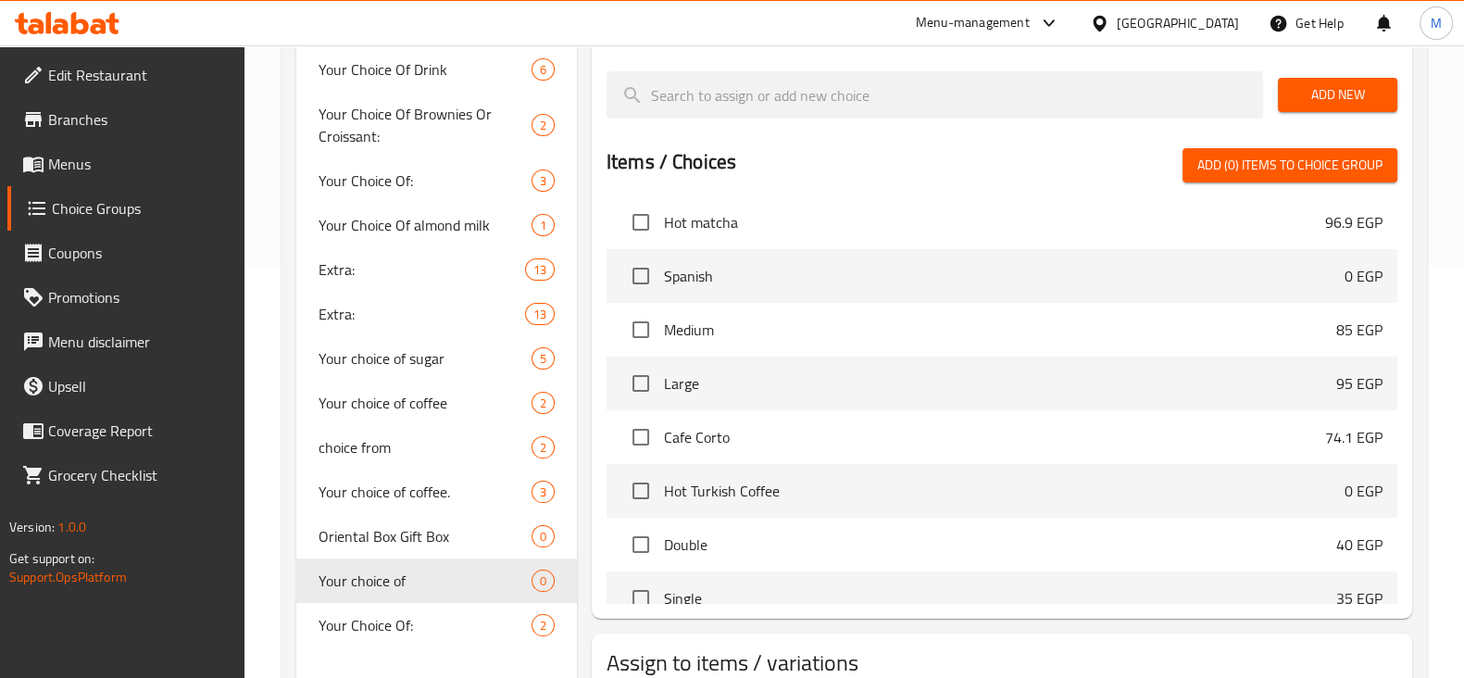
scroll to position [3818, 0]
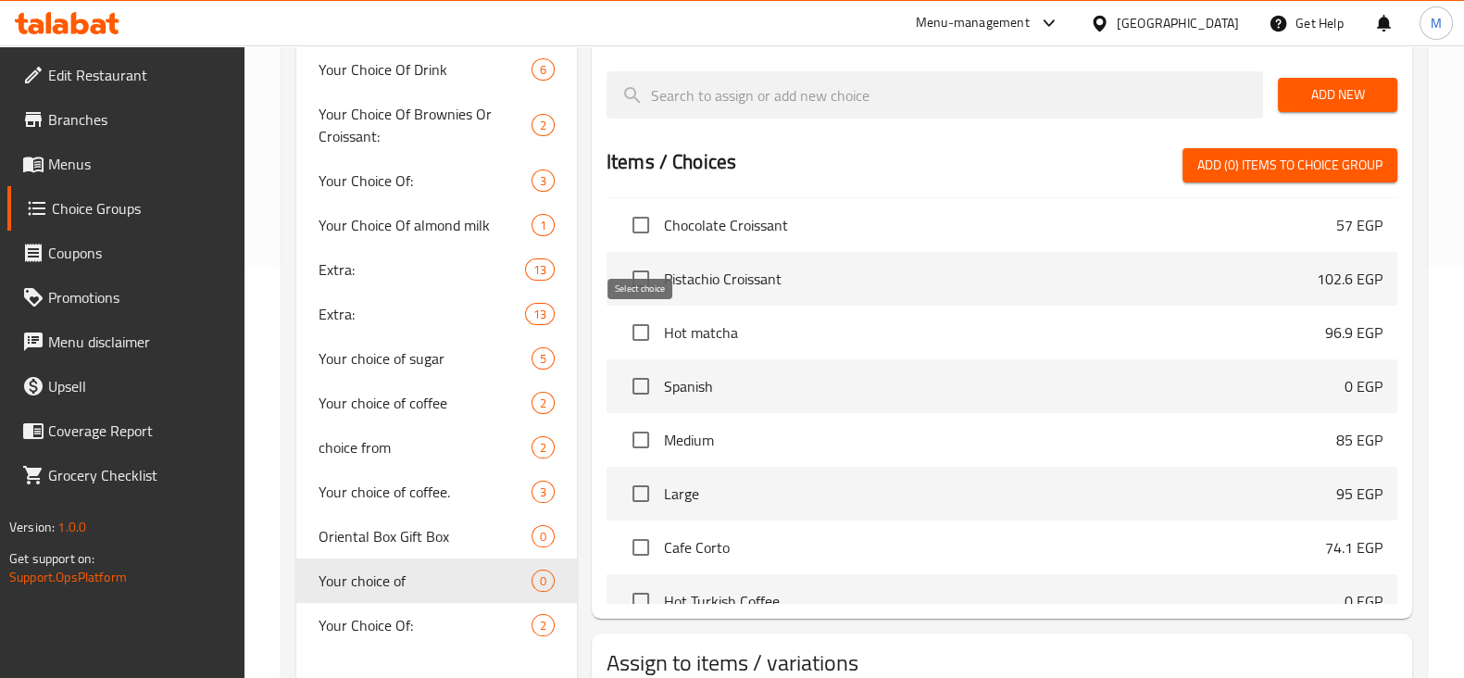
click at [651, 337] on input "checkbox" at bounding box center [640, 332] width 39 height 39
checkbox input "true"
click at [649, 486] on input "checkbox" at bounding box center [640, 493] width 39 height 39
checkbox input "false"
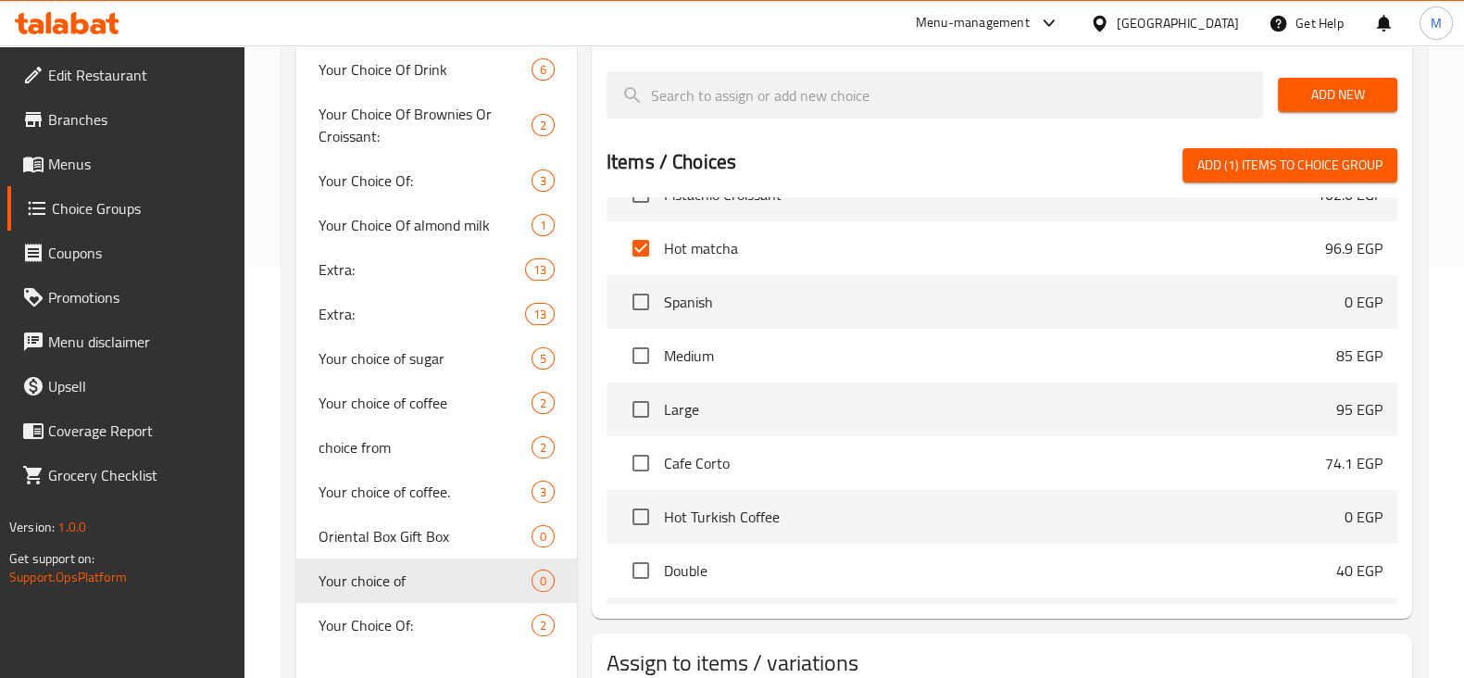
scroll to position [3934, 0]
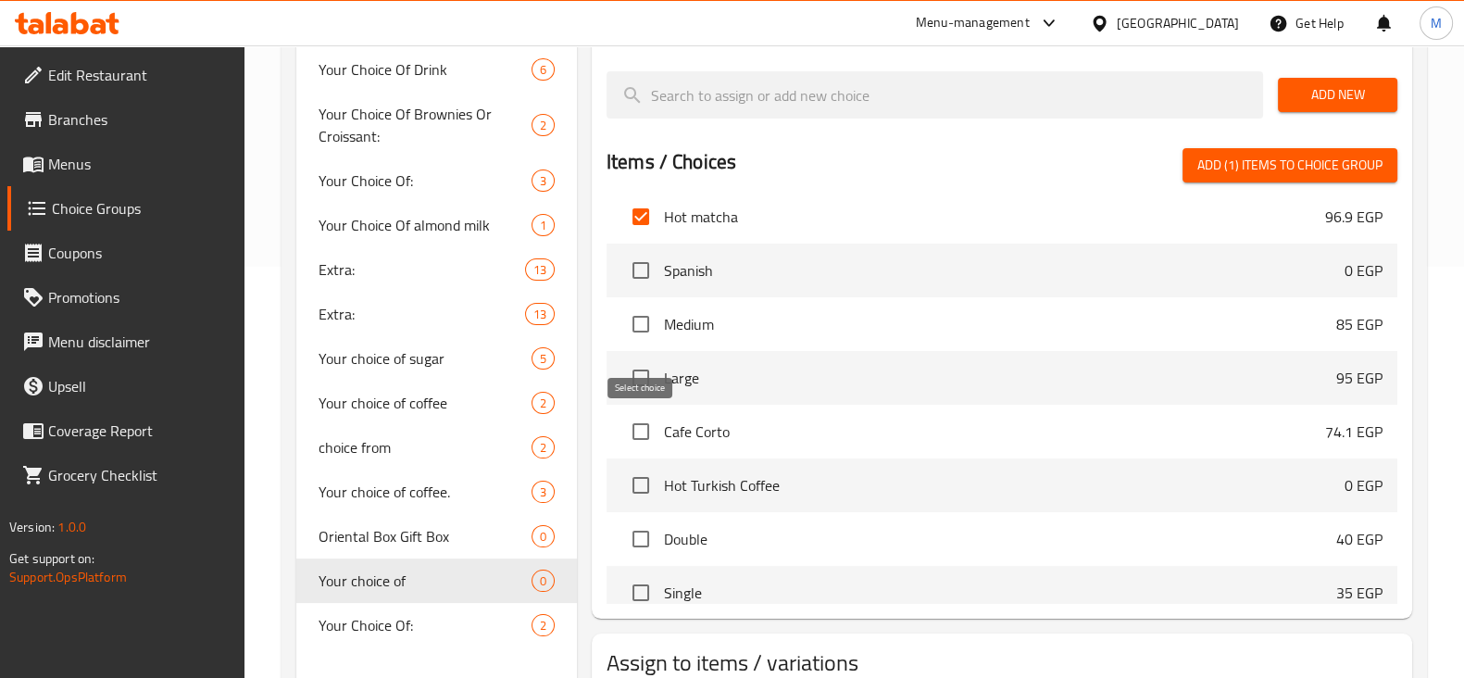
click at [650, 423] on input "checkbox" at bounding box center [640, 431] width 39 height 39
checkbox input "true"
click at [654, 472] on input "checkbox" at bounding box center [640, 485] width 39 height 39
checkbox input "true"
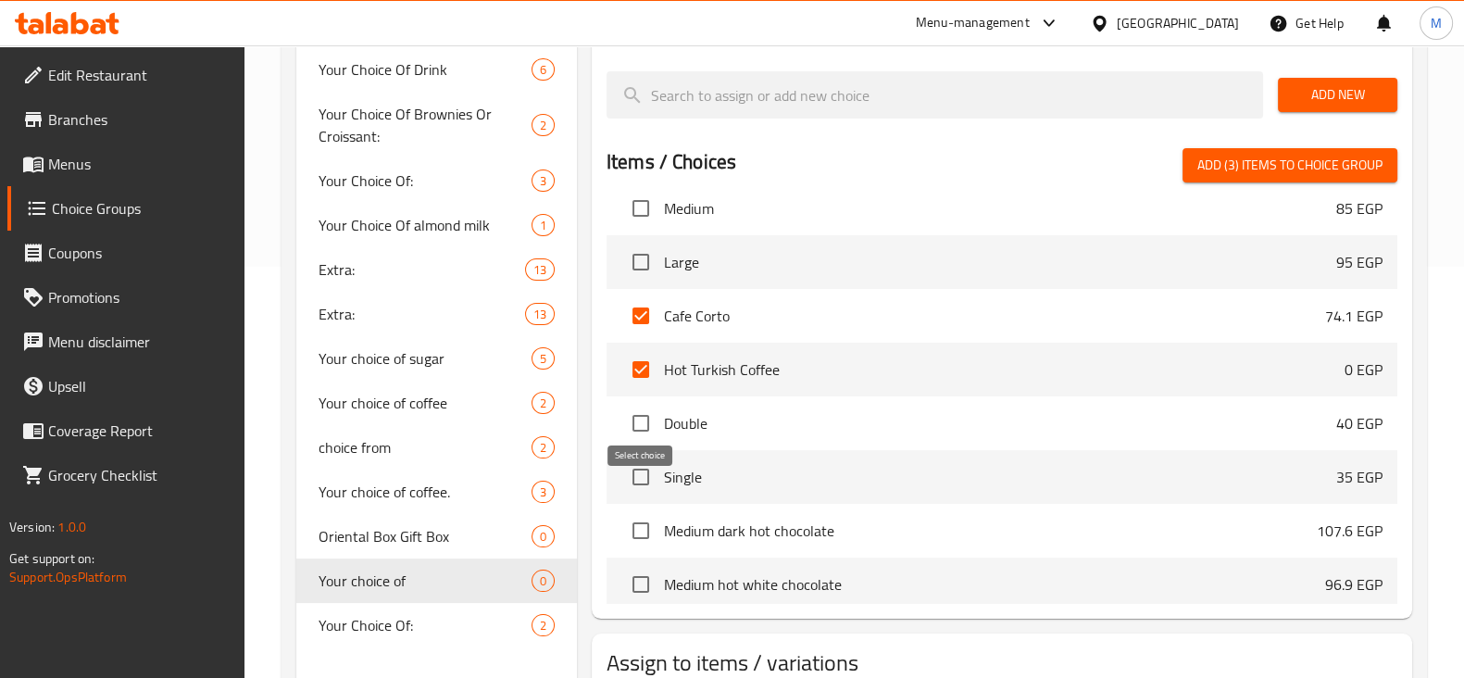
scroll to position [4166, 0]
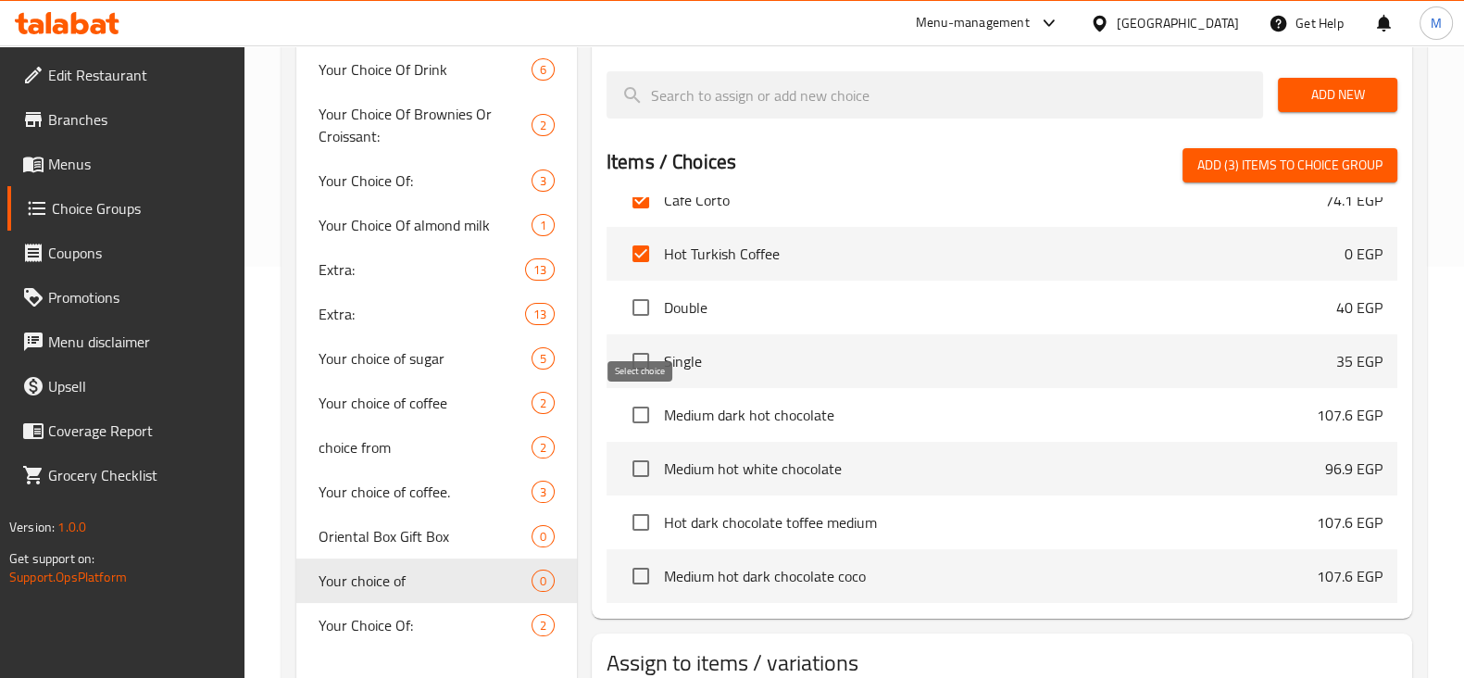
click at [646, 404] on input "checkbox" at bounding box center [640, 414] width 39 height 39
checkbox input "true"
click at [650, 459] on input "checkbox" at bounding box center [640, 468] width 39 height 39
checkbox input "true"
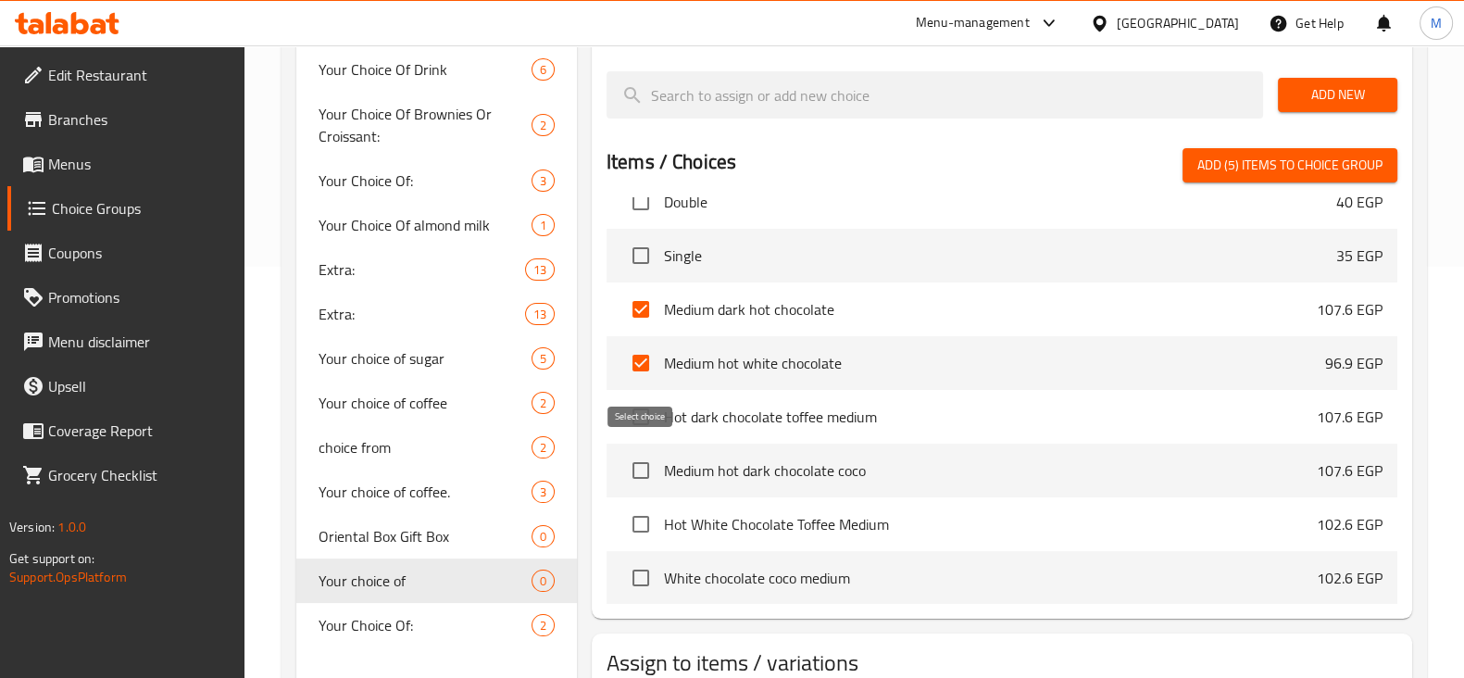
scroll to position [4281, 0]
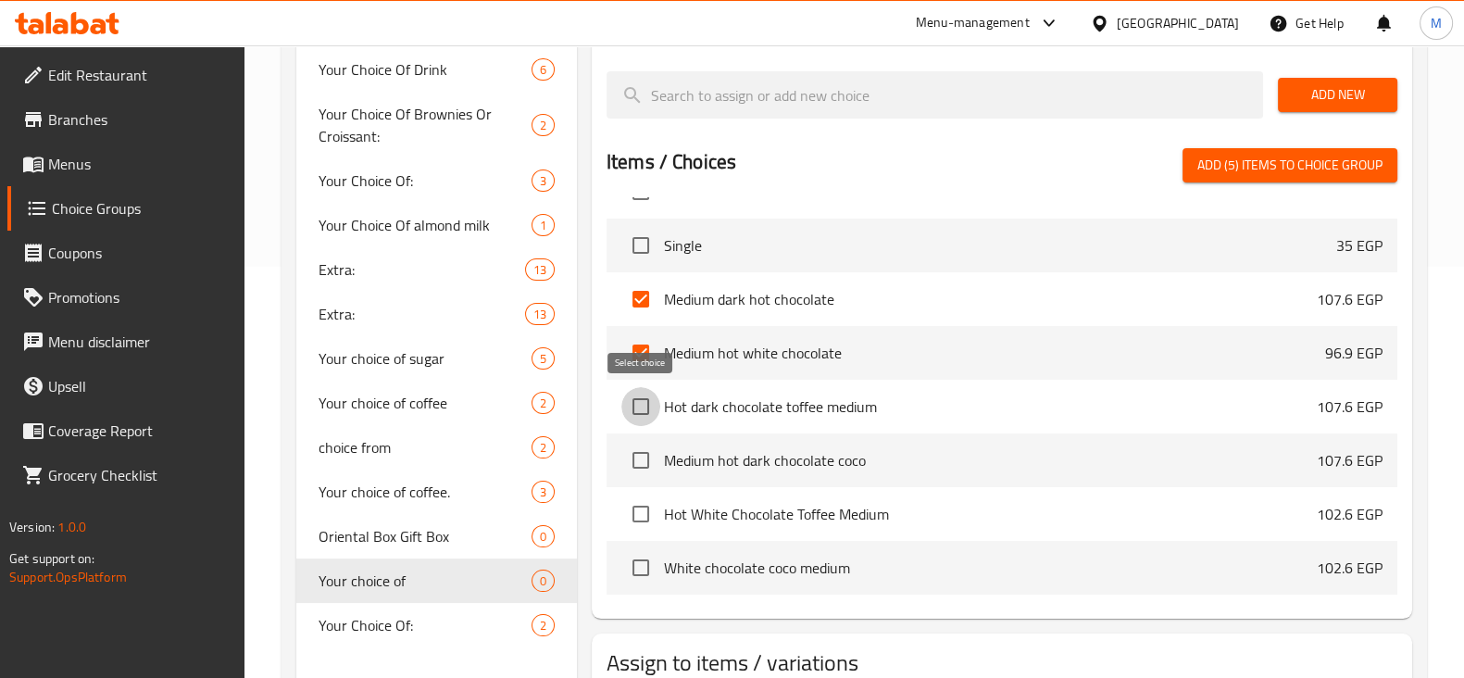
click at [657, 406] on input "checkbox" at bounding box center [640, 406] width 39 height 39
checkbox input "true"
click at [637, 455] on input "checkbox" at bounding box center [640, 460] width 39 height 39
checkbox input "true"
click at [654, 526] on input "checkbox" at bounding box center [640, 513] width 39 height 39
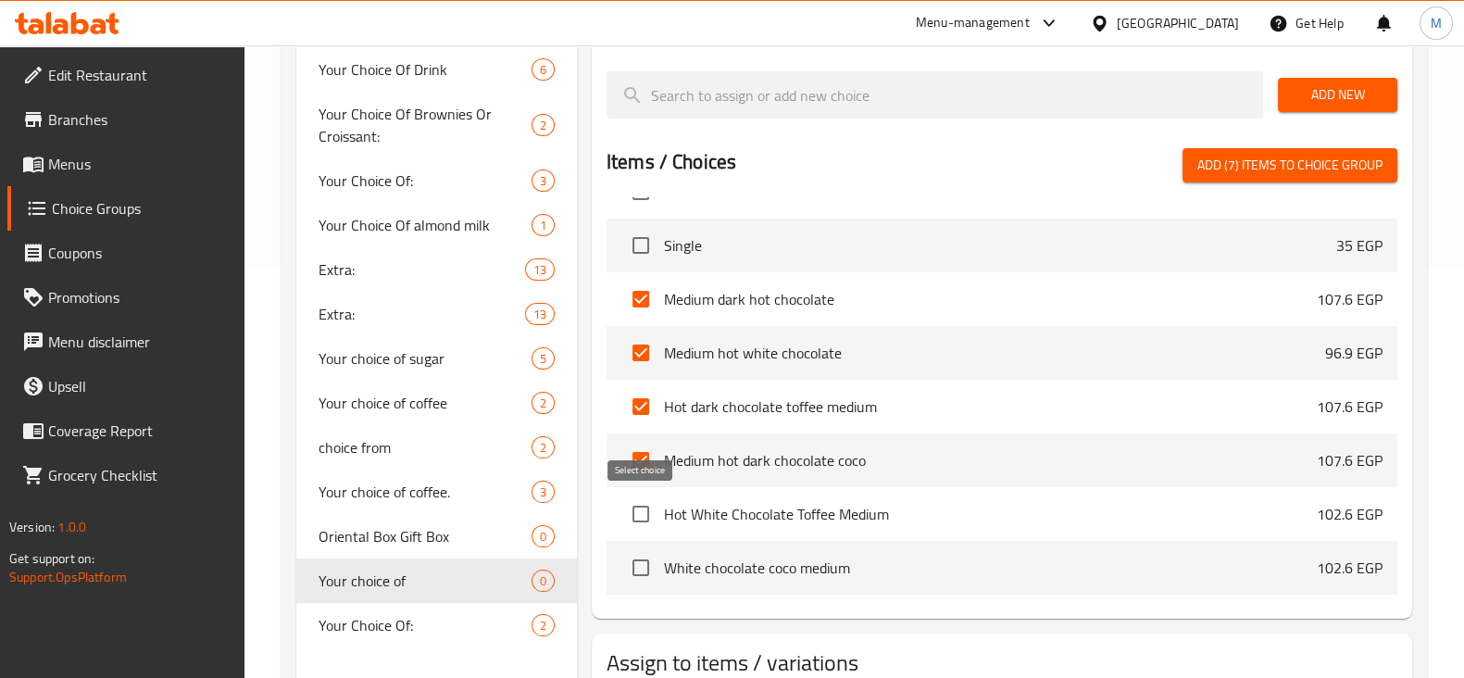
checkbox input "true"
click at [643, 551] on input "checkbox" at bounding box center [640, 567] width 39 height 39
checkbox input "true"
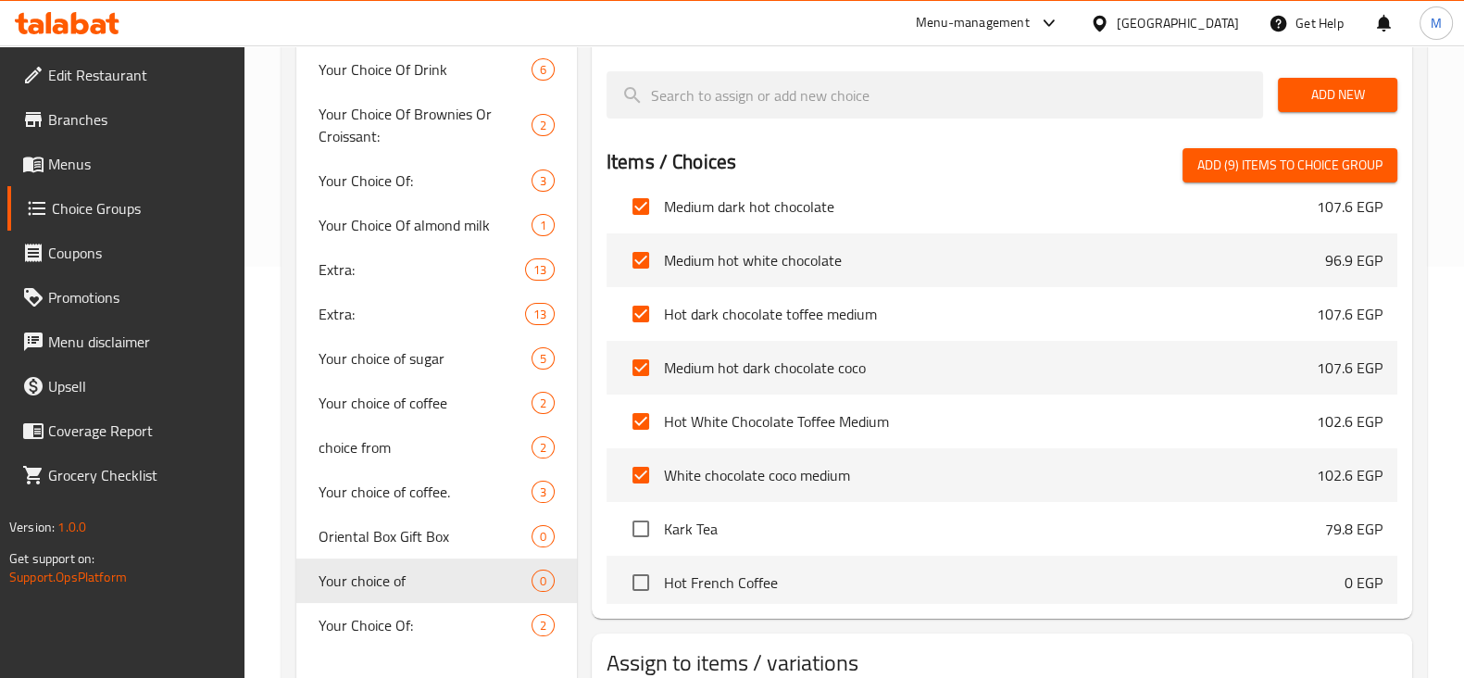
scroll to position [4397, 0]
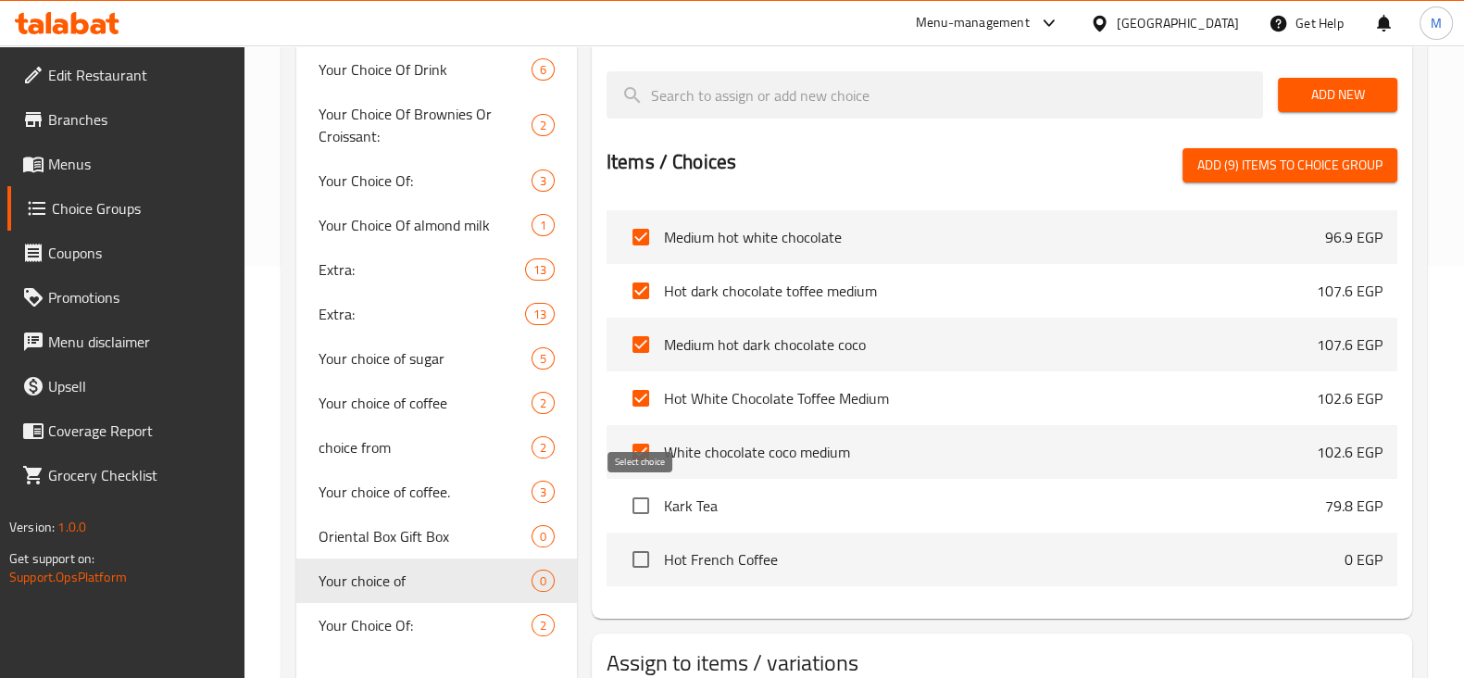
click at [652, 494] on input "checkbox" at bounding box center [640, 505] width 39 height 39
checkbox input "true"
click at [629, 549] on input "checkbox" at bounding box center [640, 559] width 39 height 39
checkbox input "true"
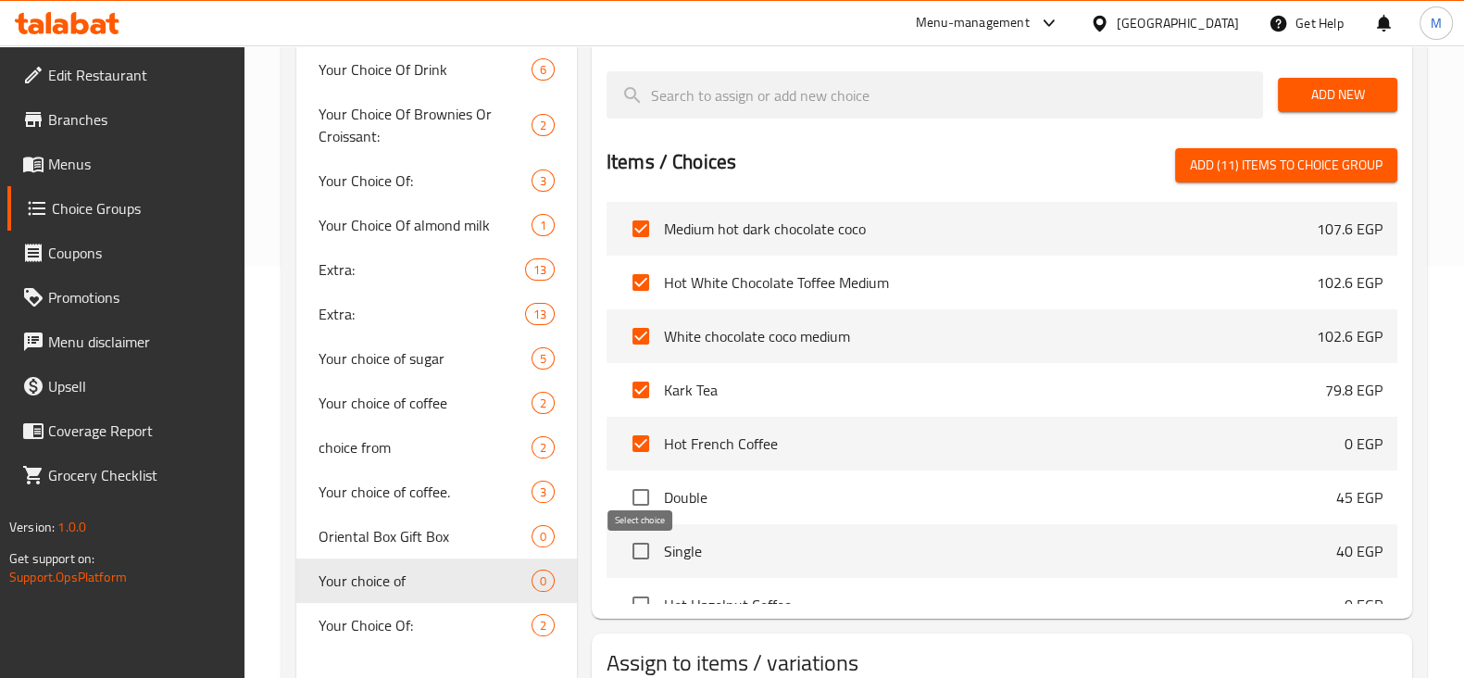
scroll to position [4628, 0]
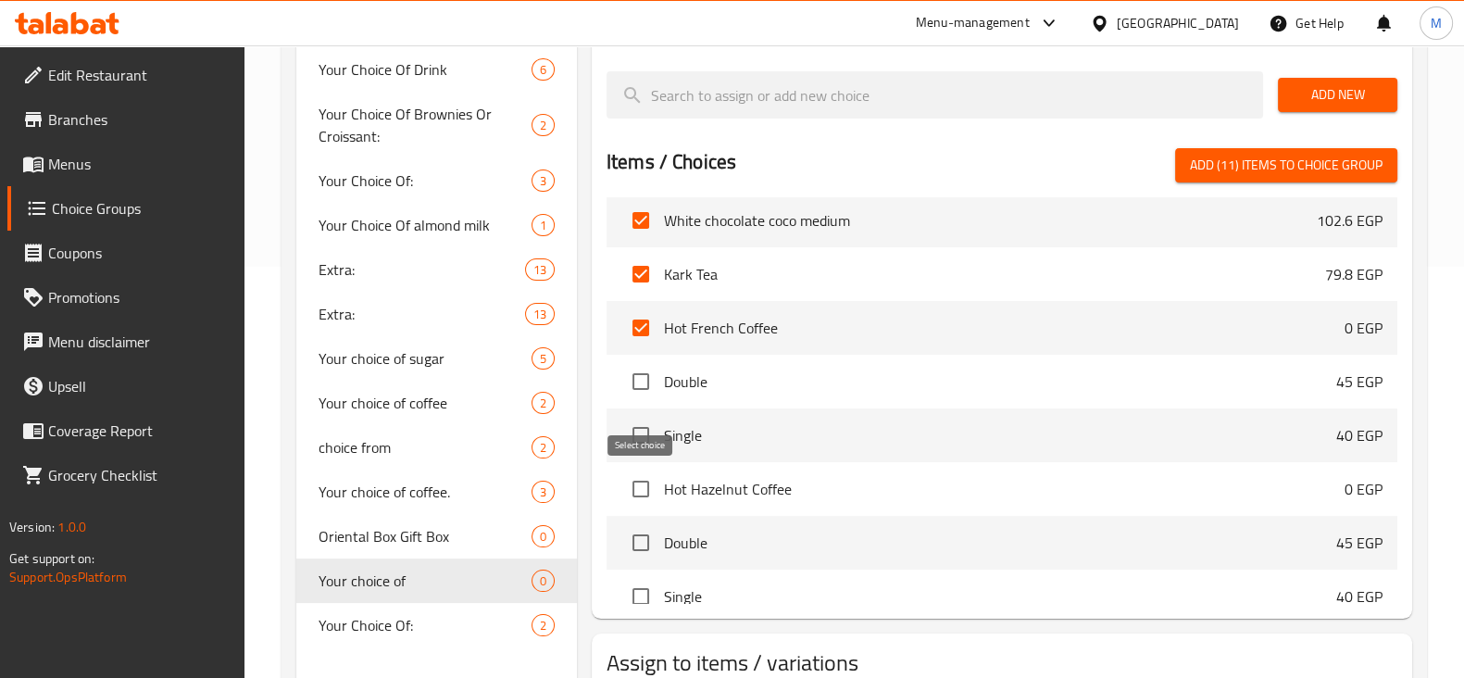
click at [650, 488] on input "checkbox" at bounding box center [640, 488] width 39 height 39
checkbox input "true"
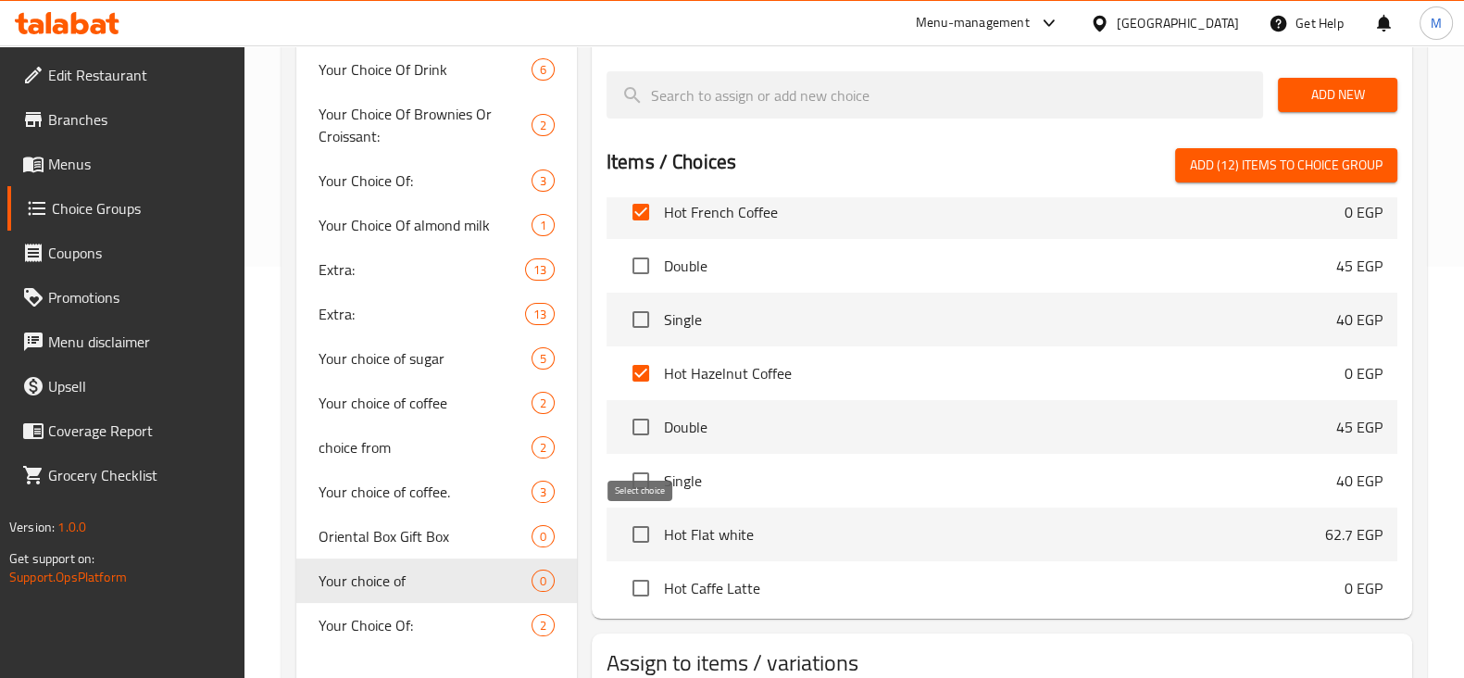
click at [639, 528] on input "checkbox" at bounding box center [640, 534] width 39 height 39
checkbox input "true"
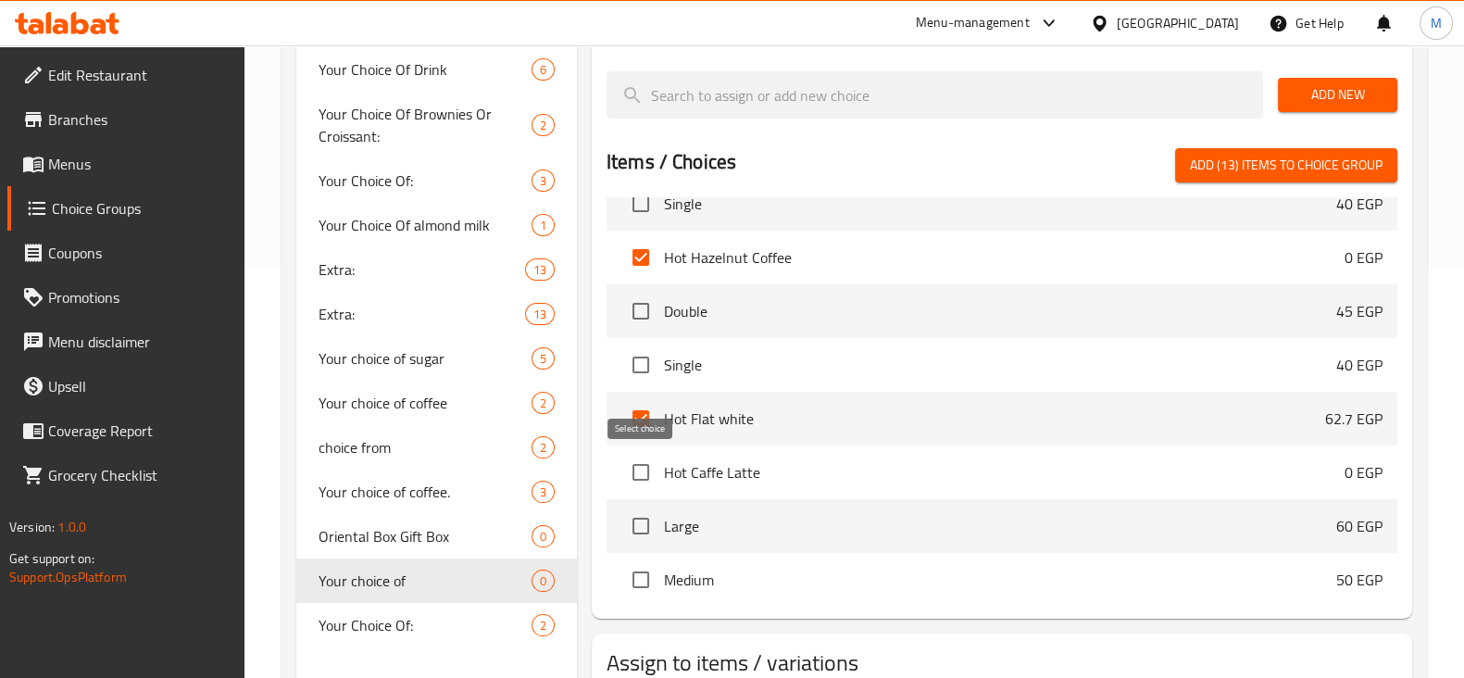
click at [634, 469] on input "checkbox" at bounding box center [640, 472] width 39 height 39
checkbox input "true"
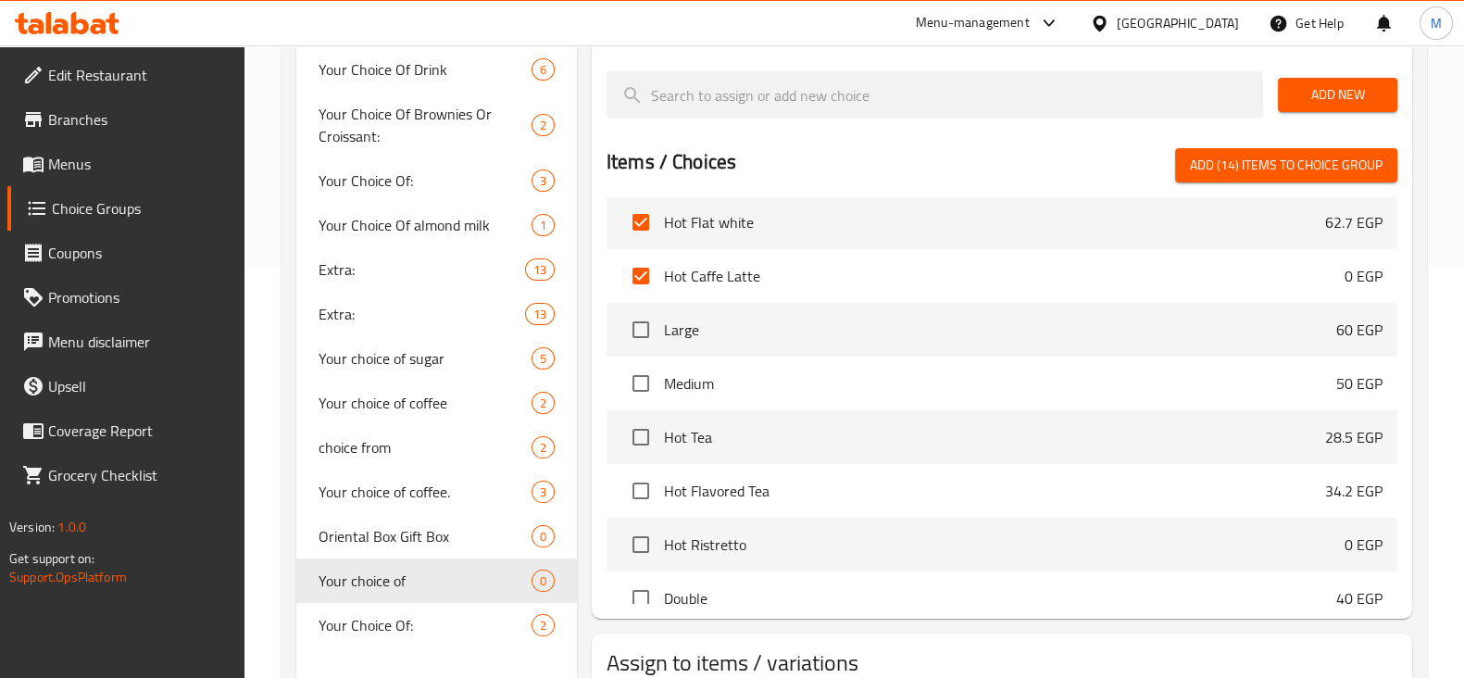
scroll to position [5091, 0]
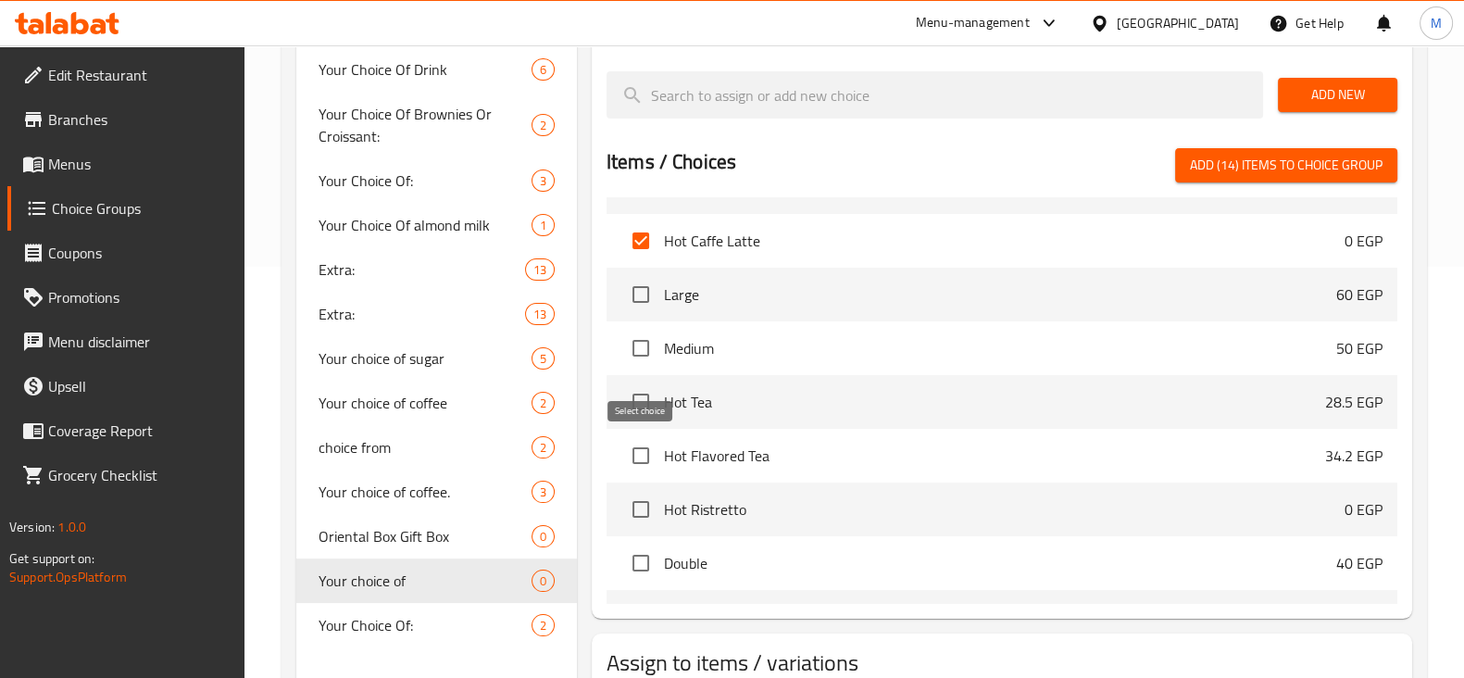
click at [642, 457] on input "checkbox" at bounding box center [640, 455] width 39 height 39
checkbox input "true"
click at [644, 514] on input "checkbox" at bounding box center [640, 509] width 39 height 39
checkbox input "true"
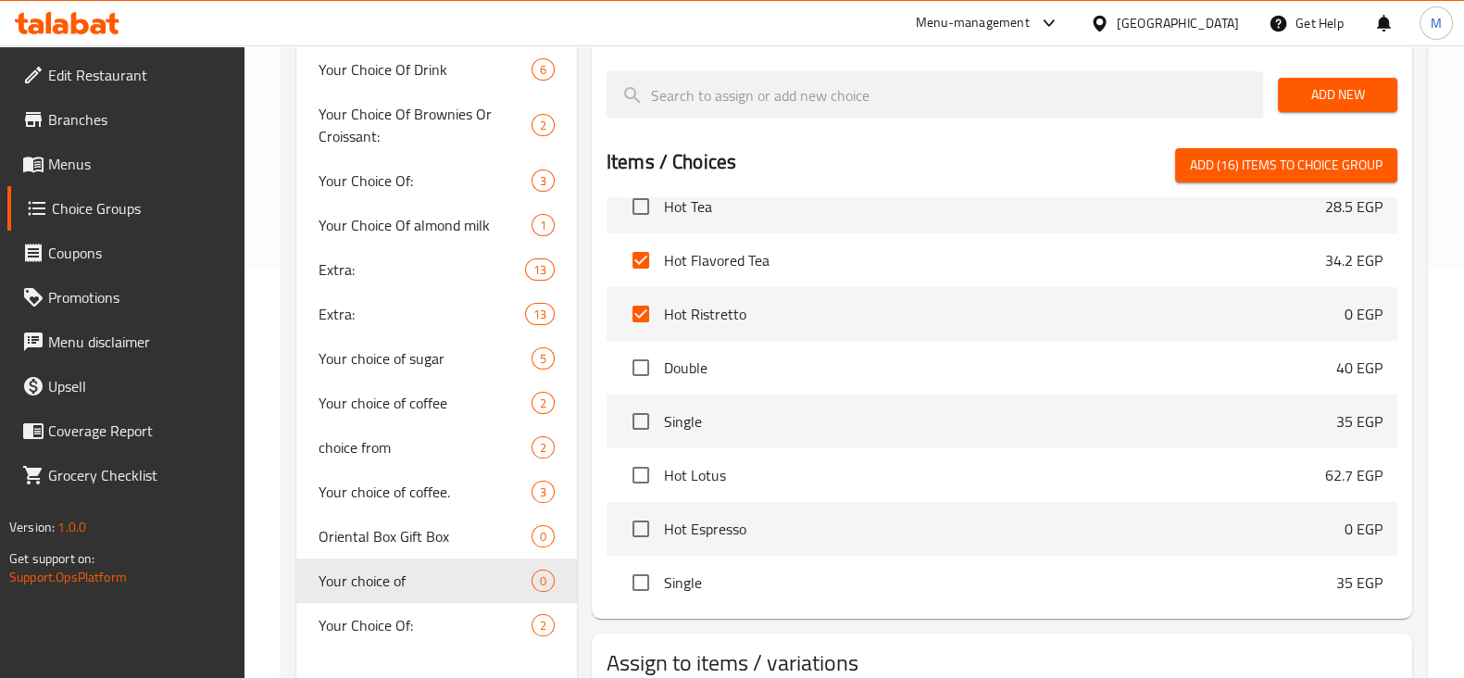
scroll to position [5323, 0]
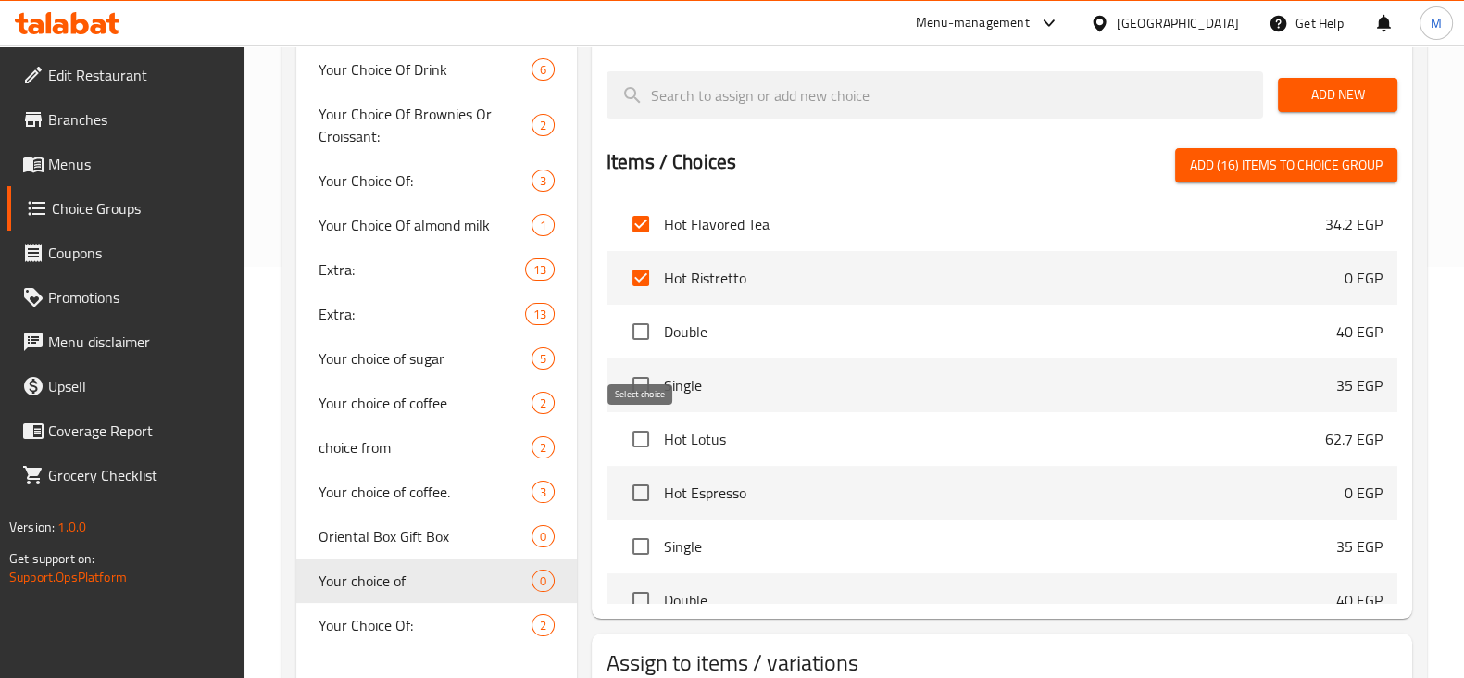
click at [656, 442] on input "checkbox" at bounding box center [640, 438] width 39 height 39
checkbox input "true"
click at [643, 490] on input "checkbox" at bounding box center [640, 492] width 39 height 39
checkbox input "true"
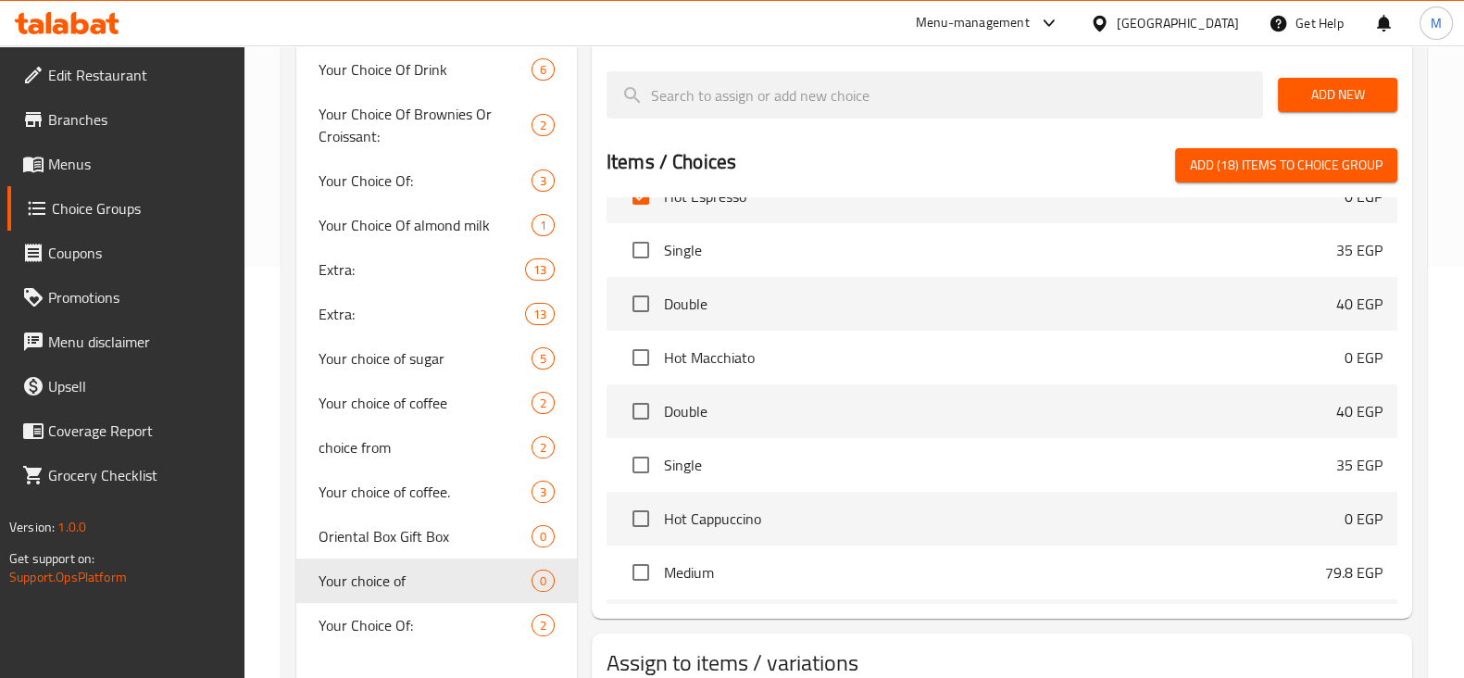
scroll to position [5670, 0]
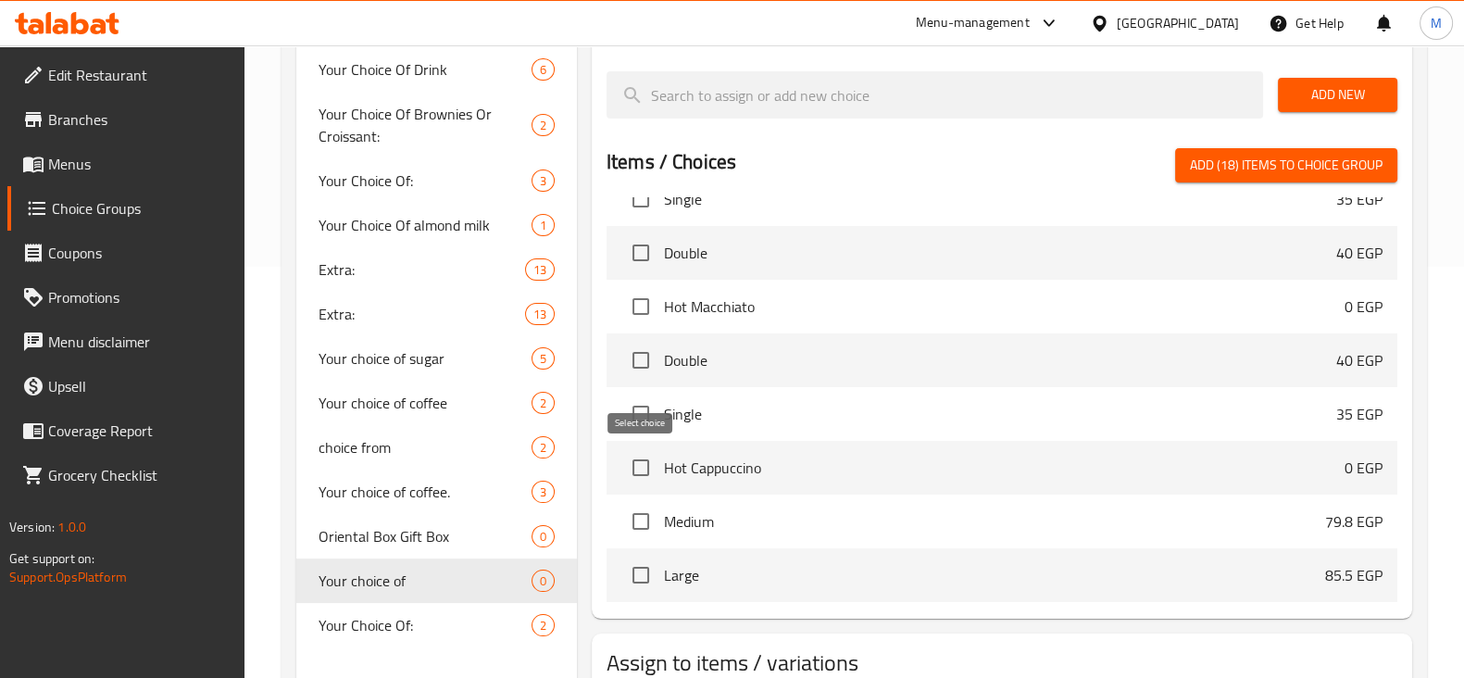
click at [630, 456] on input "checkbox" at bounding box center [640, 467] width 39 height 39
checkbox input "true"
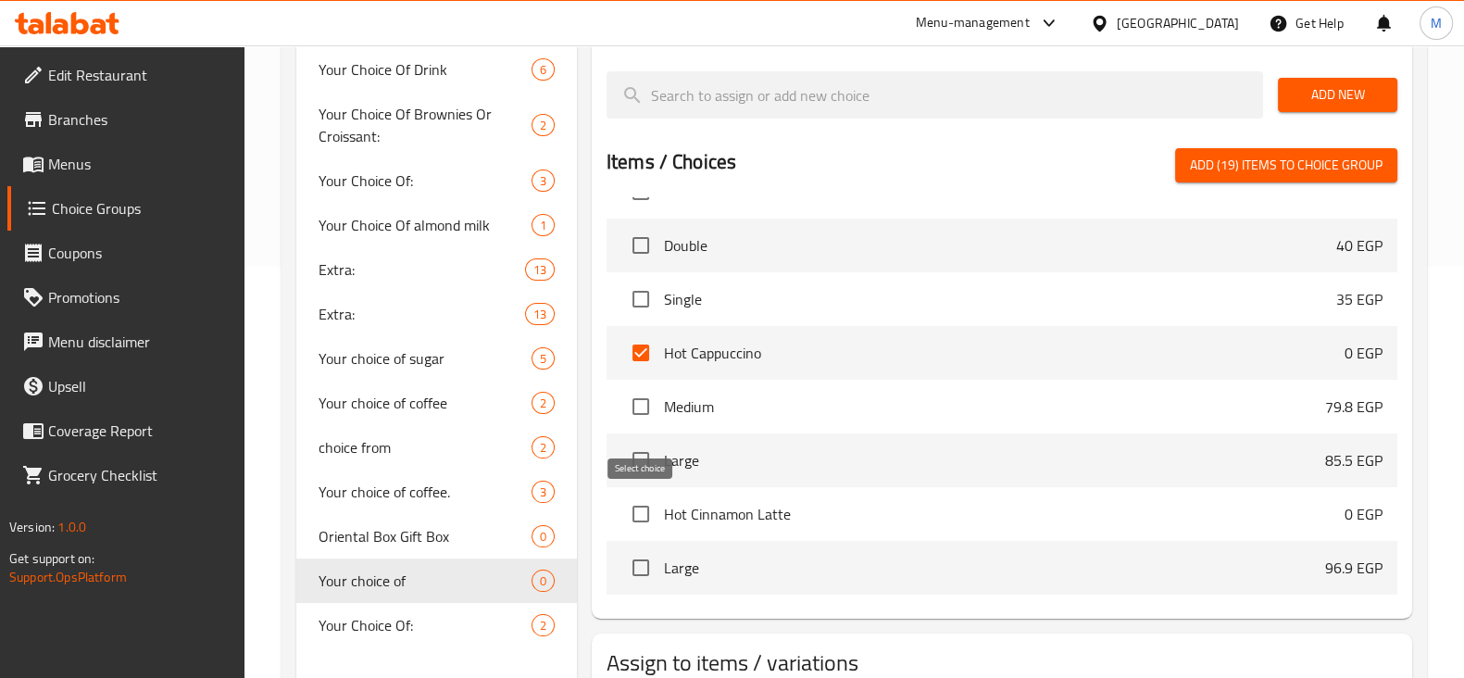
click at [649, 509] on input "checkbox" at bounding box center [640, 513] width 39 height 39
checkbox input "true"
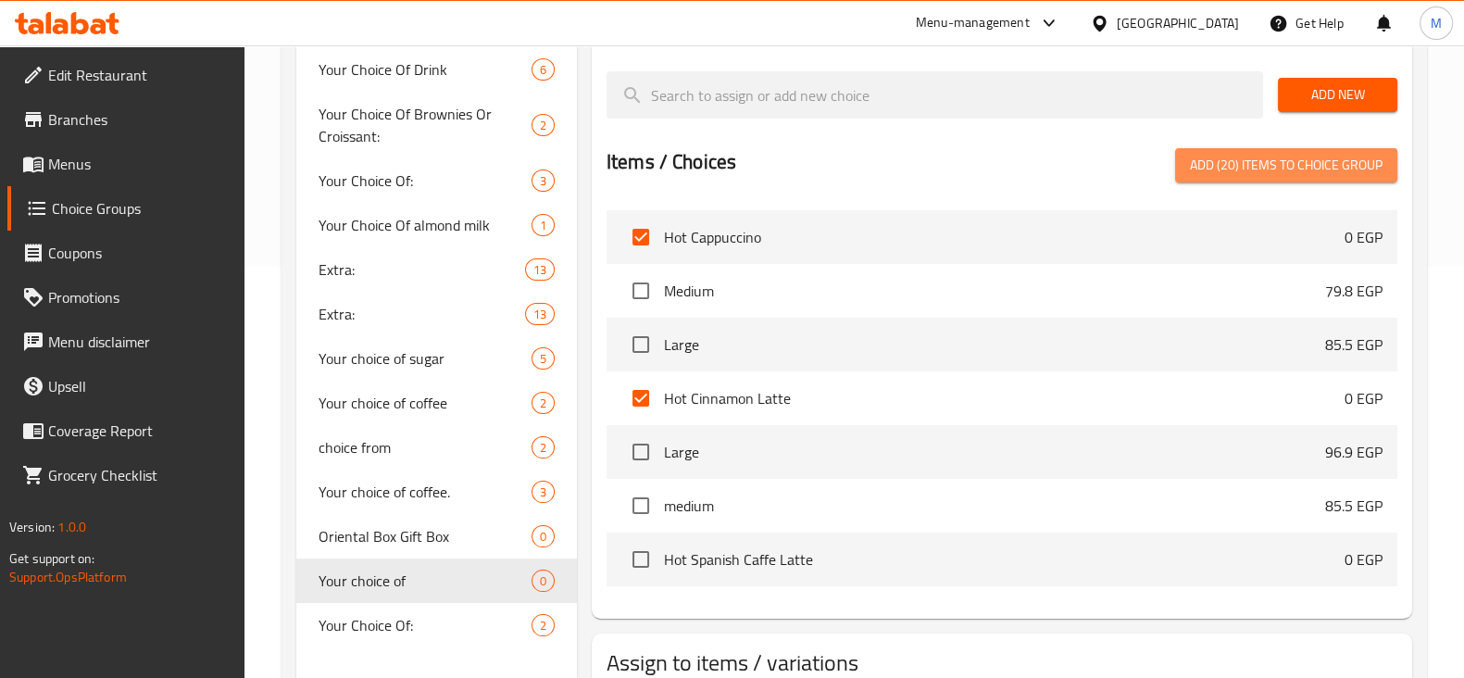
click at [1232, 161] on span "Add (20) items to choice group" at bounding box center [1286, 165] width 193 height 23
checkbox input "false"
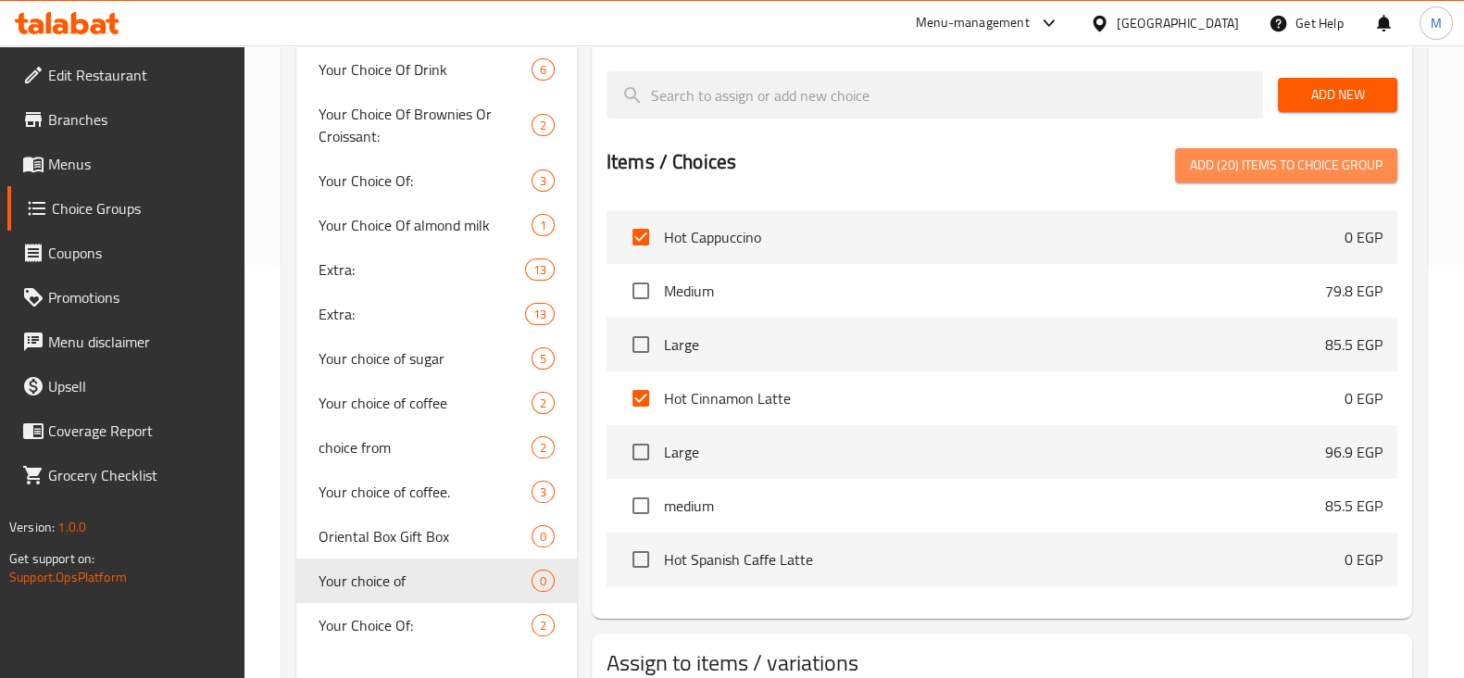
checkbox input "false"
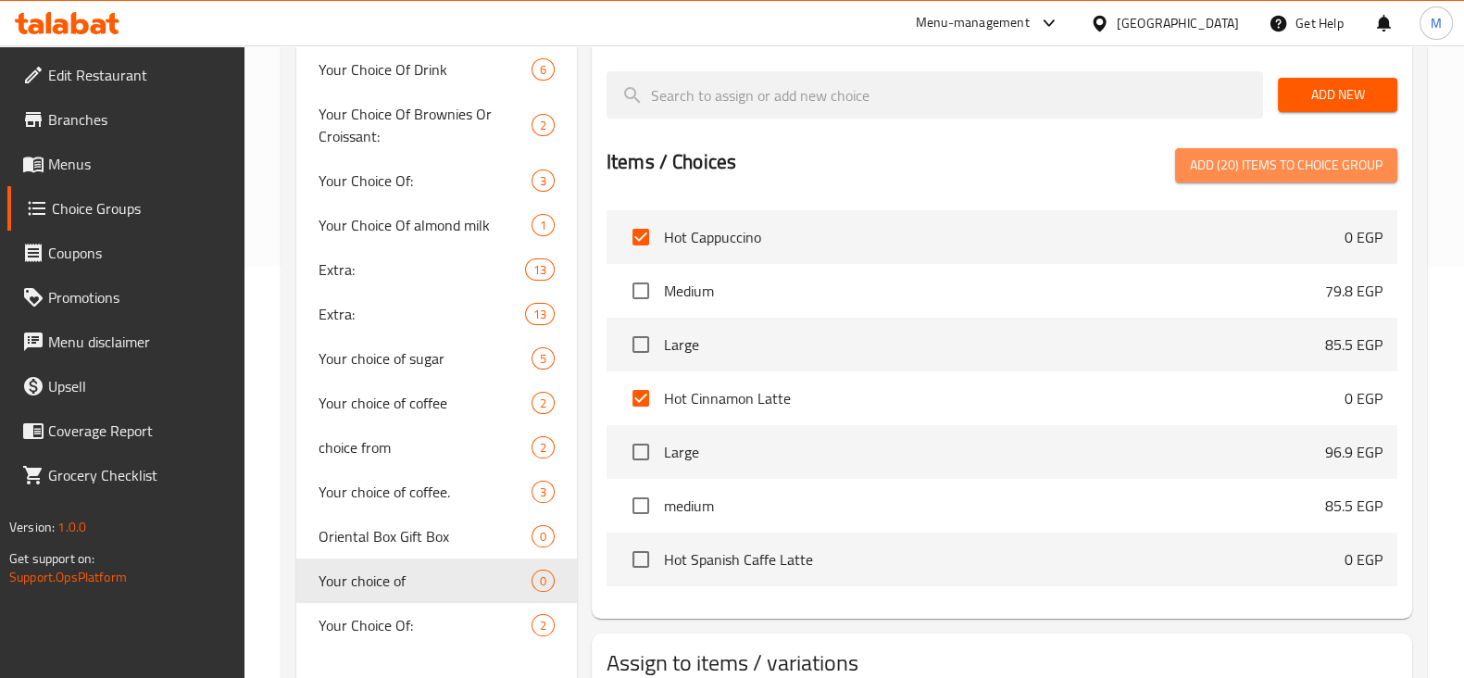
checkbox input "false"
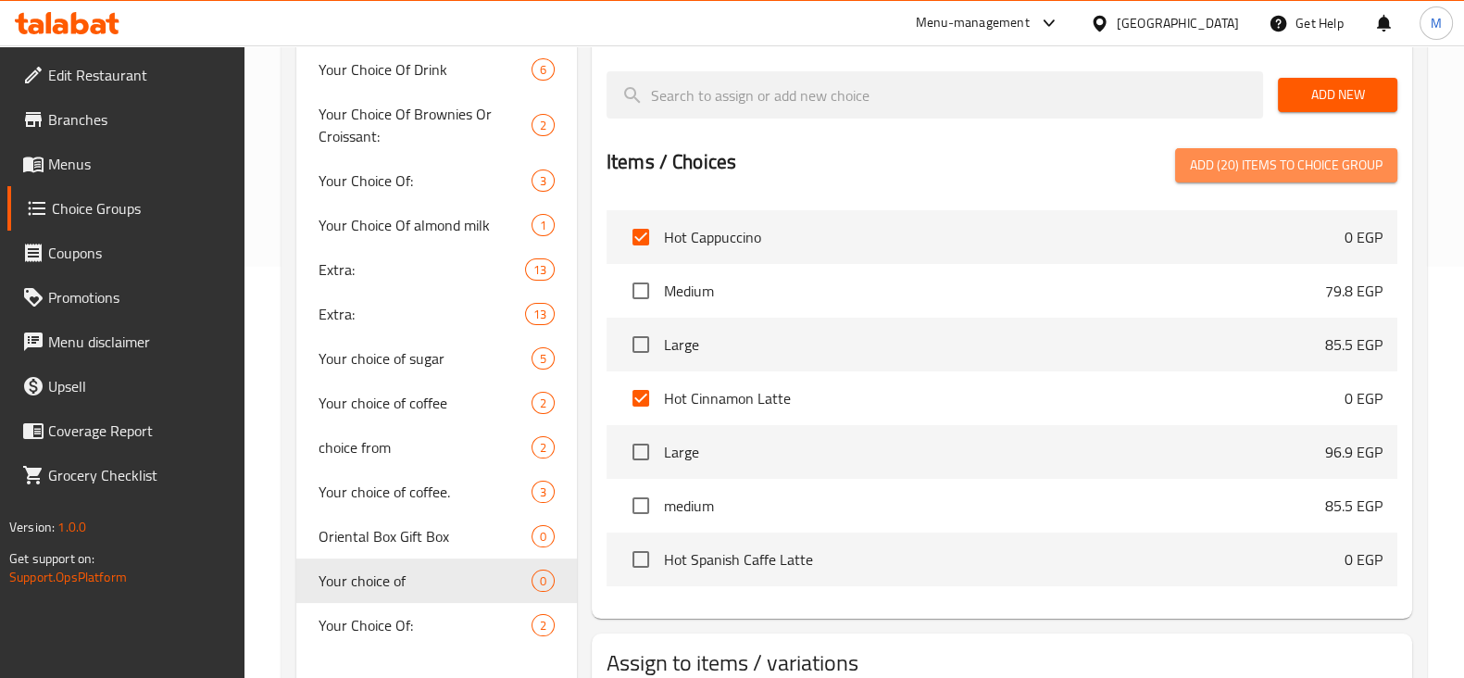
checkbox input "false"
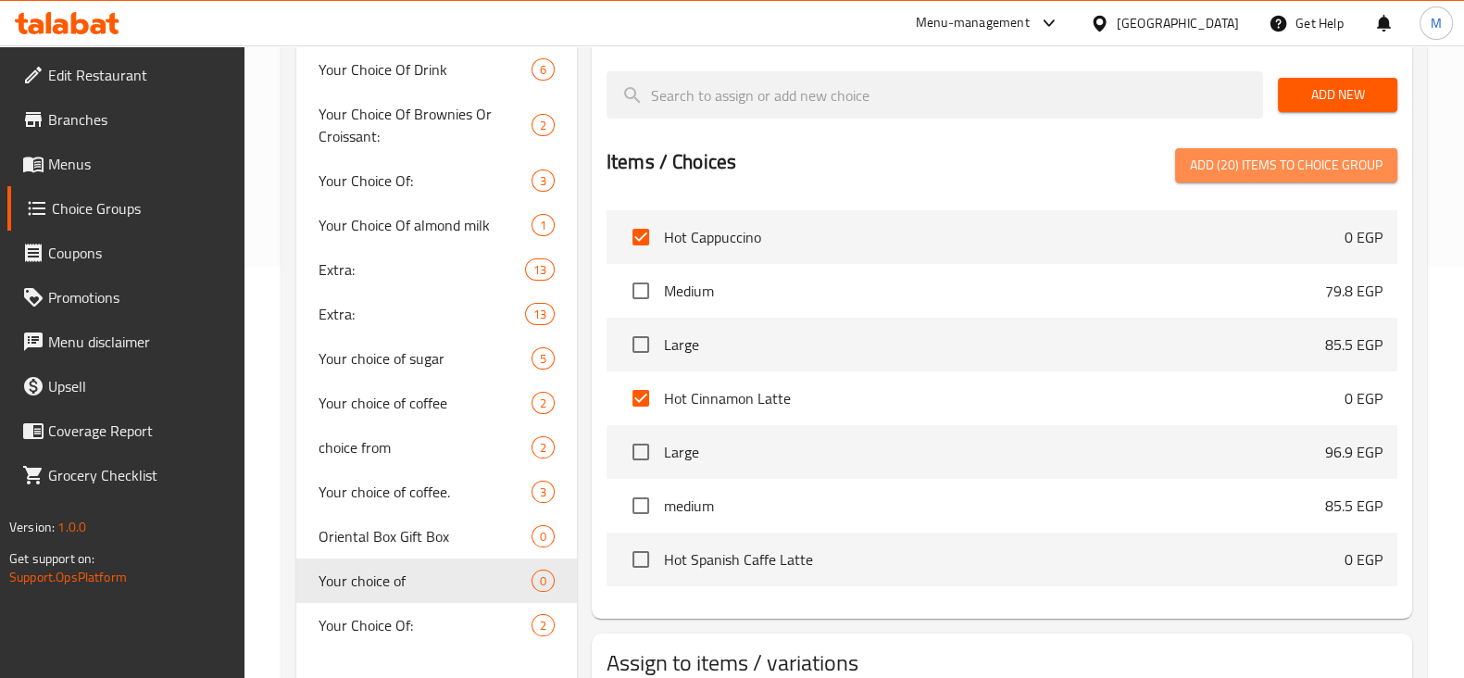
checkbox input "false"
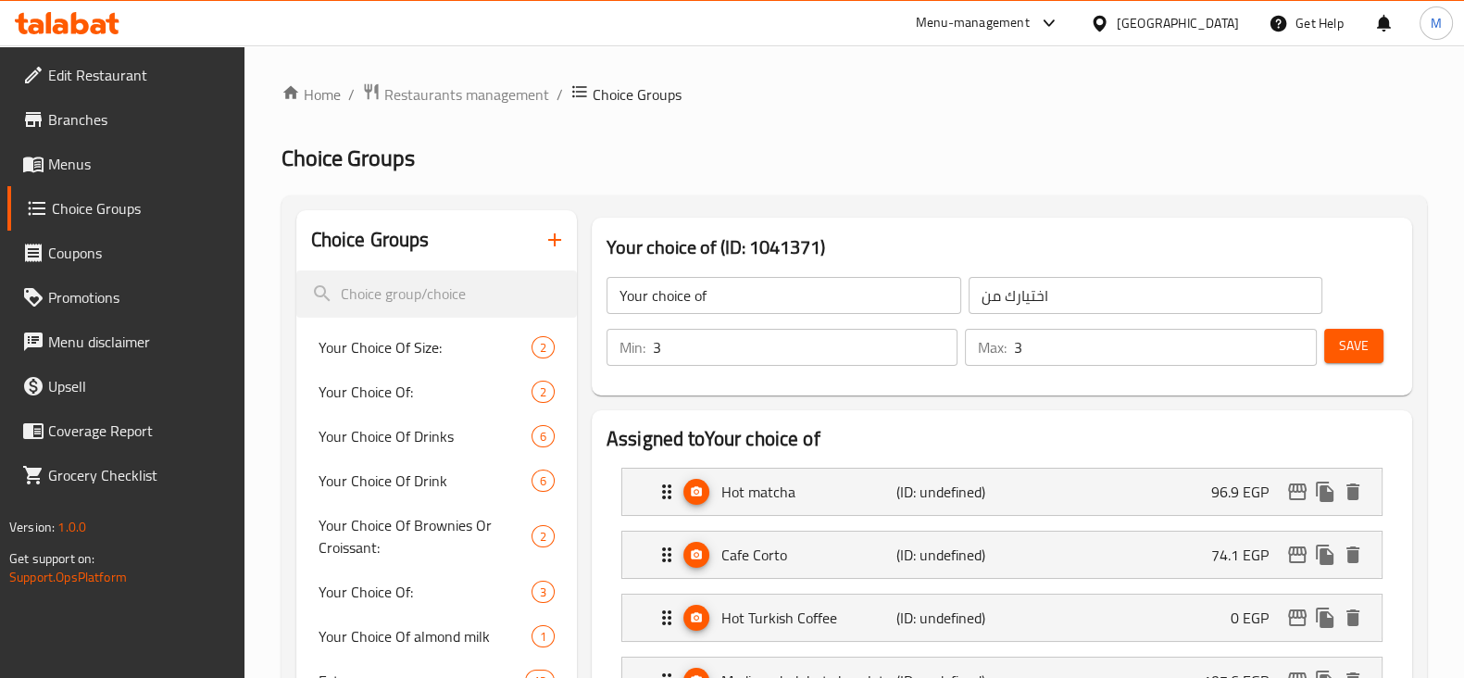
scroll to position [0, 0]
click at [1213, 480] on p "96.9 EGP" at bounding box center [1247, 491] width 72 height 22
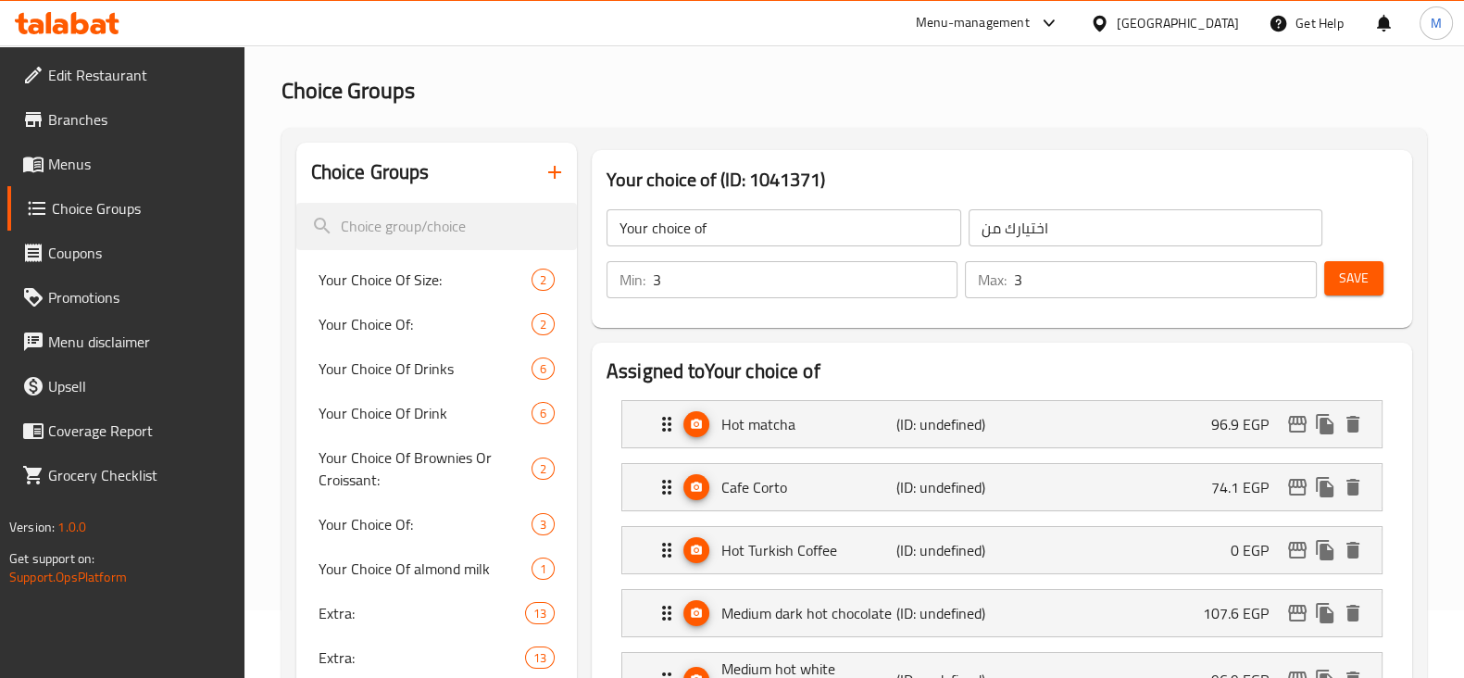
scroll to position [115, 0]
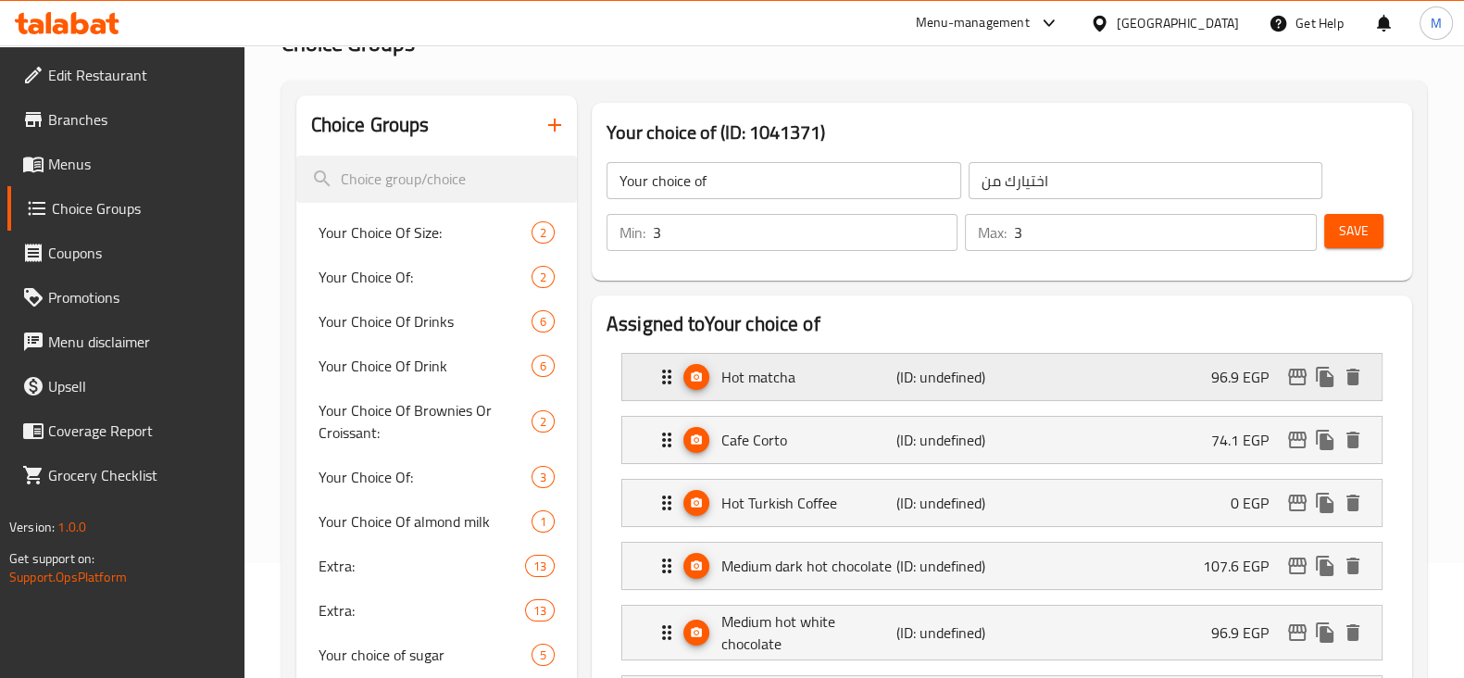
click at [906, 360] on div "Hot matcha (ID: undefined) 96.9 EGP" at bounding box center [1007, 377] width 704 height 46
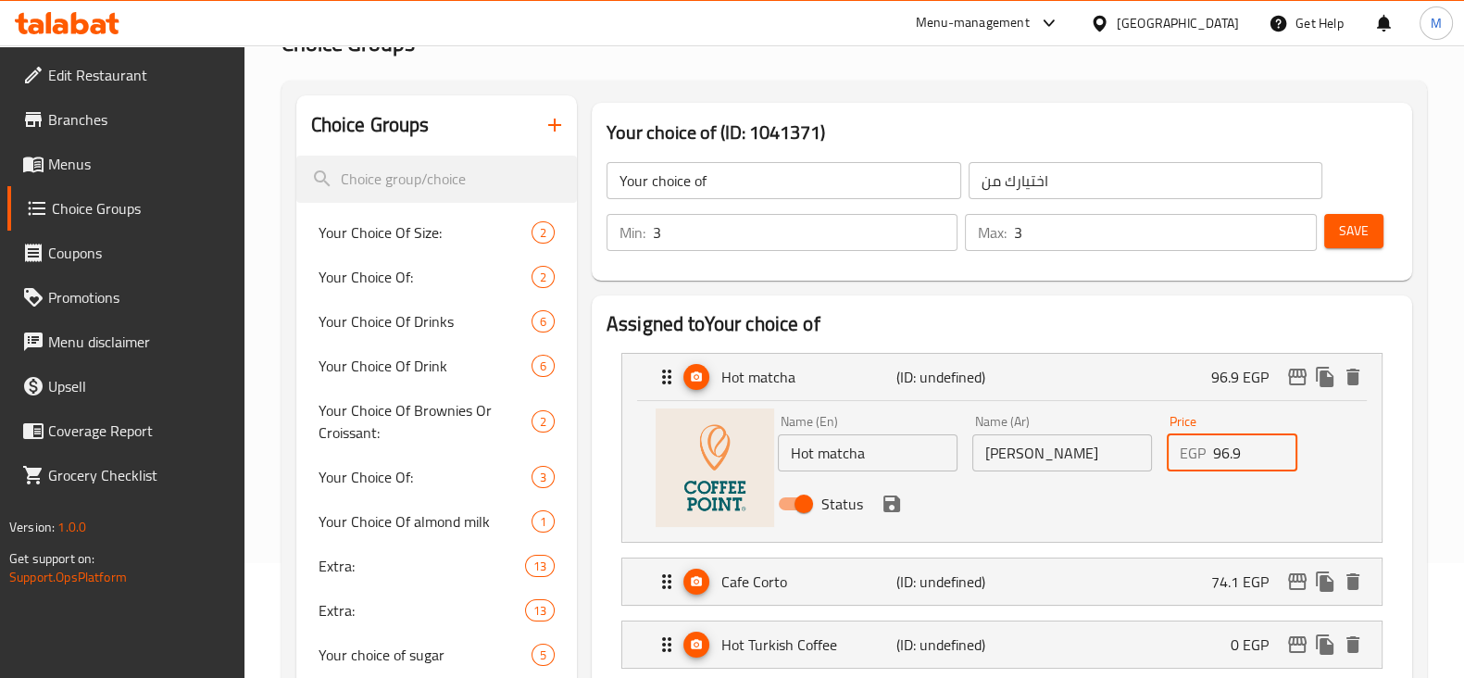
drag, startPoint x: 1252, startPoint y: 461, endPoint x: 1197, endPoint y: 459, distance: 54.6
click at [1197, 459] on div "EGP 96.9 Price" at bounding box center [1231, 452] width 131 height 37
click at [891, 503] on icon "save" at bounding box center [891, 503] width 17 height 17
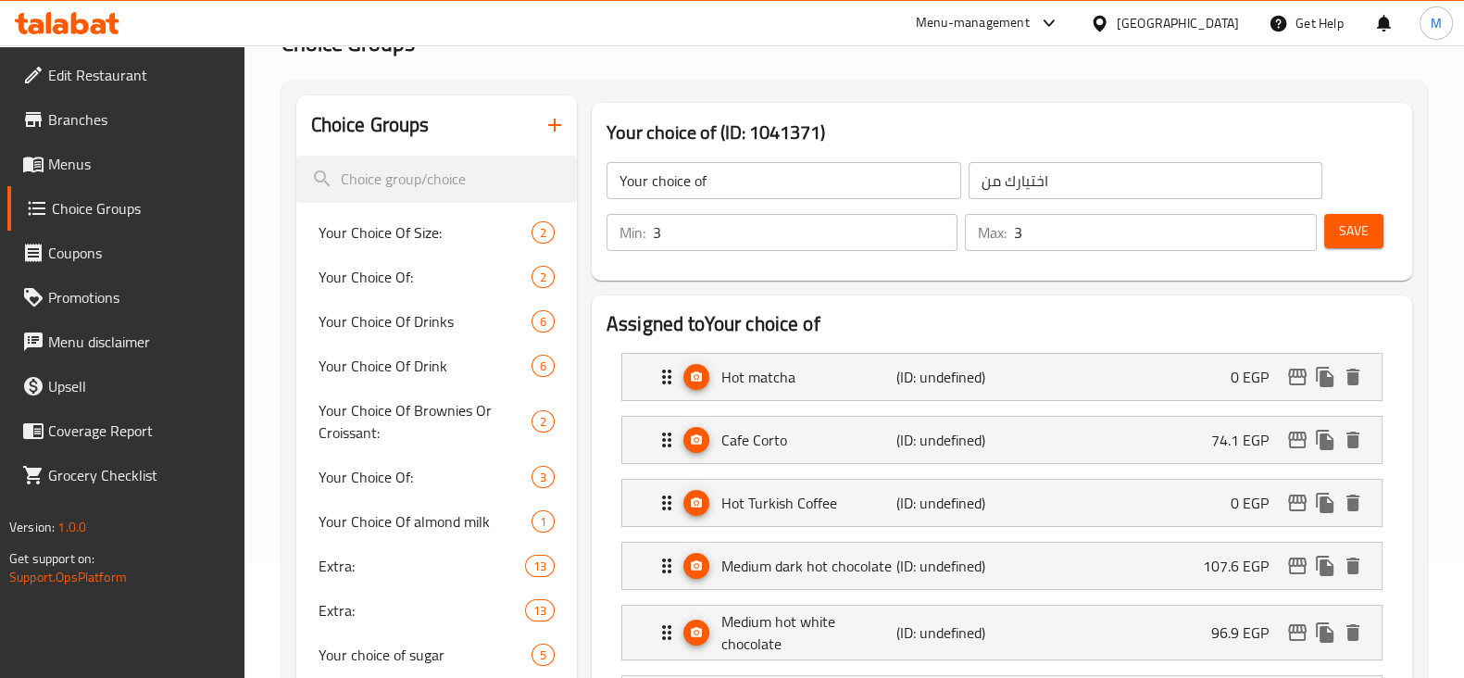
type input "0"
click at [1223, 423] on div "Cafe Corto (ID: undefined) 74.1 EGP" at bounding box center [1007, 440] width 704 height 46
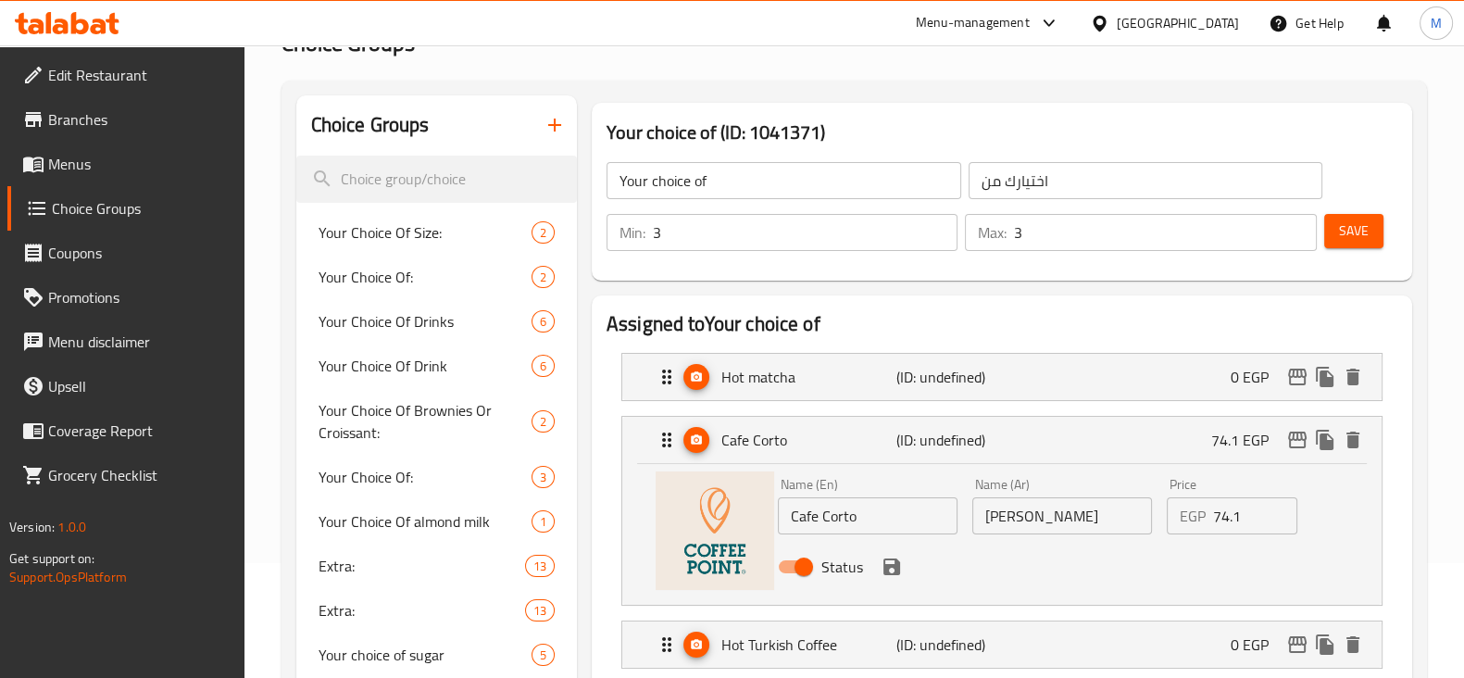
click at [1221, 505] on input "74.1" at bounding box center [1255, 515] width 85 height 37
click at [889, 566] on icon "save" at bounding box center [891, 566] width 17 height 17
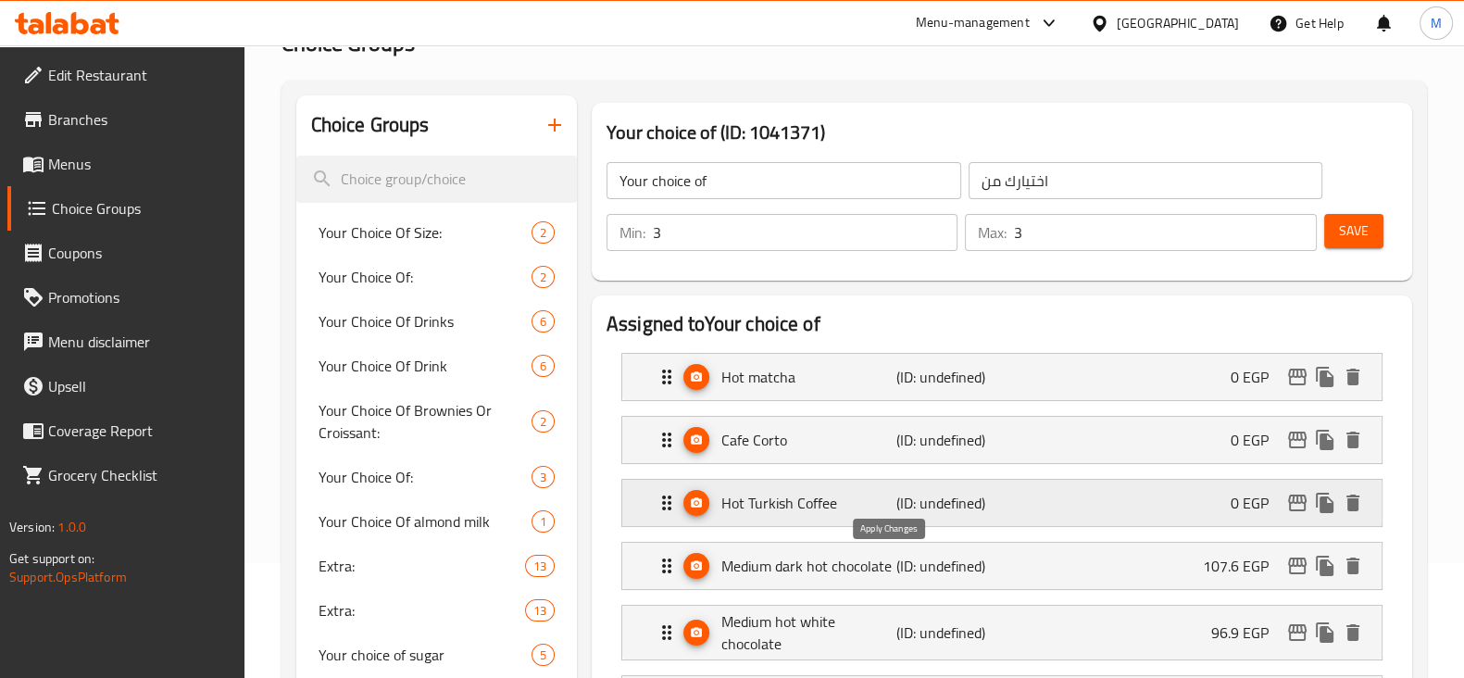
type input "0"
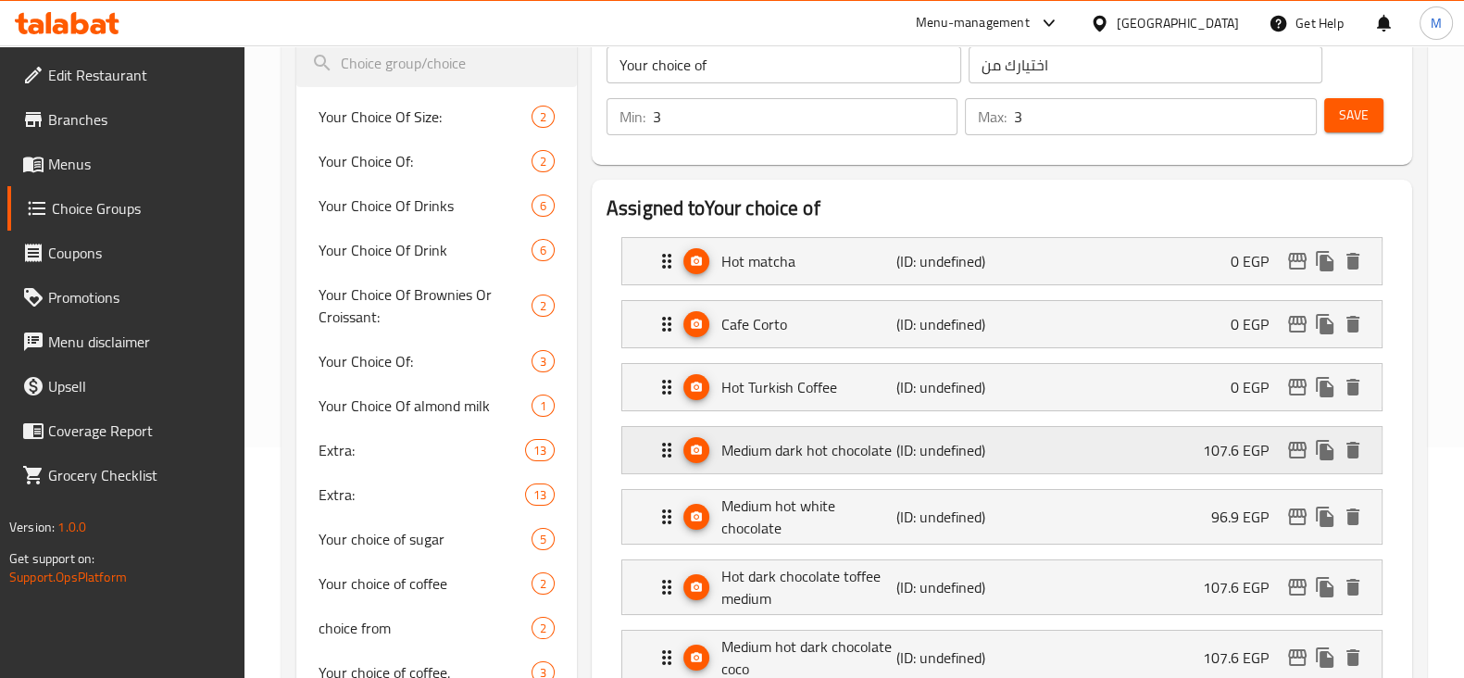
click at [1201, 438] on div "Medium dark hot chocolate (ID: undefined) 107.6 EGP" at bounding box center [1007, 450] width 704 height 46
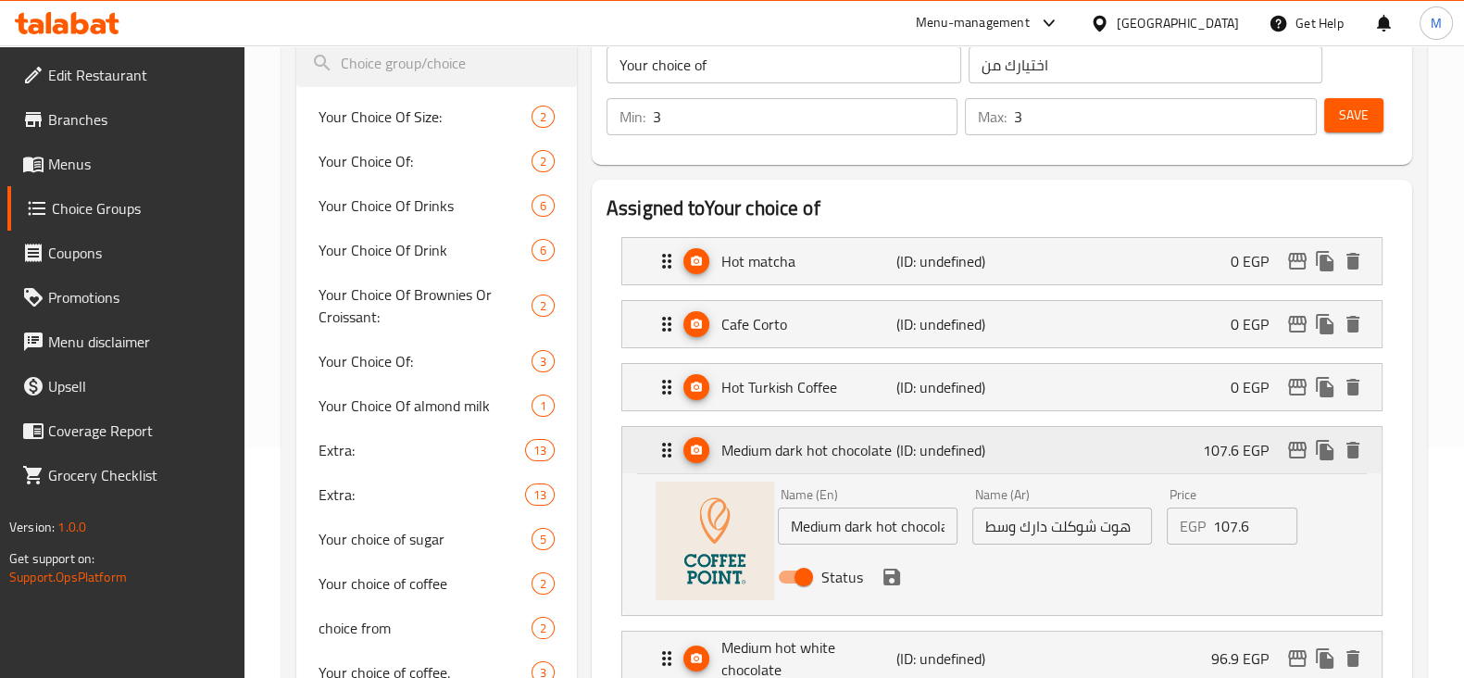
scroll to position [347, 0]
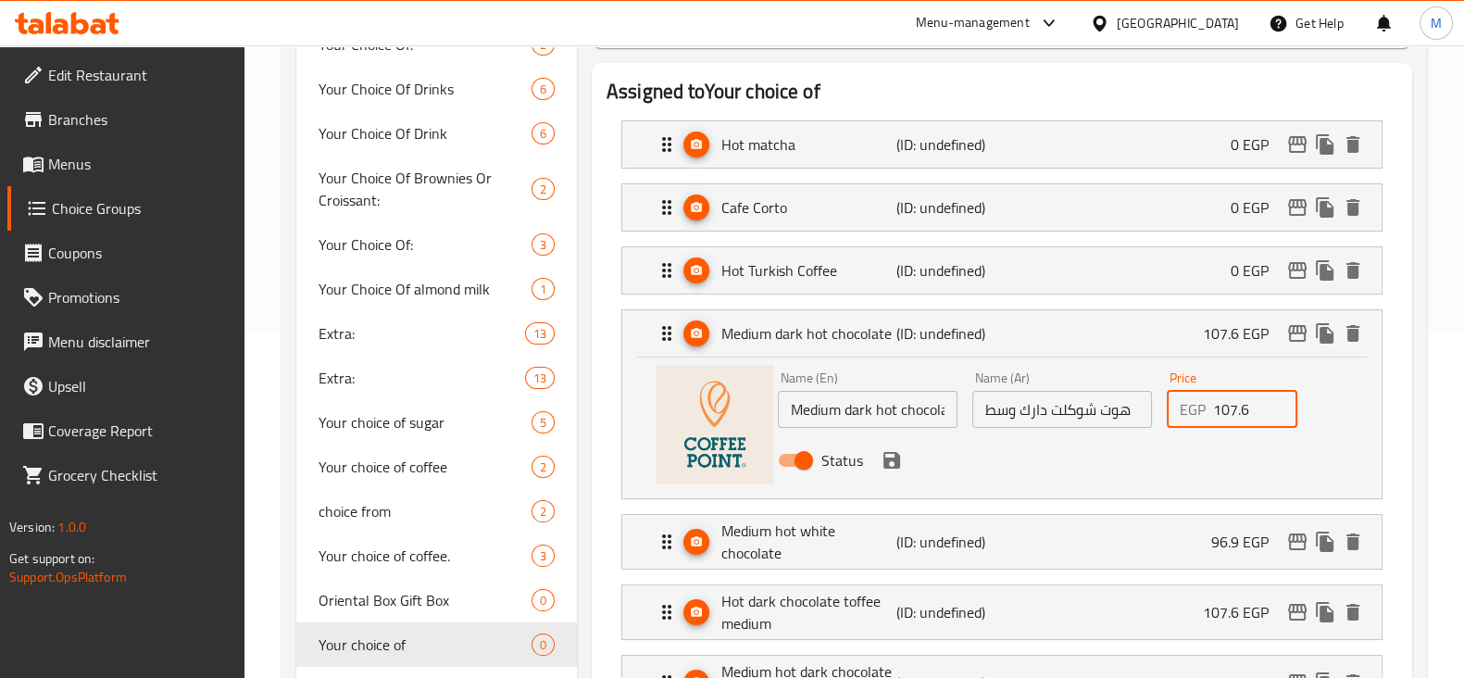
click at [1240, 410] on input "107.6" at bounding box center [1255, 409] width 85 height 37
click at [895, 463] on icon "save" at bounding box center [891, 460] width 17 height 17
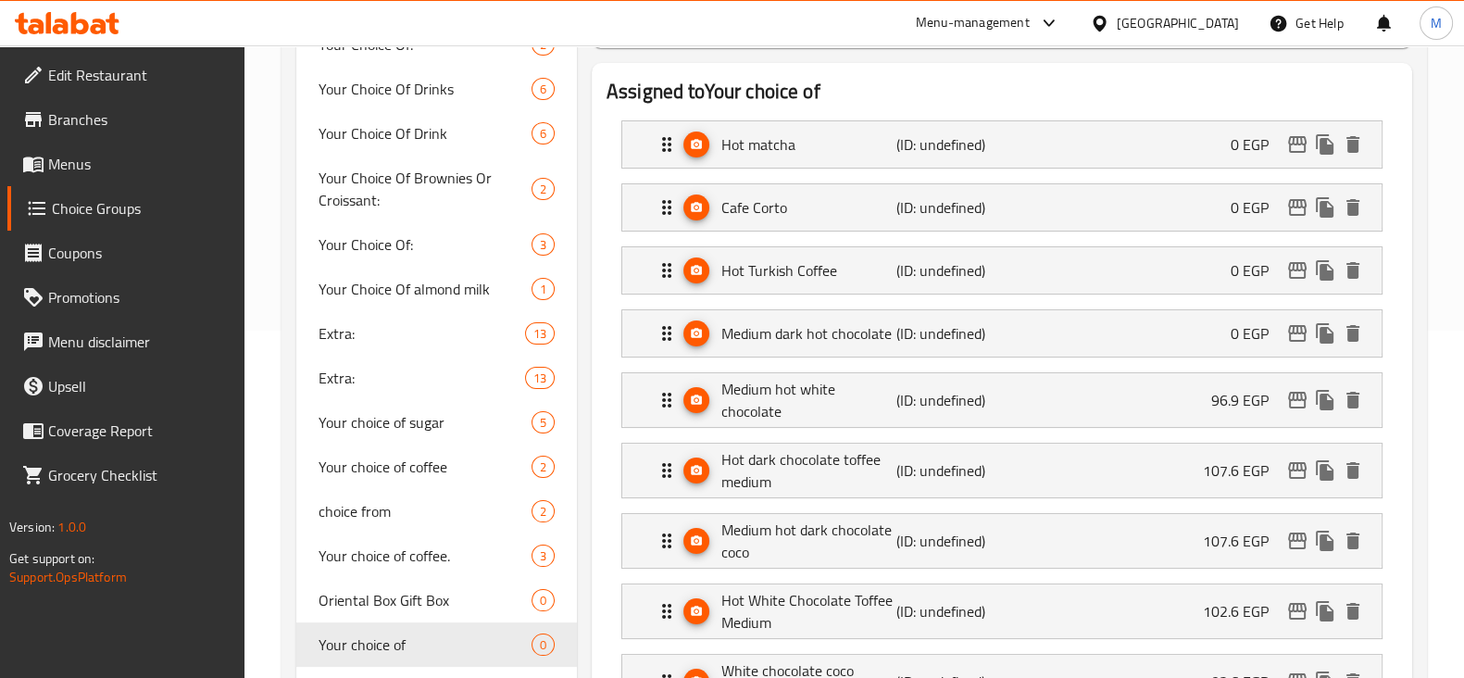
type input "0"
click at [1219, 407] on p "96.9 EGP" at bounding box center [1247, 400] width 72 height 22
click at [974, 409] on p "(ID: undefined)" at bounding box center [954, 400] width 117 height 22
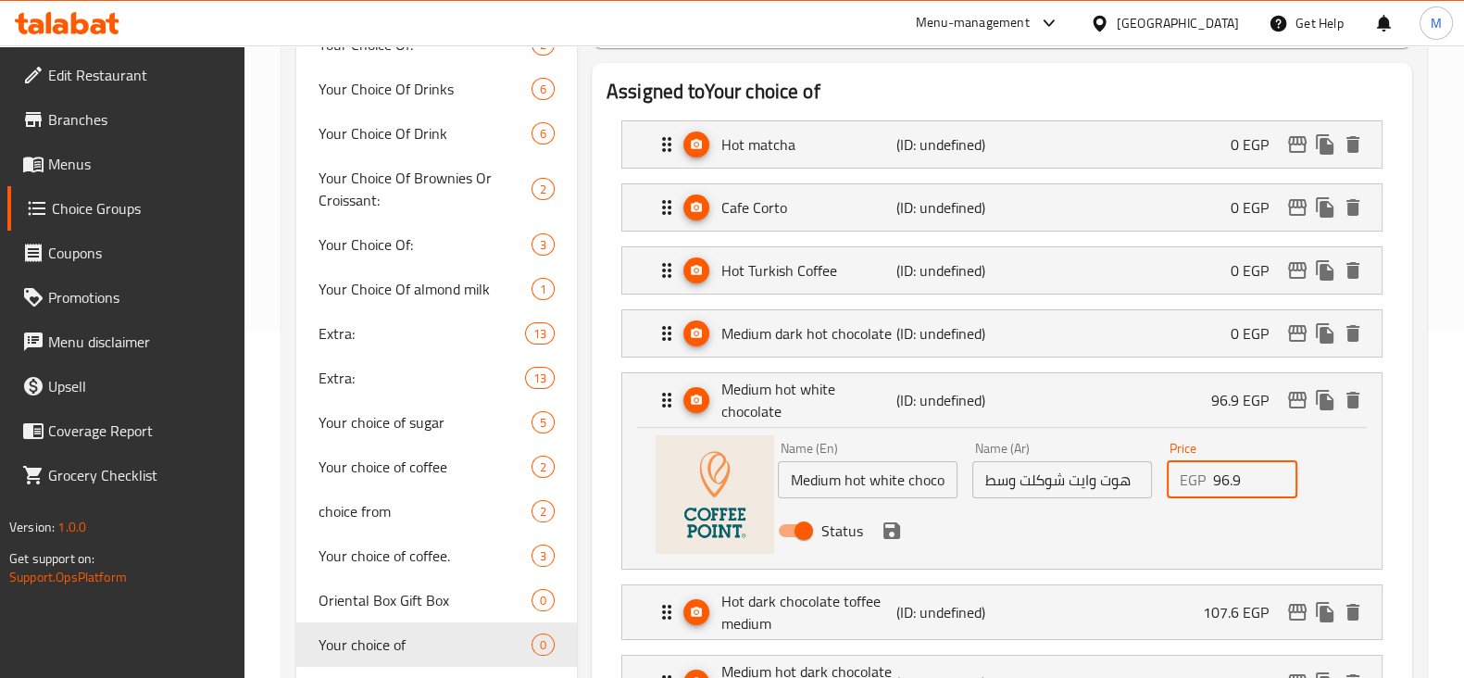
click at [1227, 474] on input "96.9" at bounding box center [1255, 479] width 85 height 37
click at [896, 532] on icon "save" at bounding box center [891, 530] width 17 height 17
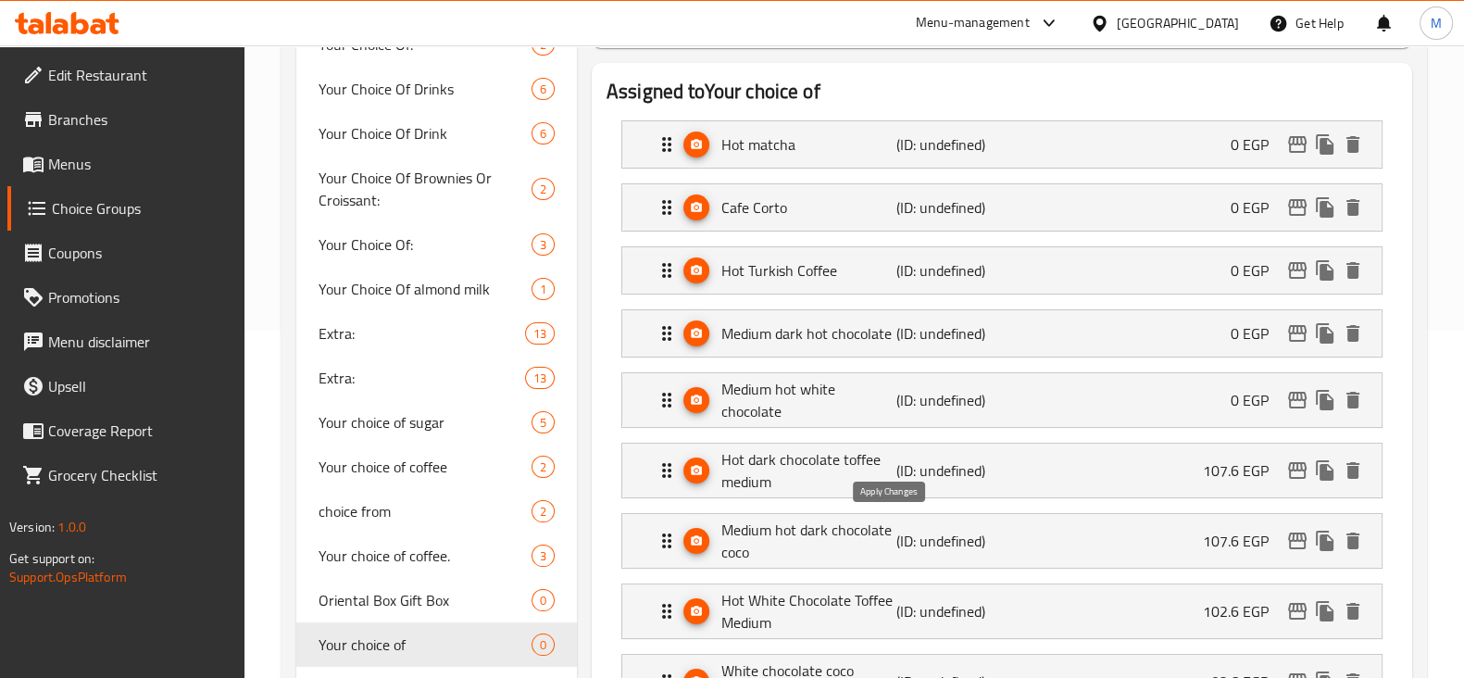
type input "0"
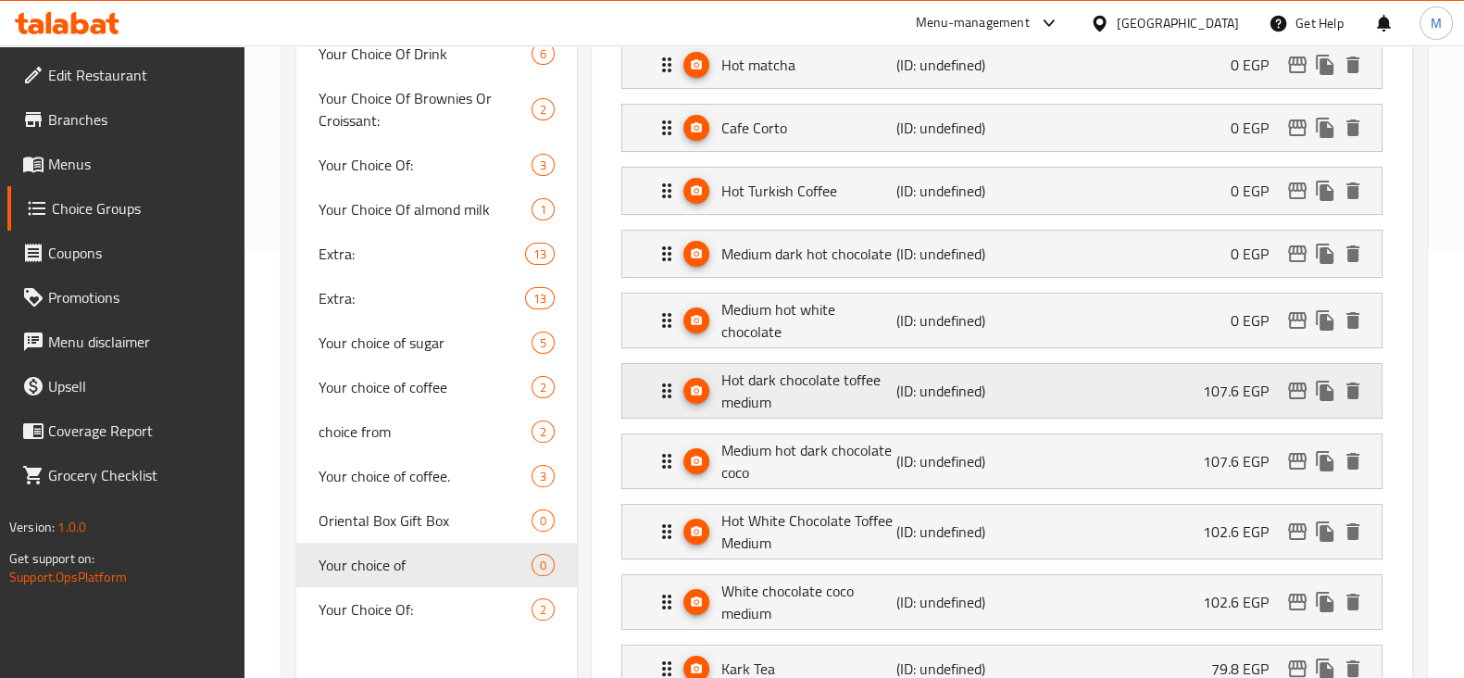
scroll to position [462, 0]
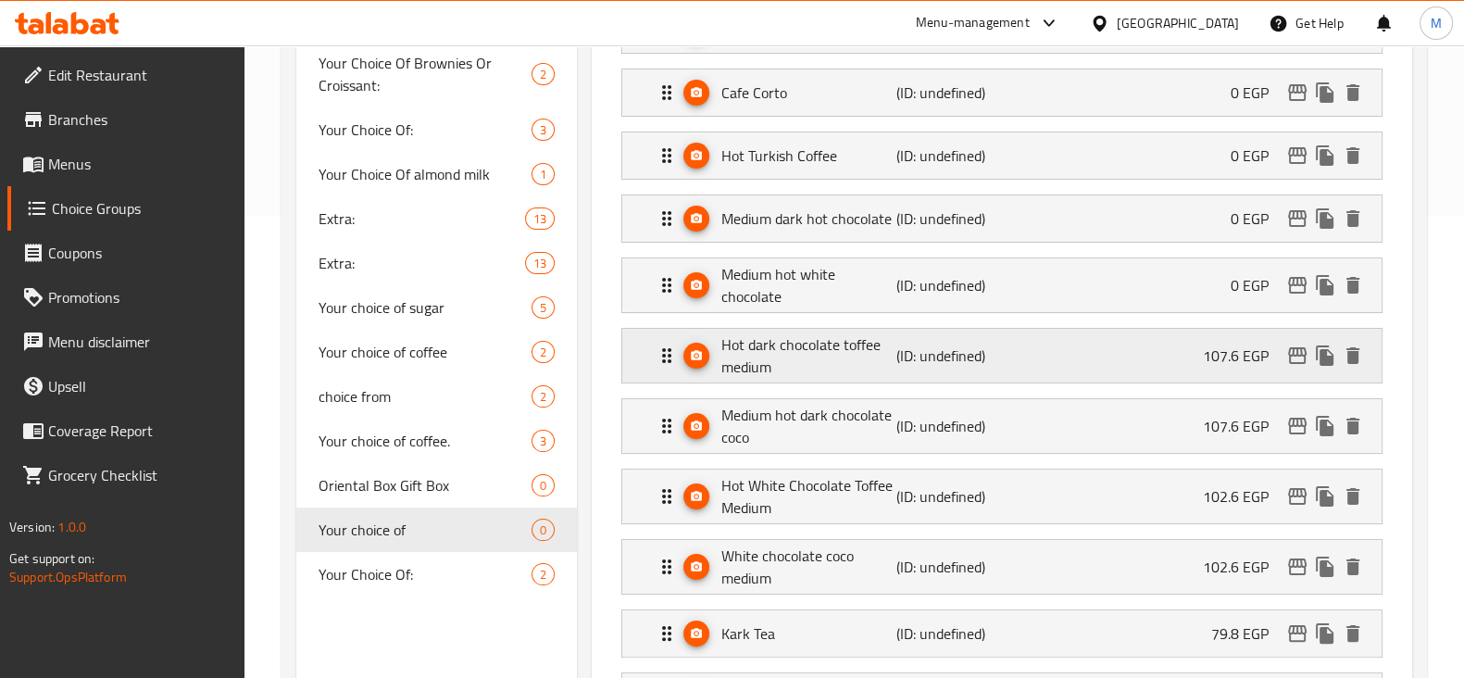
click at [1134, 355] on div "Hot dark chocolate toffee medium (ID: undefined) 107.6 EGP" at bounding box center [1007, 356] width 704 height 54
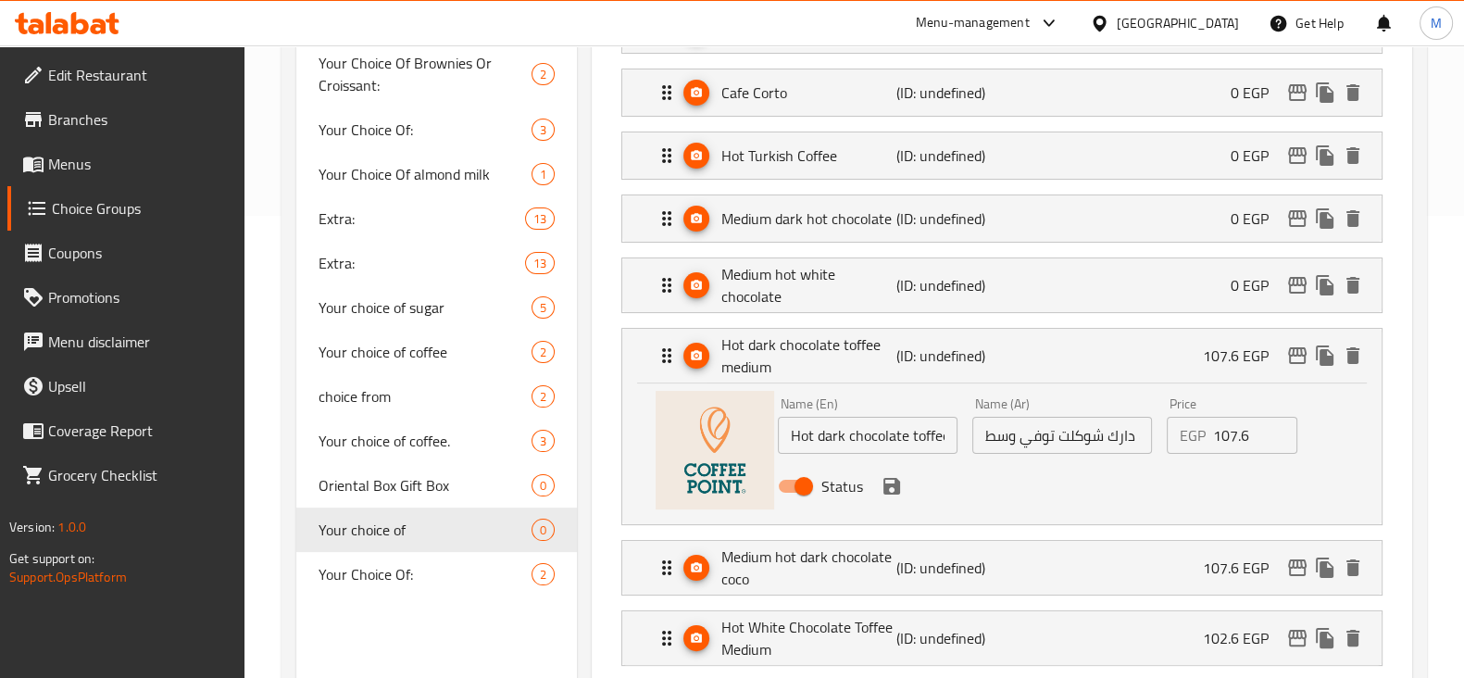
click at [1222, 444] on input "107.6" at bounding box center [1255, 435] width 85 height 37
click at [891, 484] on icon "save" at bounding box center [891, 486] width 22 height 22
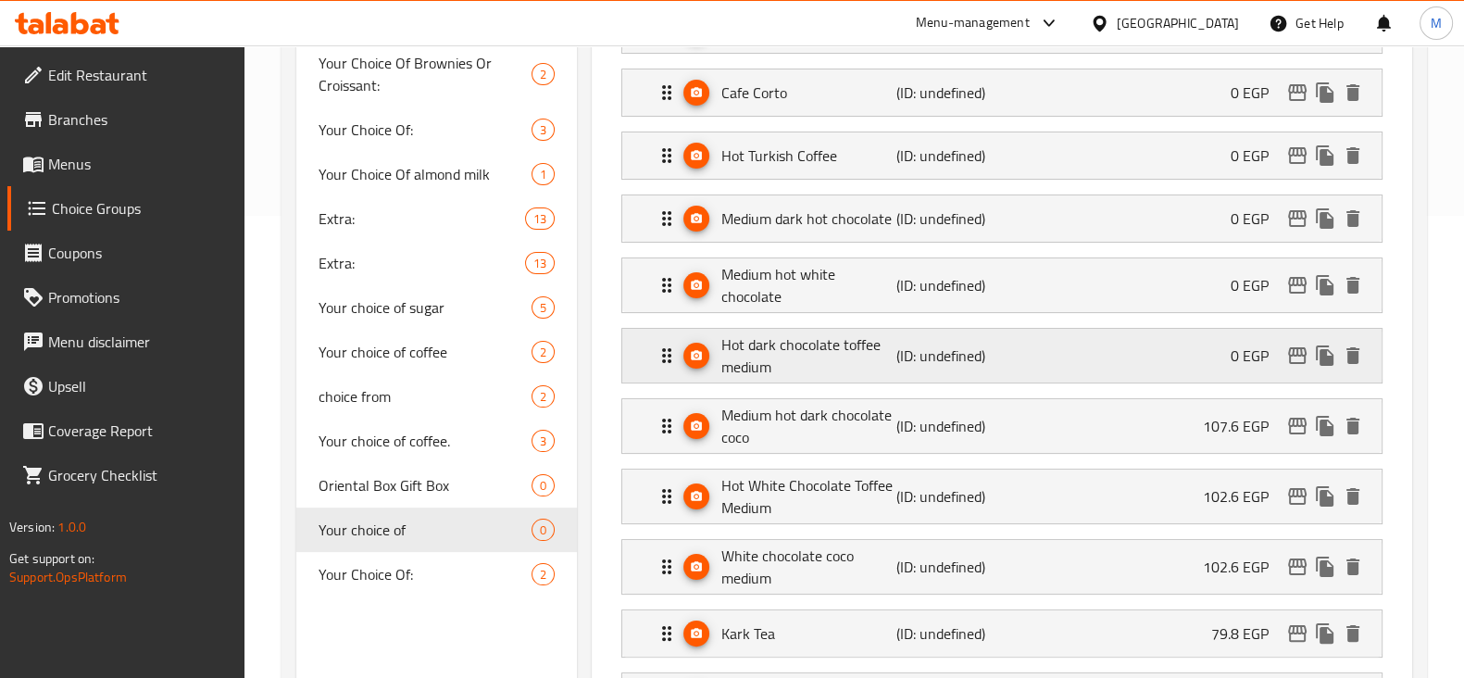
type input "0"
click at [1127, 414] on div "Medium hot dark chocolate coco (ID: undefined) 107.6 EGP" at bounding box center [1007, 426] width 704 height 54
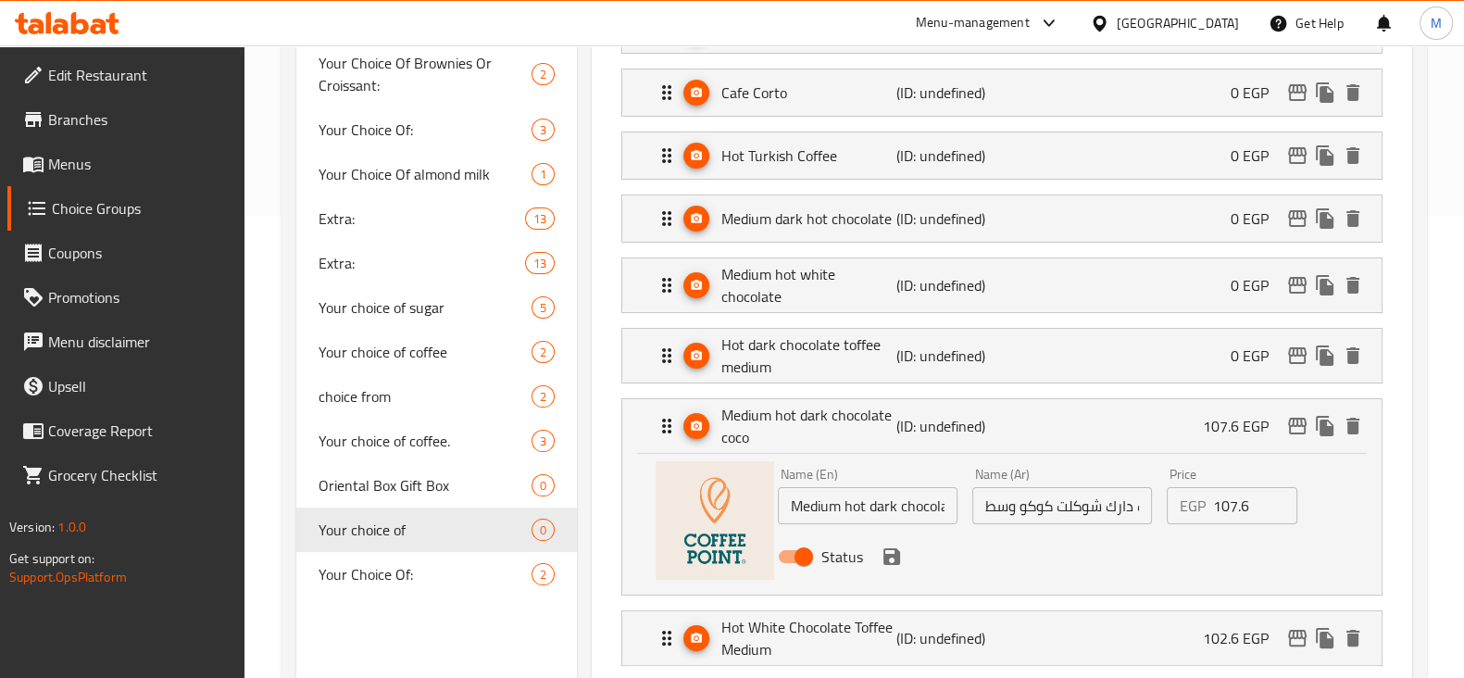
click at [1251, 497] on input "107.6" at bounding box center [1255, 505] width 85 height 37
click at [1250, 497] on input "107.6" at bounding box center [1255, 505] width 85 height 37
click at [901, 564] on div "Status" at bounding box center [1061, 556] width 583 height 50
drag, startPoint x: 892, startPoint y: 548, endPoint x: 887, endPoint y: 538, distance: 11.6
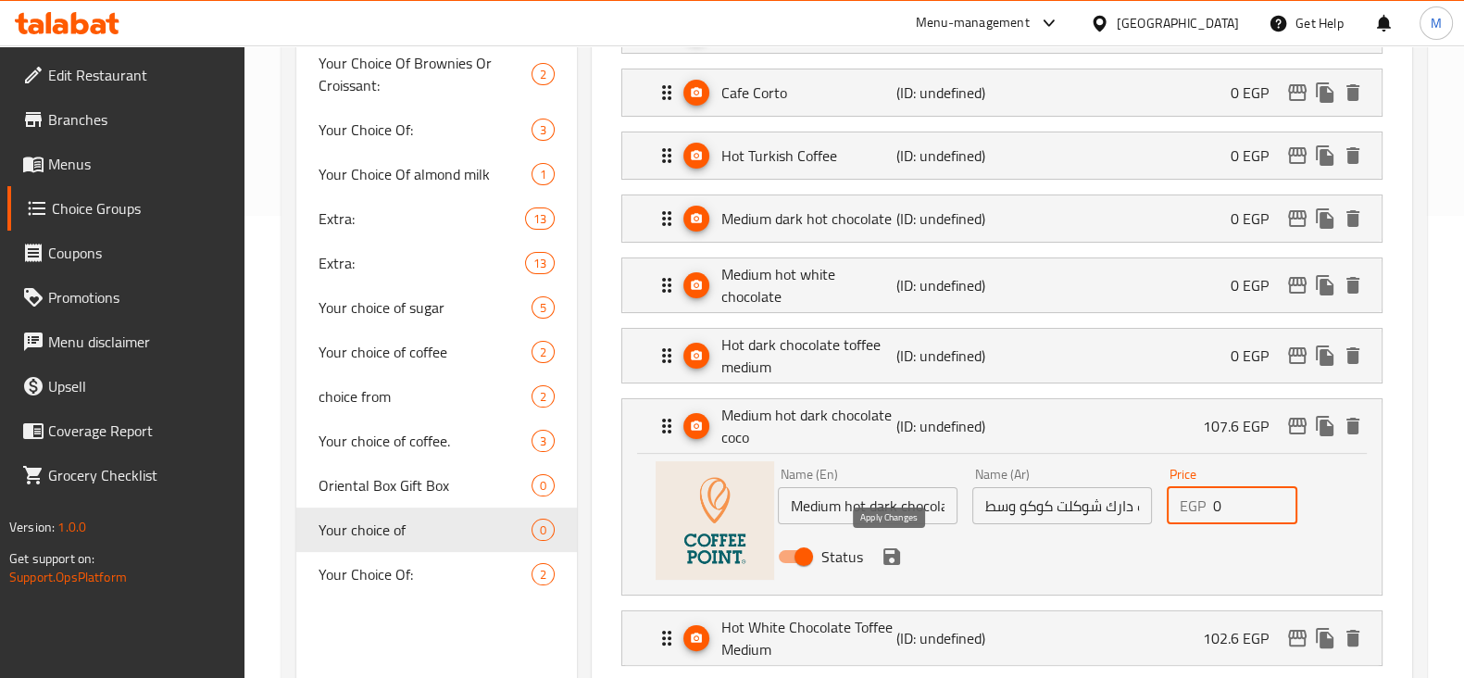
click at [891, 546] on icon "save" at bounding box center [891, 556] width 22 height 22
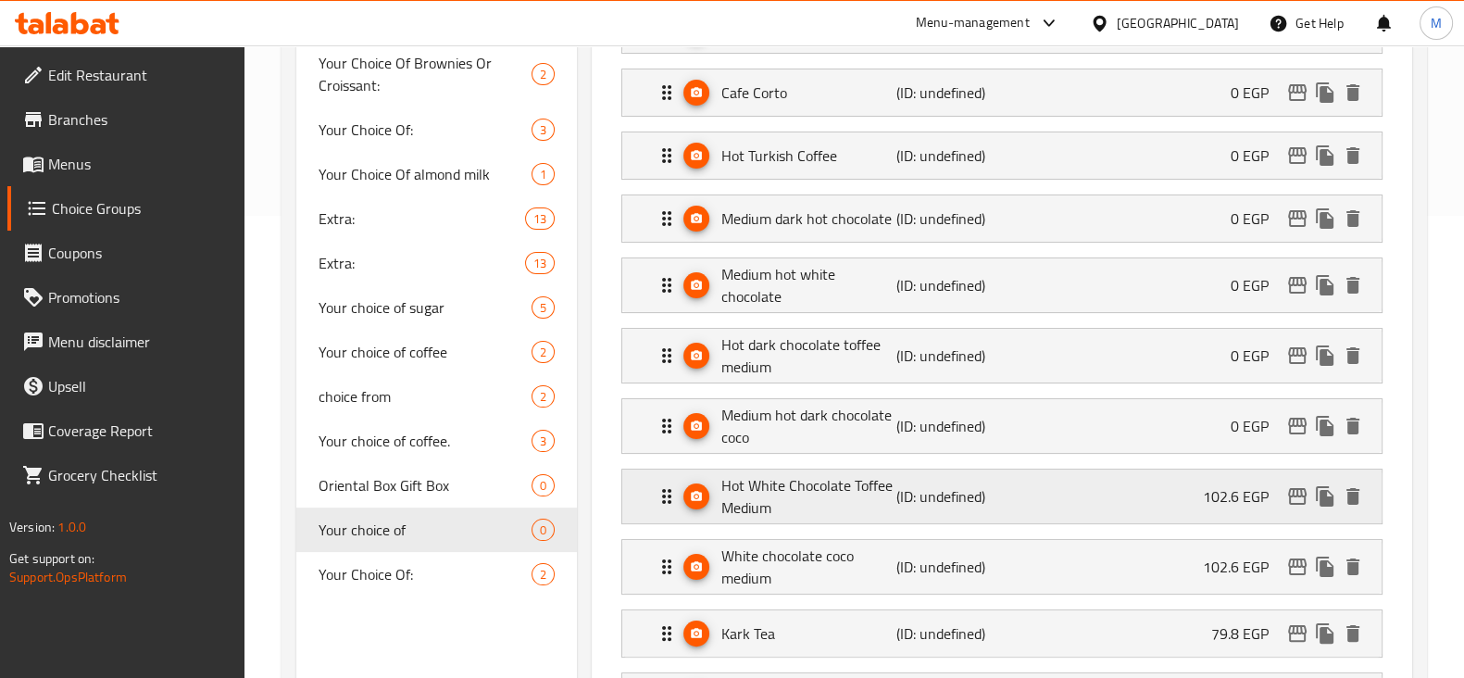
type input "0"
click at [839, 428] on p "Medium hot dark chocolate coco" at bounding box center [808, 426] width 175 height 44
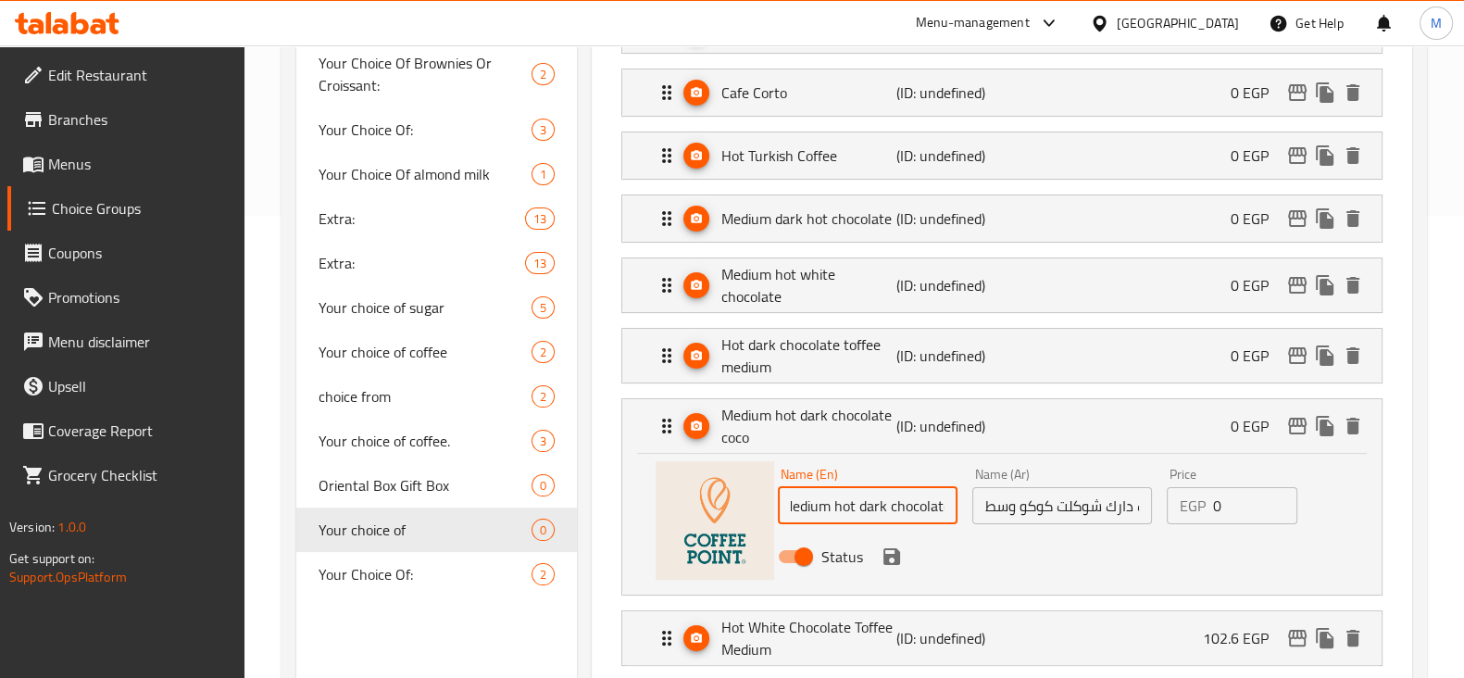
scroll to position [0, 0]
drag, startPoint x: 893, startPoint y: 502, endPoint x: 776, endPoint y: 508, distance: 117.7
click at [776, 508] on div "Name (En) Medium hot dark chocolate coco Name (En)" at bounding box center [867, 495] width 194 height 71
click at [806, 504] on input "Medium hot dark chocolate coco" at bounding box center [868, 505] width 180 height 37
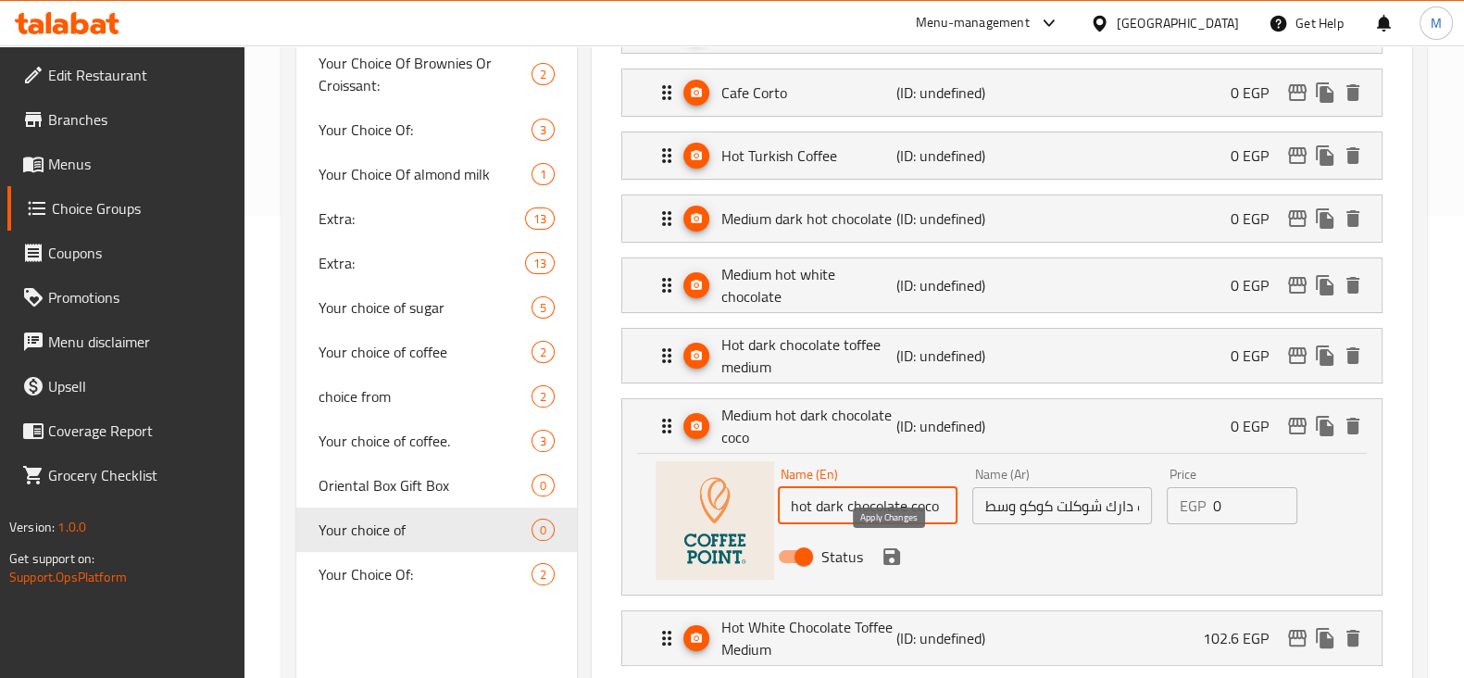
click at [898, 557] on icon "save" at bounding box center [891, 556] width 22 height 22
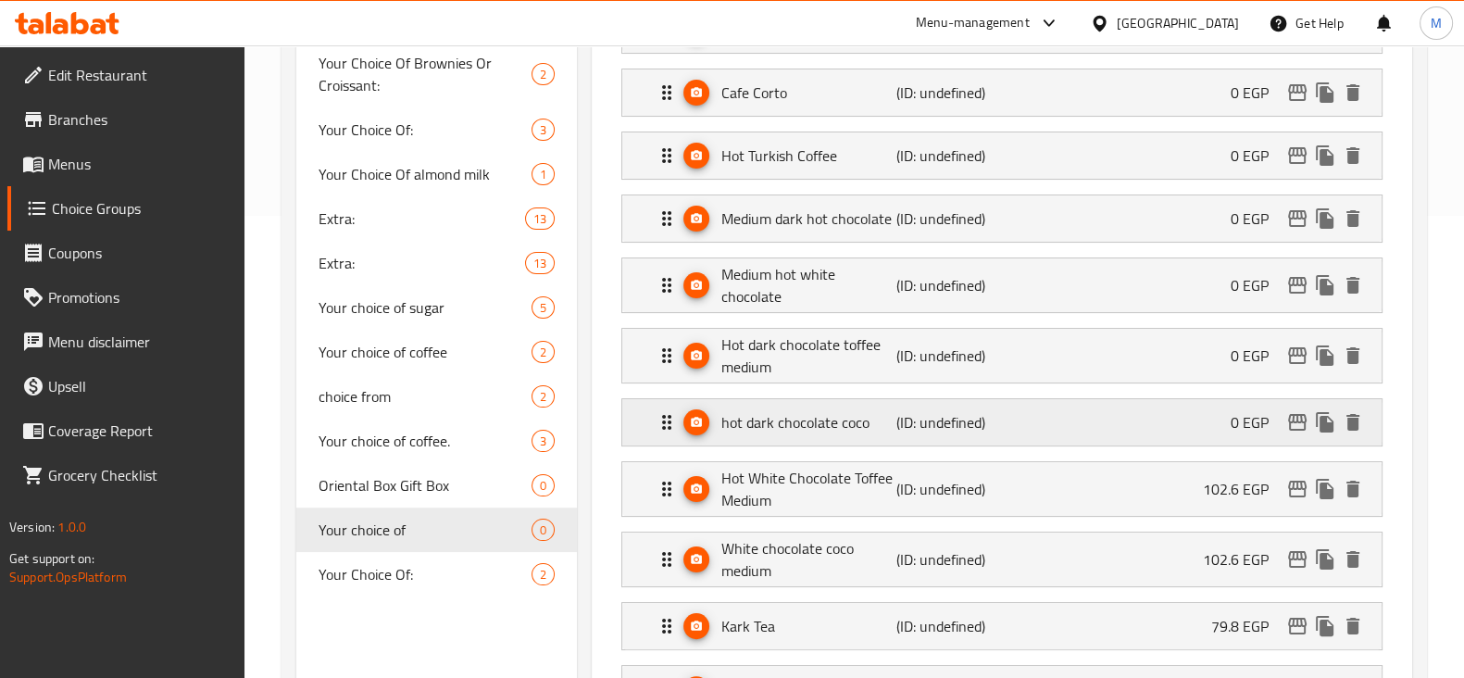
type input "hot dark chocolate coco"
click at [859, 373] on p "Hot dark chocolate toffee medium" at bounding box center [808, 355] width 175 height 44
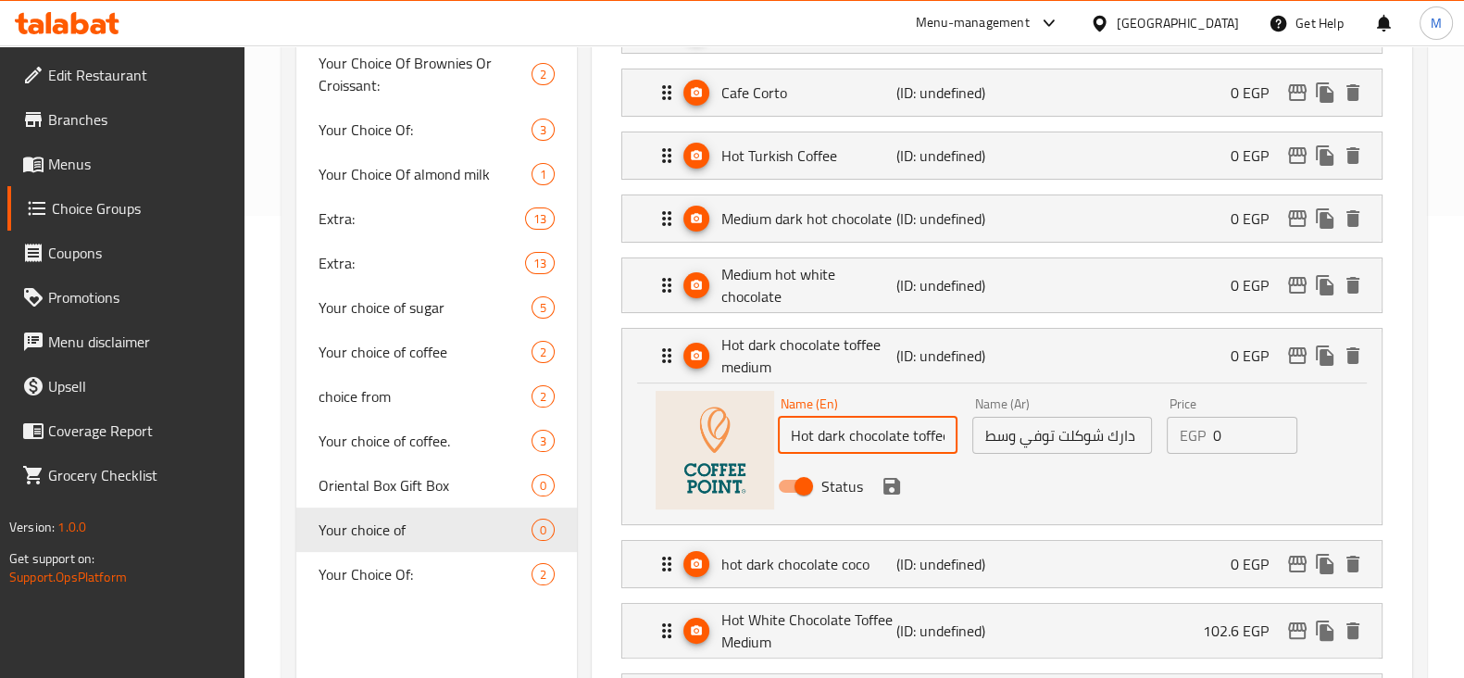
scroll to position [0, 58]
drag, startPoint x: 862, startPoint y: 432, endPoint x: 978, endPoint y: 420, distance: 117.3
click at [978, 420] on div "Name (En) Hot dark chocolate toffee medium Name (En) Name (Ar) هوت دارك شوكلت ت…" at bounding box center [1061, 450] width 583 height 121
click at [913, 427] on input "Hot dark chocolate toffee medium" at bounding box center [868, 435] width 180 height 37
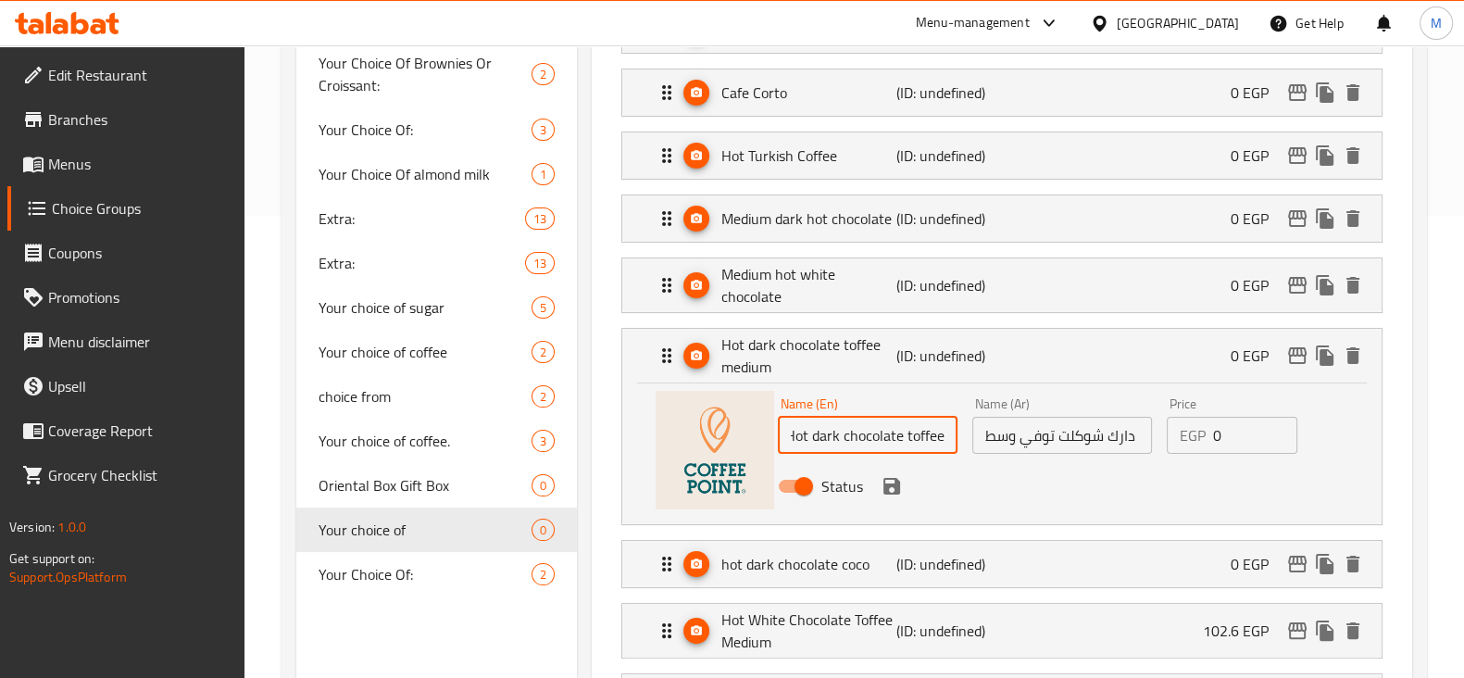
scroll to position [0, 7]
click at [893, 480] on icon "save" at bounding box center [891, 486] width 17 height 17
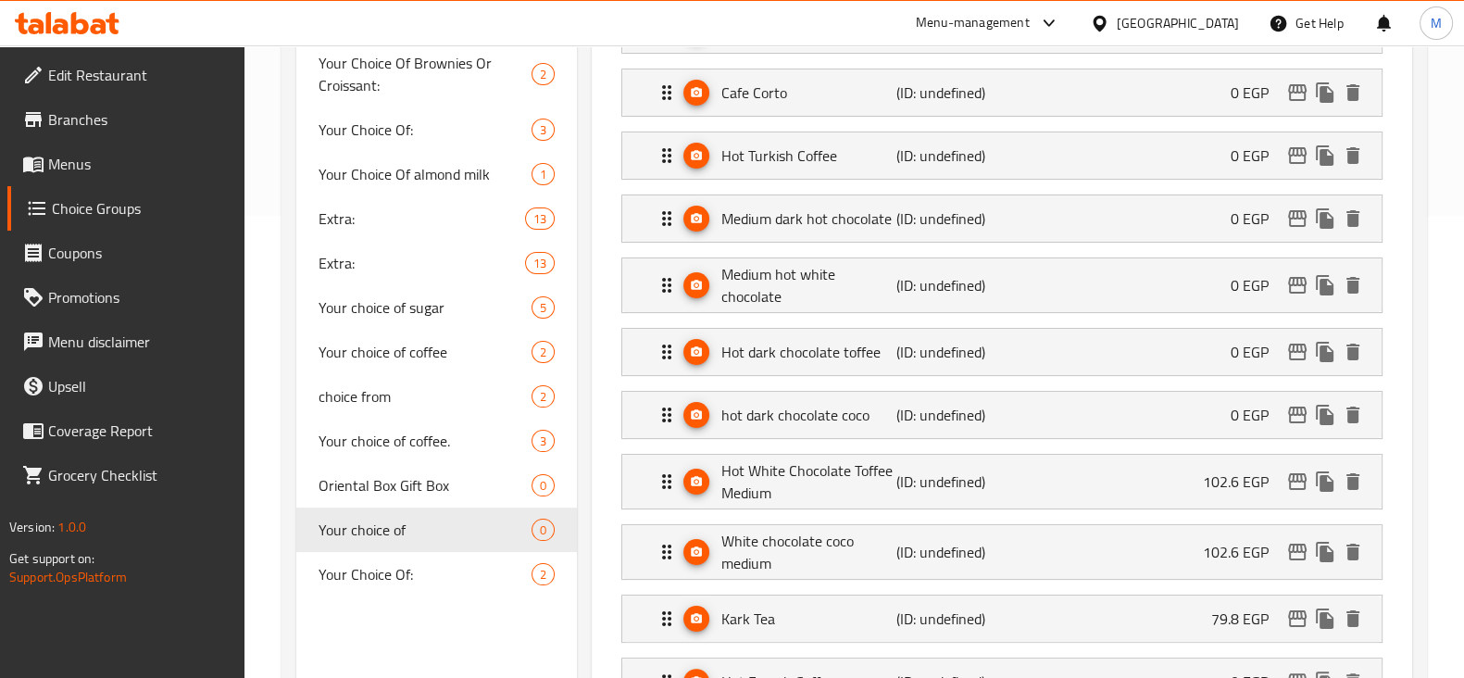
type input "Hot dark chocolate toffee"
click at [877, 226] on p "Medium dark hot chocolate" at bounding box center [808, 218] width 175 height 22
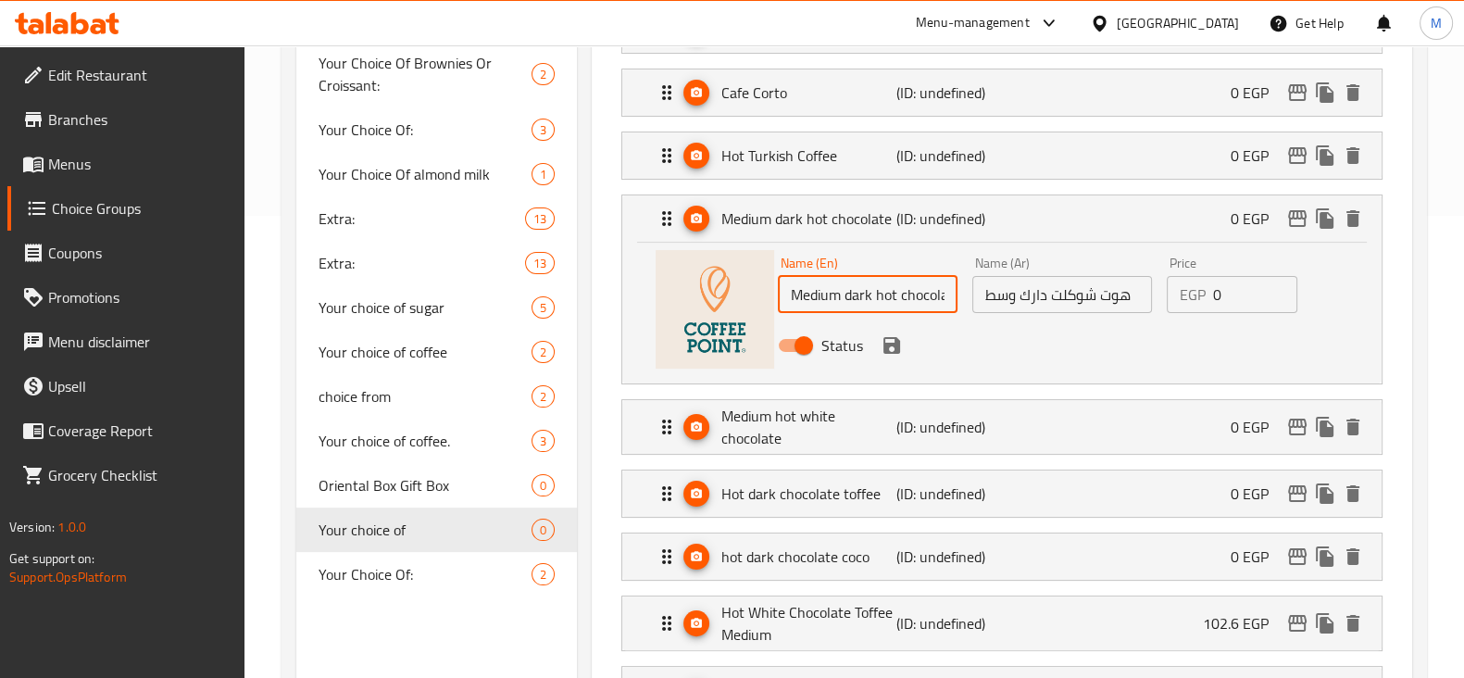
click at [824, 292] on input "Medium dark hot chocolate" at bounding box center [868, 294] width 180 height 37
click at [884, 336] on icon "save" at bounding box center [891, 345] width 22 height 22
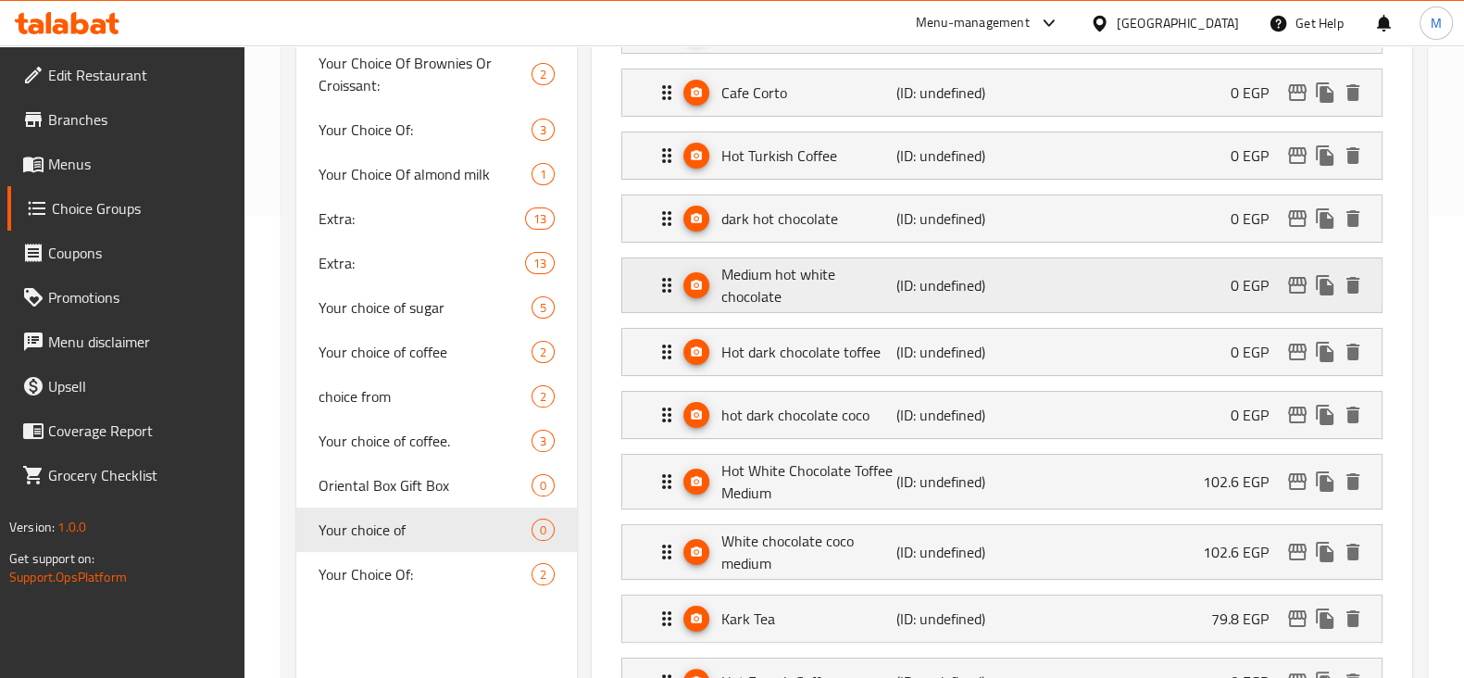
type input "dark hot chocolate"
click at [993, 229] on div "dark hot chocolate (ID: undefined) 0 EGP" at bounding box center [1007, 218] width 704 height 46
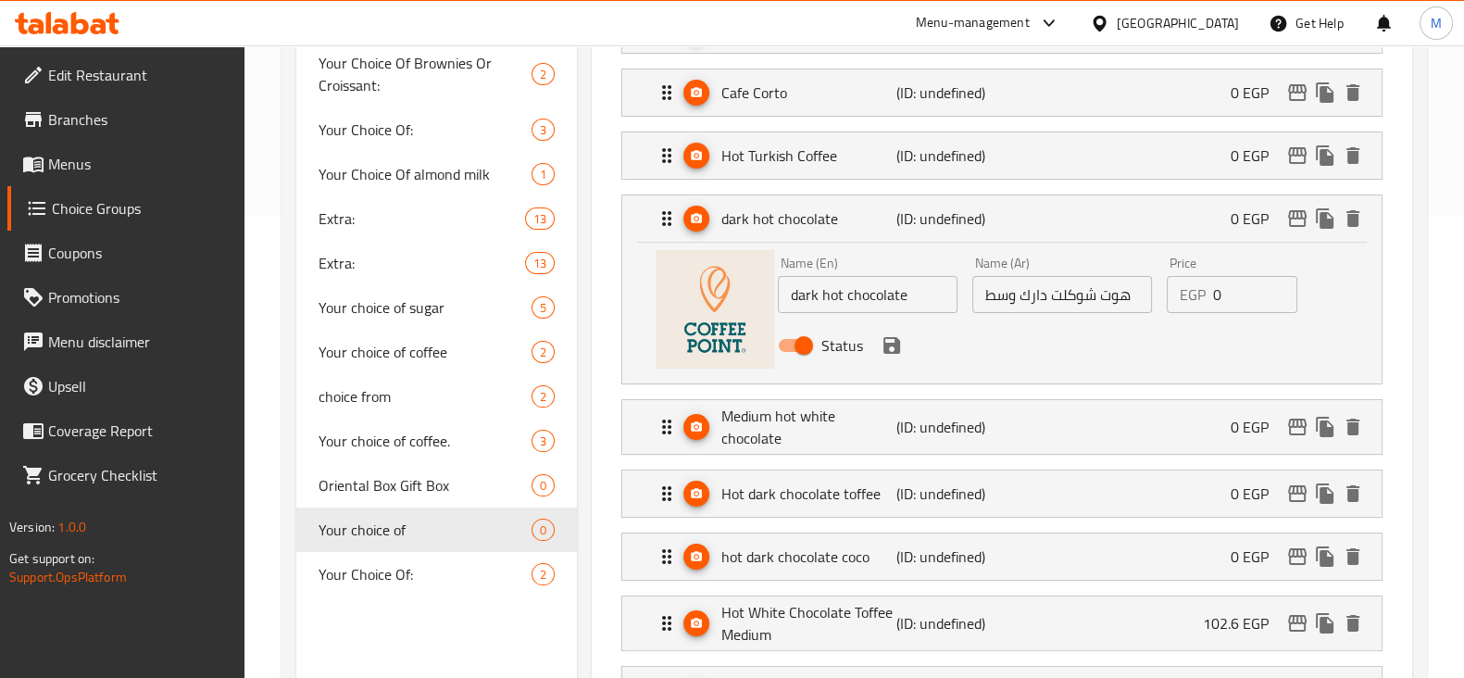
click at [1005, 299] on input "هوت شوكلت دارك وسط" at bounding box center [1062, 294] width 180 height 37
click at [894, 341] on icon "save" at bounding box center [891, 345] width 17 height 17
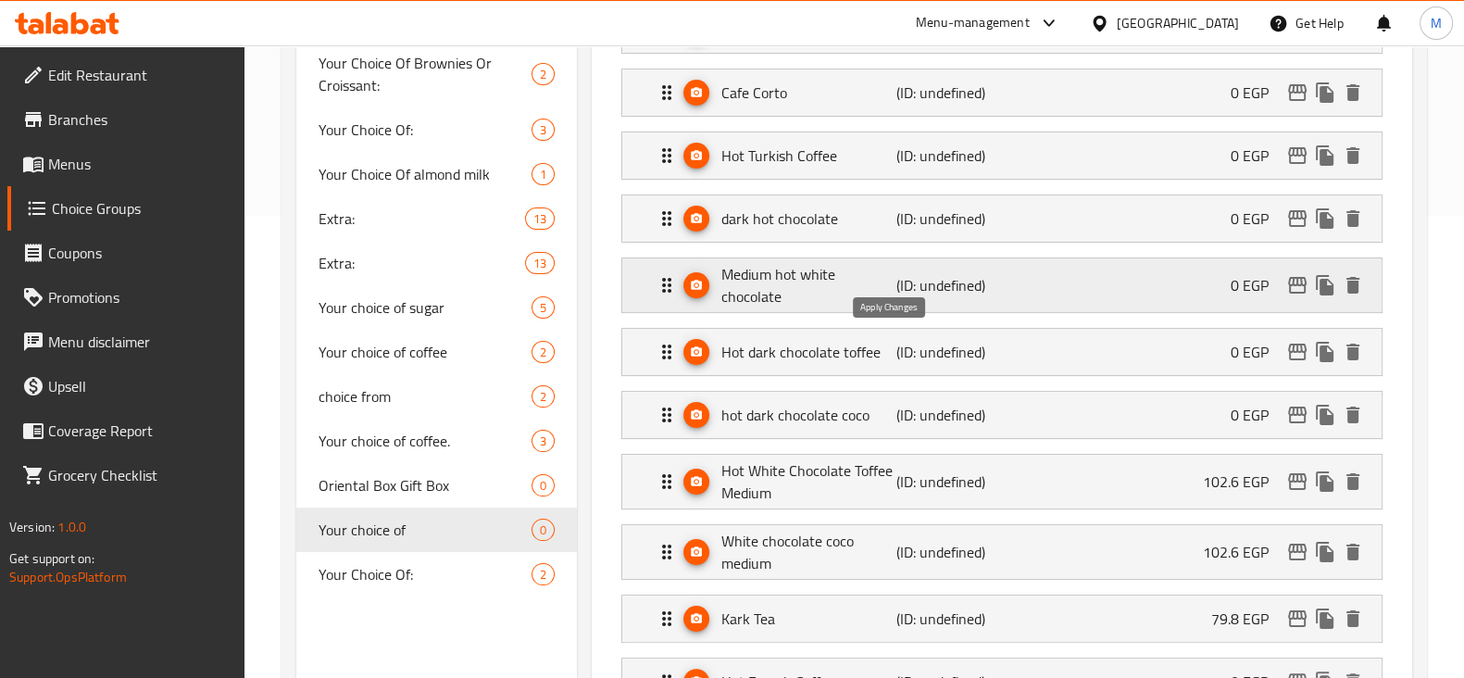
type input "هوت شوكلت دارك"
click at [953, 293] on p "(ID: undefined)" at bounding box center [954, 285] width 117 height 22
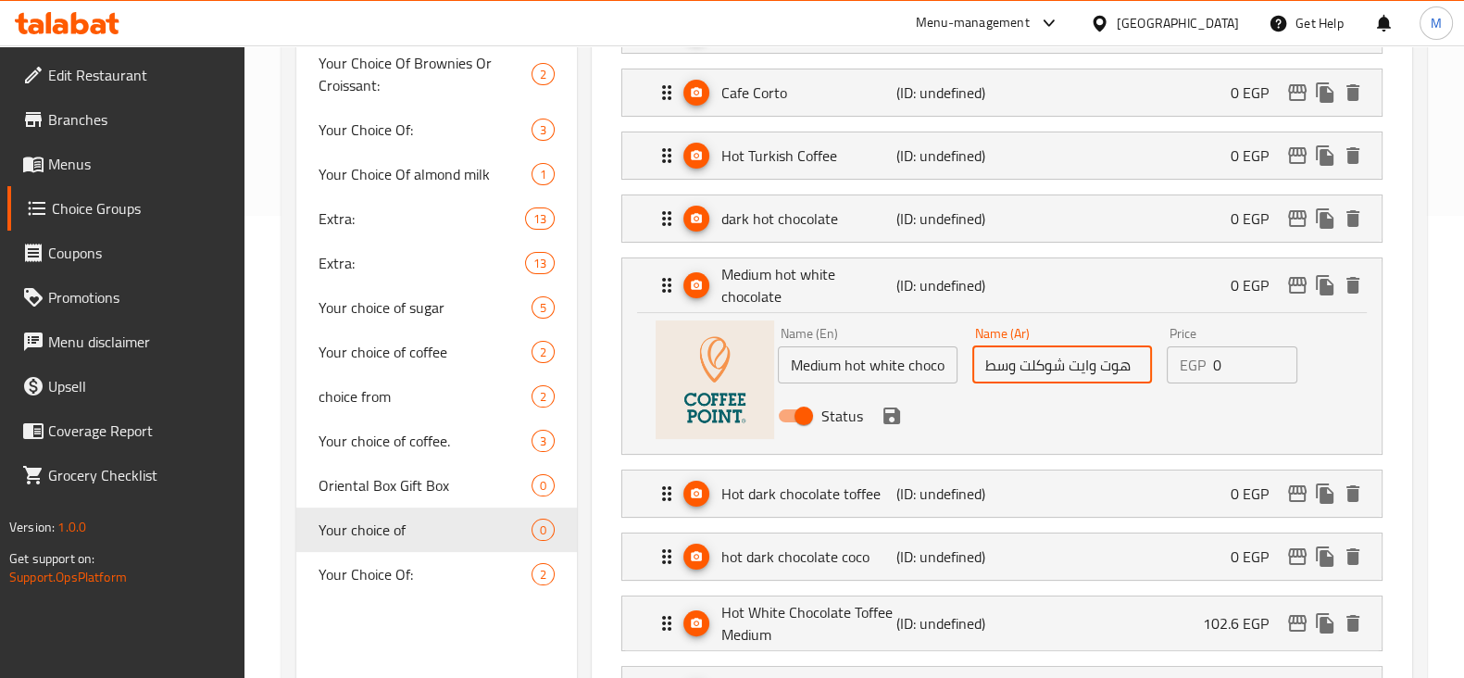
click at [1008, 362] on input "هوت وايت شوكلت وسط" at bounding box center [1062, 364] width 180 height 37
click at [891, 410] on icon "save" at bounding box center [891, 415] width 17 height 17
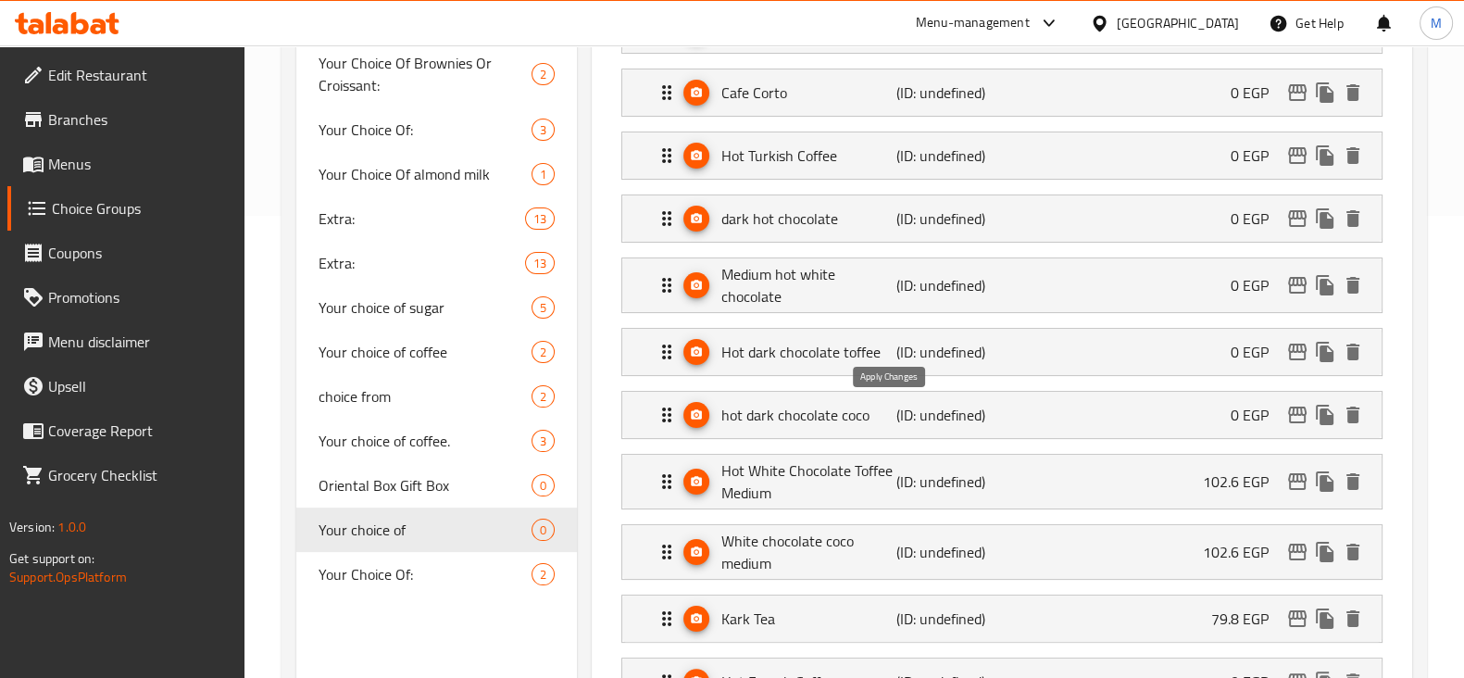
type input "هوت وايت شوكلت"
click at [893, 409] on p "hot dark chocolate coco" at bounding box center [808, 415] width 175 height 22
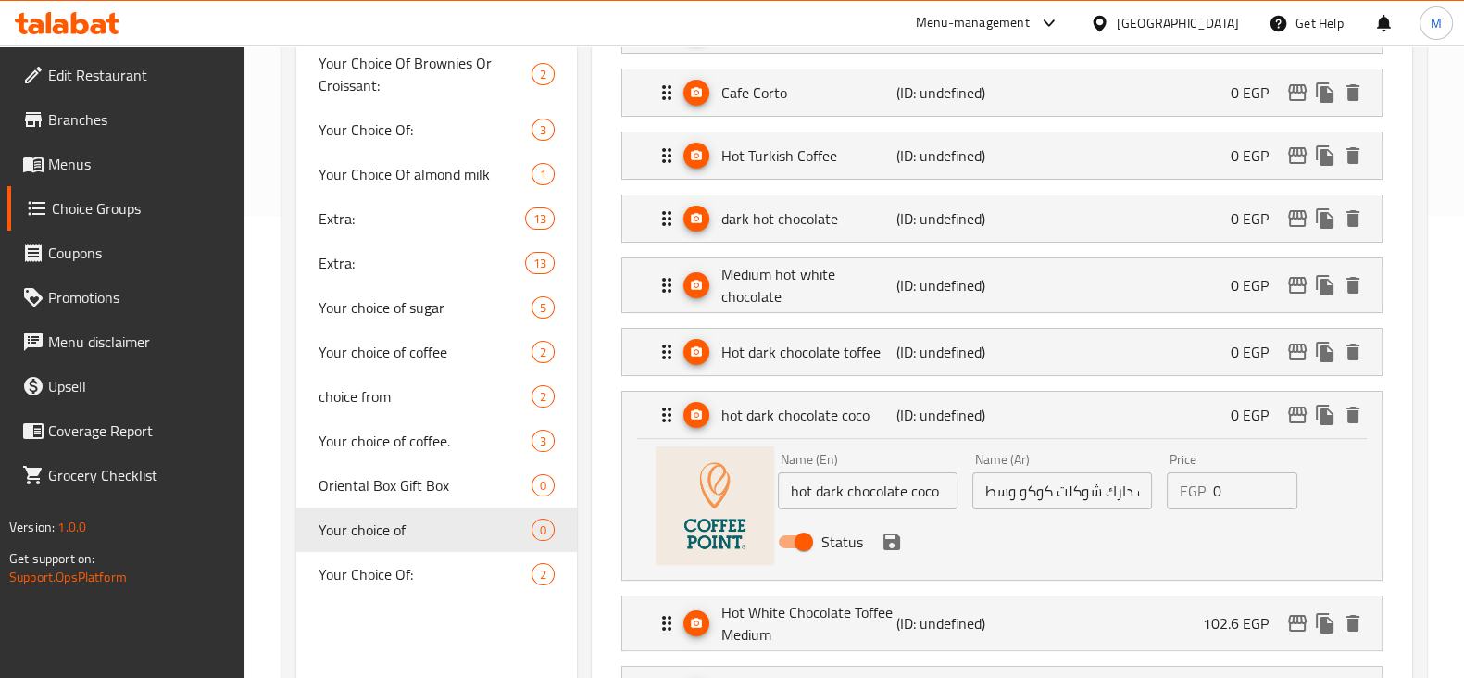
click at [1004, 497] on input "هوت دارك شوكلت كوكو وسط" at bounding box center [1062, 490] width 180 height 37
click at [891, 544] on icon "save" at bounding box center [891, 541] width 17 height 17
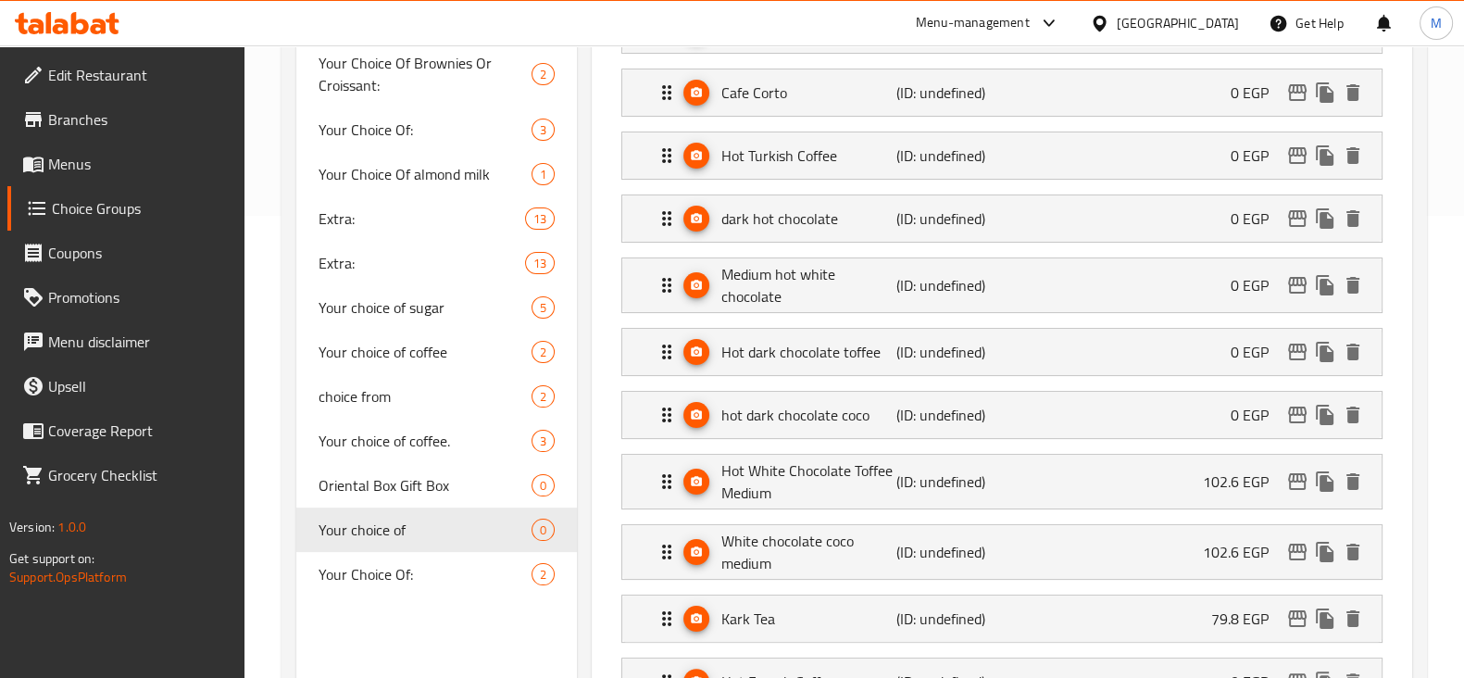
type input "هوت دارك شوكلت كوكو"
click at [923, 459] on div "Hot White Chocolate Toffee Medium (ID: undefined) 102.6 EGP" at bounding box center [1007, 482] width 704 height 54
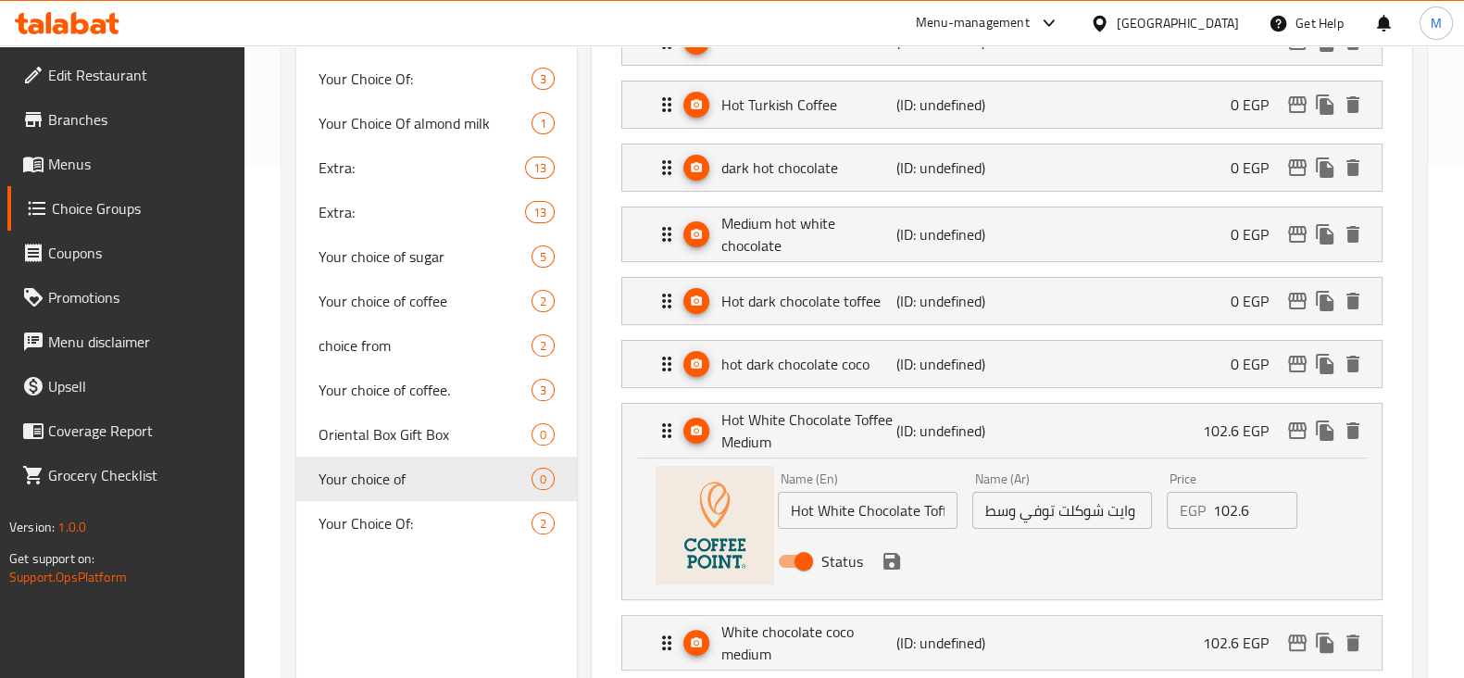
scroll to position [579, 0]
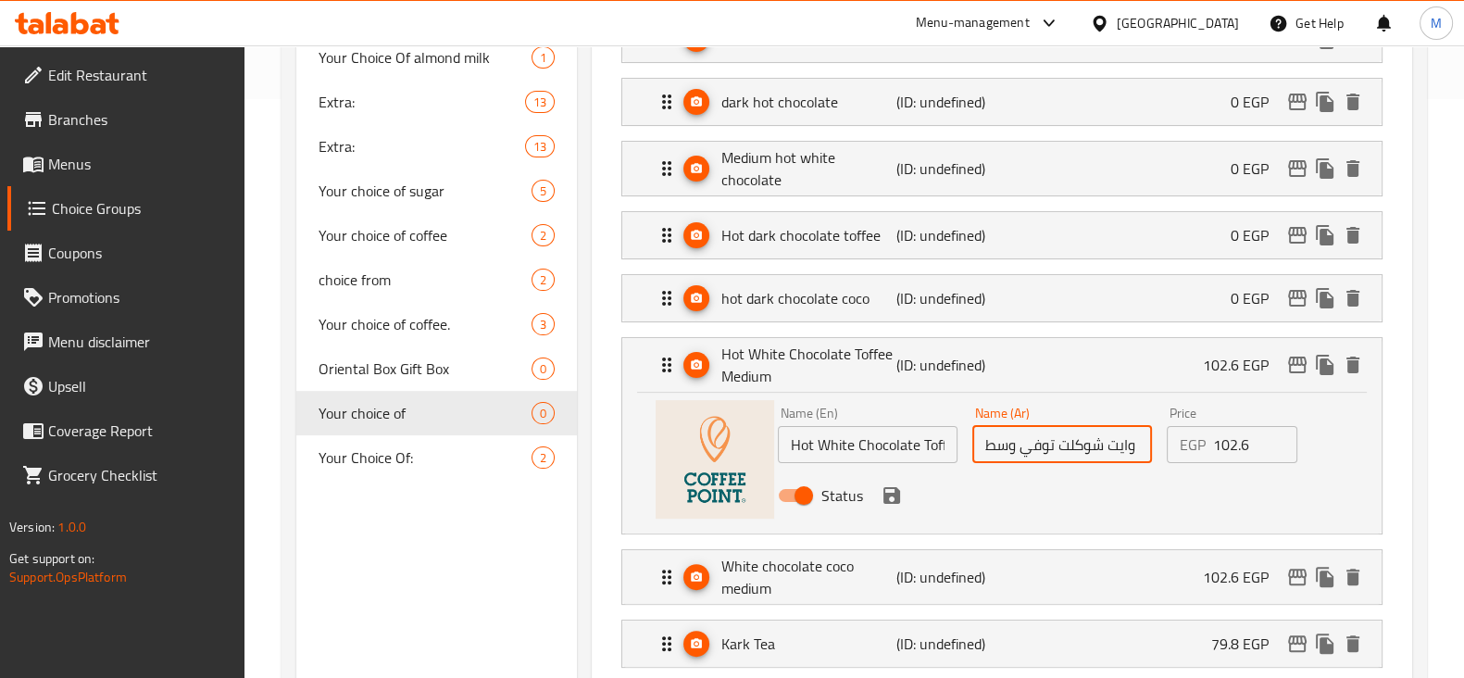
click at [995, 452] on input "هوت وايت شوكلت توفي وسط" at bounding box center [1062, 444] width 180 height 37
click at [896, 494] on icon "save" at bounding box center [891, 495] width 17 height 17
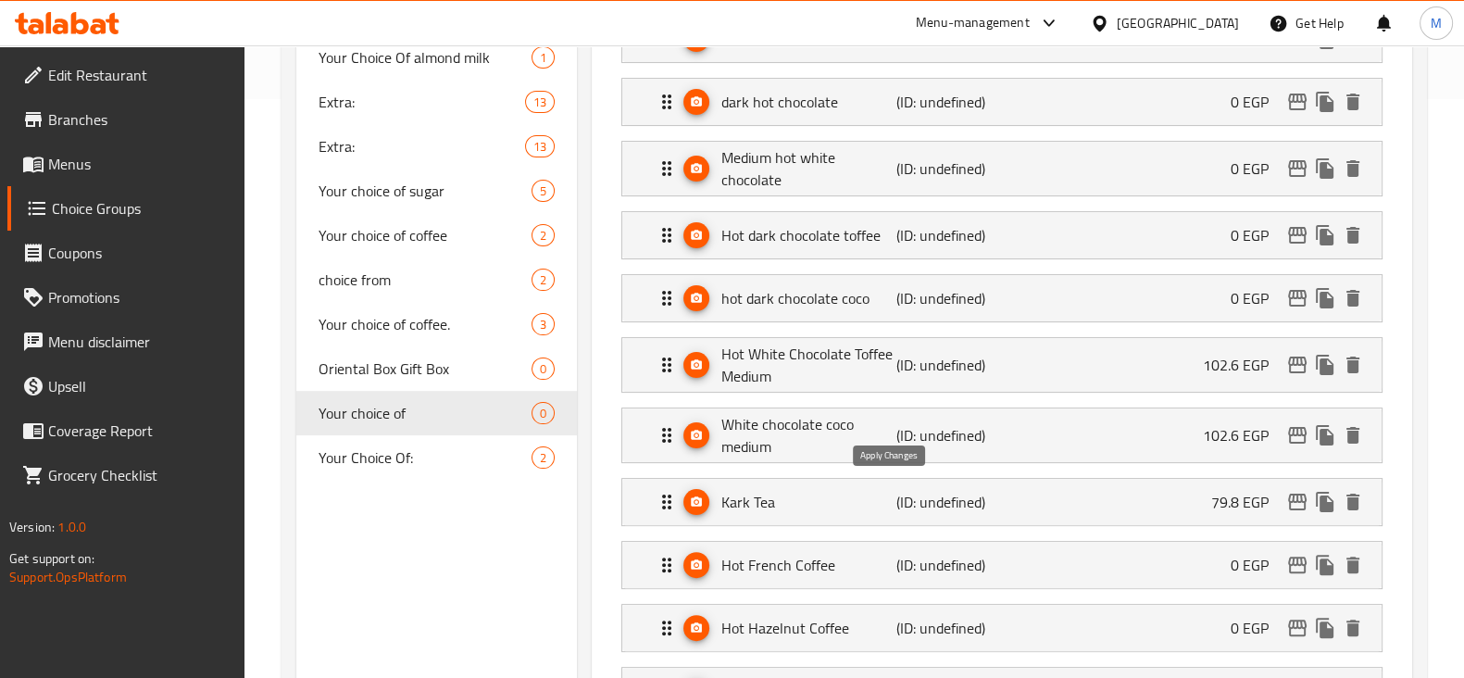
type input "هوت وايت شوكلت توفي"
click at [945, 437] on p "(ID: undefined)" at bounding box center [954, 435] width 117 height 22
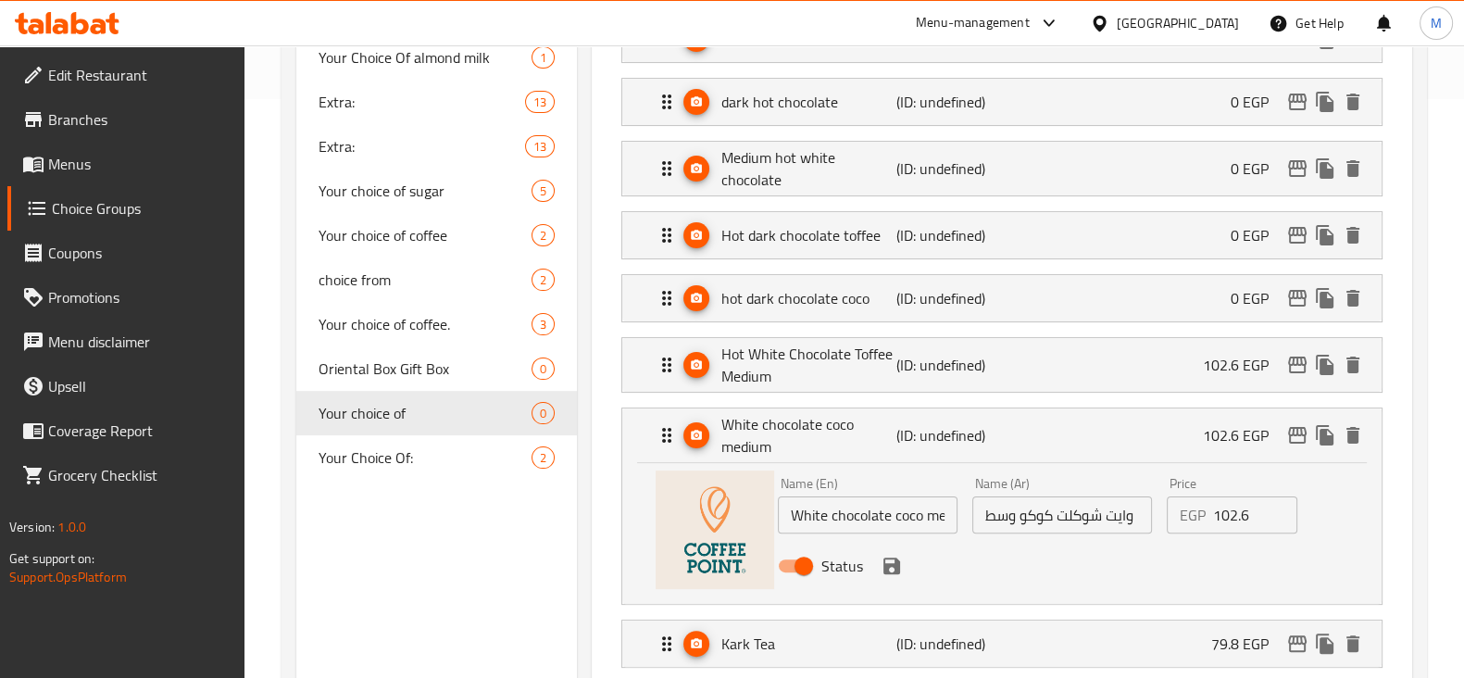
click at [1008, 522] on input "وايت شوكلت كوكو وسط" at bounding box center [1062, 514] width 180 height 37
click at [887, 554] on icon "save" at bounding box center [891, 565] width 22 height 22
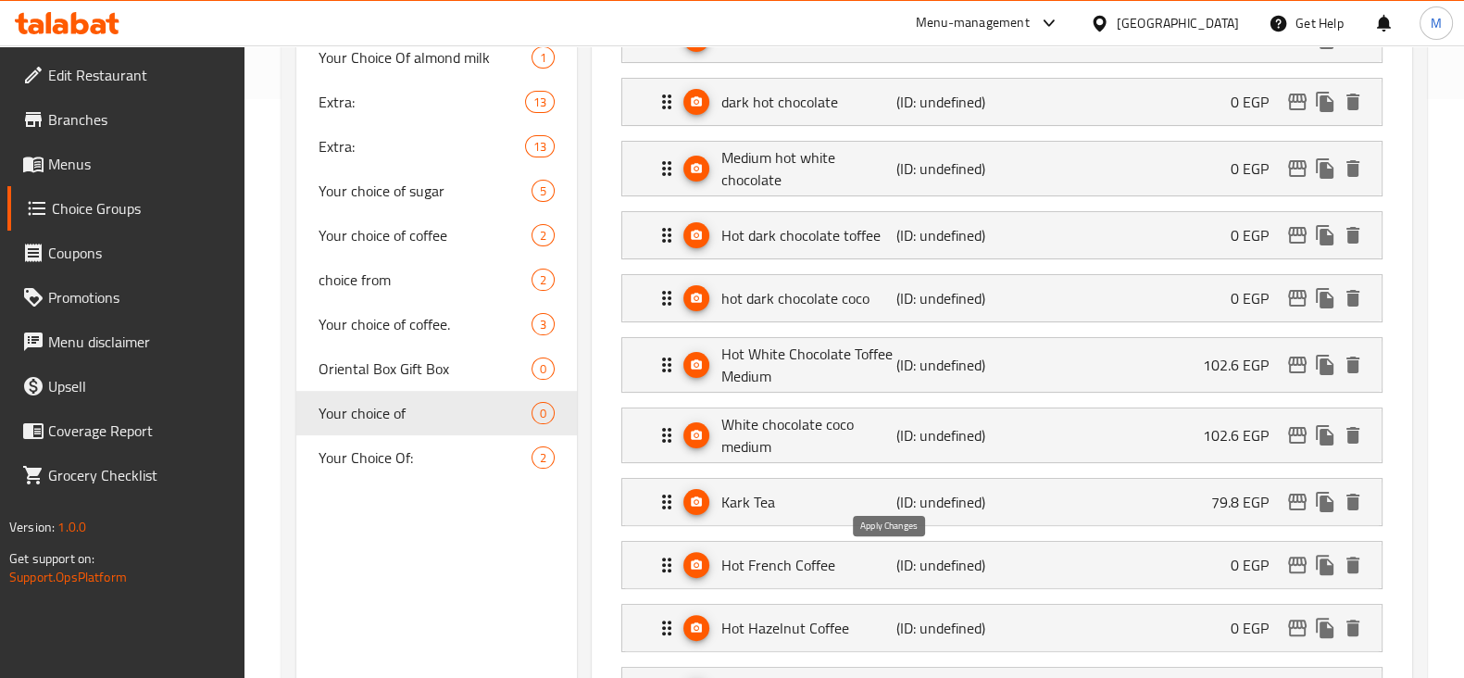
type input "وايت شوكلت كوكو"
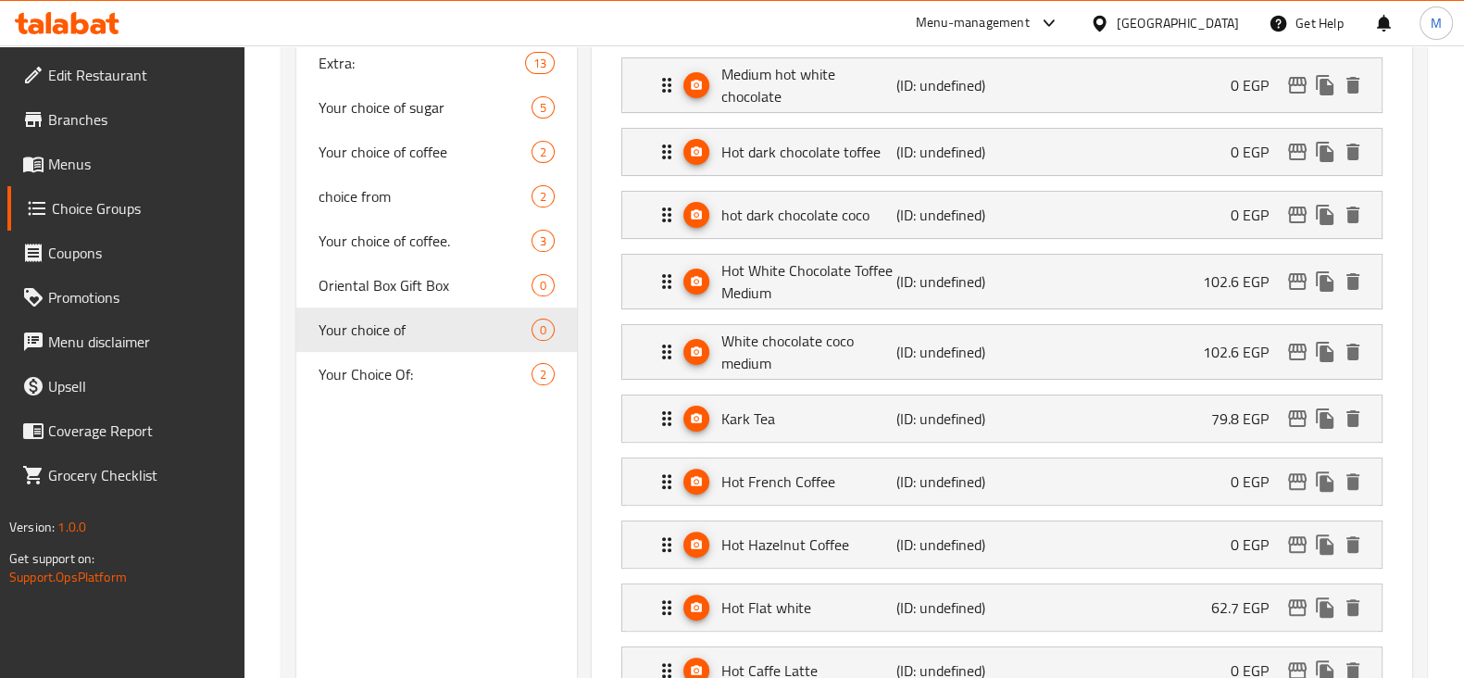
scroll to position [694, 0]
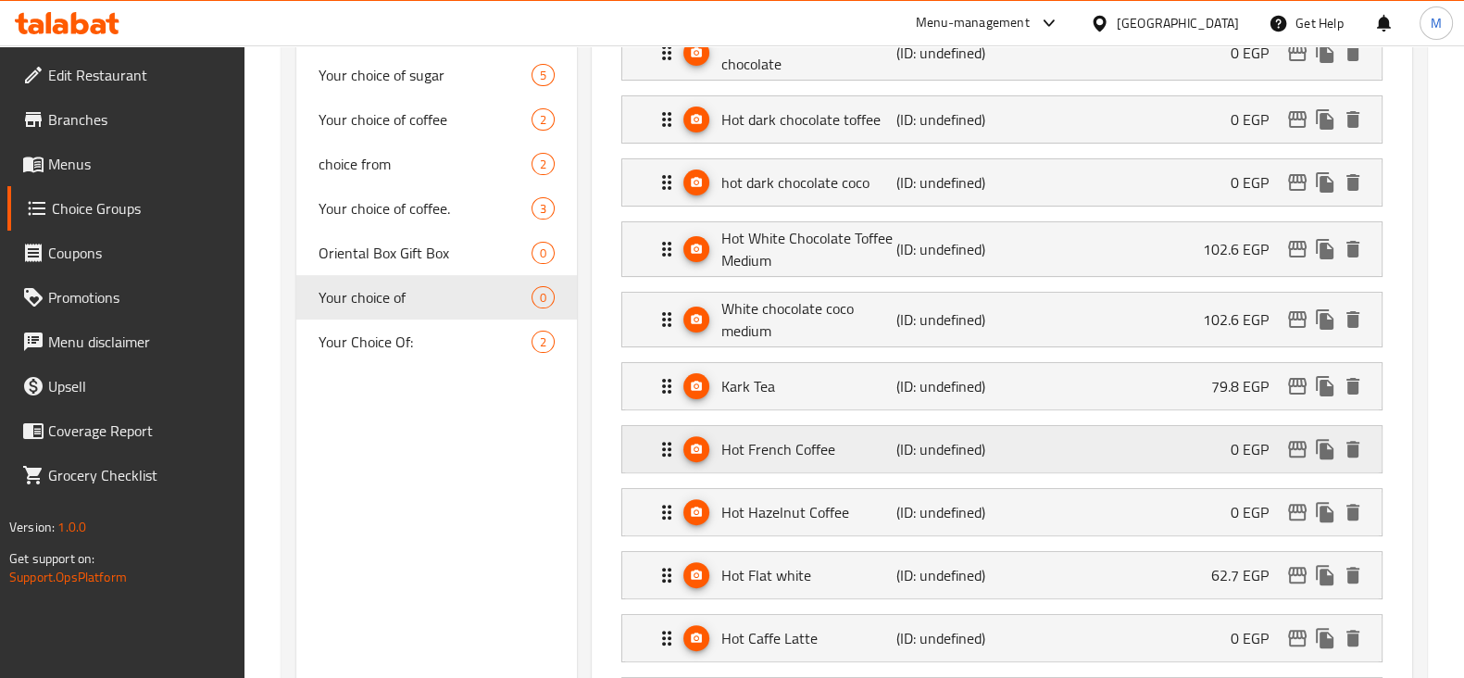
click at [893, 465] on div "Hot French Coffee (ID: undefined) 0 EGP" at bounding box center [1007, 449] width 704 height 46
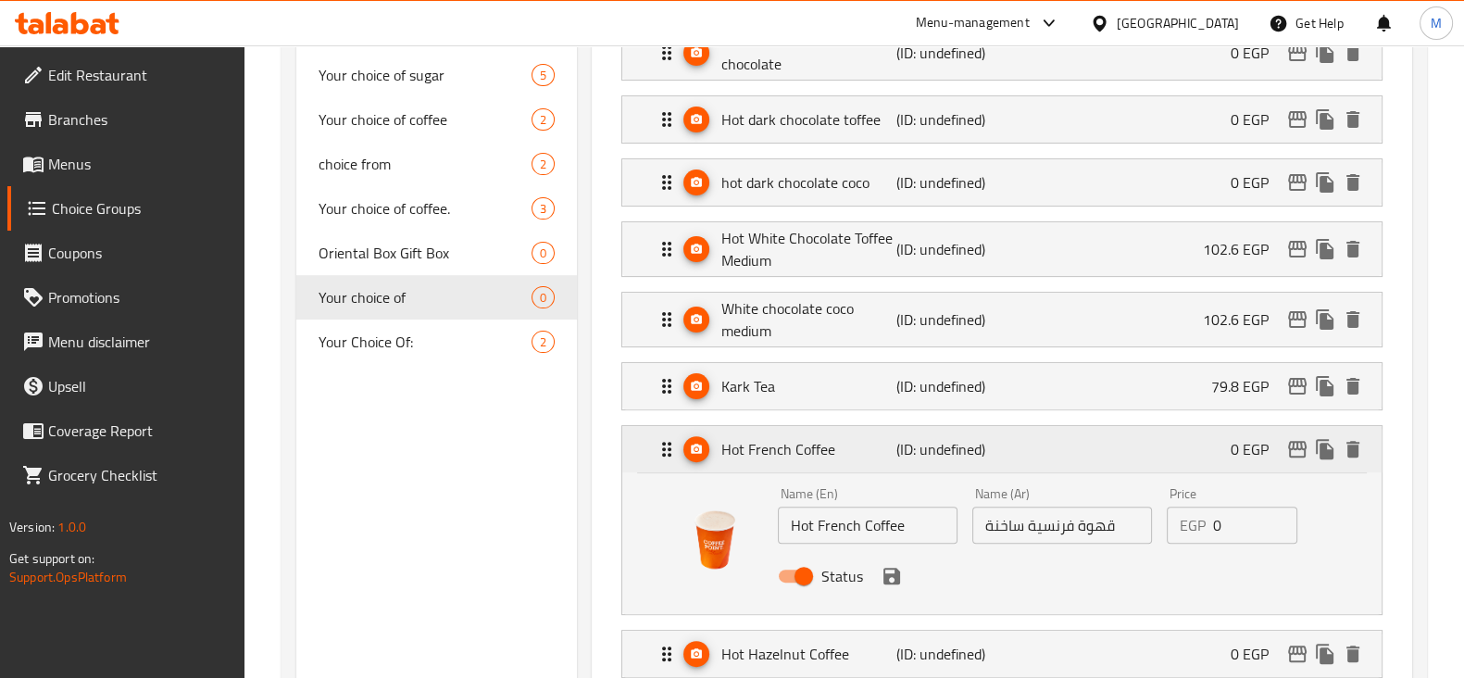
click at [893, 465] on div "Hot French Coffee (ID: undefined) 0 EGP" at bounding box center [1007, 449] width 704 height 46
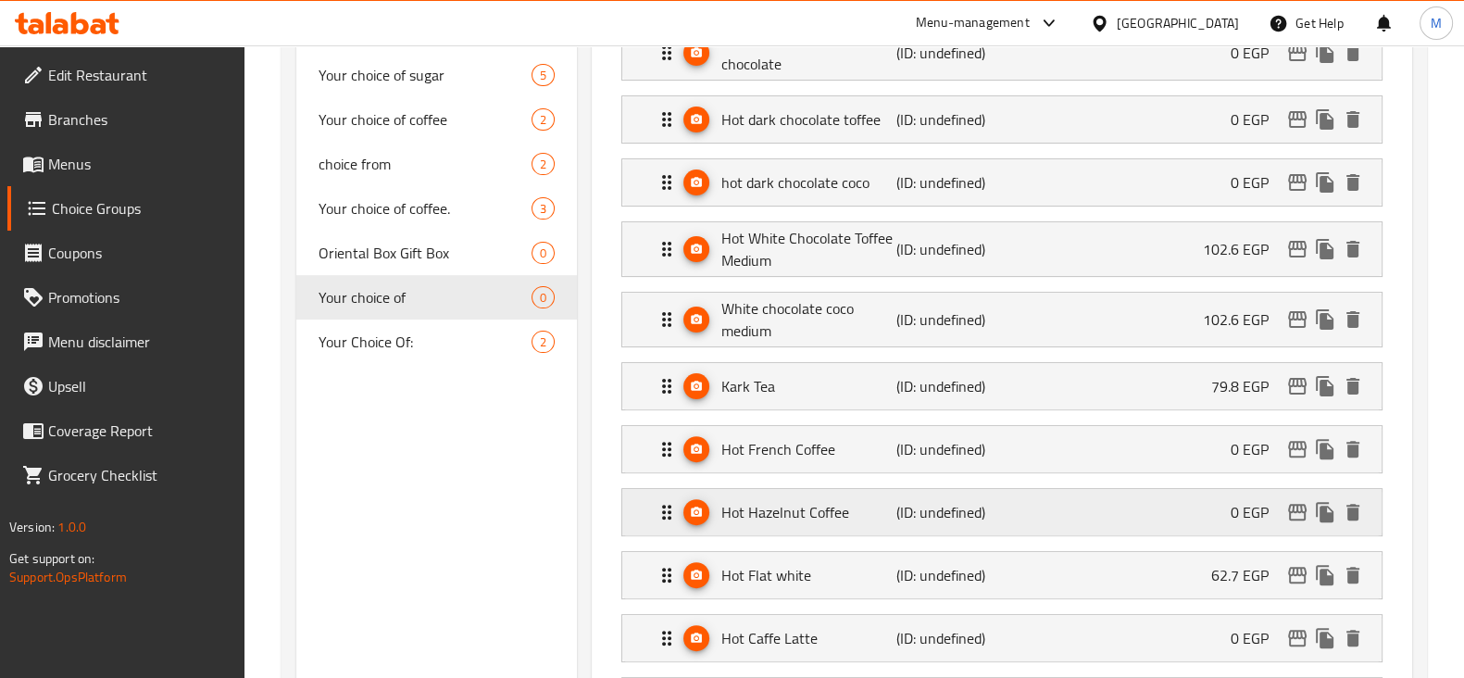
click at [886, 522] on div "Hot Hazelnut Coffee (ID: undefined) 0 EGP" at bounding box center [1007, 512] width 704 height 46
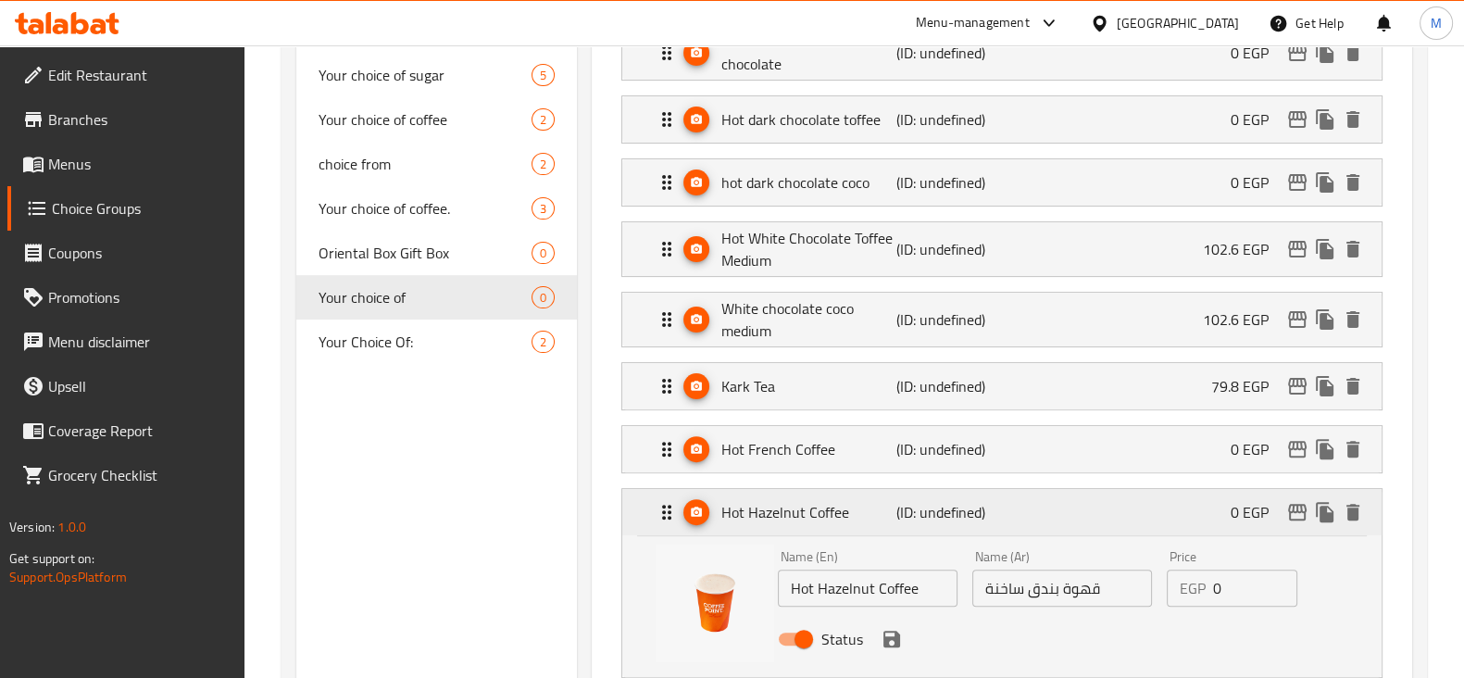
click at [950, 505] on p "(ID: undefined)" at bounding box center [954, 512] width 117 height 22
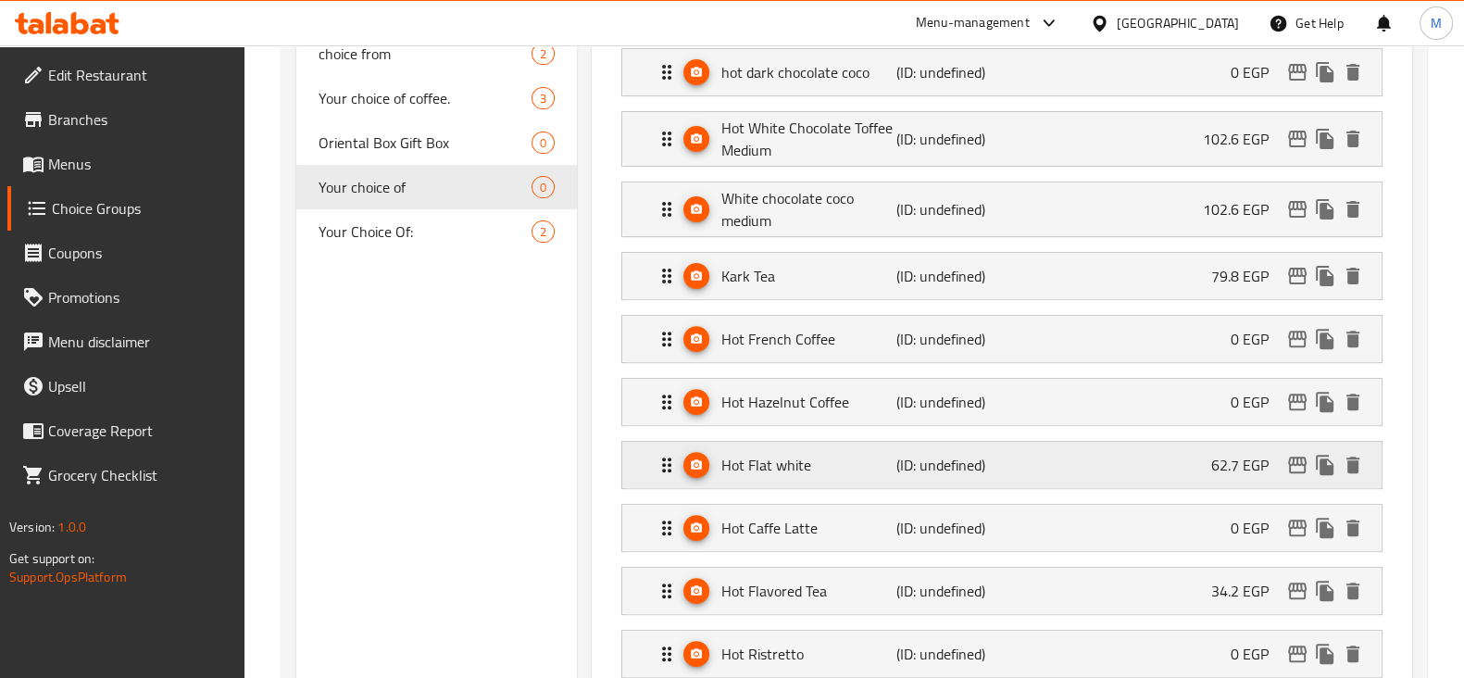
scroll to position [925, 0]
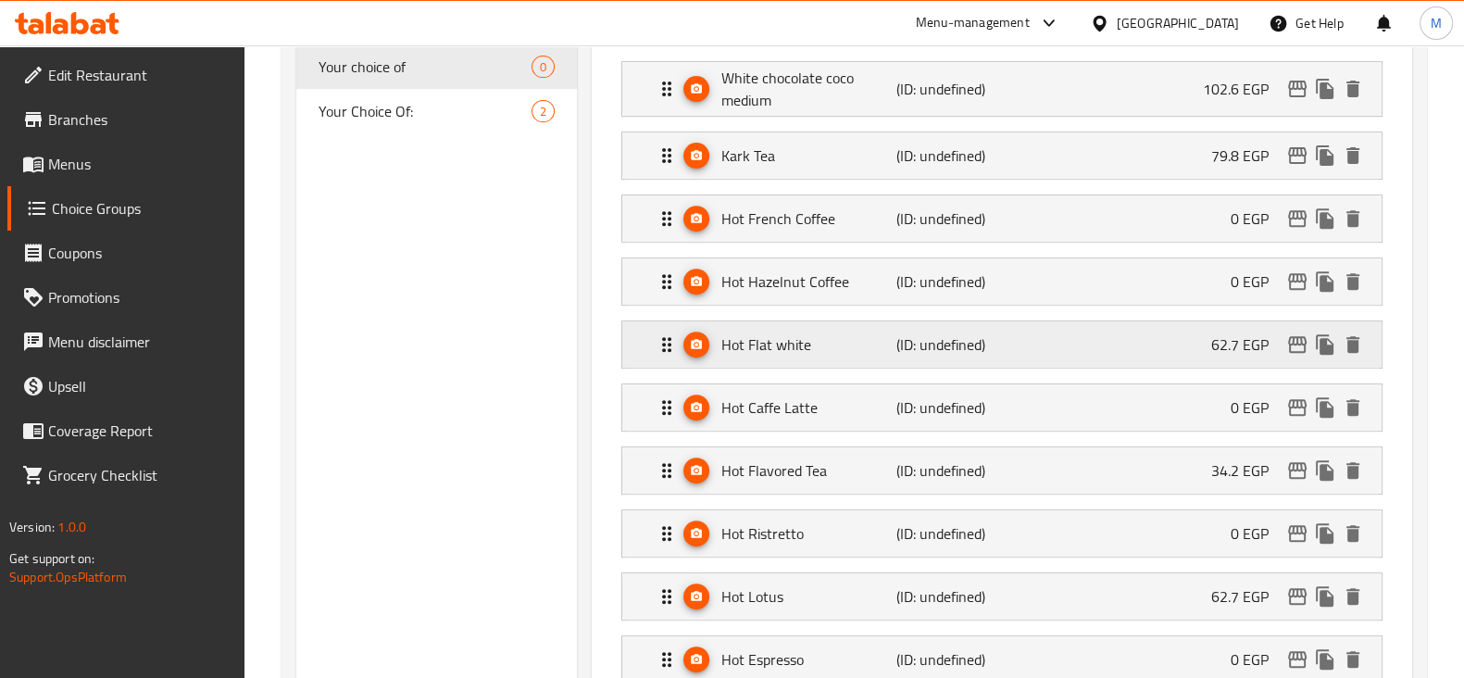
click at [975, 351] on p "(ID: undefined)" at bounding box center [954, 344] width 117 height 22
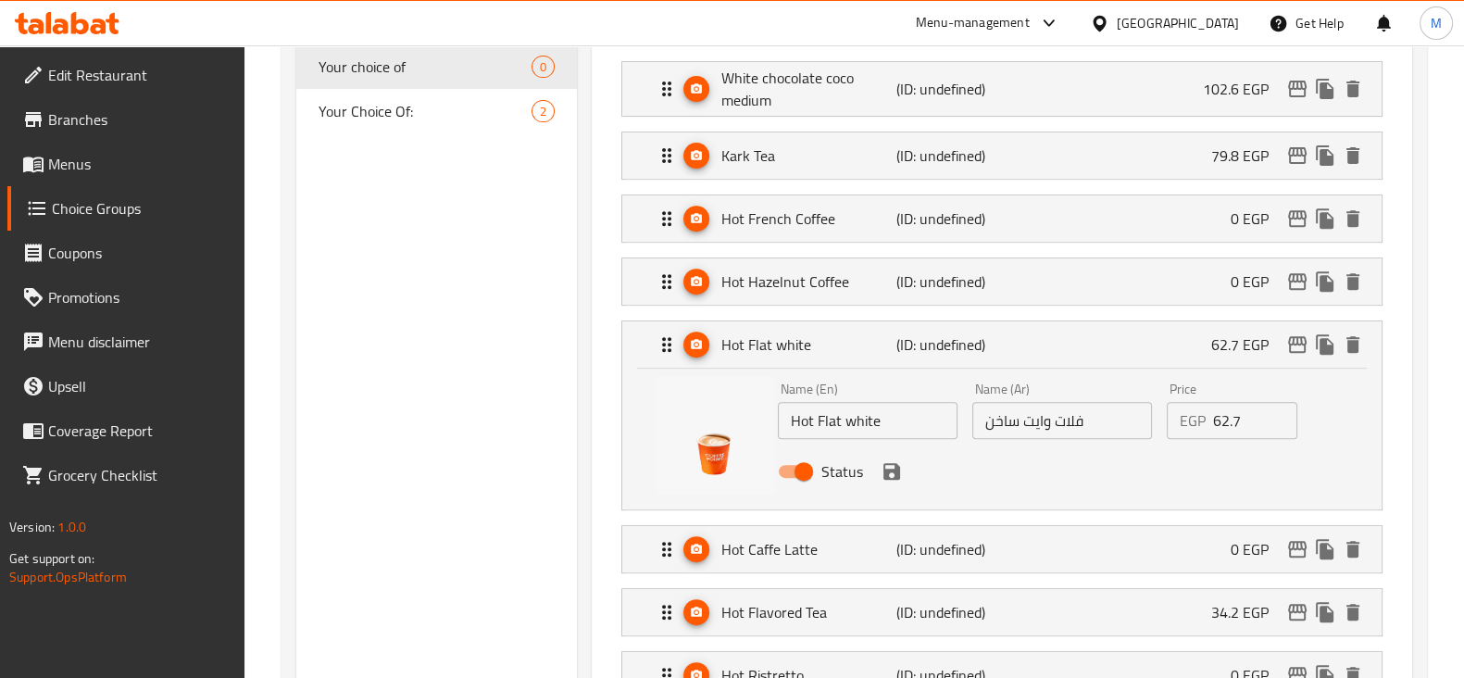
click at [1231, 423] on input "62.7" at bounding box center [1255, 420] width 85 height 37
click at [893, 468] on icon "save" at bounding box center [891, 471] width 17 height 17
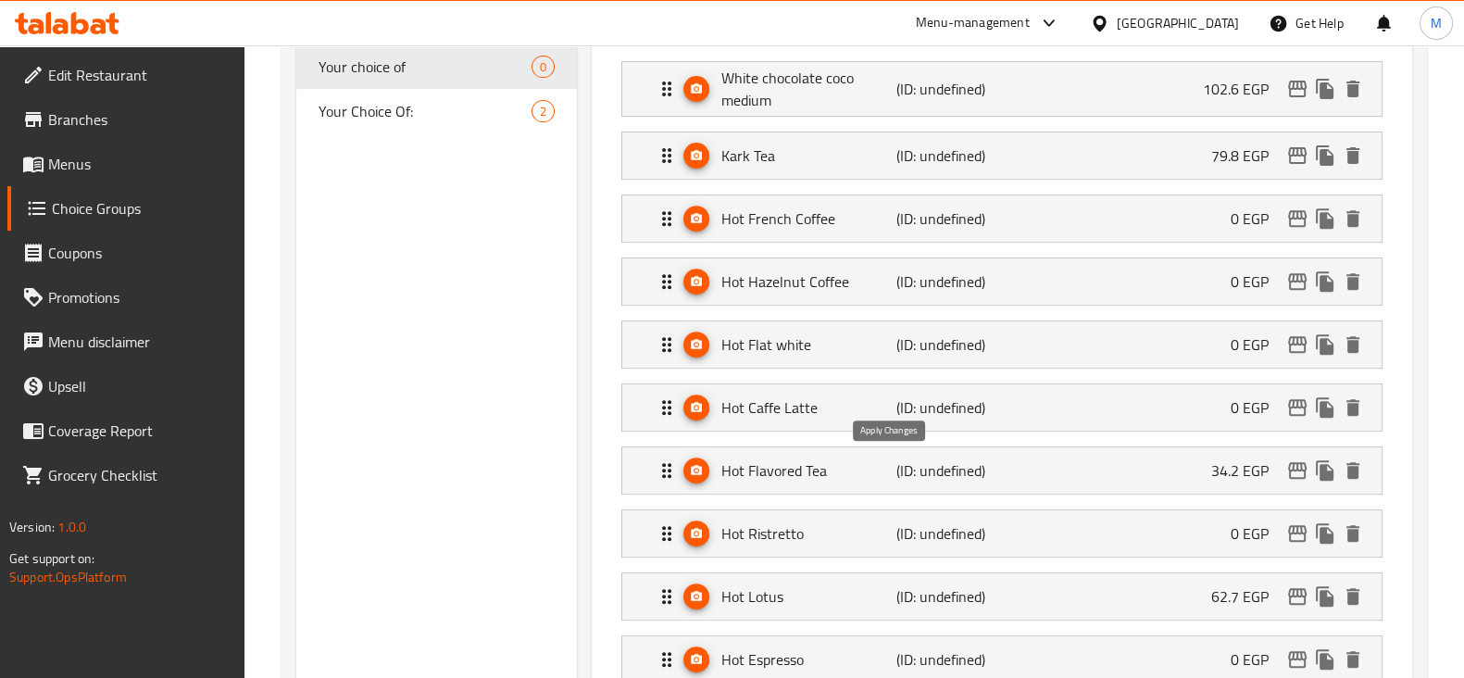
type input "0"
drag, startPoint x: 1090, startPoint y: 496, endPoint x: 1100, endPoint y: 471, distance: 27.0
click at [1090, 502] on li "Hot Ristretto (ID: undefined) 0 EGP Name (En) Hot Ristretto Name (En) Name (Ar)…" at bounding box center [1001, 533] width 791 height 63
click at [1115, 465] on div "Hot Flavored Tea (ID: undefined) 34.2 EGP" at bounding box center [1007, 470] width 704 height 46
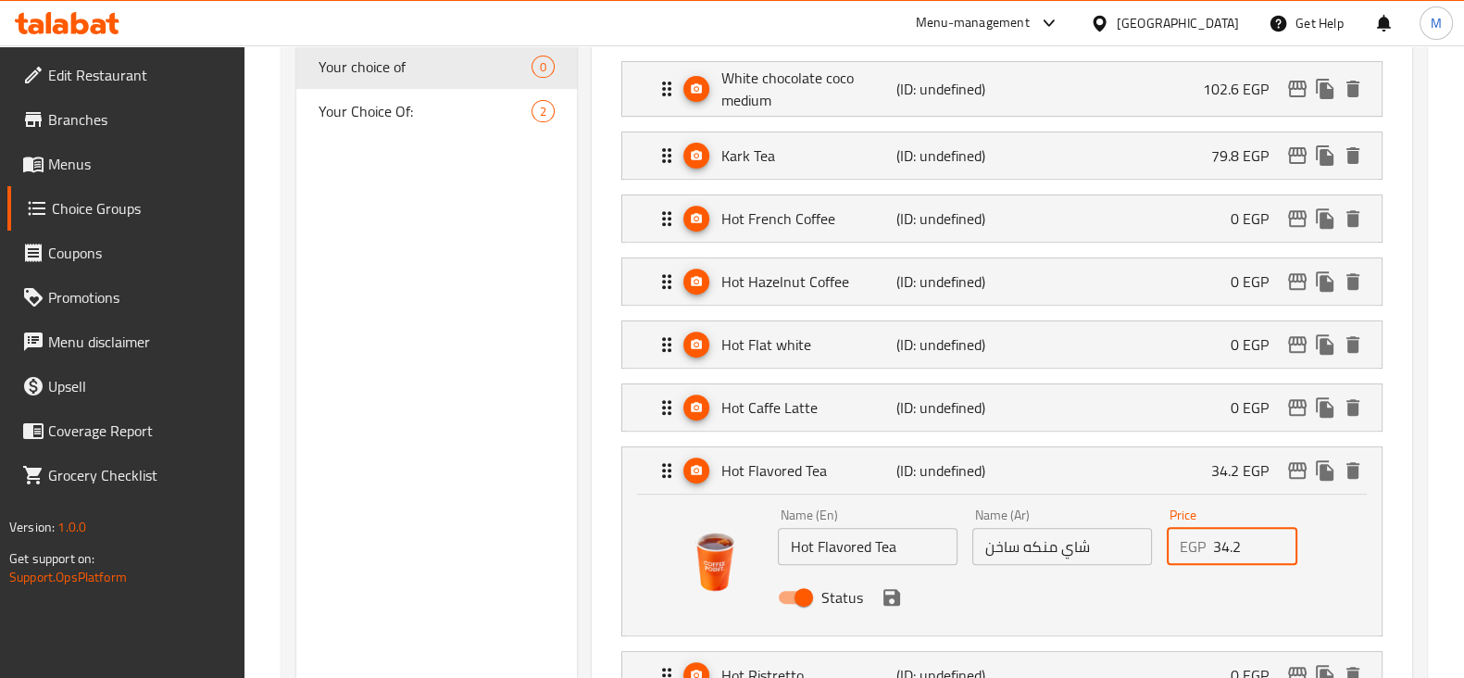
click at [1227, 531] on input "34.2" at bounding box center [1255, 546] width 85 height 37
click at [891, 589] on icon "save" at bounding box center [891, 597] width 17 height 17
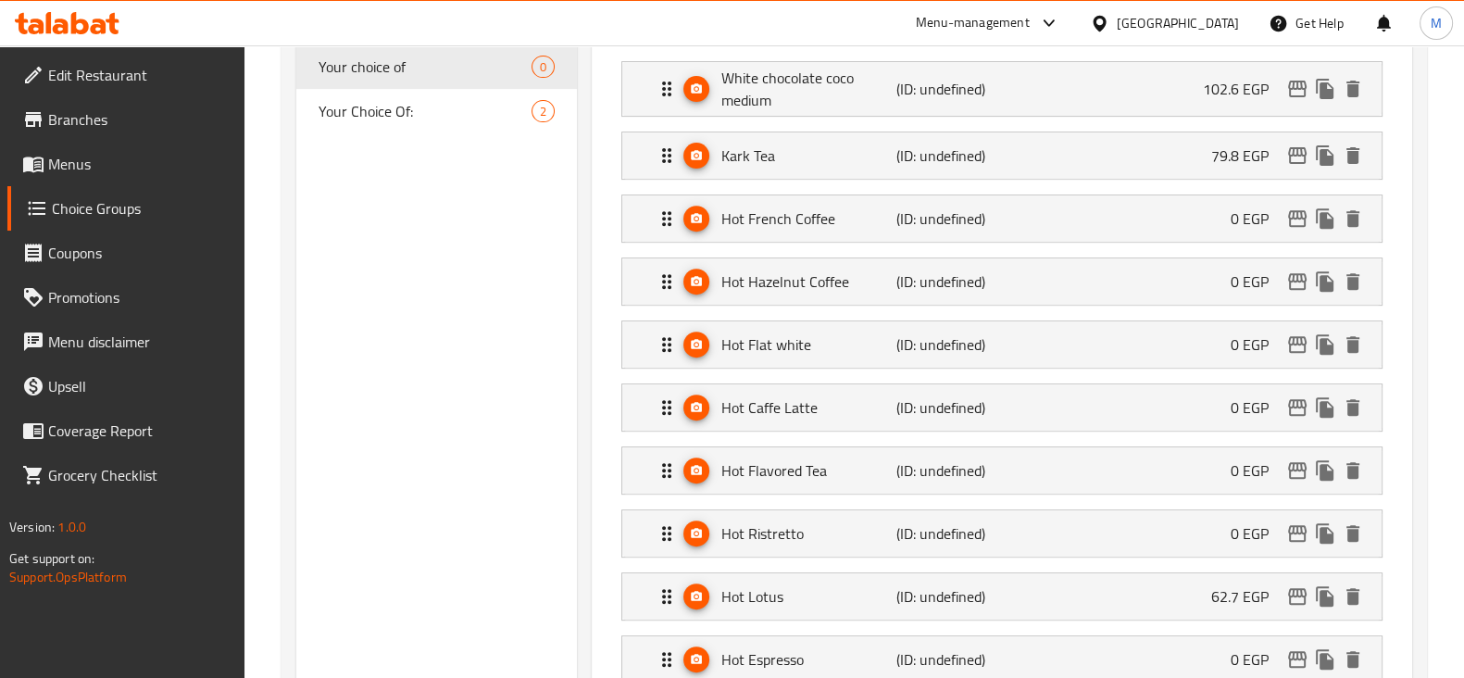
type input "0"
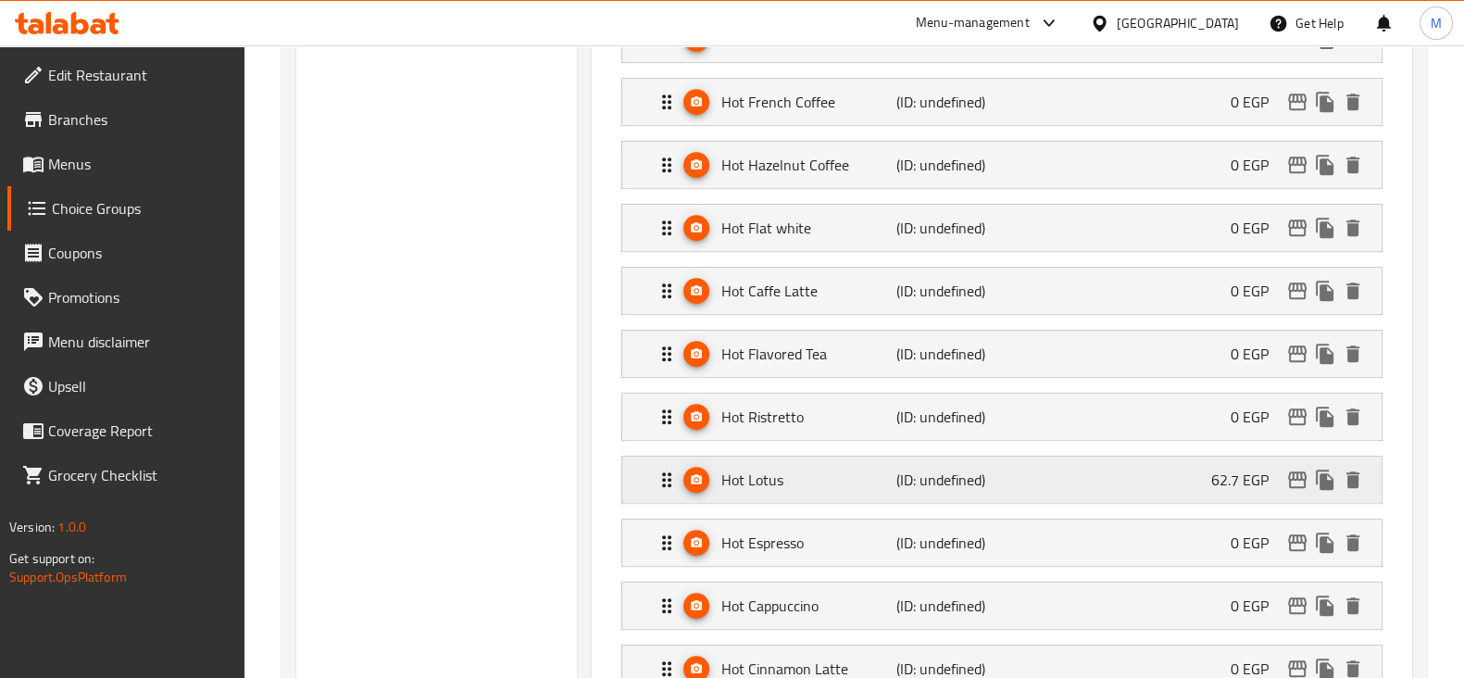
click at [1051, 474] on div "Hot Lotus (ID: undefined) 62.7 EGP" at bounding box center [1007, 479] width 704 height 46
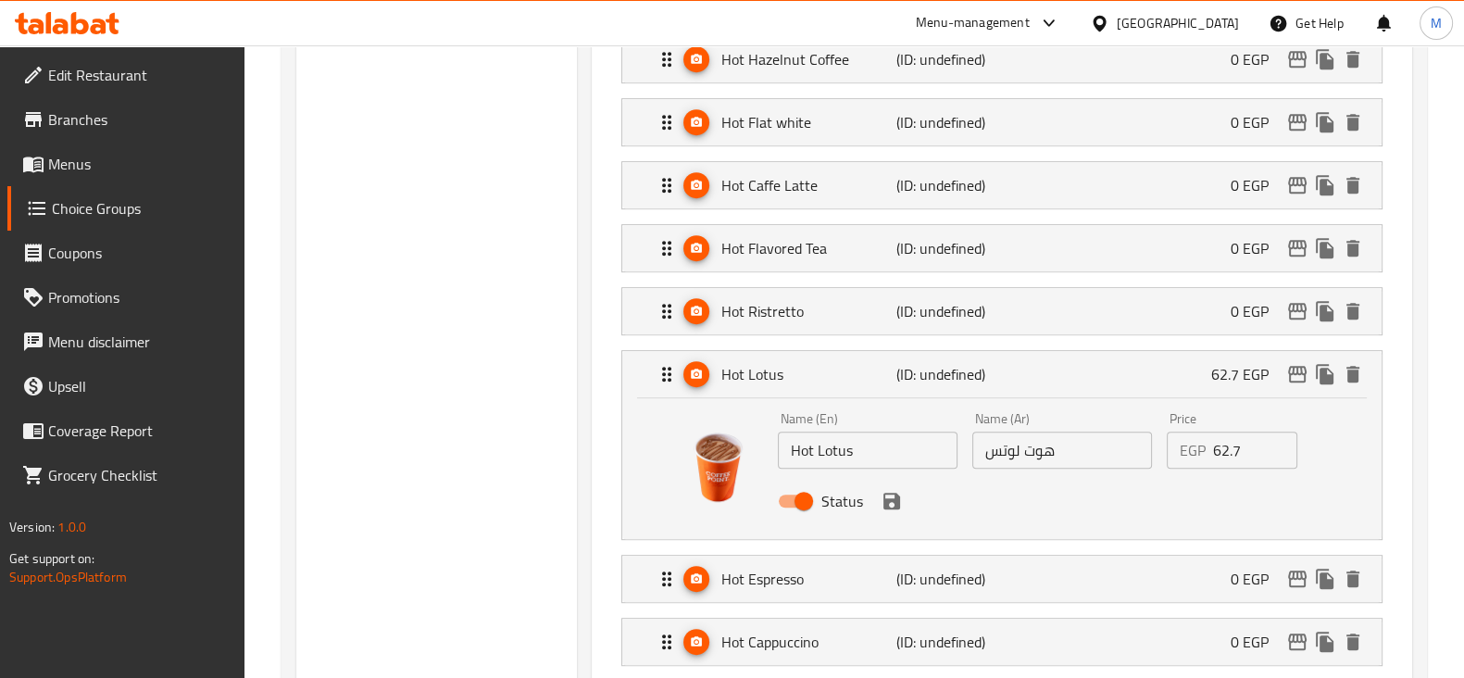
scroll to position [1157, 0]
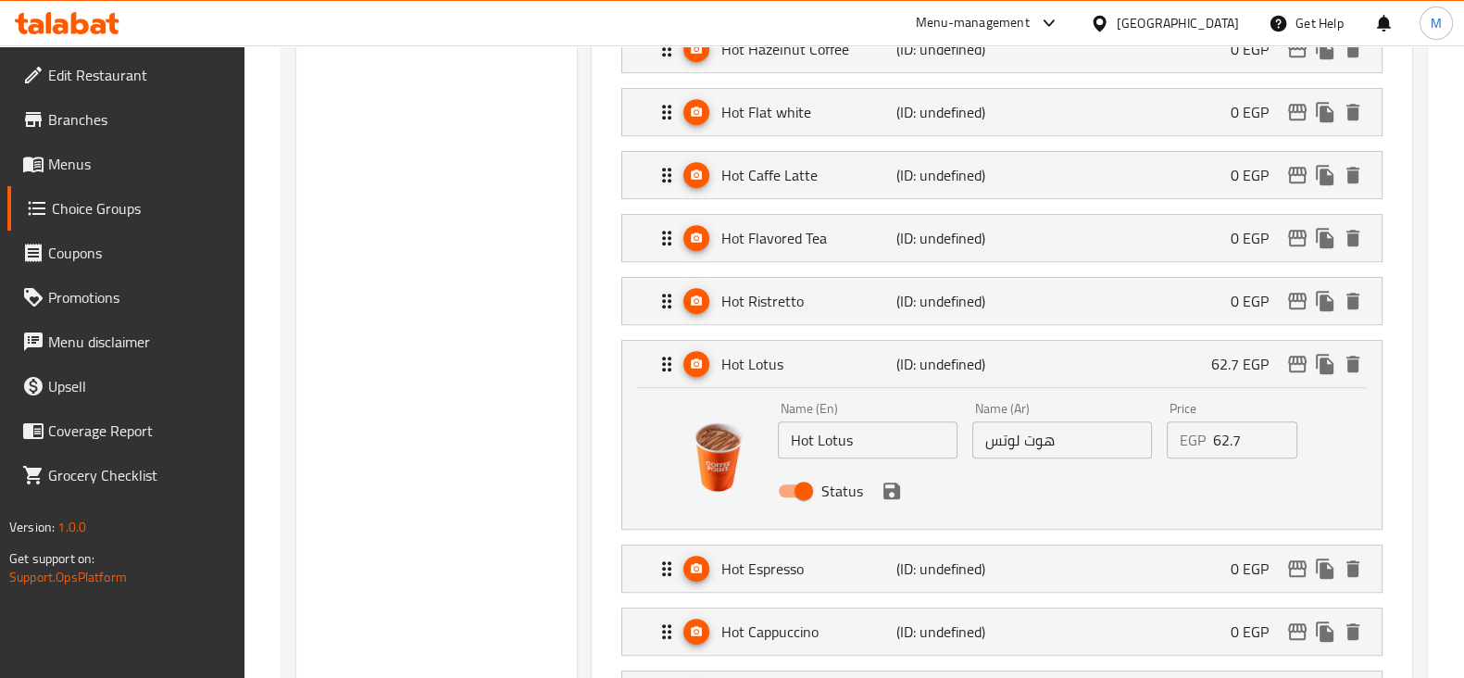
click at [1228, 429] on input "62.7" at bounding box center [1255, 439] width 85 height 37
click at [880, 491] on icon "save" at bounding box center [891, 491] width 22 height 22
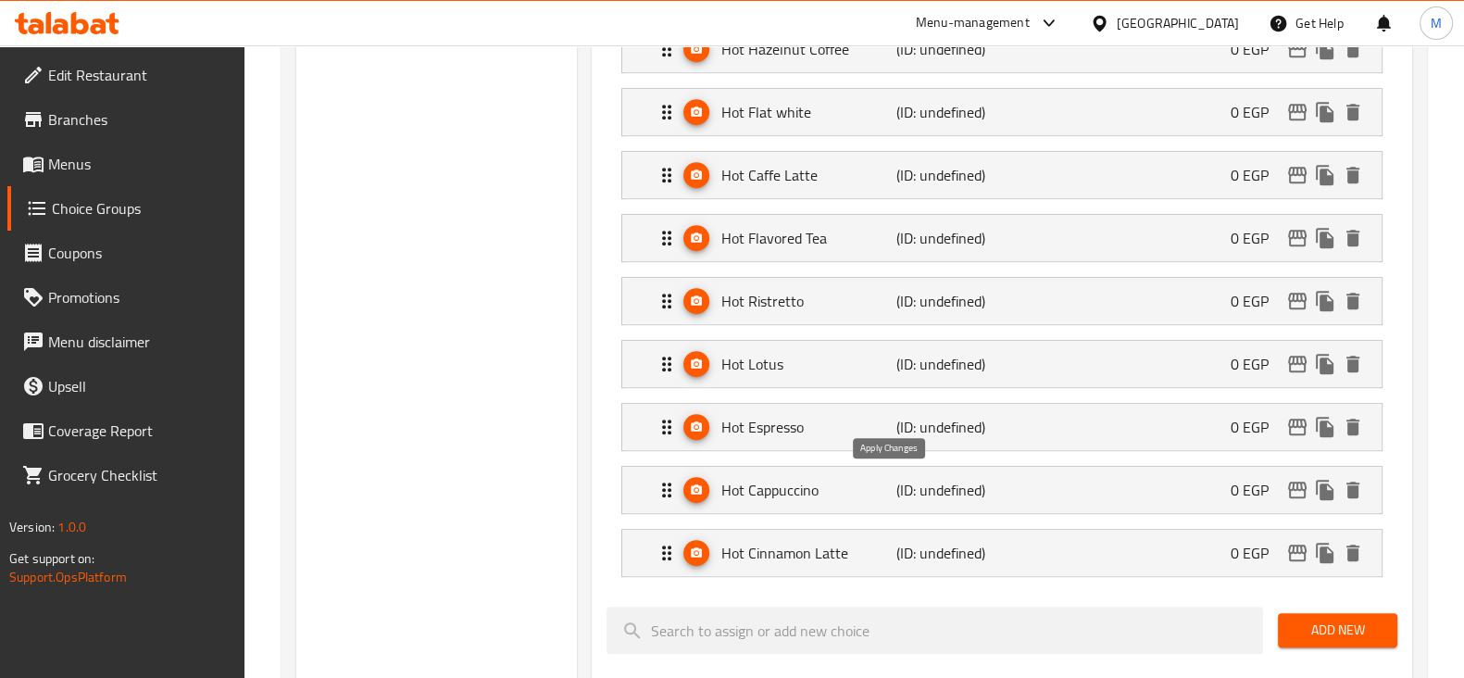
type input "0"
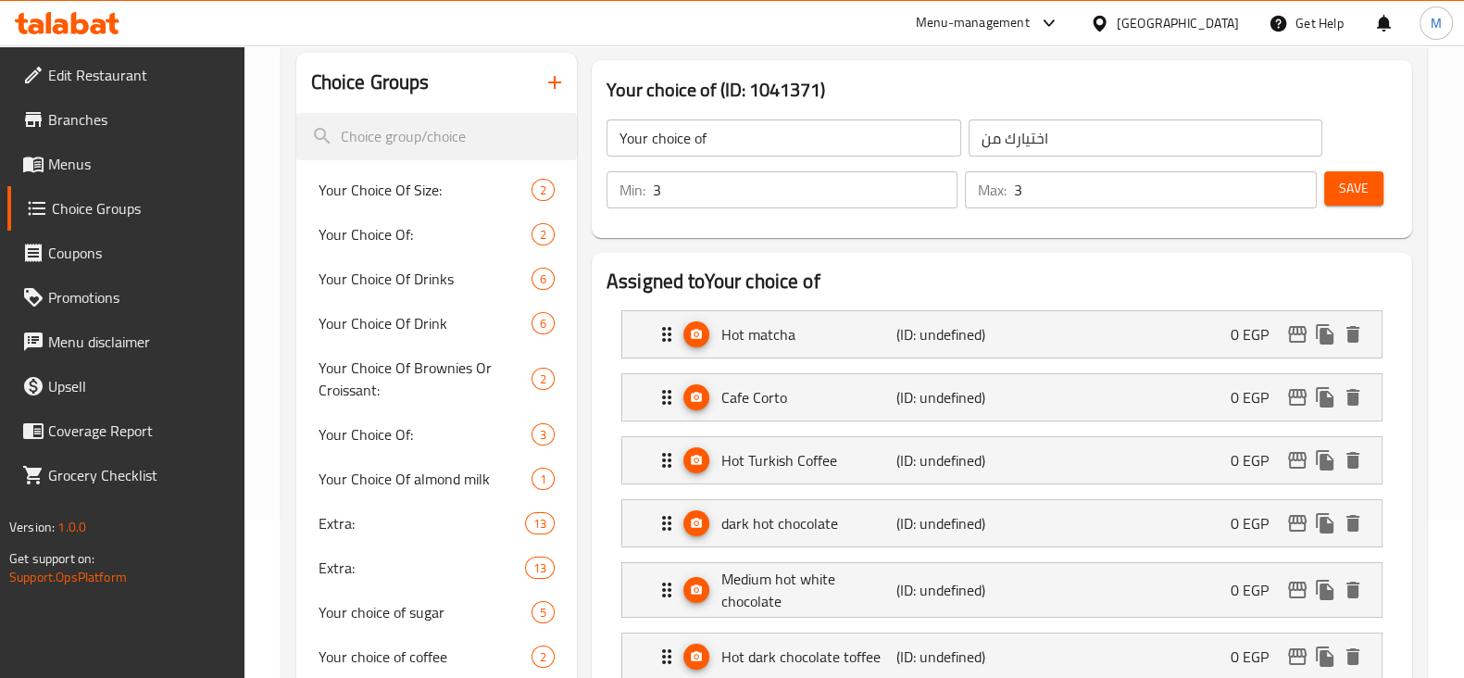
scroll to position [0, 0]
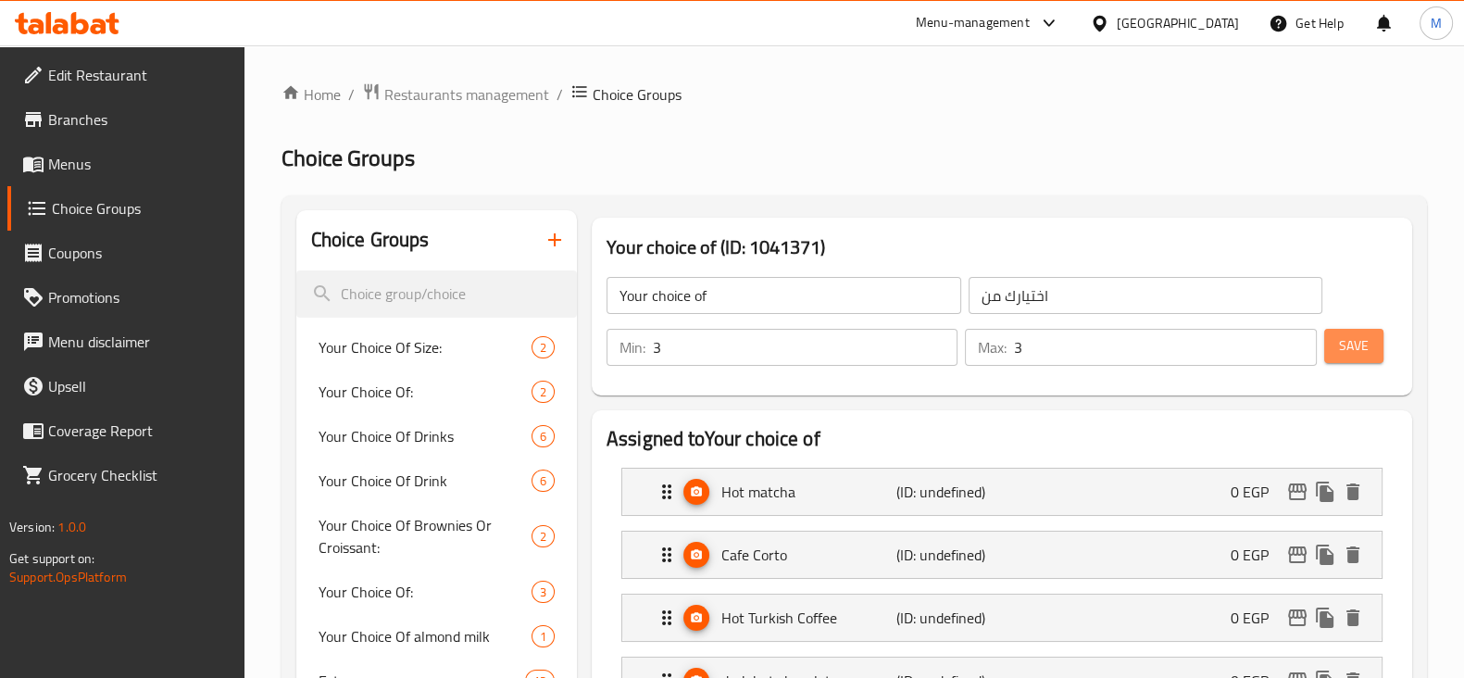
click at [1351, 353] on span "Save" at bounding box center [1354, 345] width 30 height 23
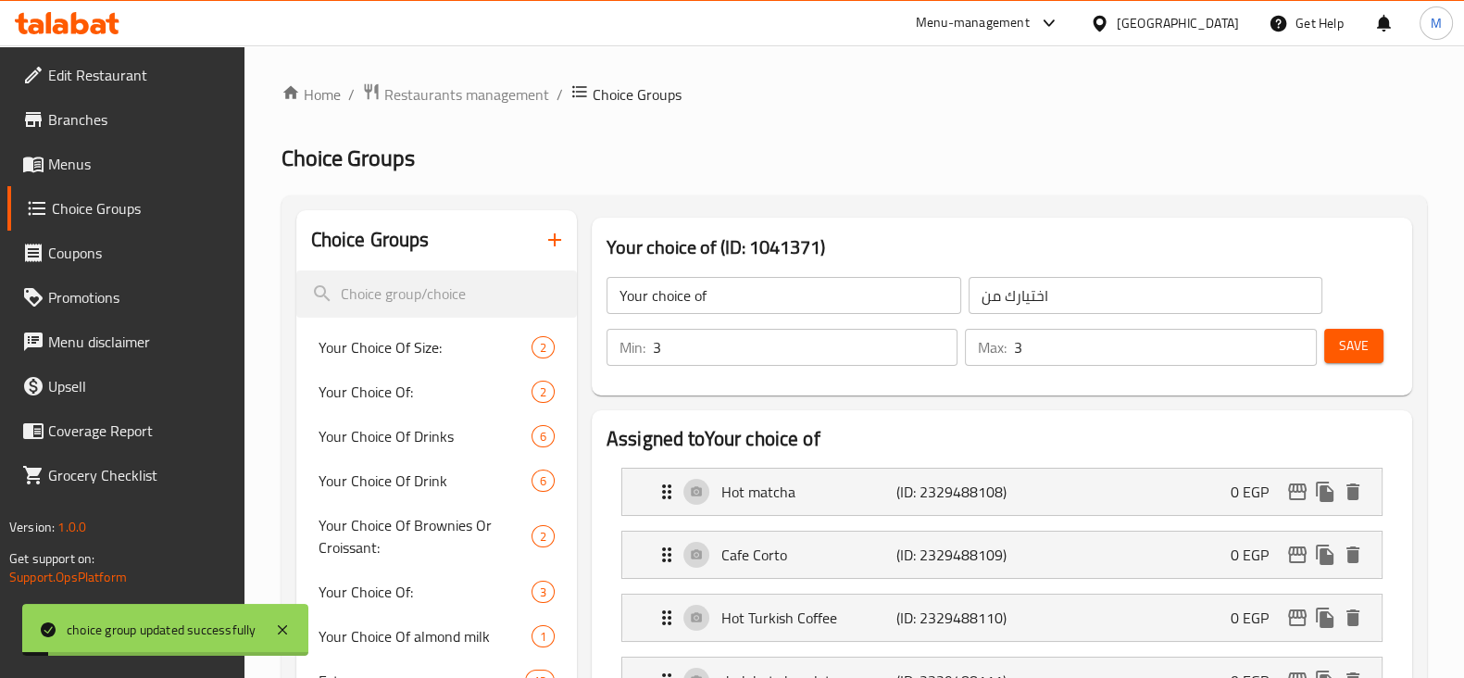
click at [1351, 354] on span "Save" at bounding box center [1354, 345] width 30 height 23
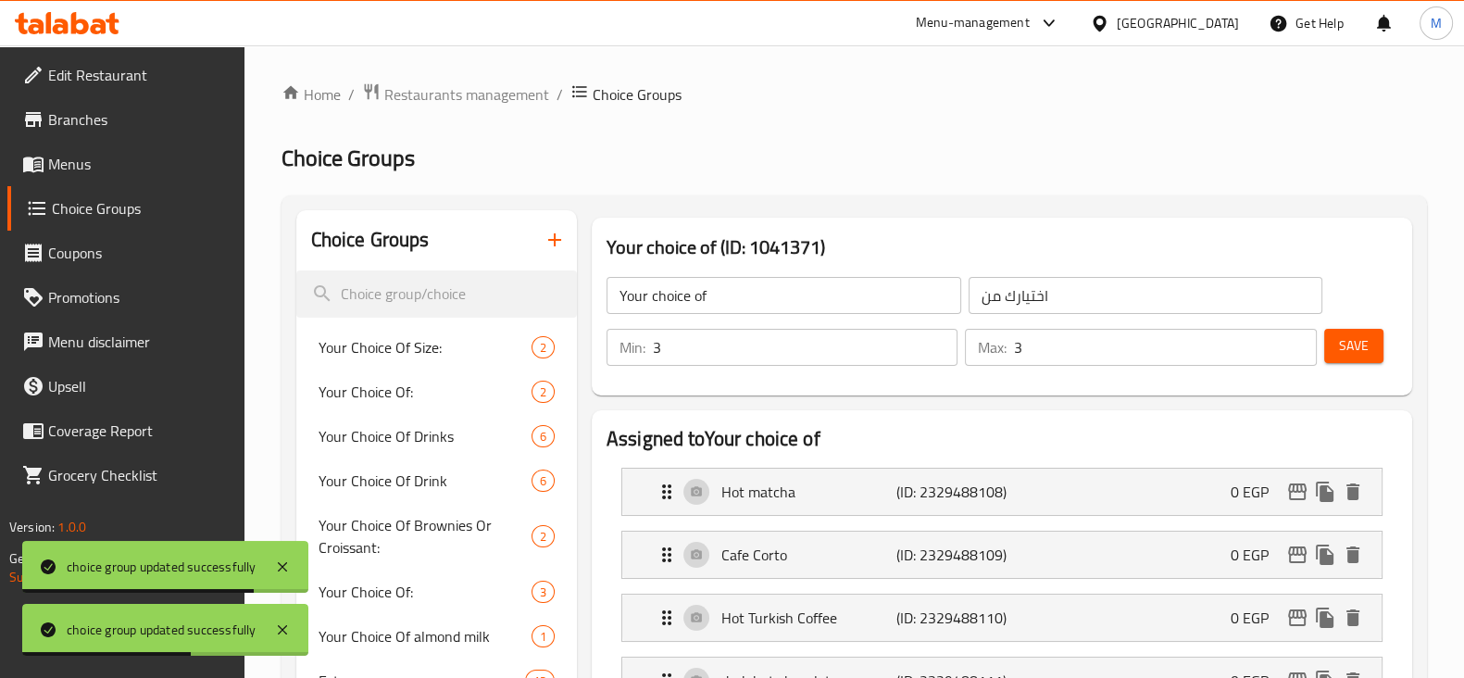
click at [1351, 354] on span "Save" at bounding box center [1354, 345] width 30 height 23
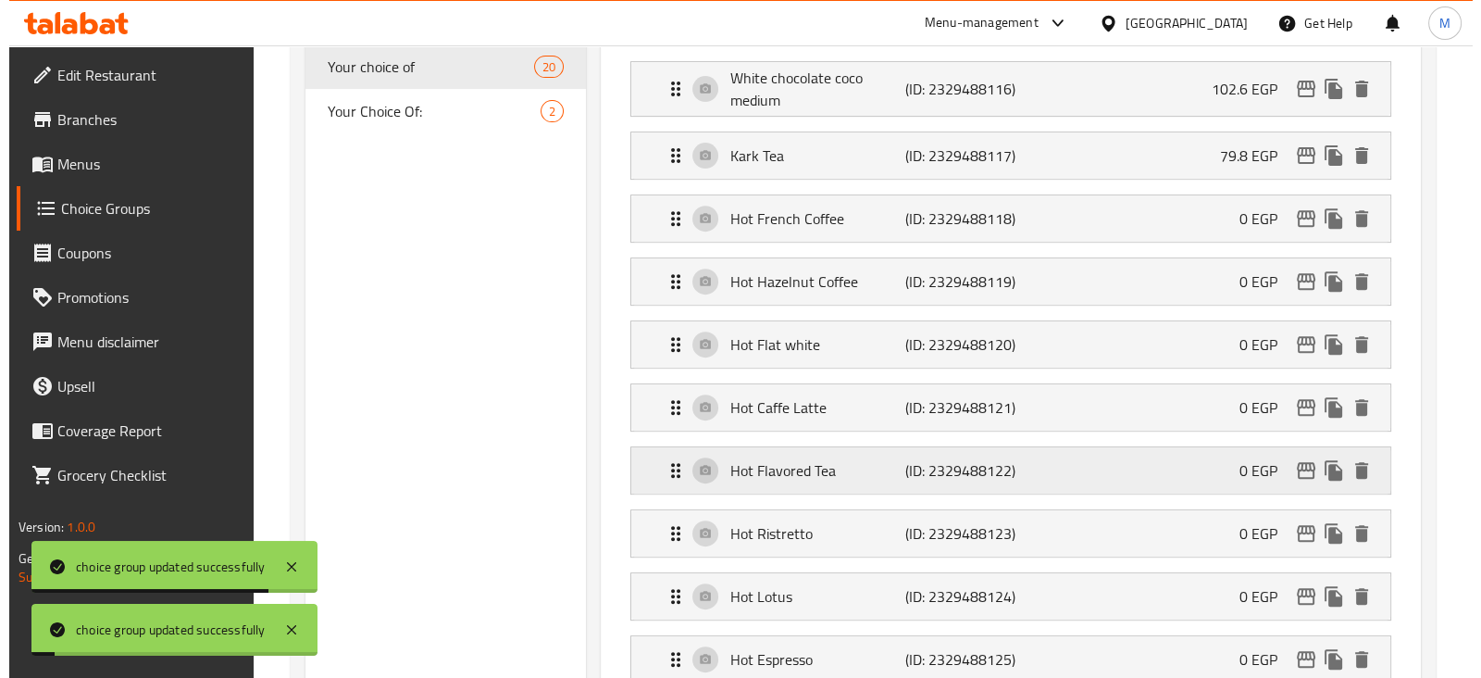
scroll to position [1815, 0]
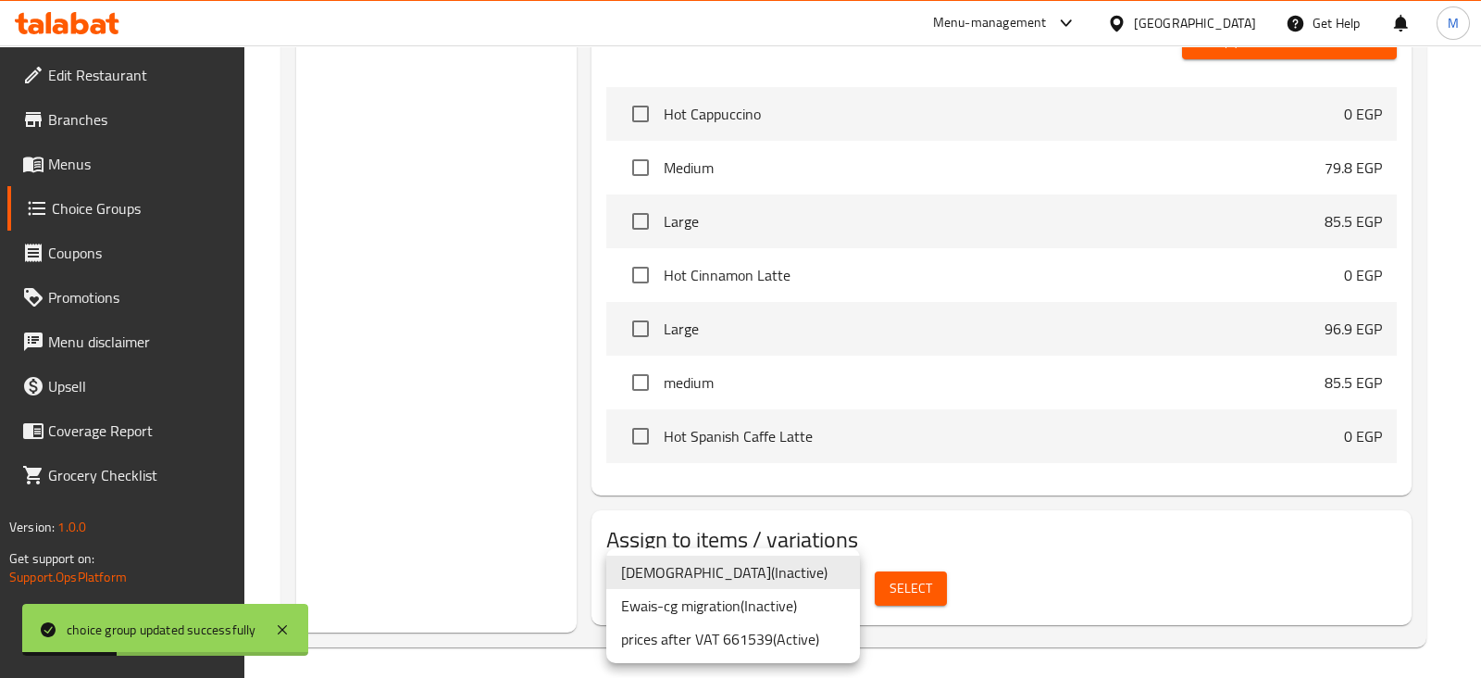
drag, startPoint x: 803, startPoint y: 632, endPoint x: 833, endPoint y: 626, distance: 31.2
click at [804, 633] on li "prices after VAT 661539 ( Active )" at bounding box center [733, 638] width 254 height 33
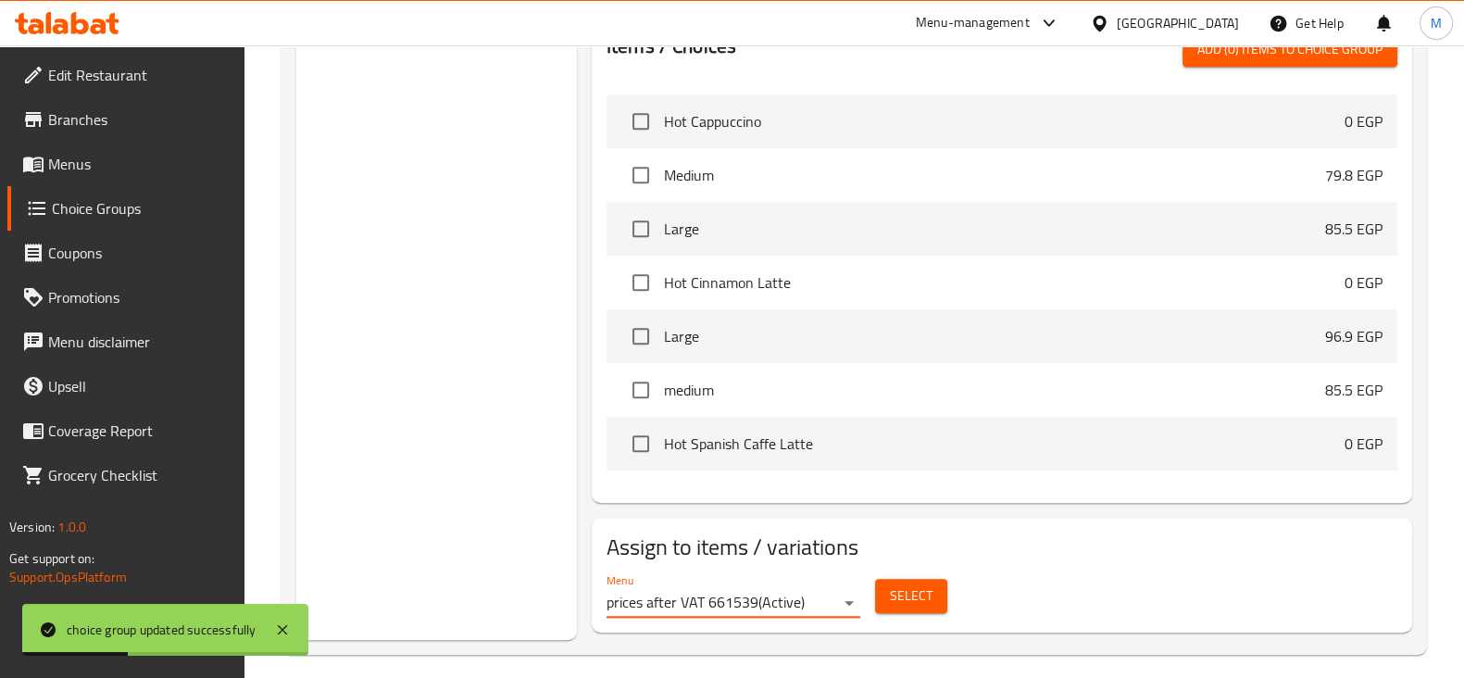
click at [895, 587] on span "Select" at bounding box center [911, 595] width 43 height 23
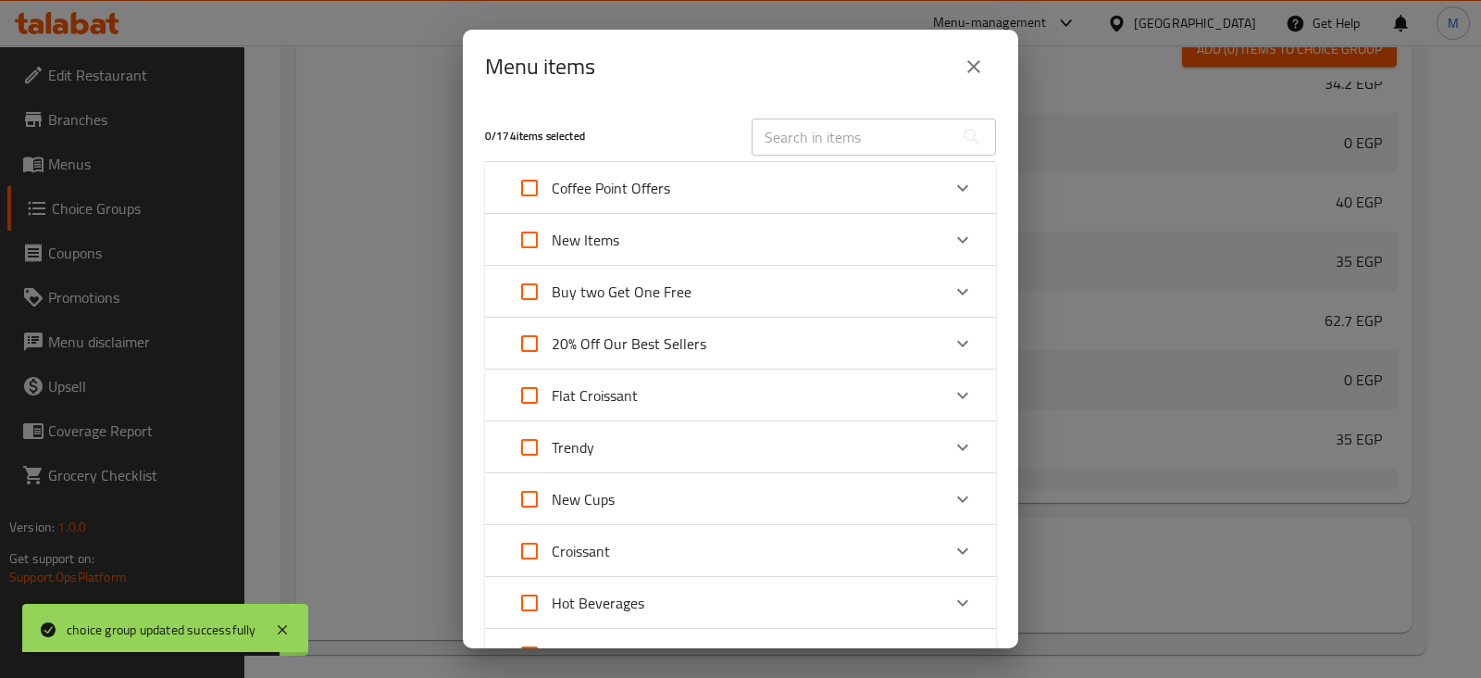
click at [841, 293] on div "Buy two Get One Free" at bounding box center [723, 291] width 433 height 44
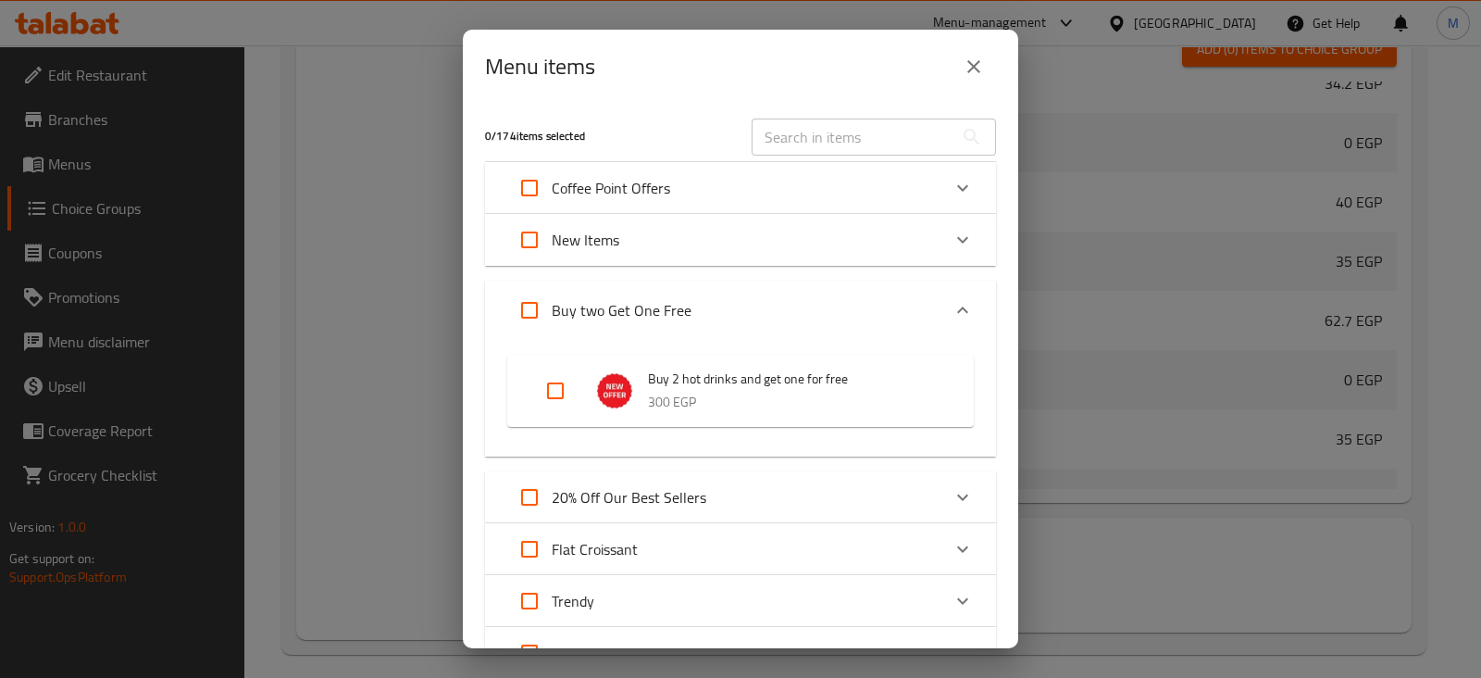
click at [540, 378] on input "Expand" at bounding box center [555, 390] width 44 height 44
checkbox input "true"
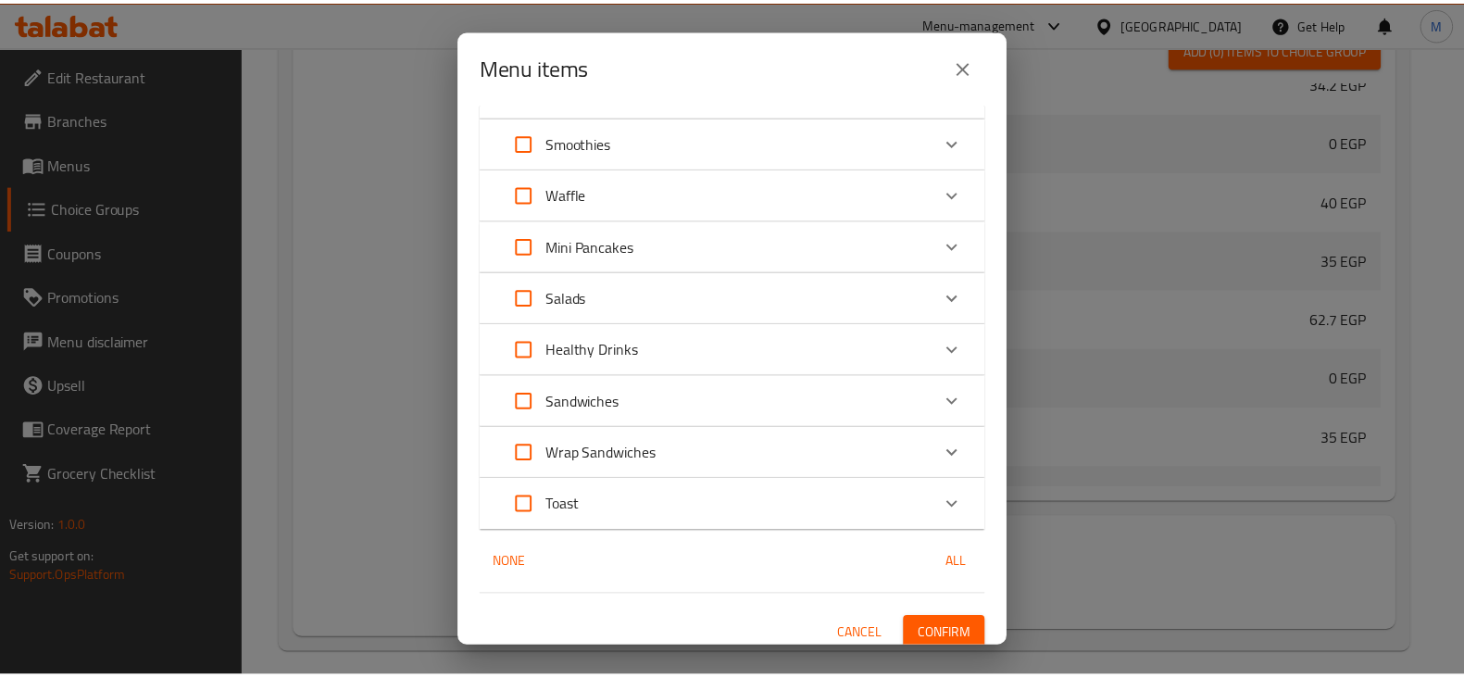
scroll to position [936, 0]
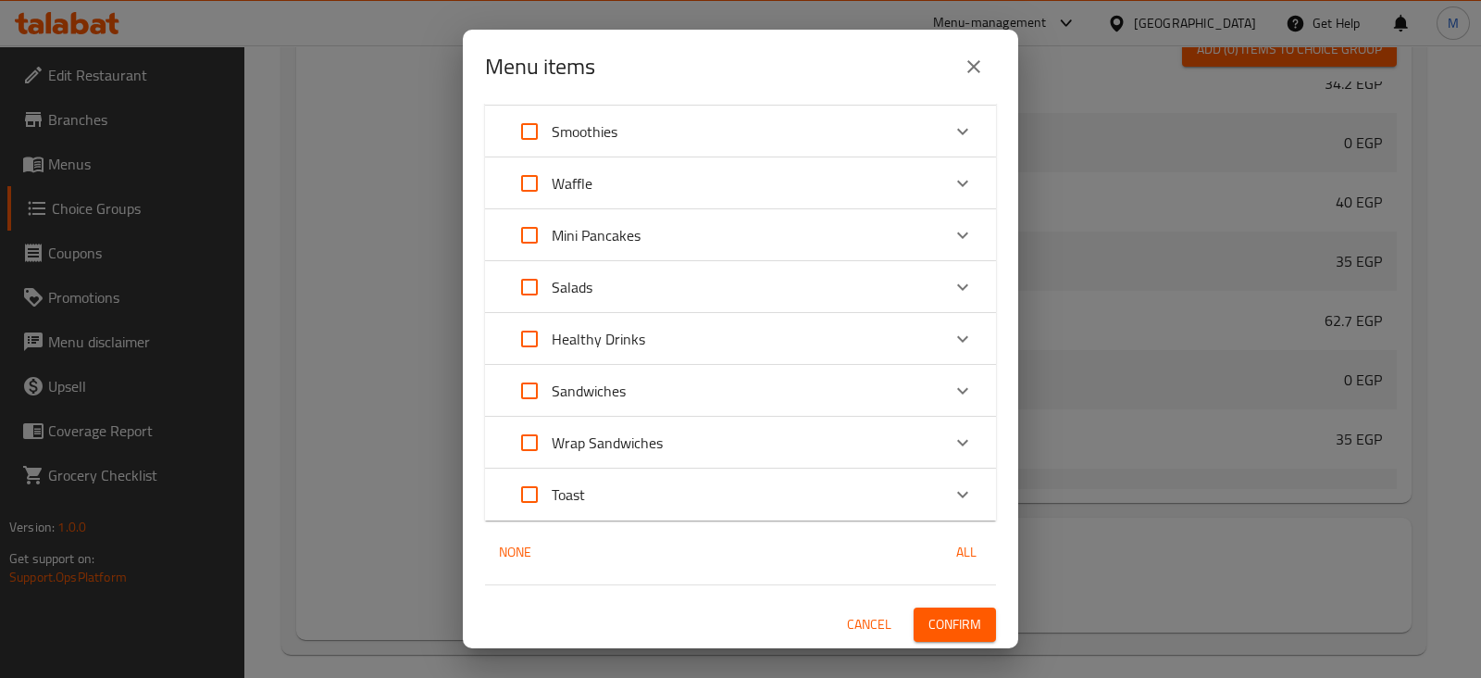
click at [942, 627] on span "Confirm" at bounding box center [954, 624] width 53 height 23
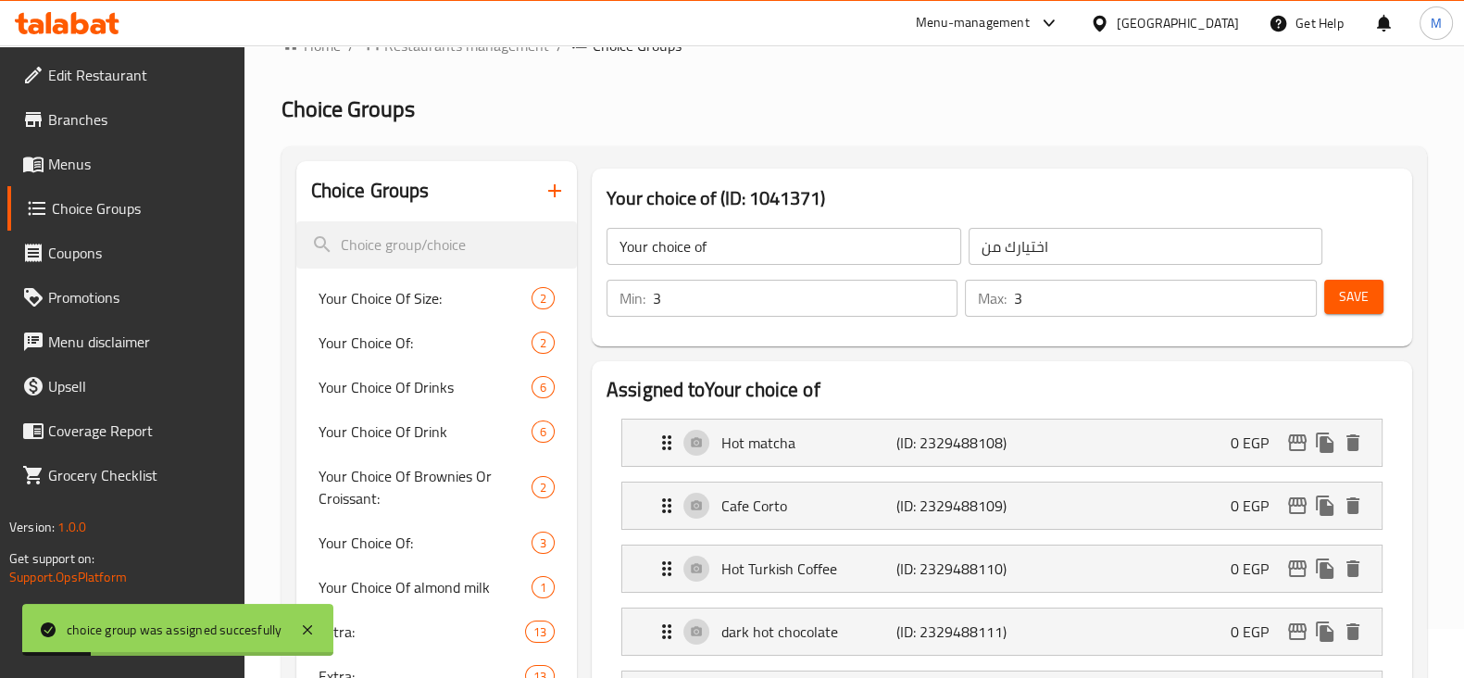
scroll to position [0, 0]
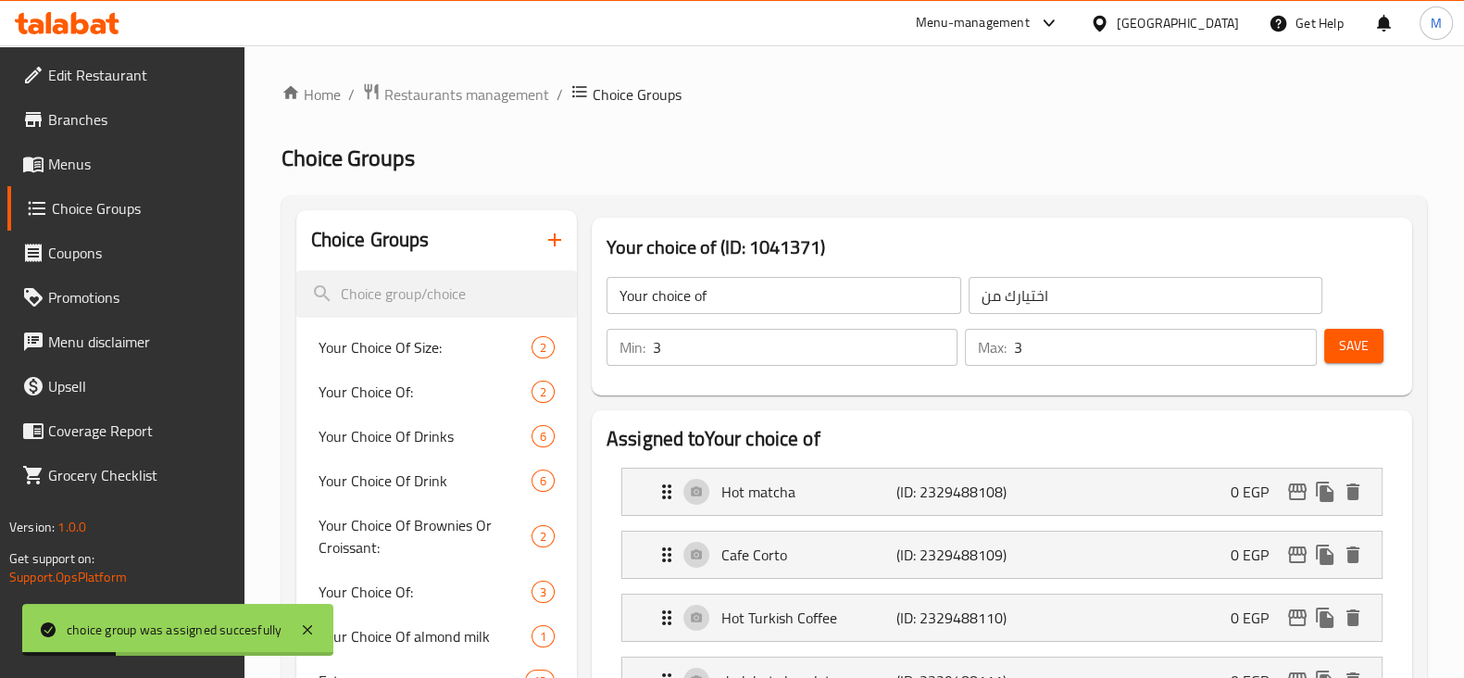
click at [1342, 350] on span "Save" at bounding box center [1354, 345] width 30 height 23
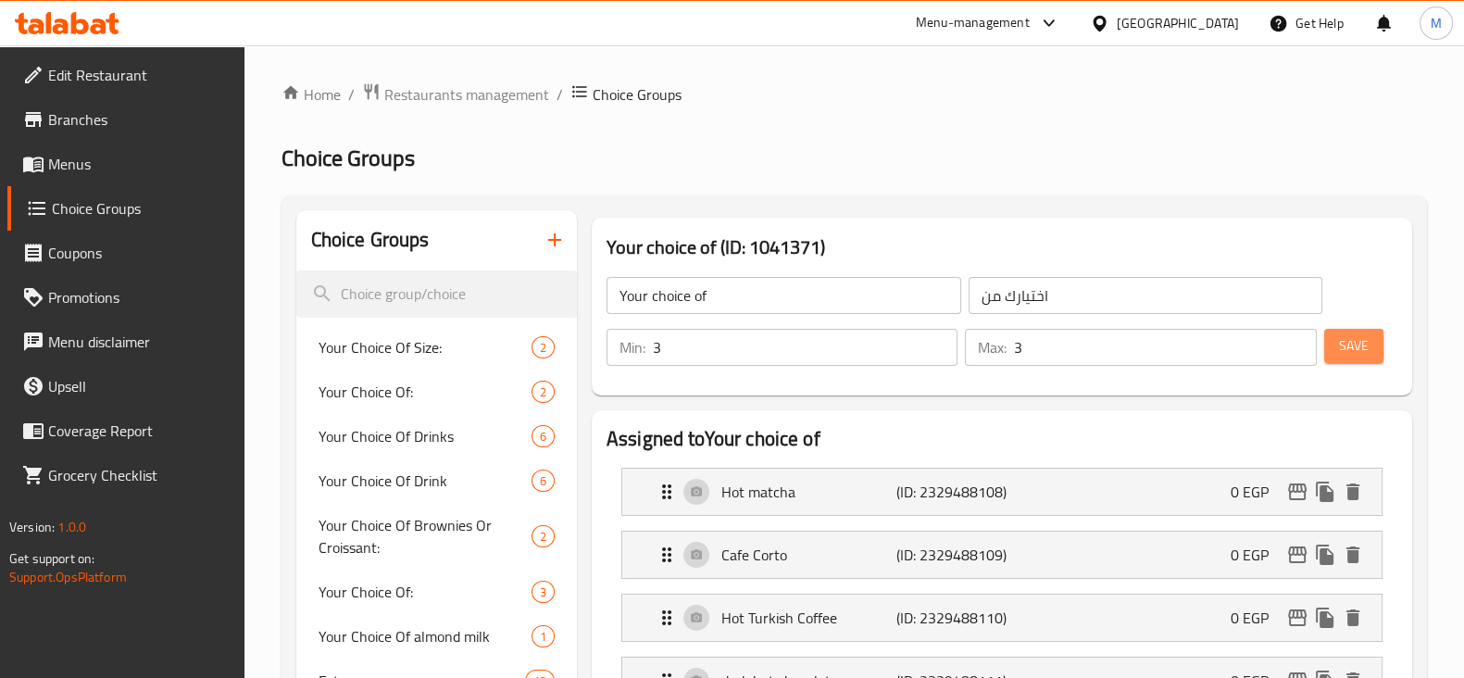
click at [1342, 350] on span "Save" at bounding box center [1354, 345] width 30 height 23
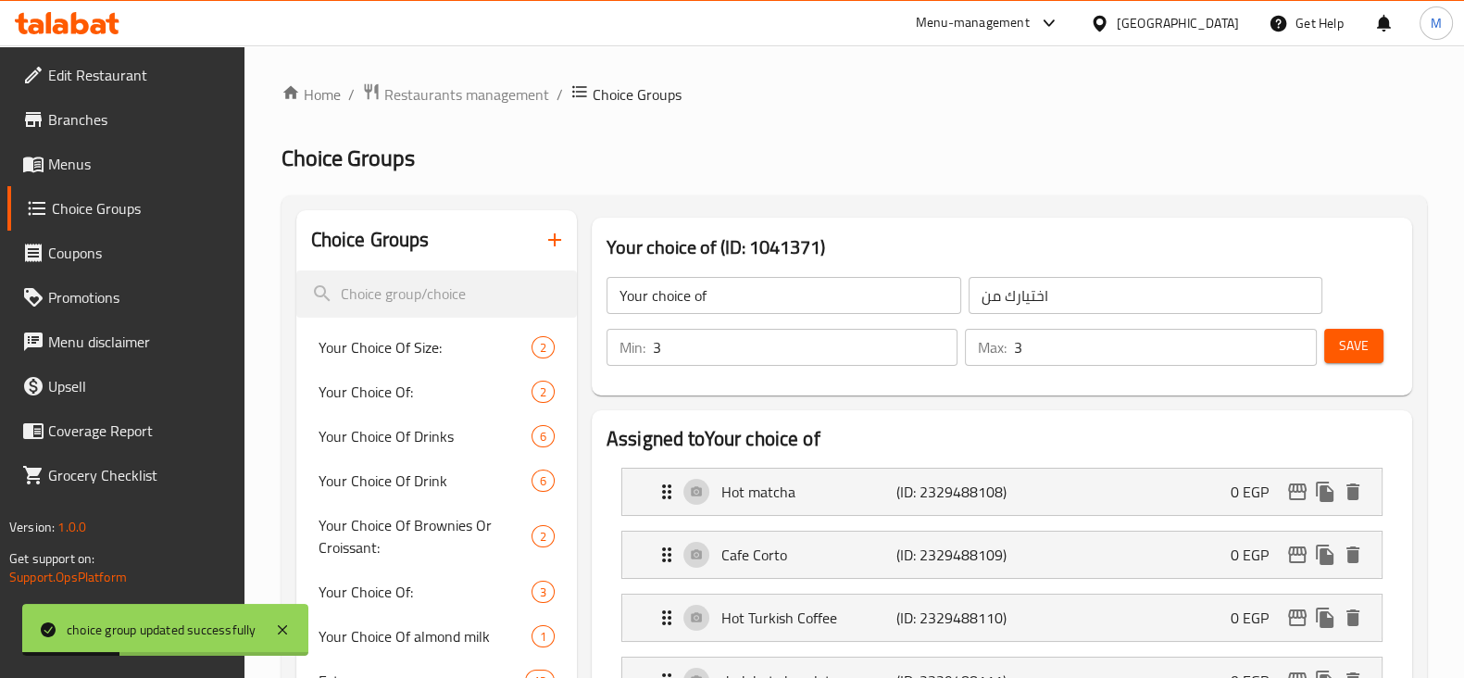
click at [113, 108] on span "Branches" at bounding box center [138, 119] width 181 height 22
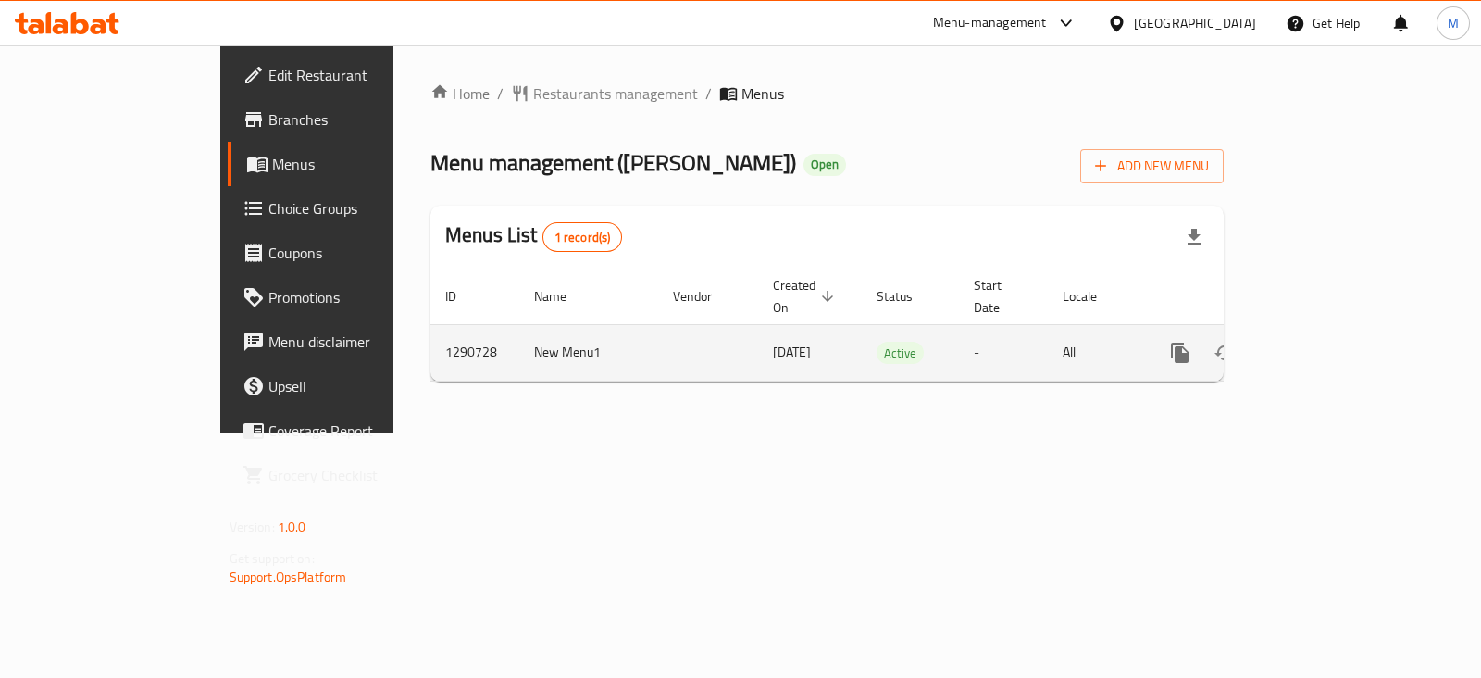
click at [1336, 336] on link "enhanced table" at bounding box center [1313, 352] width 44 height 44
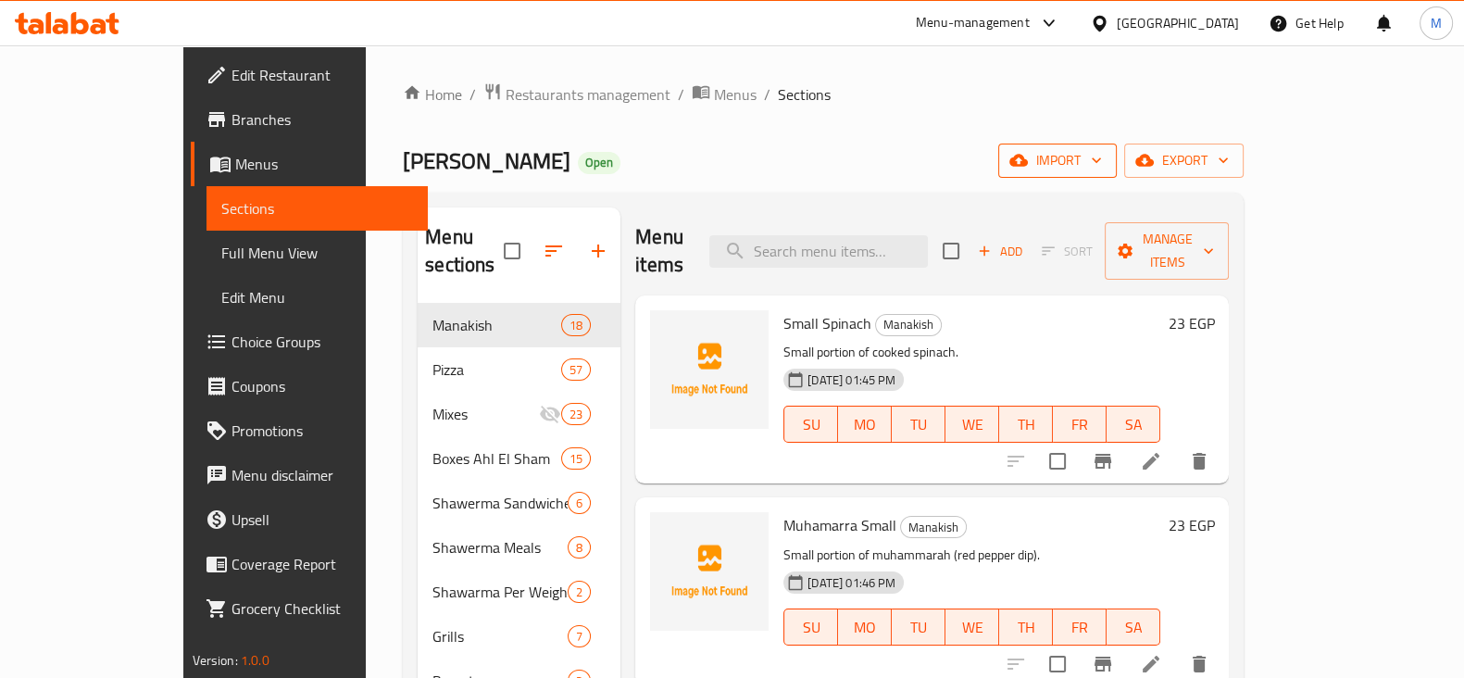
click at [1102, 164] on span "import" at bounding box center [1057, 160] width 89 height 23
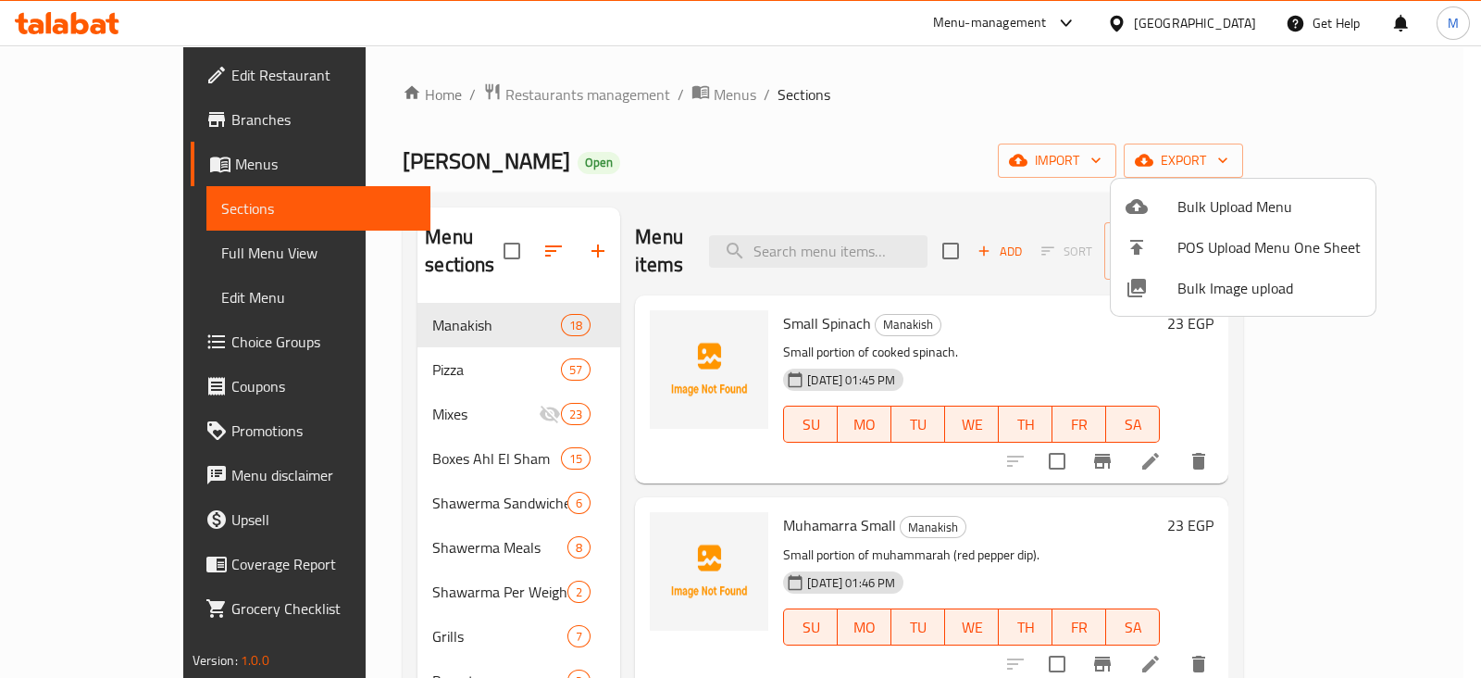
click at [1280, 279] on span "Bulk Image upload" at bounding box center [1268, 288] width 183 height 22
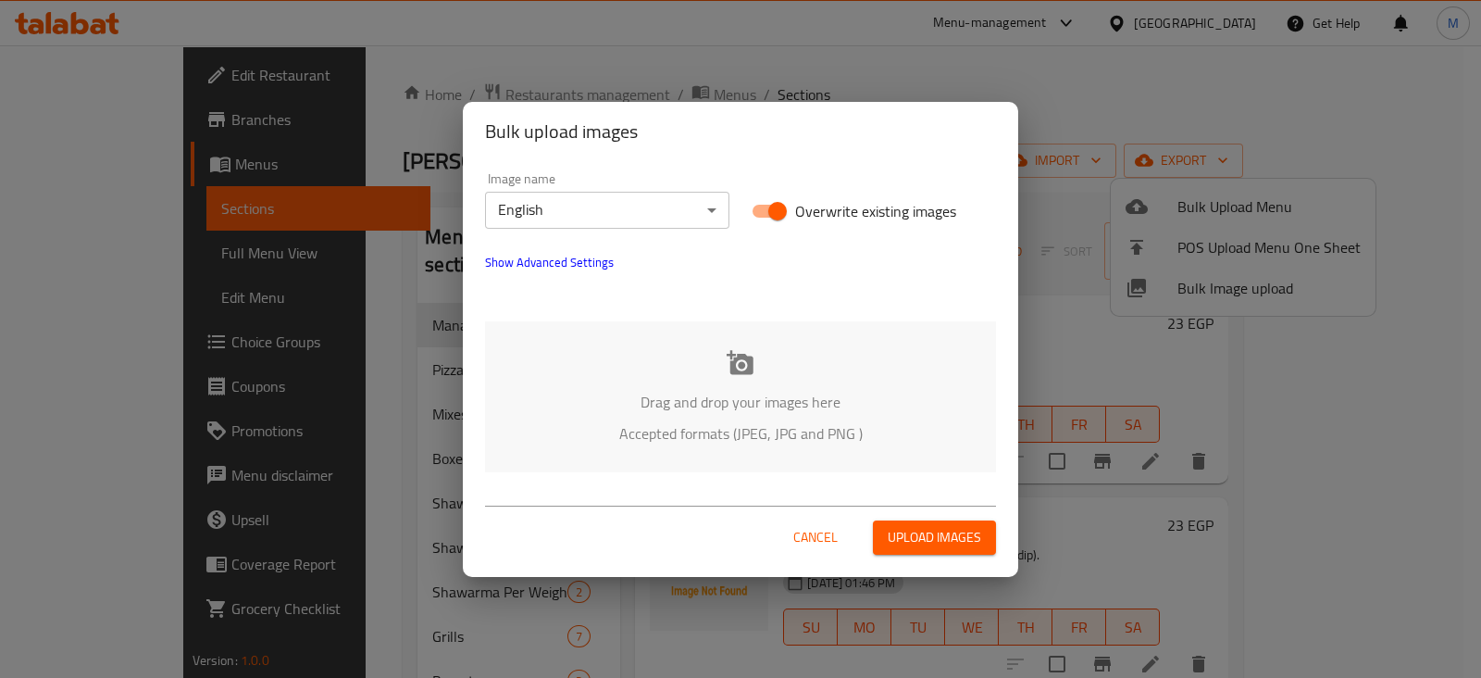
click at [719, 391] on p "Drag and drop your images here" at bounding box center [740, 402] width 455 height 22
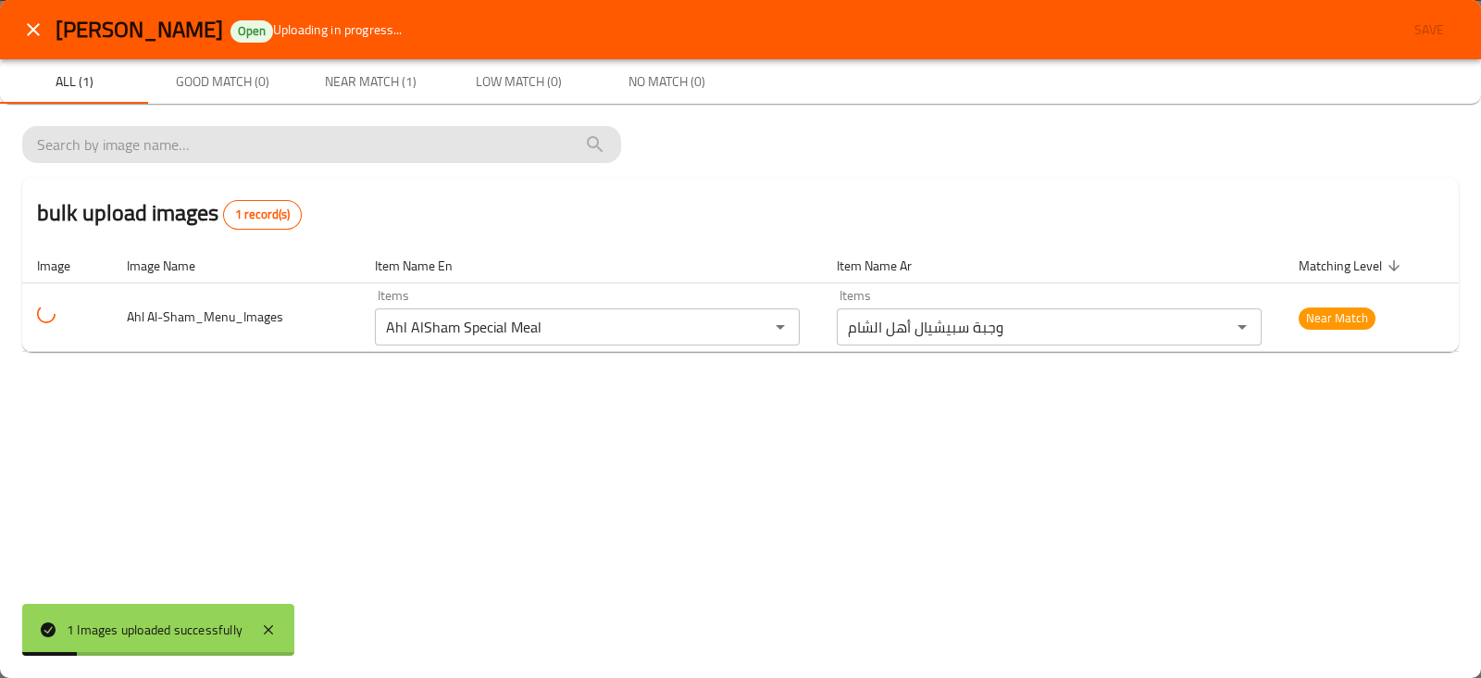
click at [241, 155] on input "search" at bounding box center [321, 145] width 569 height 30
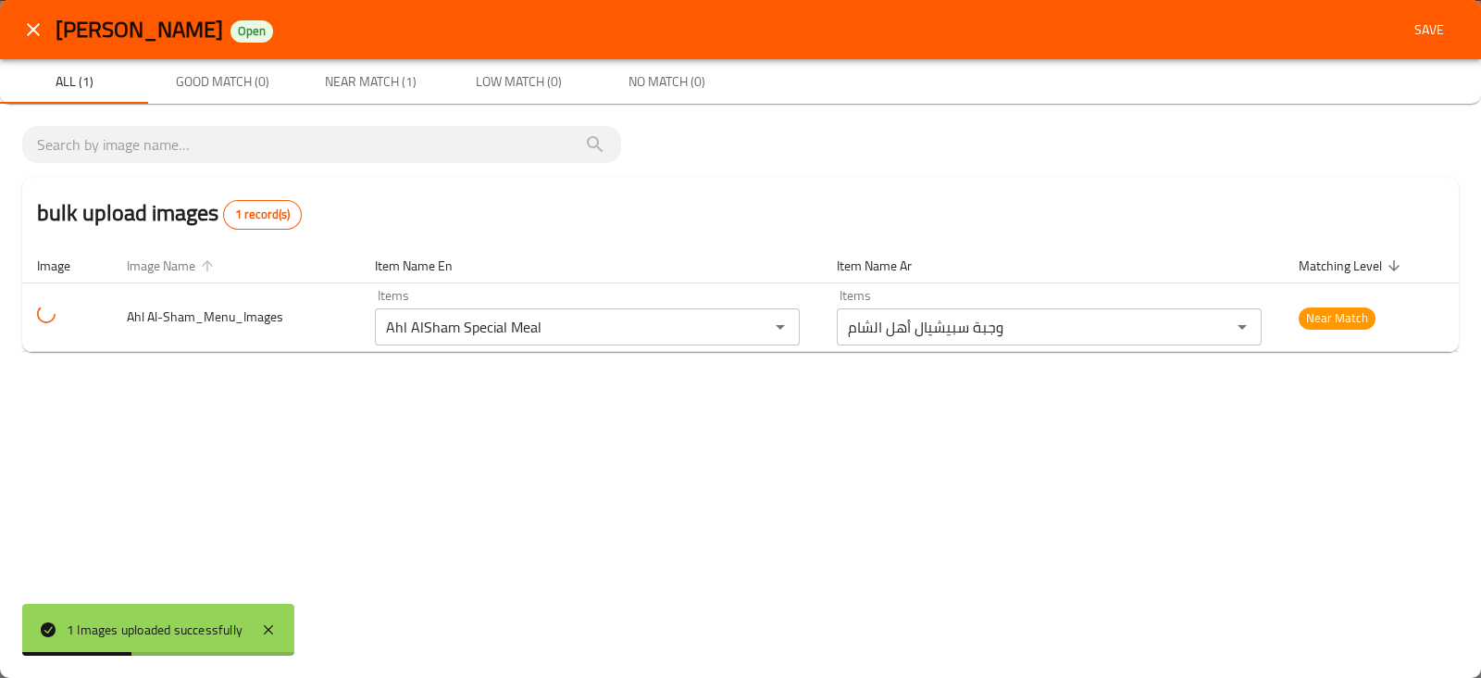
click at [138, 261] on span "Image Name" at bounding box center [173, 266] width 93 height 22
click at [82, 85] on span "All (1)" at bounding box center [74, 81] width 126 height 23
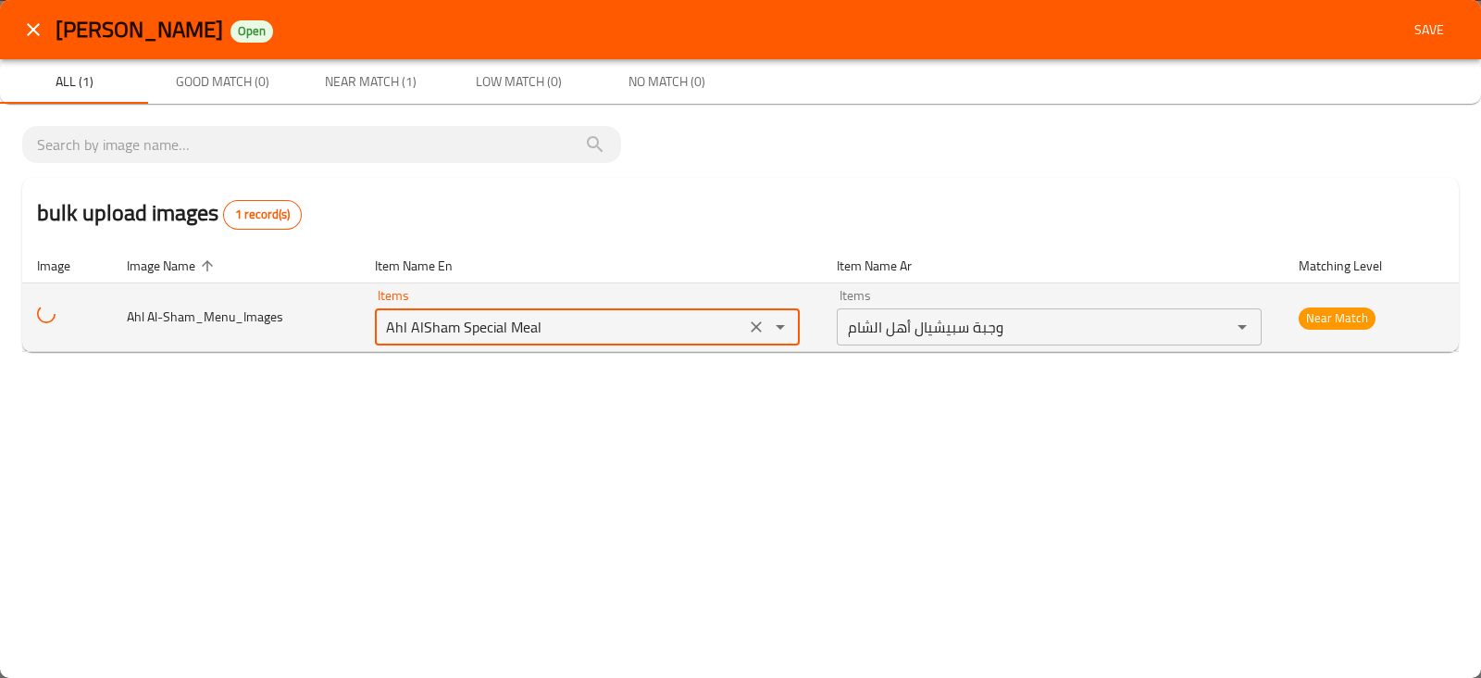
click at [677, 314] on Al-Sham_Menu_Images "Ahl AlSham Special Meal" at bounding box center [559, 327] width 359 height 26
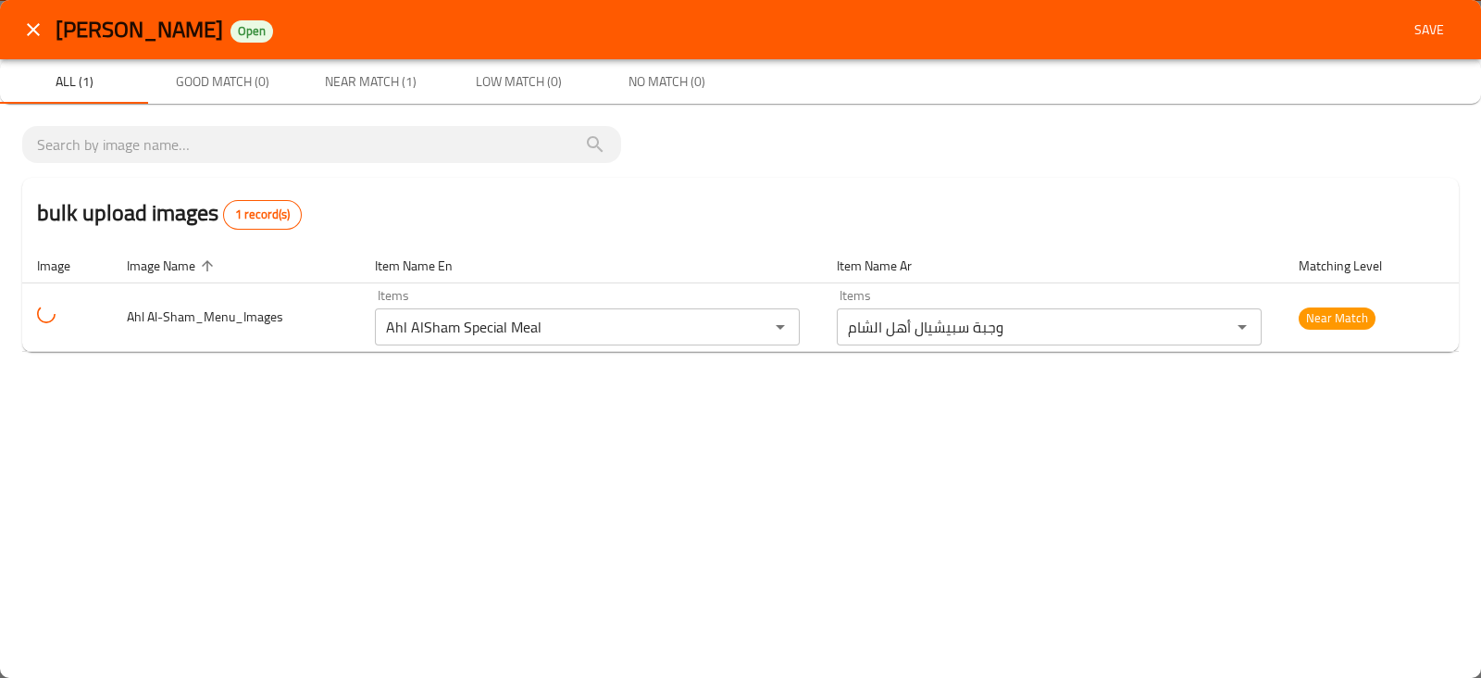
click at [948, 250] on th "Item Name Ar" at bounding box center [1053, 265] width 462 height 35
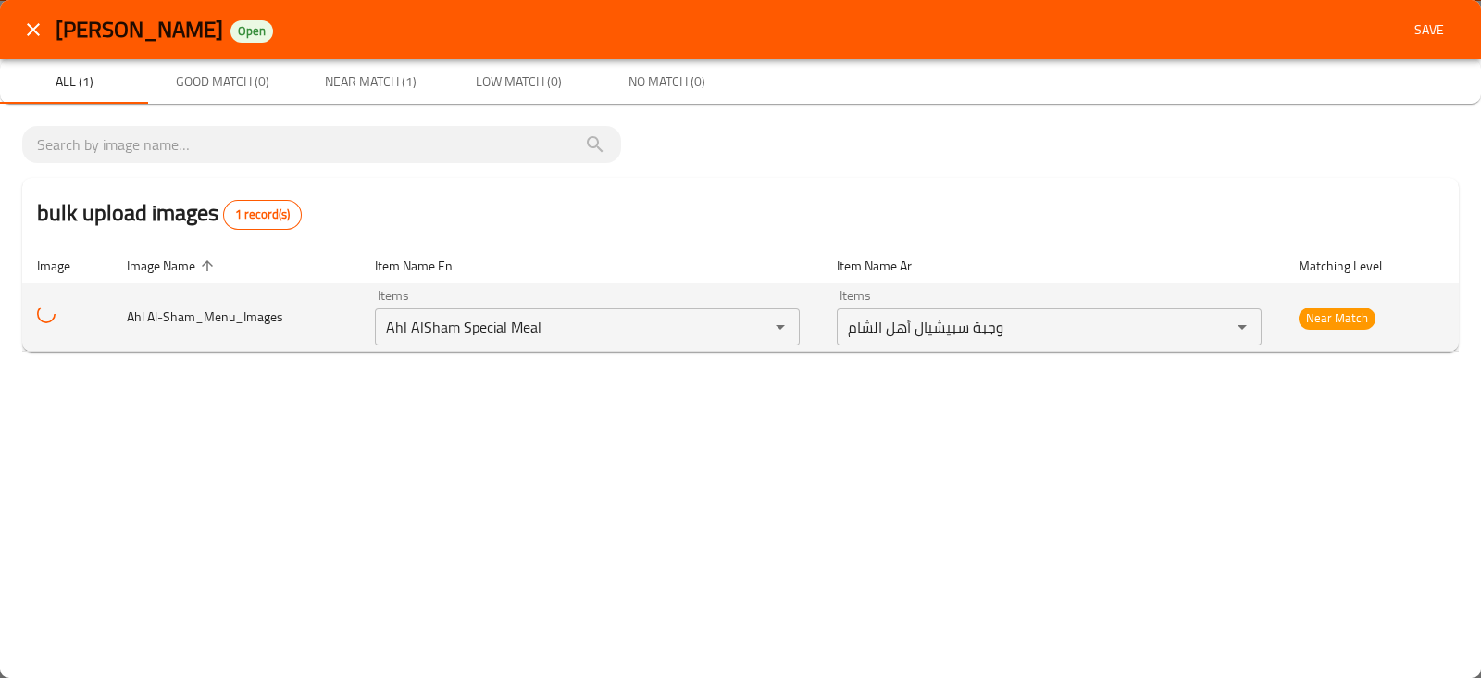
click at [284, 307] on td "Ahl Al-Sham_Menu_Images" at bounding box center [235, 317] width 247 height 69
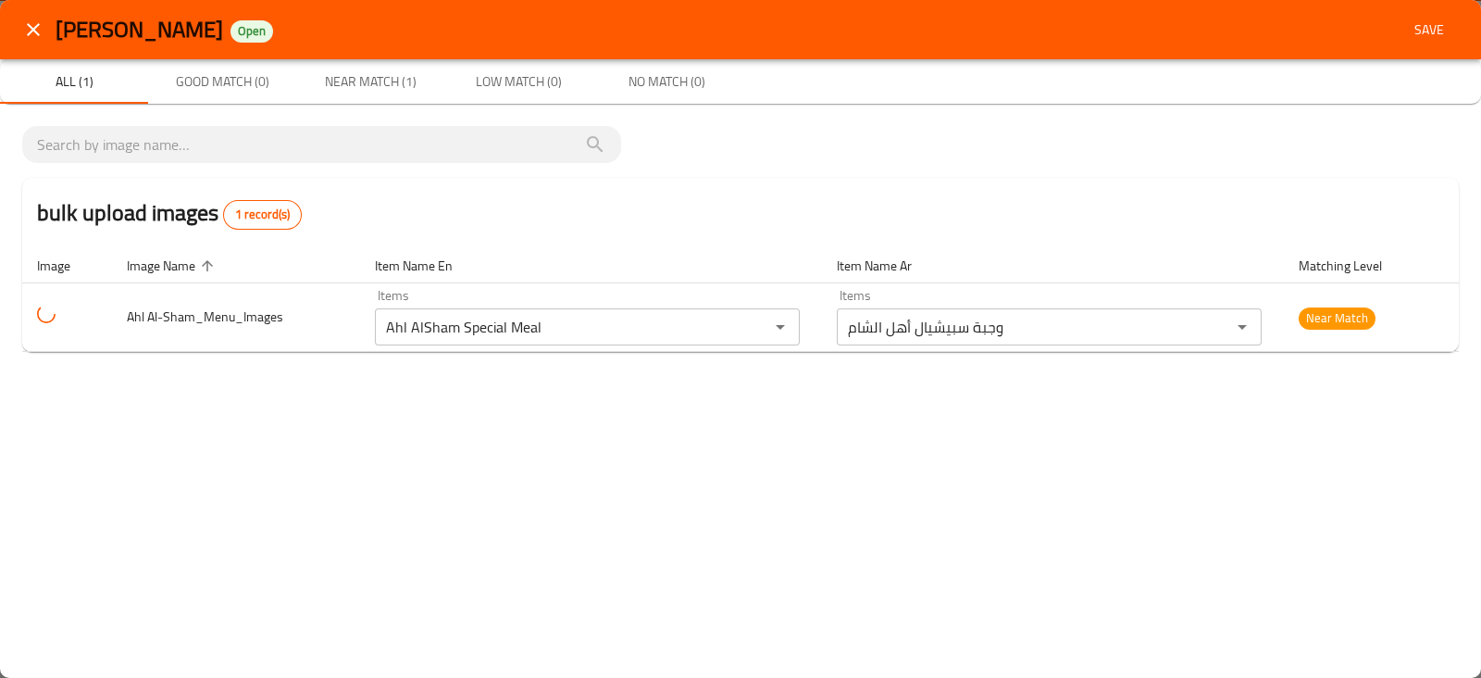
click at [268, 218] on span "1 record(s)" at bounding box center [262, 215] width 77 height 19
click at [7, 473] on div "Ahl AlSham Open Save All (1) Good Match (0) Near Match (1) Low Match (0) No Mat…" at bounding box center [740, 339] width 1481 height 678
click at [33, 36] on icon "close" at bounding box center [33, 30] width 22 height 22
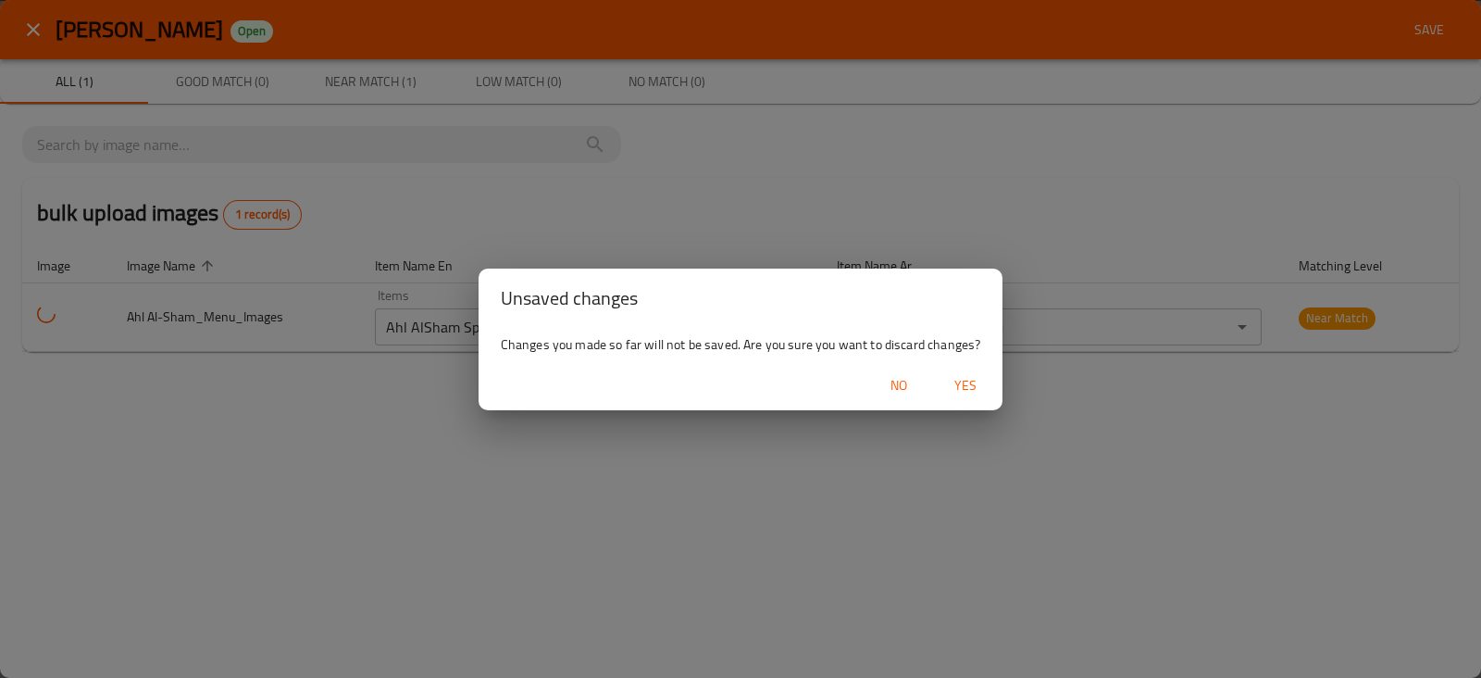
click at [977, 388] on span "Yes" at bounding box center [965, 385] width 44 height 23
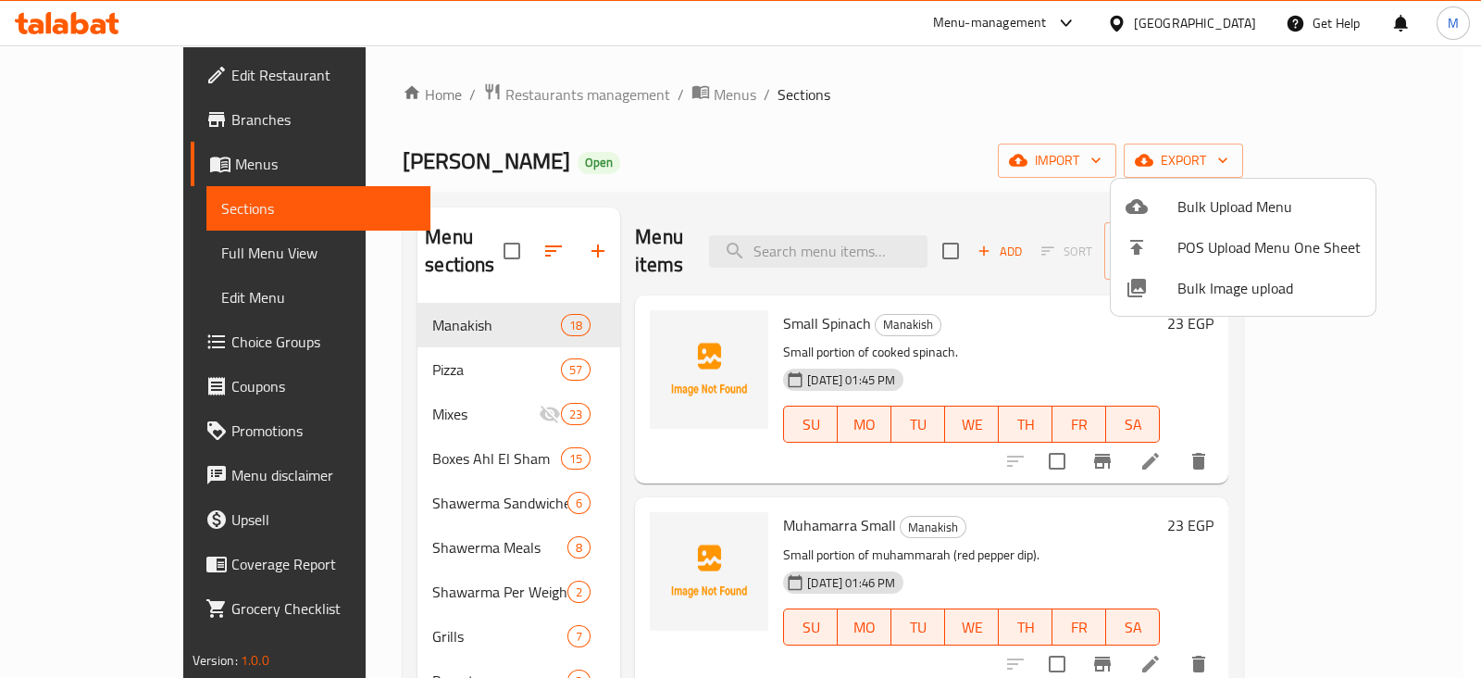
click at [1190, 305] on li "Bulk Image upload" at bounding box center [1243, 288] width 265 height 41
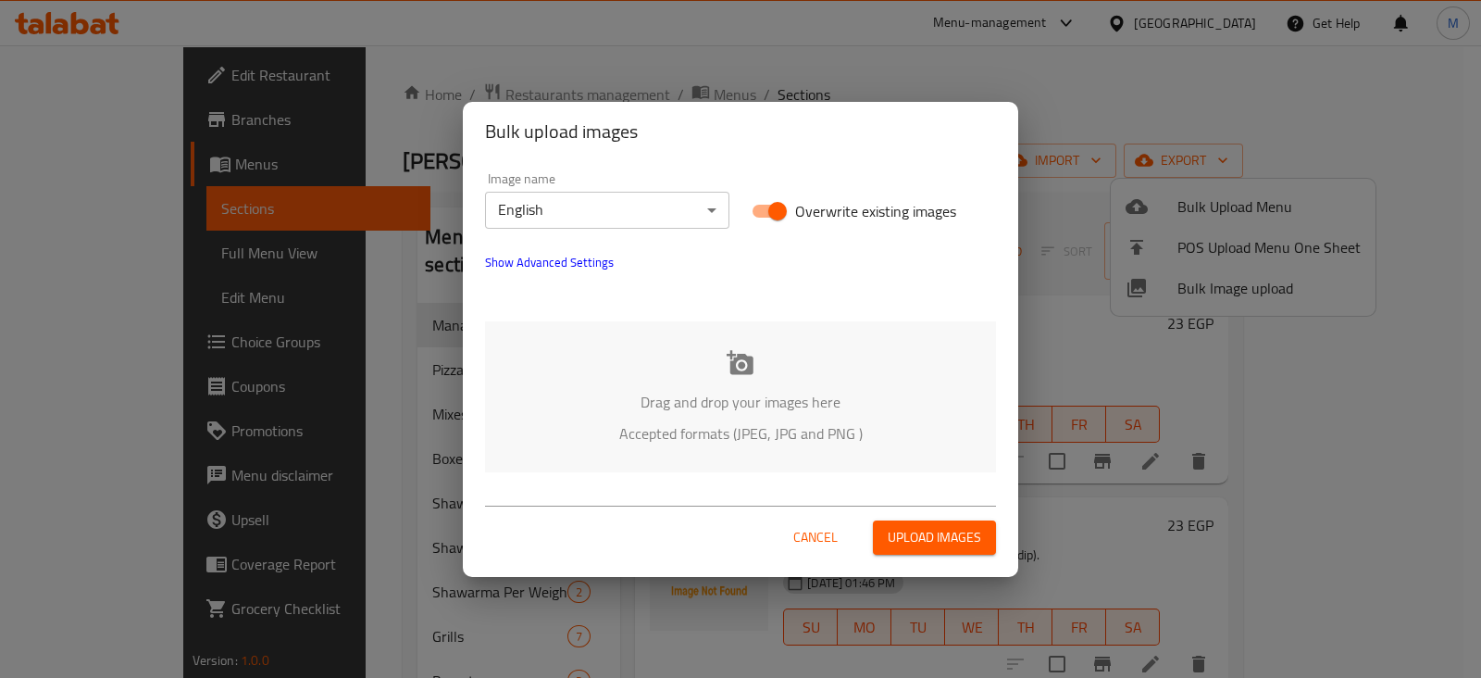
click at [834, 379] on div "Drag and drop your images here Accepted formats (JPEG, JPG and PNG )" at bounding box center [740, 396] width 511 height 151
click at [923, 546] on span "Upload images" at bounding box center [934, 537] width 93 height 23
click at [757, 202] on input "Overwrite existing images" at bounding box center [778, 210] width 106 height 35
checkbox input "false"
click at [823, 396] on p "Drag and drop your images here" at bounding box center [740, 402] width 455 height 22
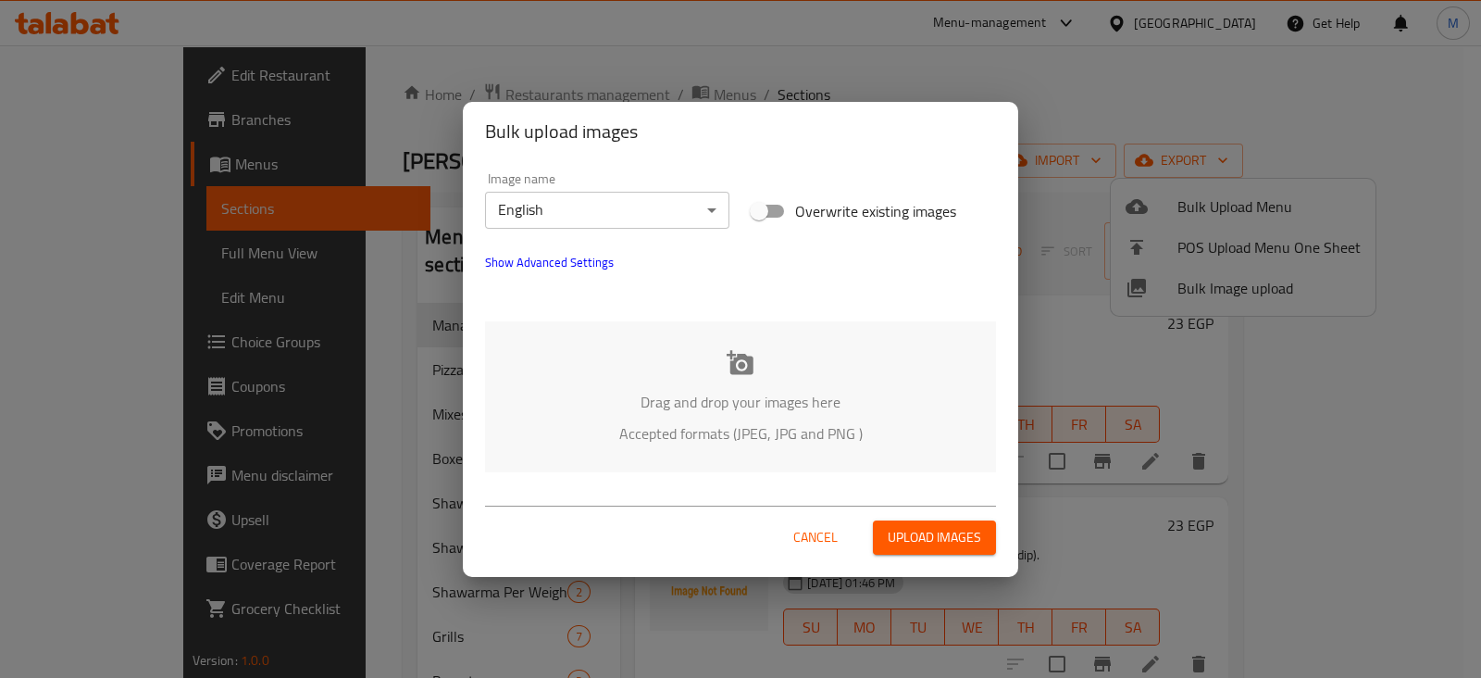
drag, startPoint x: 814, startPoint y: 543, endPoint x: 863, endPoint y: 516, distance: 56.4
click at [813, 543] on span "Cancel" at bounding box center [815, 537] width 44 height 23
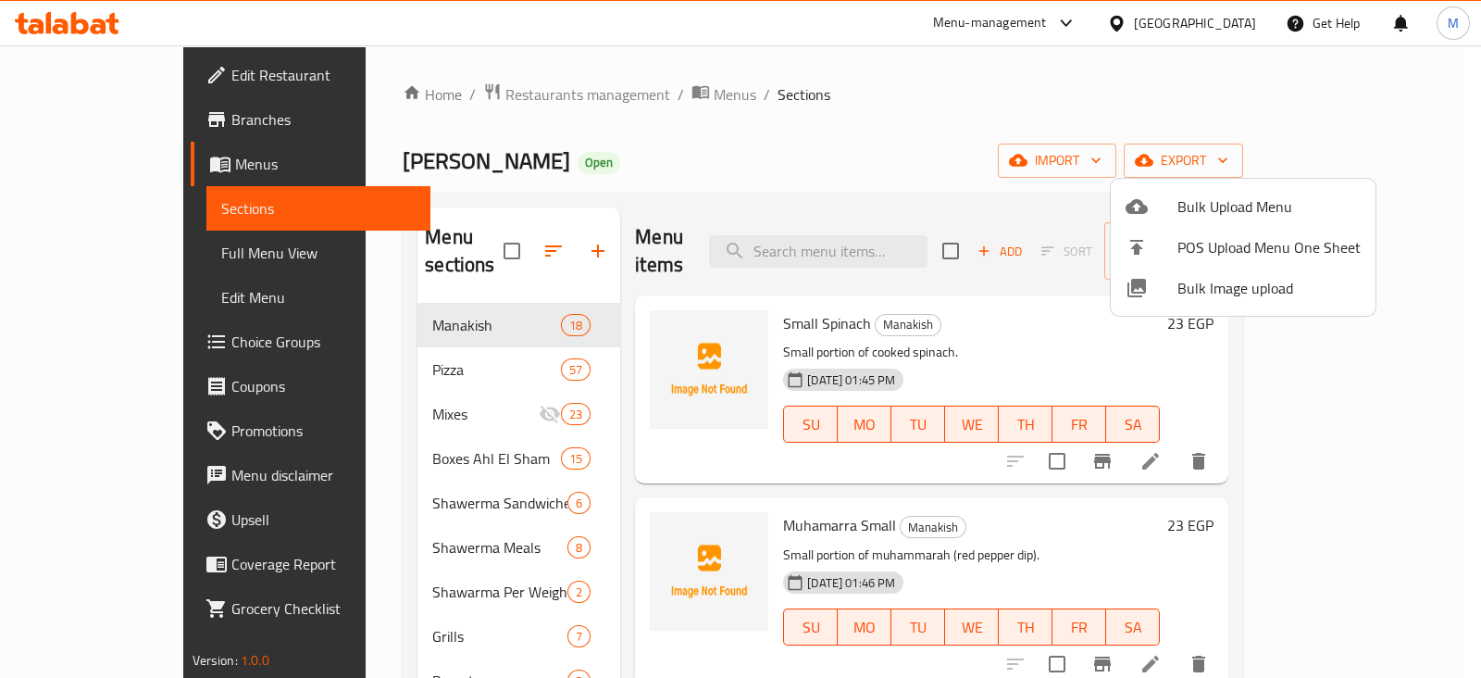
click at [1227, 281] on span "Bulk Image upload" at bounding box center [1268, 288] width 183 height 22
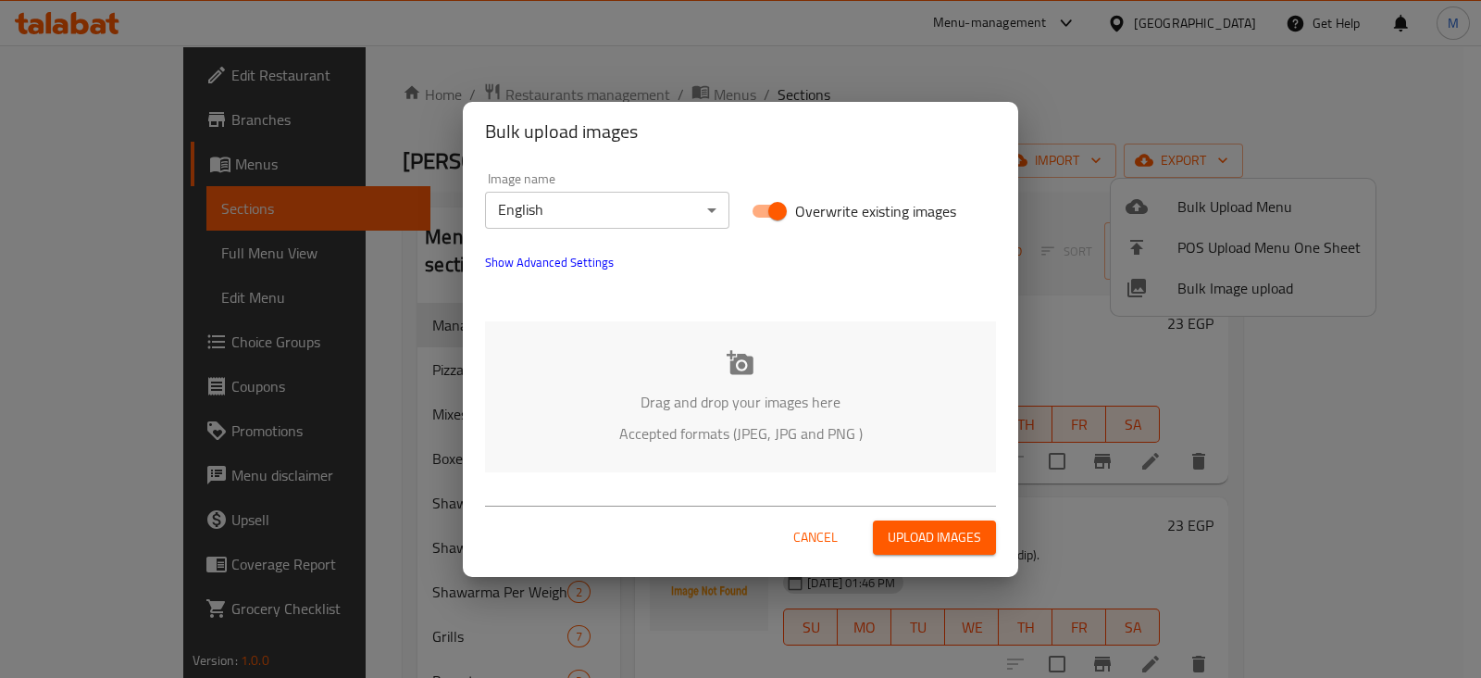
click at [935, 550] on button "Upload images" at bounding box center [934, 537] width 123 height 34
click at [664, 219] on body "​ Menu-management [GEOGRAPHIC_DATA] Get Help M Edit Restaurant Branches Menus S…" at bounding box center [740, 361] width 1481 height 632
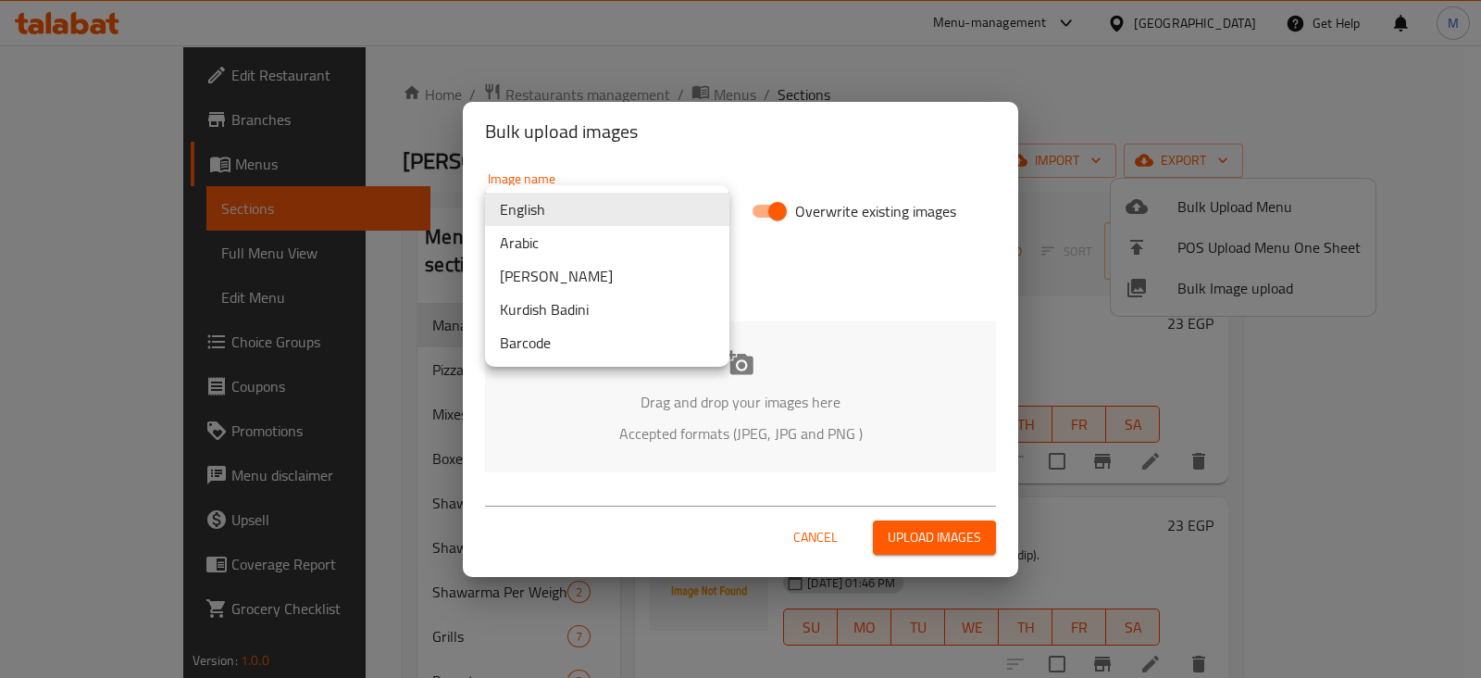
click at [664, 219] on li "English" at bounding box center [607, 209] width 244 height 33
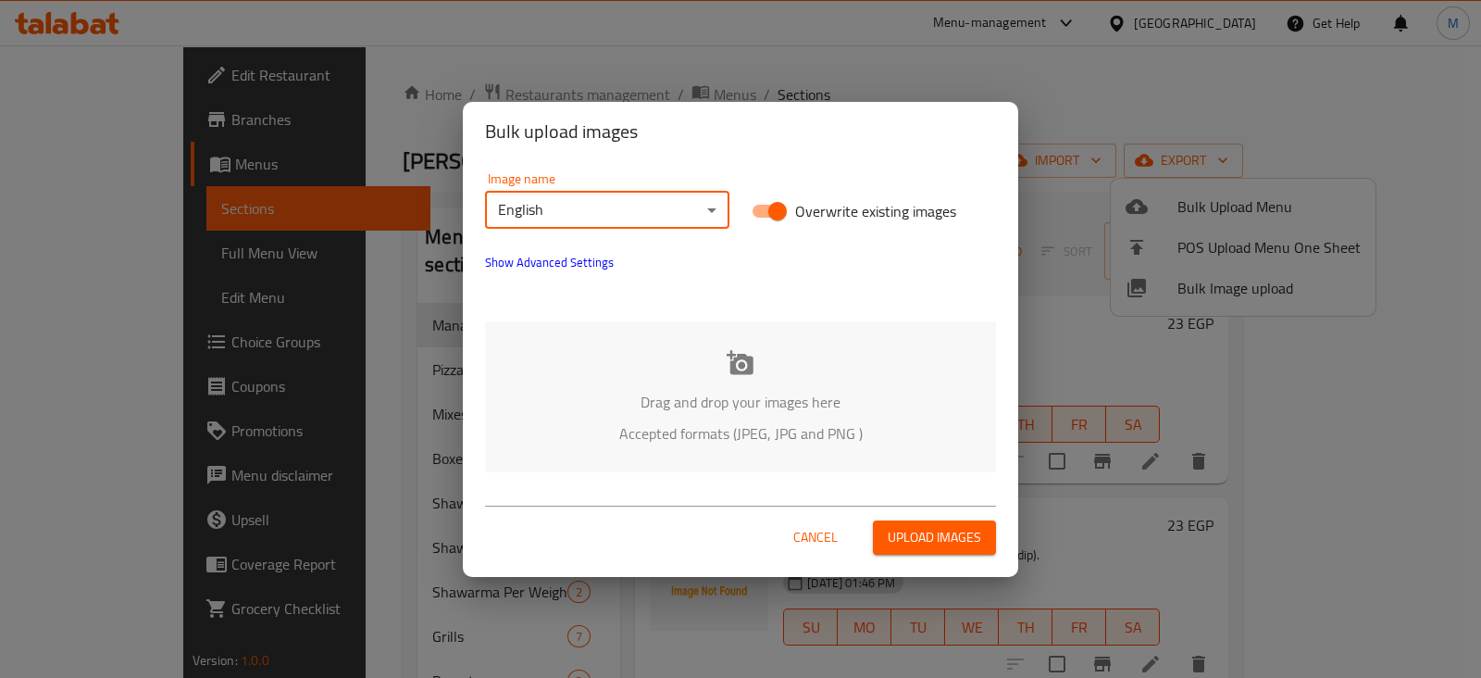
click at [926, 527] on span "Upload images" at bounding box center [934, 537] width 93 height 23
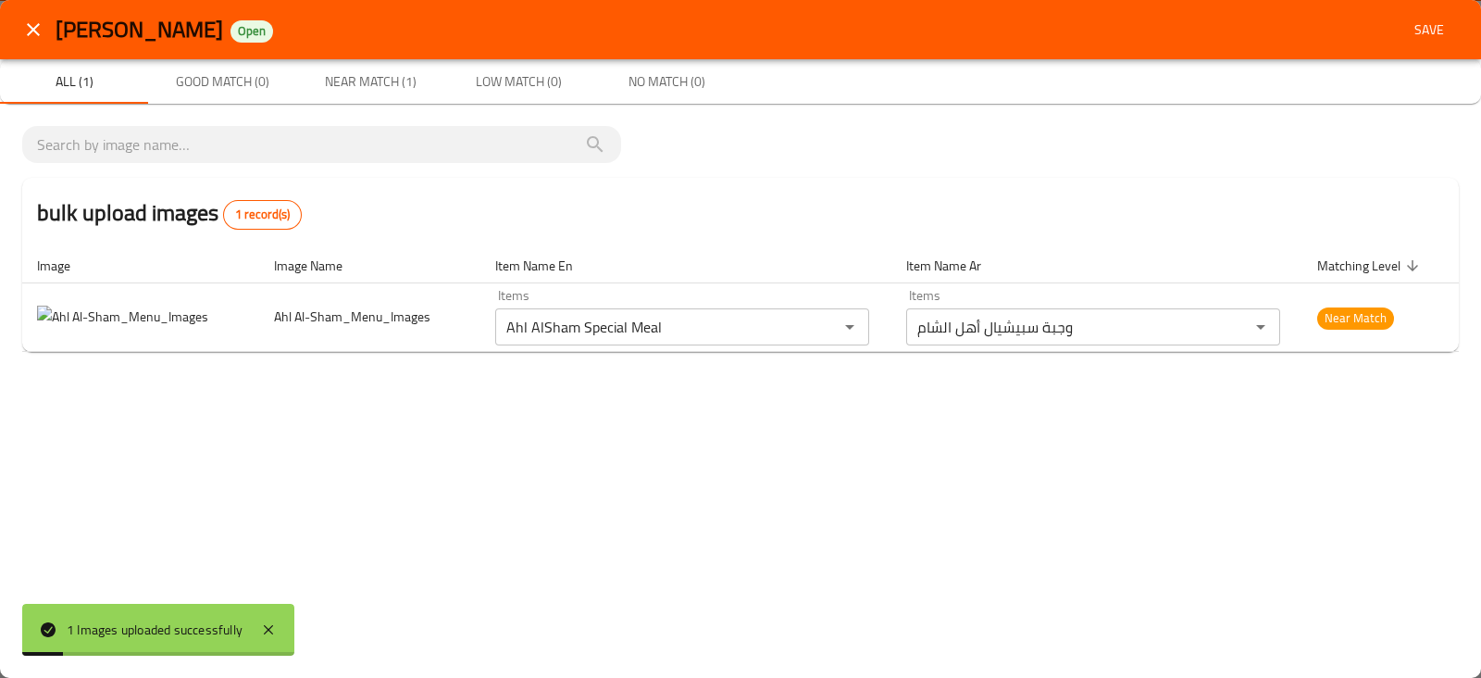
click at [662, 666] on div "Ahl AlSham Open Save All (1) Good Match (0) Near Match (1) Low Match (0) No Mat…" at bounding box center [740, 339] width 1481 height 678
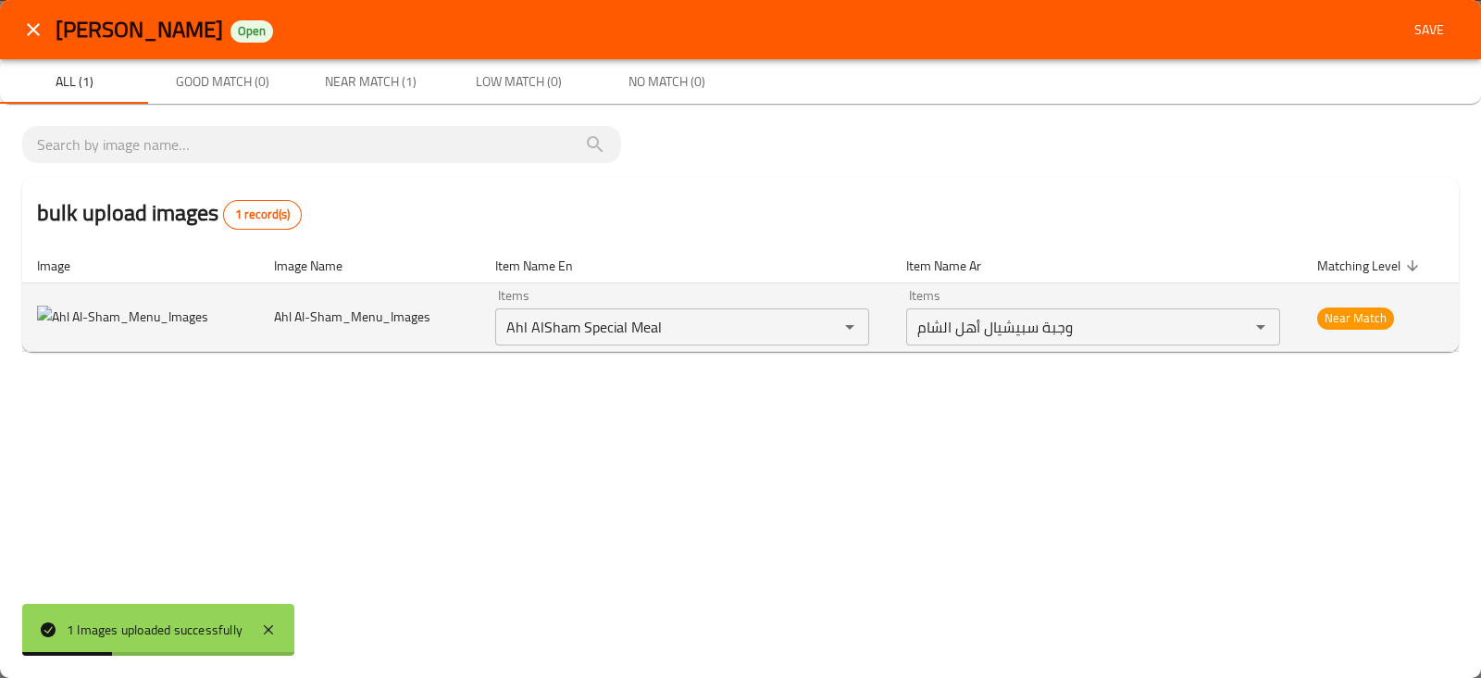
click at [168, 302] on td "enhanced table" at bounding box center [140, 317] width 237 height 69
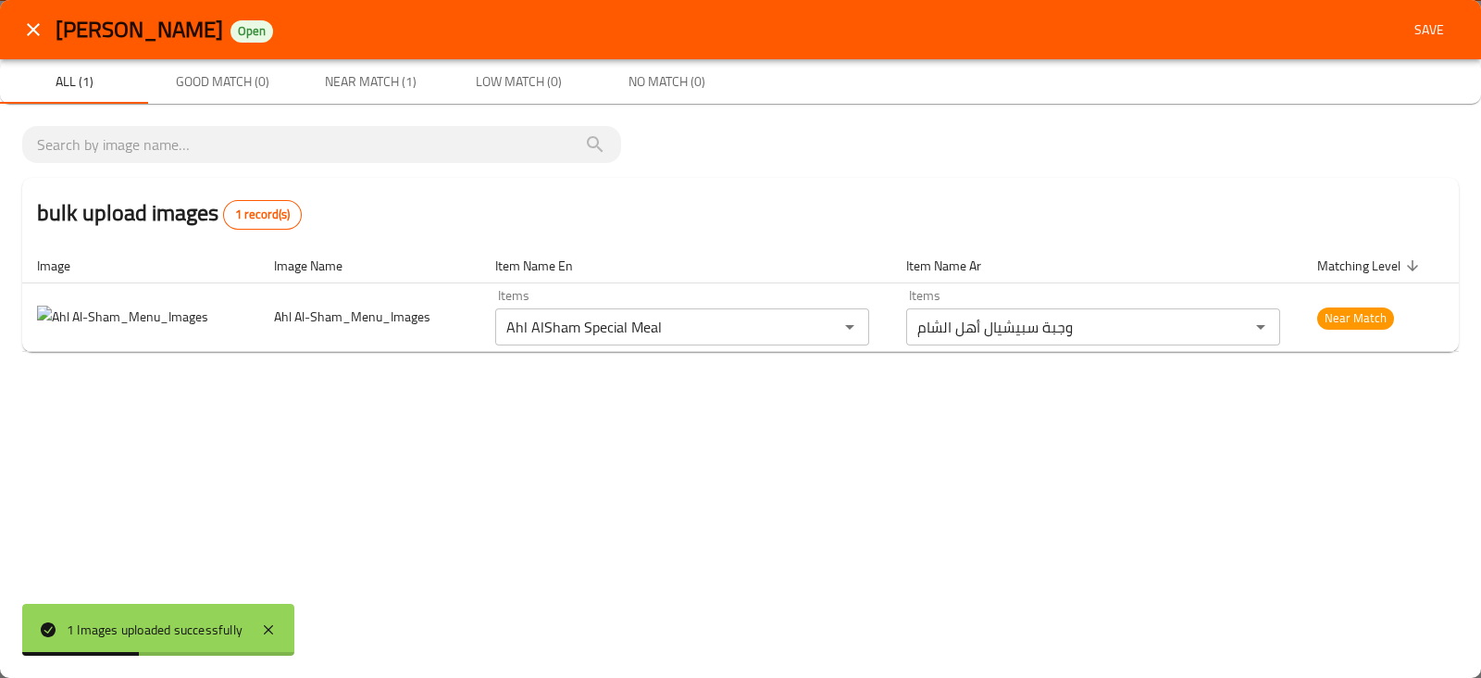
click at [986, 263] on th "Item Name Ar" at bounding box center [1096, 265] width 411 height 35
click at [1415, 257] on icon "enhanced table" at bounding box center [1412, 265] width 17 height 17
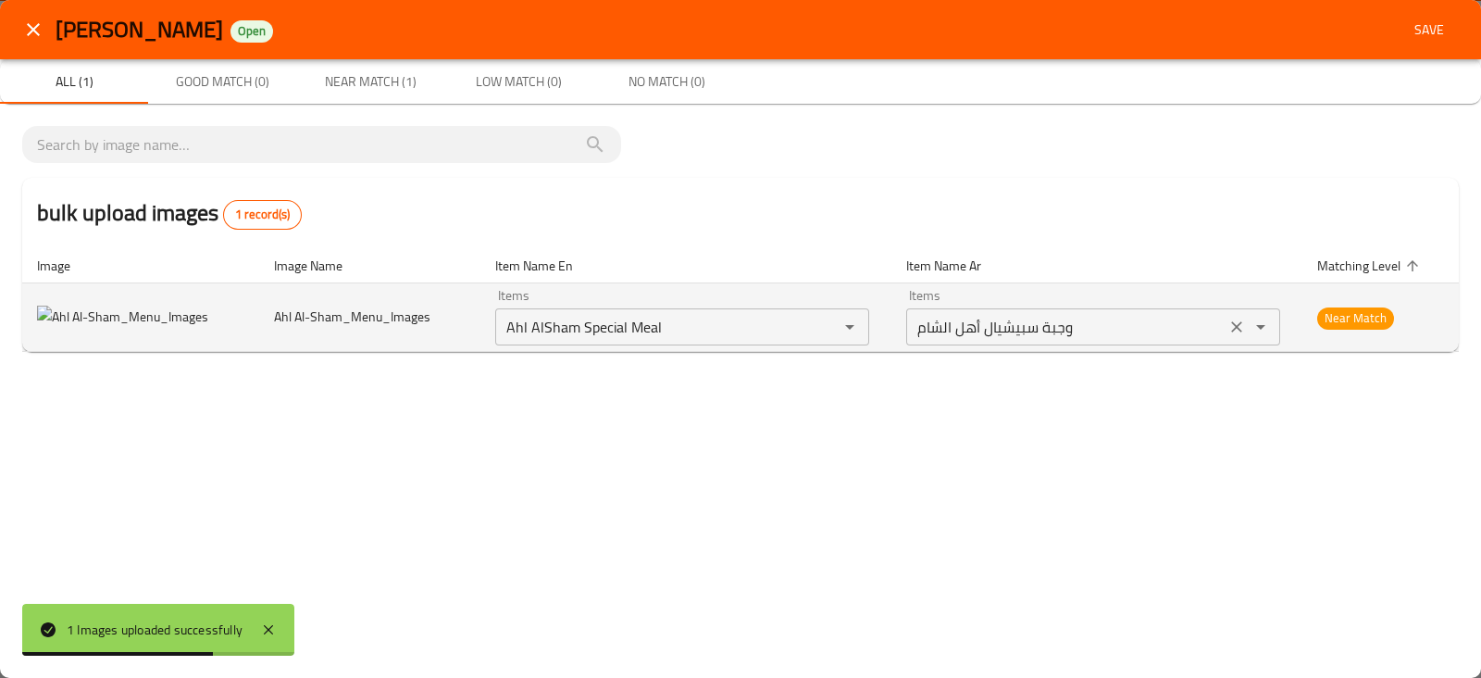
click at [1271, 329] on icon "Open" at bounding box center [1261, 327] width 22 height 22
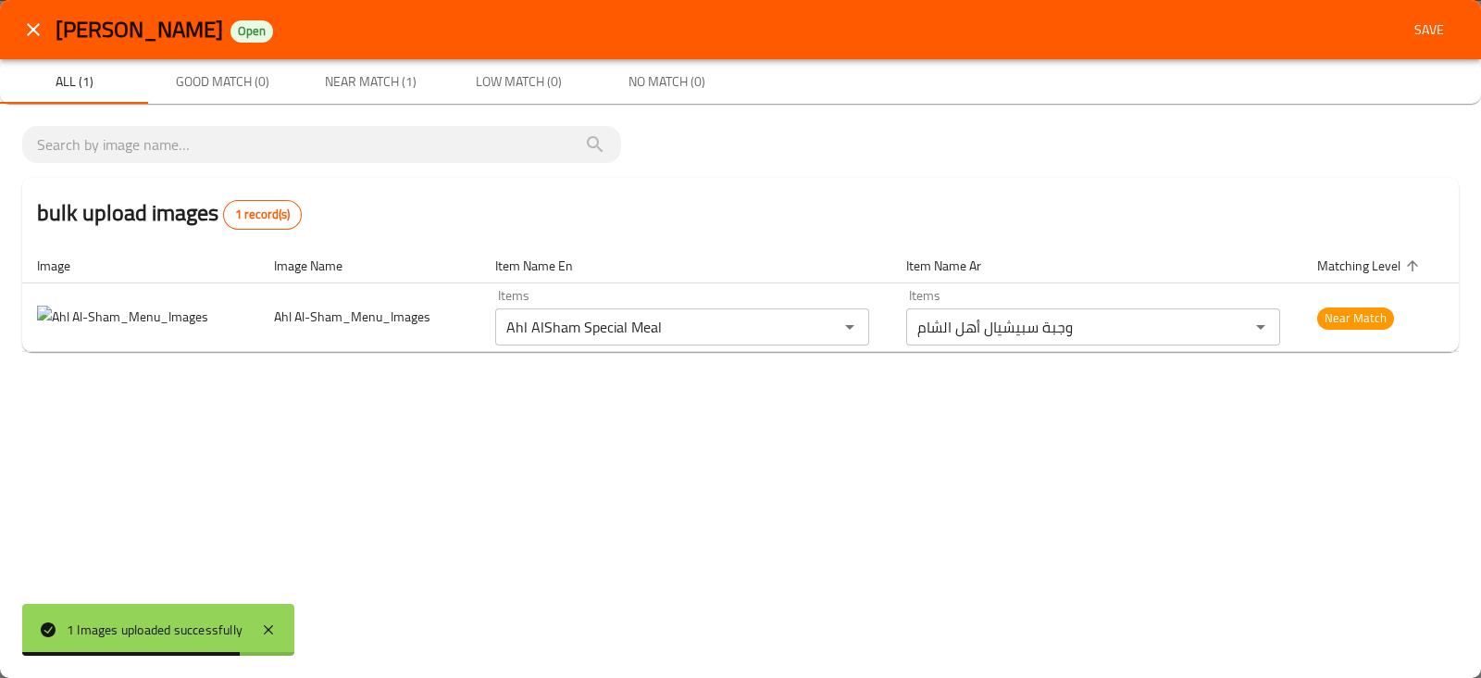
click at [1123, 472] on div "Ahl AlSham Open Save All (1) Good Match (0) Near Match (1) Low Match (0) No Mat…" at bounding box center [740, 339] width 1481 height 678
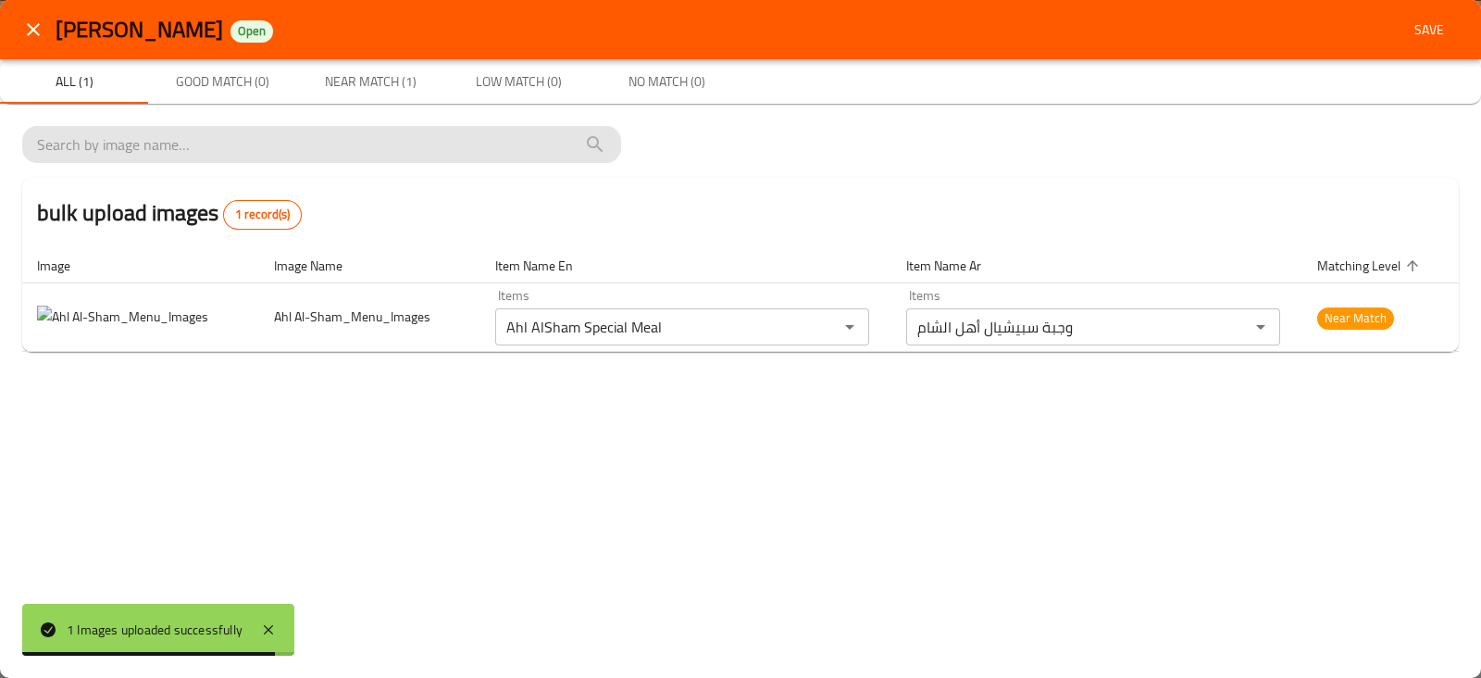
click at [142, 130] on input "search" at bounding box center [321, 145] width 569 height 30
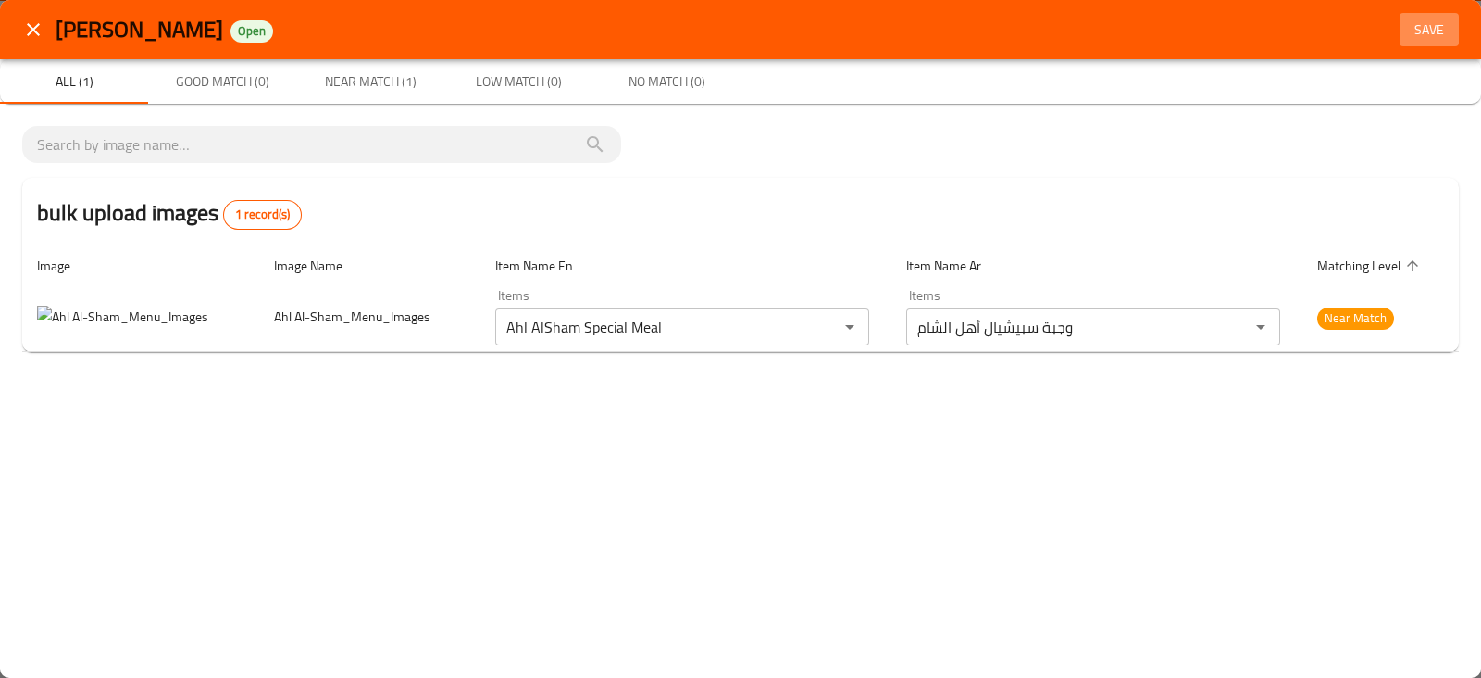
click at [1413, 19] on span "Save" at bounding box center [1429, 30] width 44 height 23
